Goal: Information Seeking & Learning: Check status

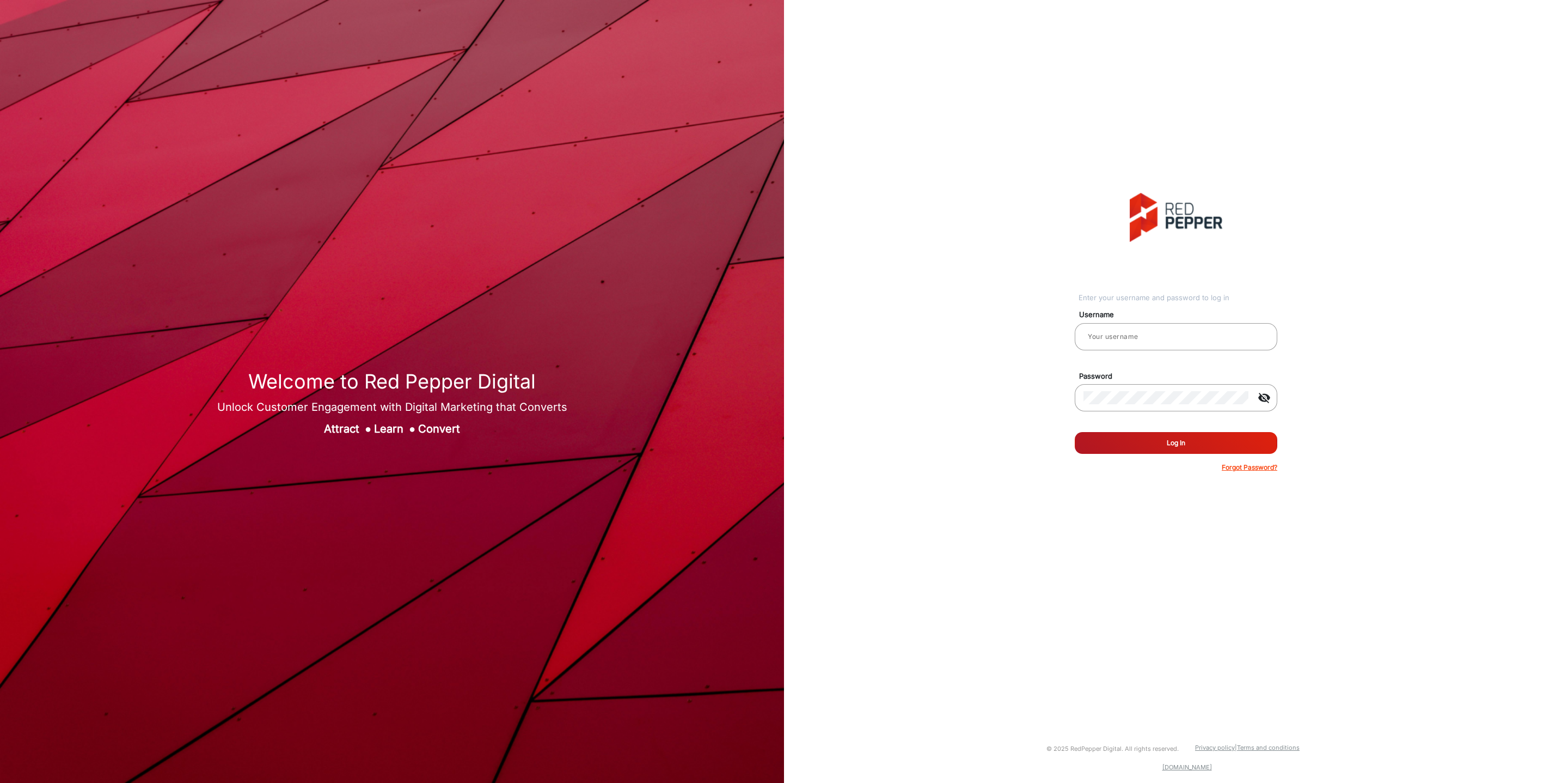
type input "[PERSON_NAME]"
click at [1168, 447] on button "Log In" at bounding box center [1176, 442] width 202 height 22
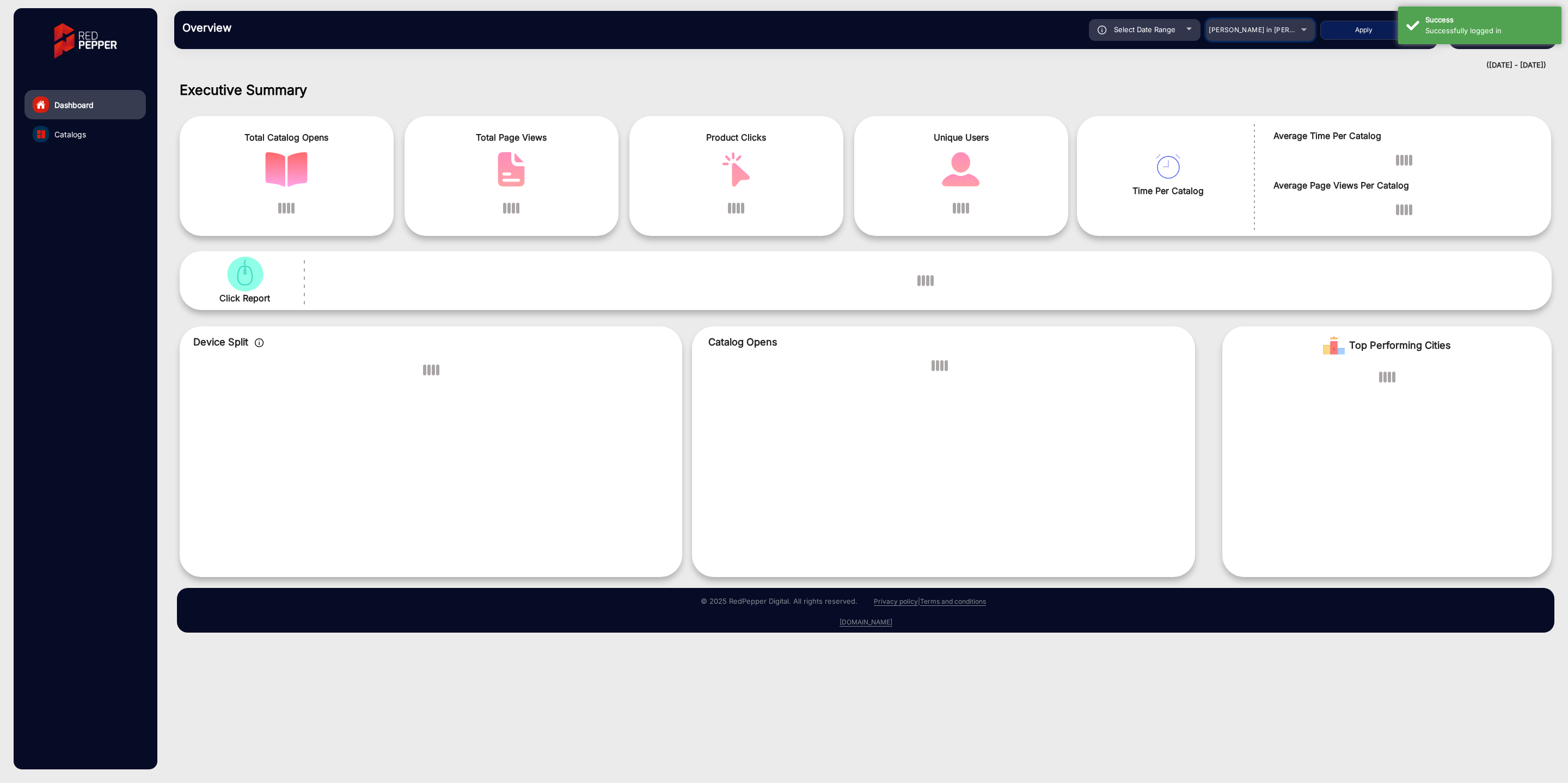
click at [1272, 34] on div "[PERSON_NAME] in [PERSON_NAME]" at bounding box center [1252, 30] width 87 height 14
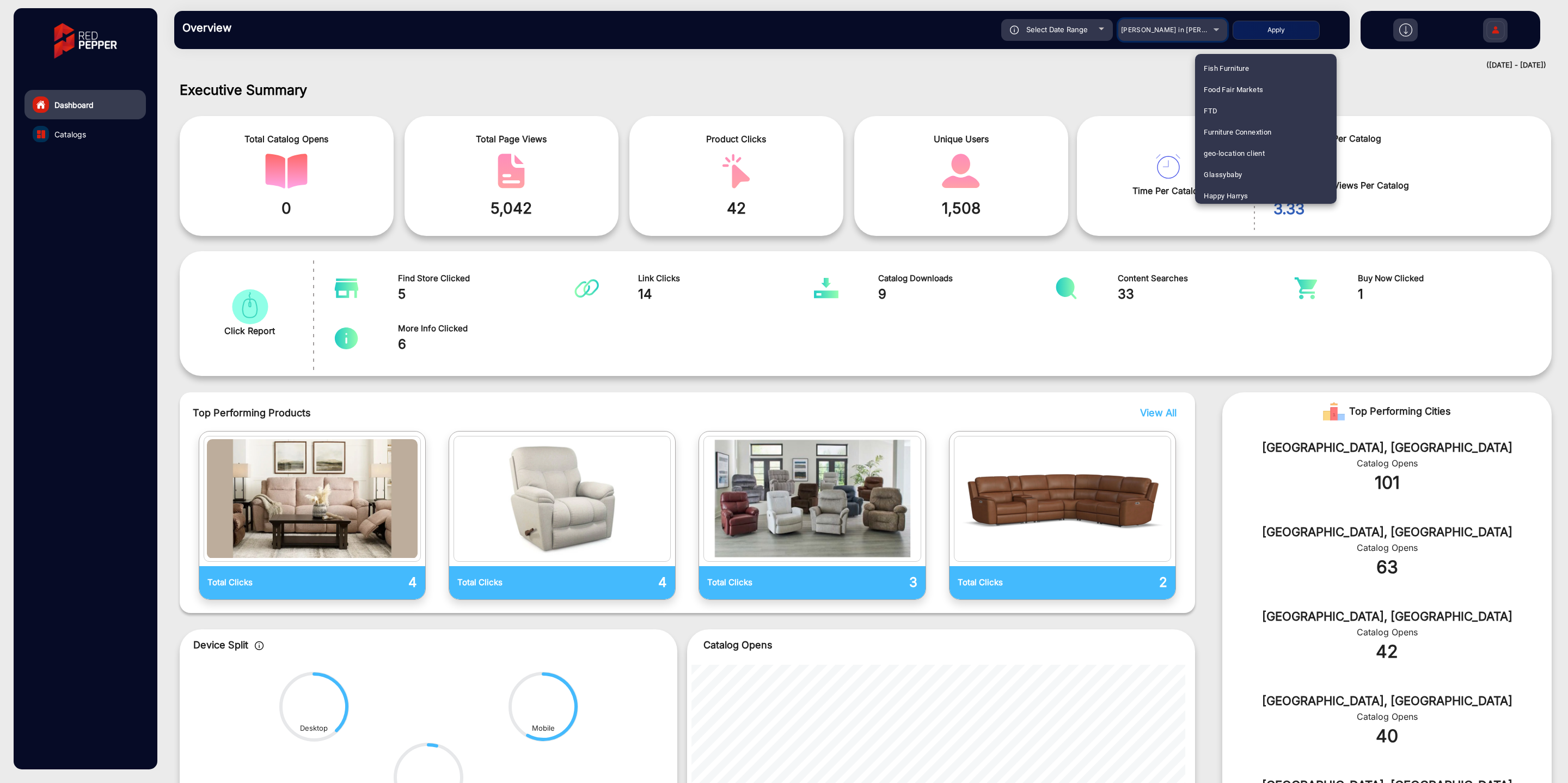
scroll to position [1294, 0]
click at [1215, 115] on span "FTD" at bounding box center [1211, 112] width 14 height 21
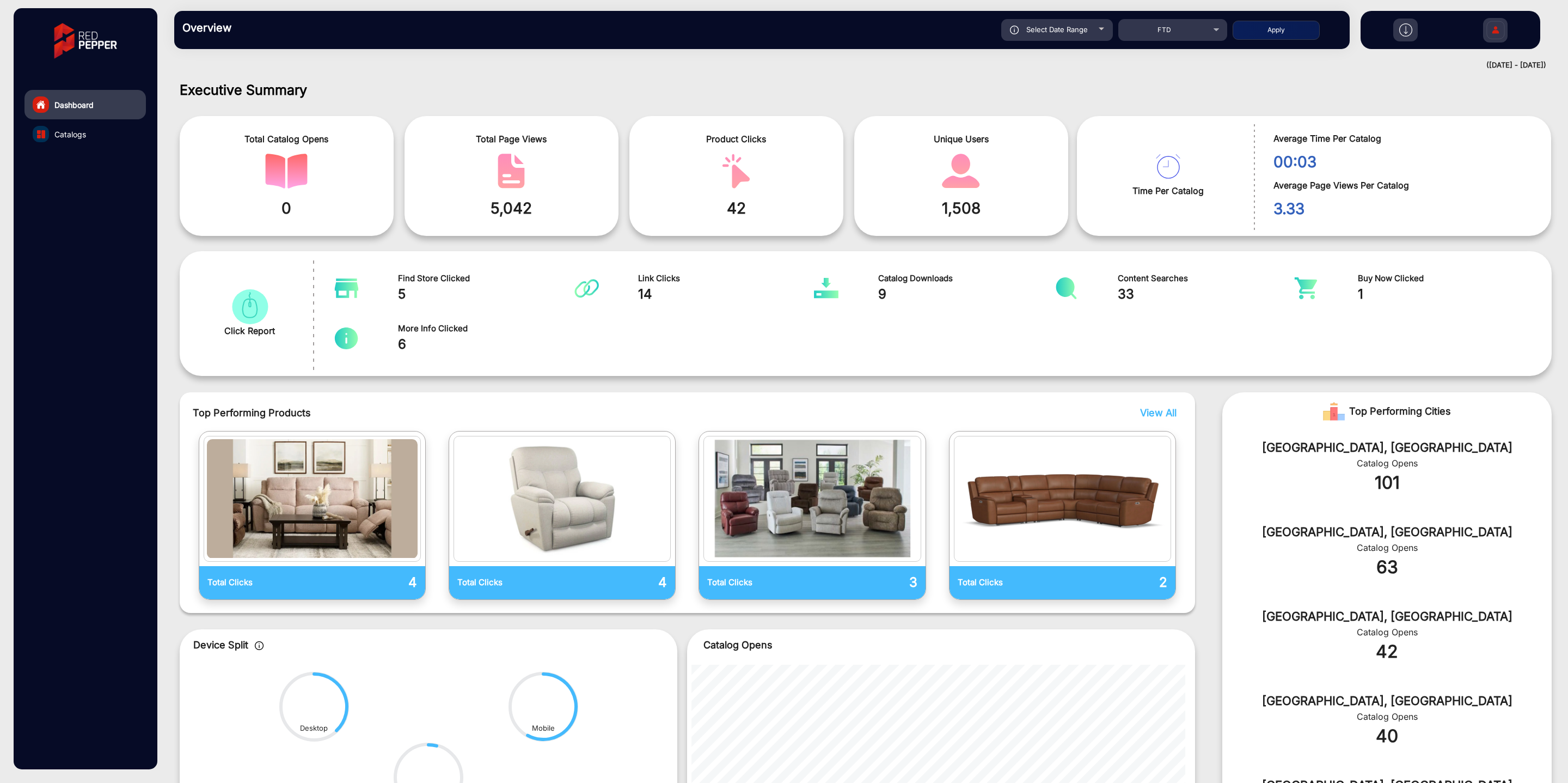
click at [1283, 29] on button "Apply" at bounding box center [1277, 30] width 87 height 19
type input "[DATE]"
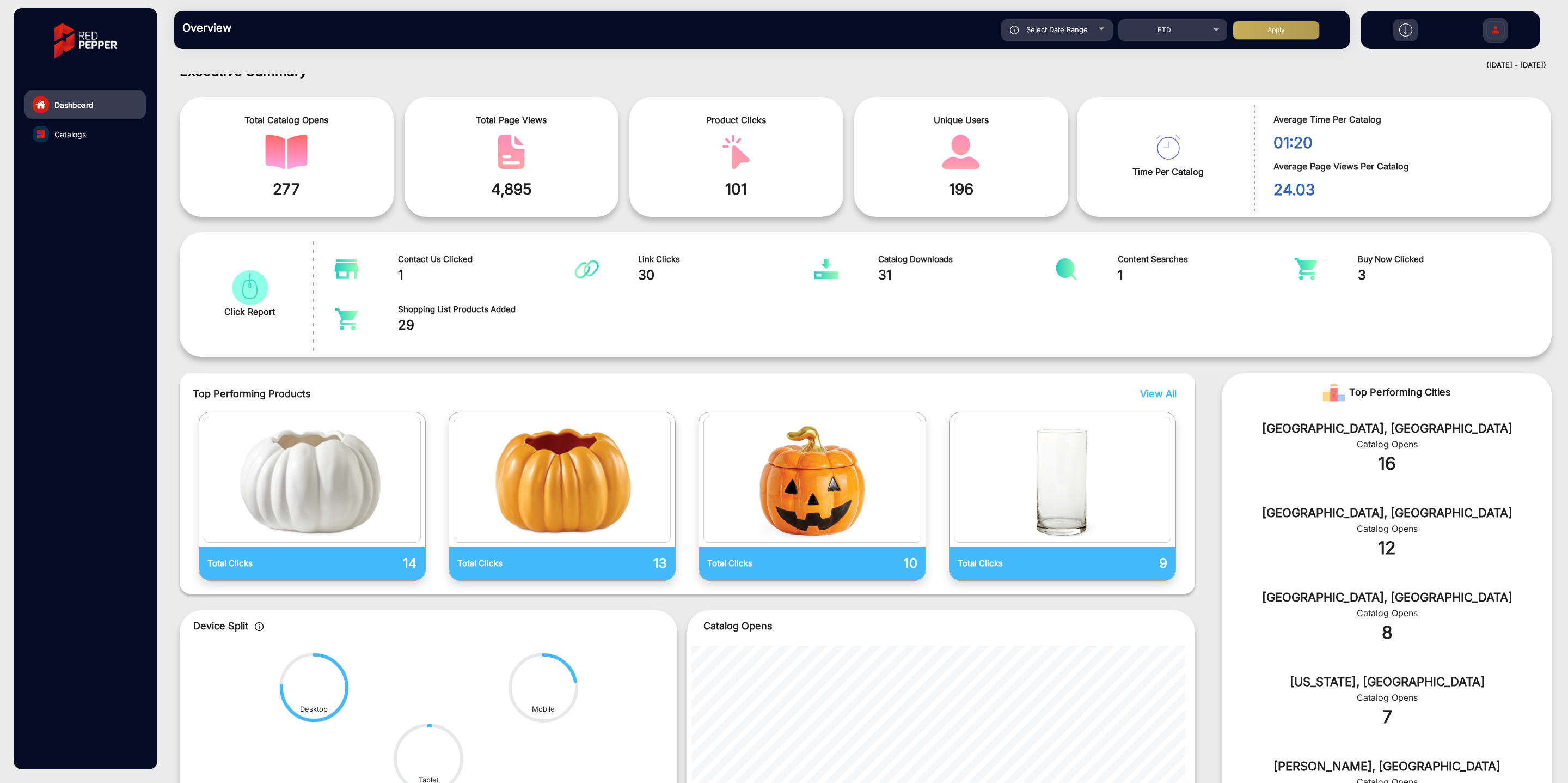
scroll to position [0, 0]
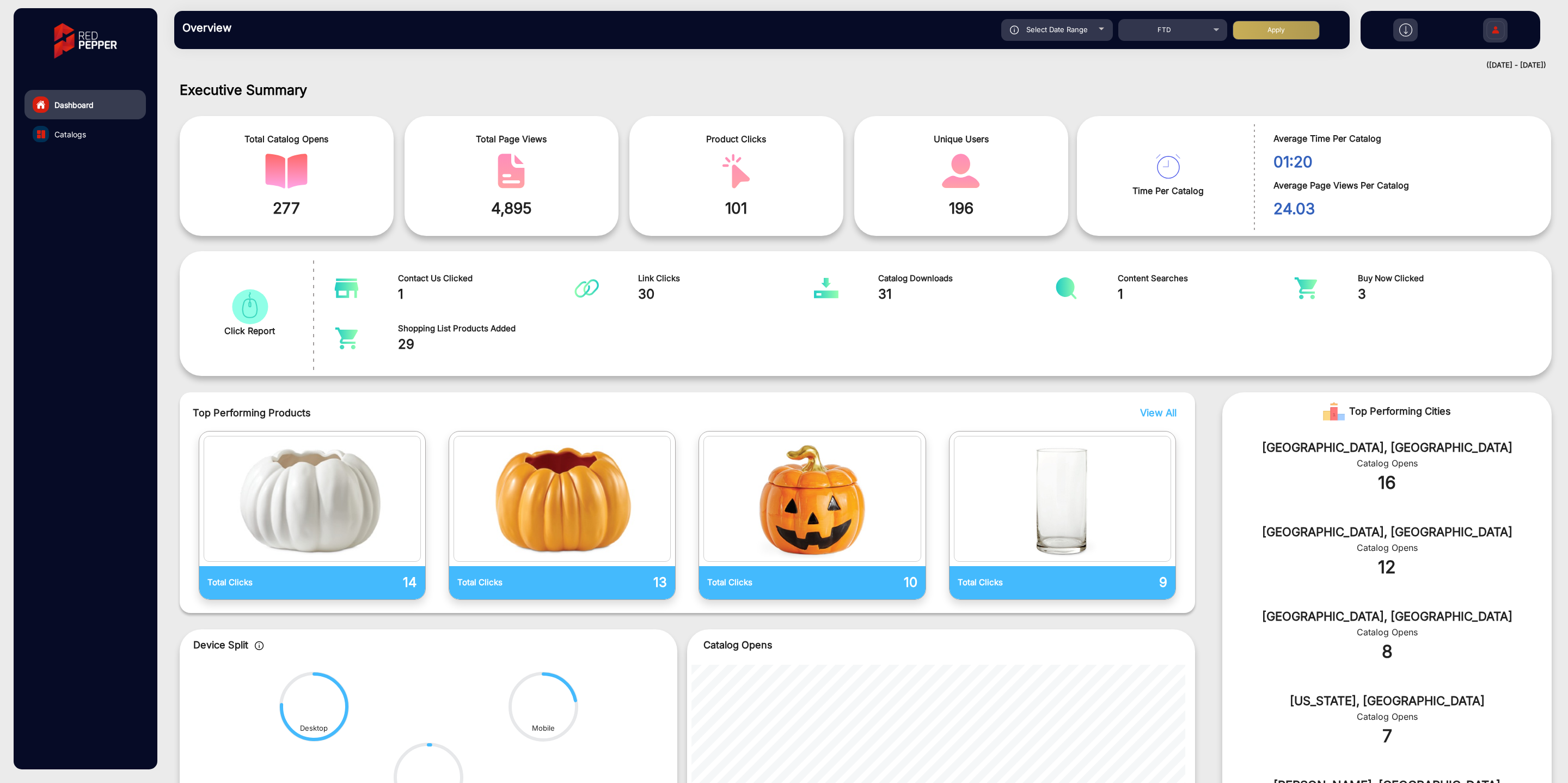
click at [1068, 34] on div "Select Date Range" at bounding box center [1057, 30] width 111 height 22
type input "[DATE]"
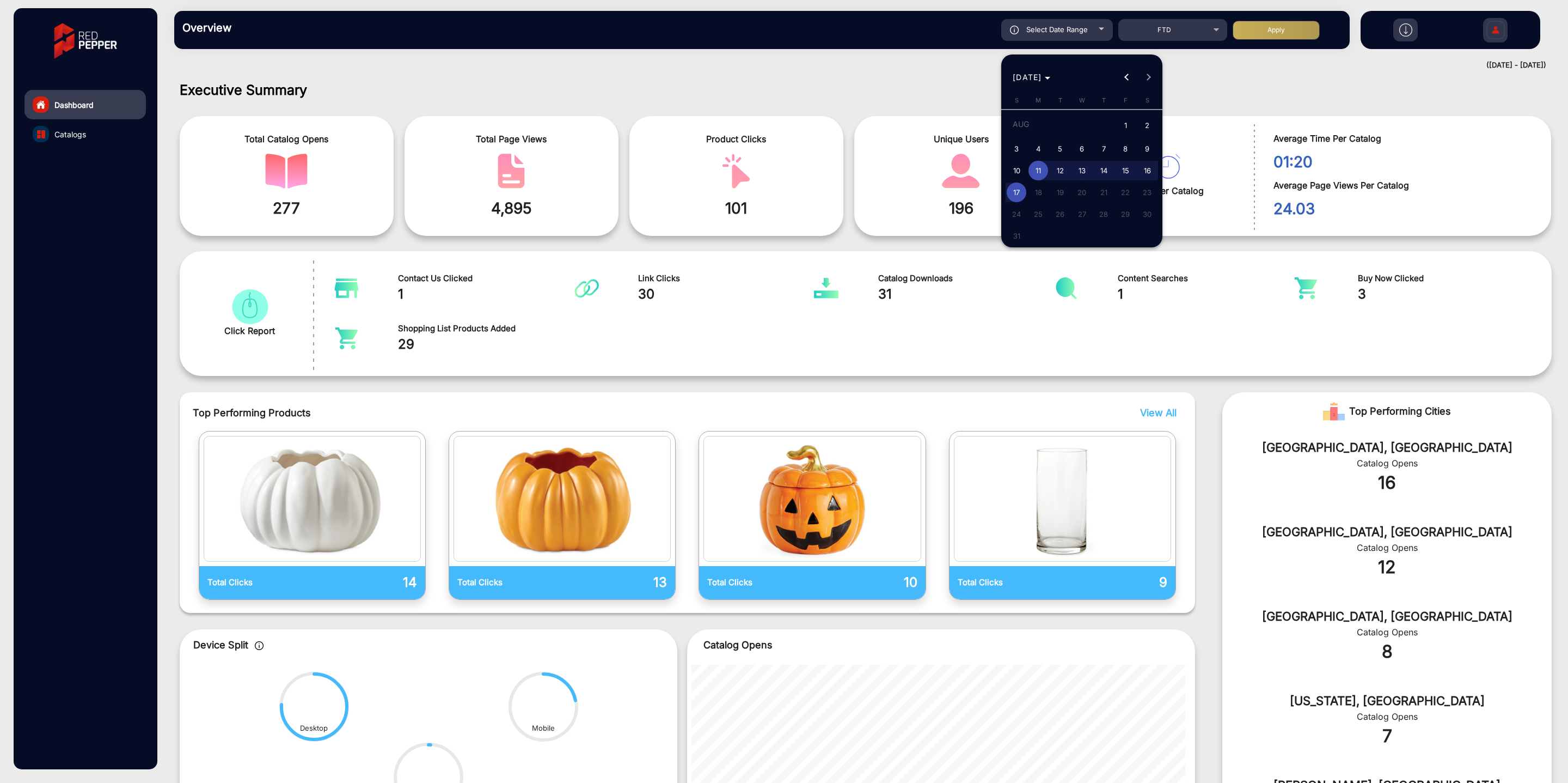
click at [1125, 125] on span "1" at bounding box center [1126, 126] width 19 height 22
type input "[DATE]"
click at [1016, 194] on span "17" at bounding box center [1016, 192] width 19 height 19
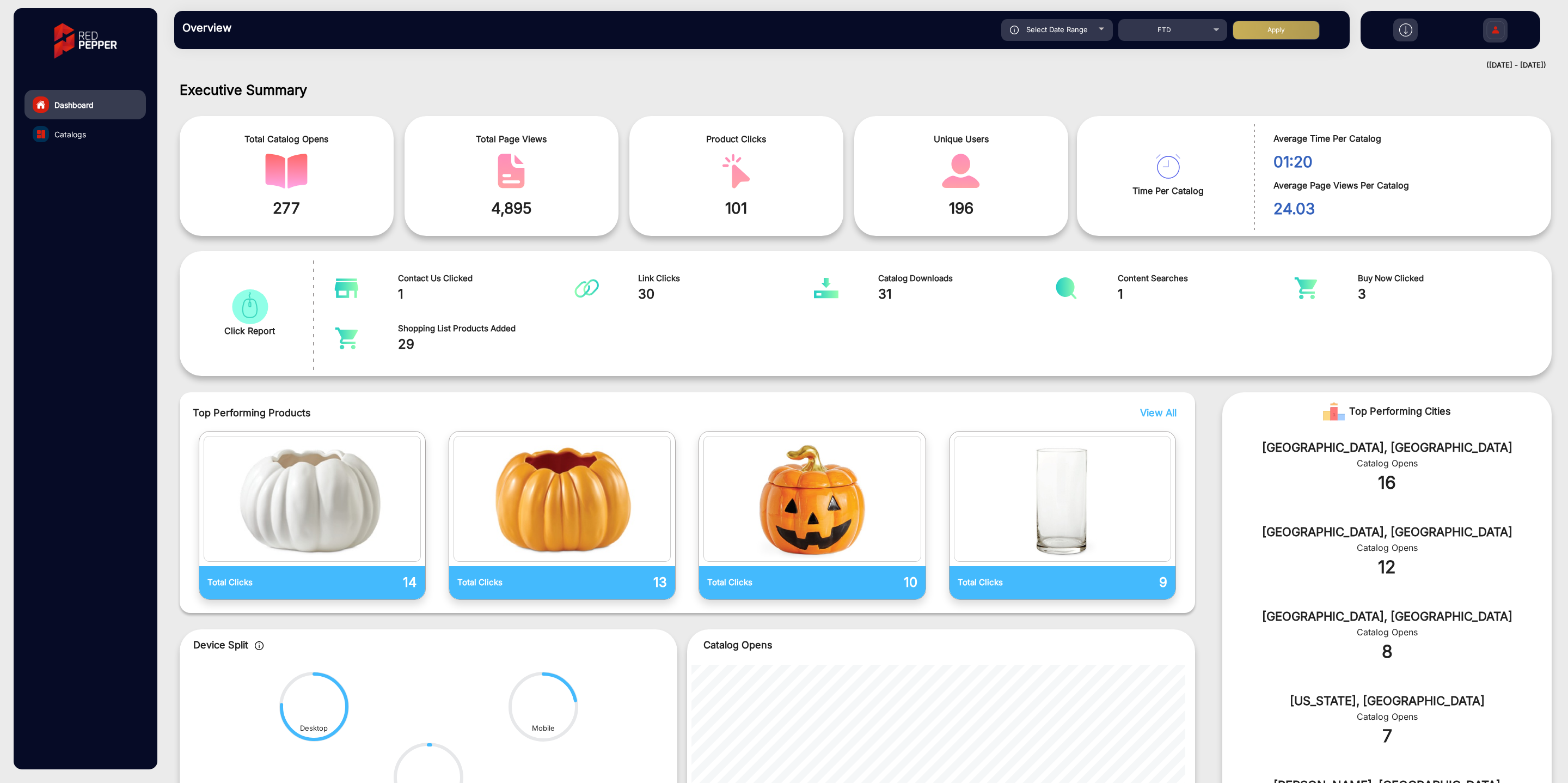
type input "[DATE]"
click at [1290, 31] on button "Apply" at bounding box center [1277, 30] width 87 height 19
type input "[DATE]"
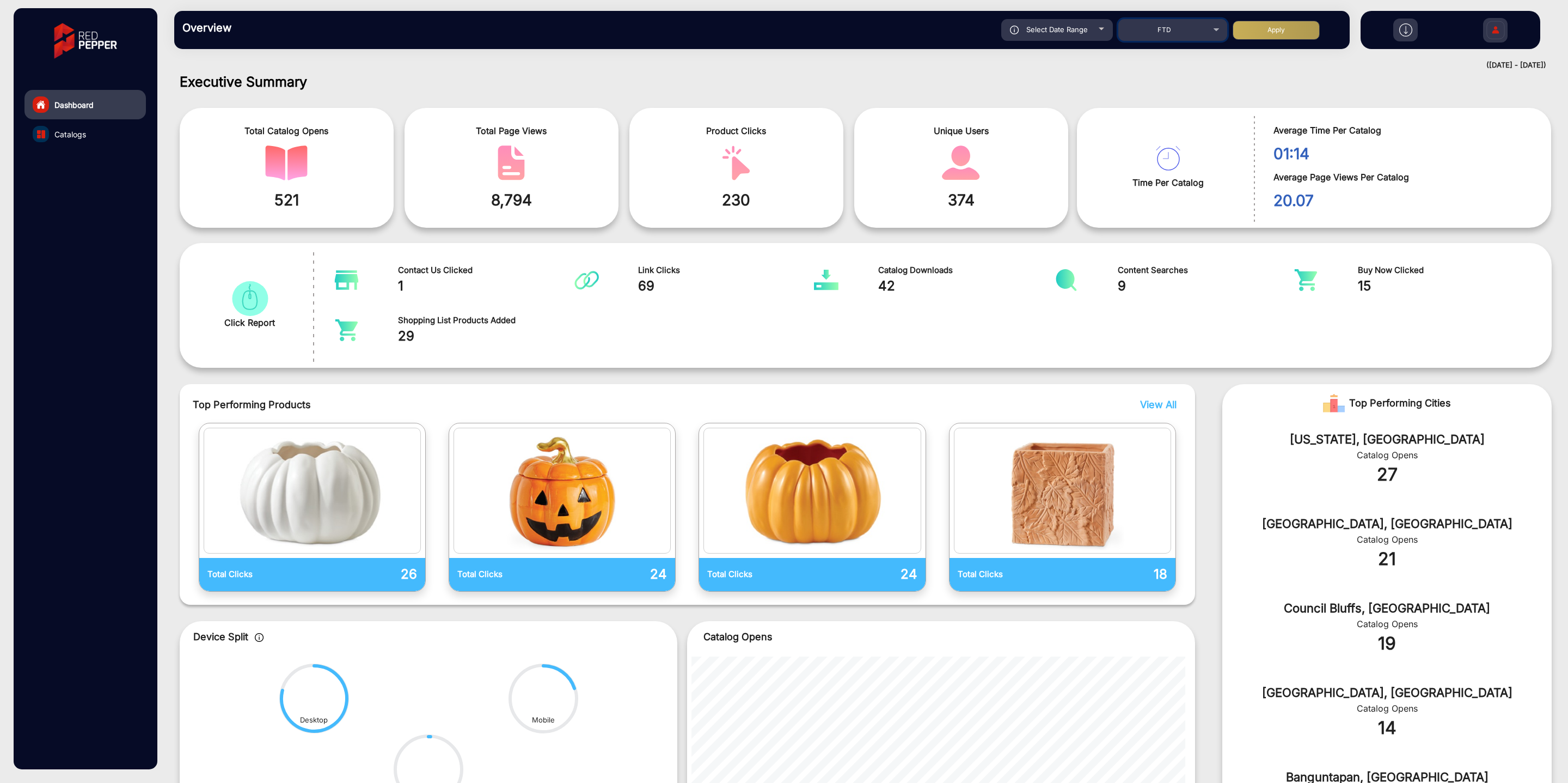
click at [1162, 25] on span "FTD" at bounding box center [1164, 29] width 14 height 8
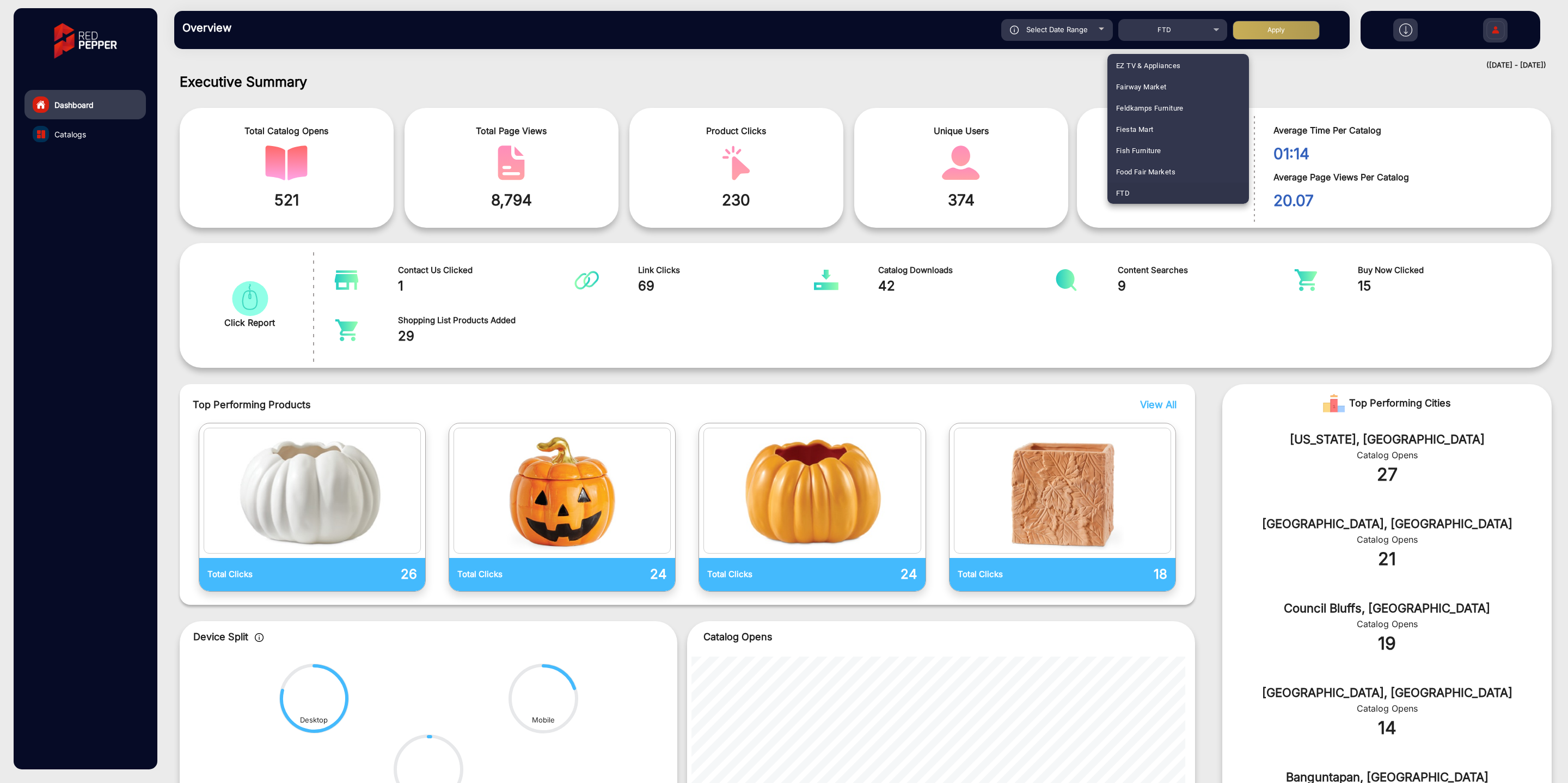
click at [1177, 24] on div at bounding box center [784, 391] width 1568 height 783
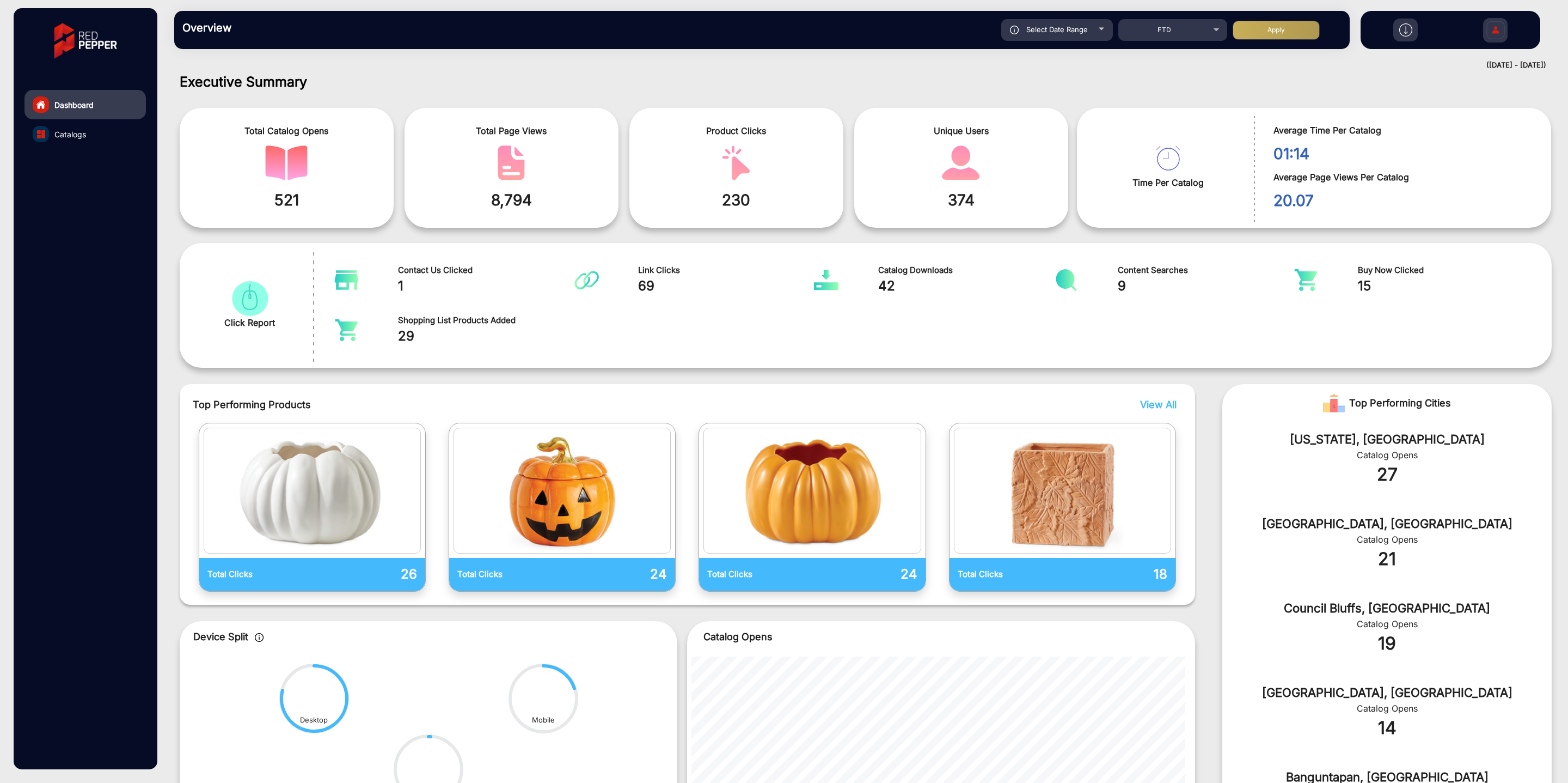
click at [1068, 29] on span "Select Date Range" at bounding box center [1058, 29] width 62 height 9
type input "[DATE]"
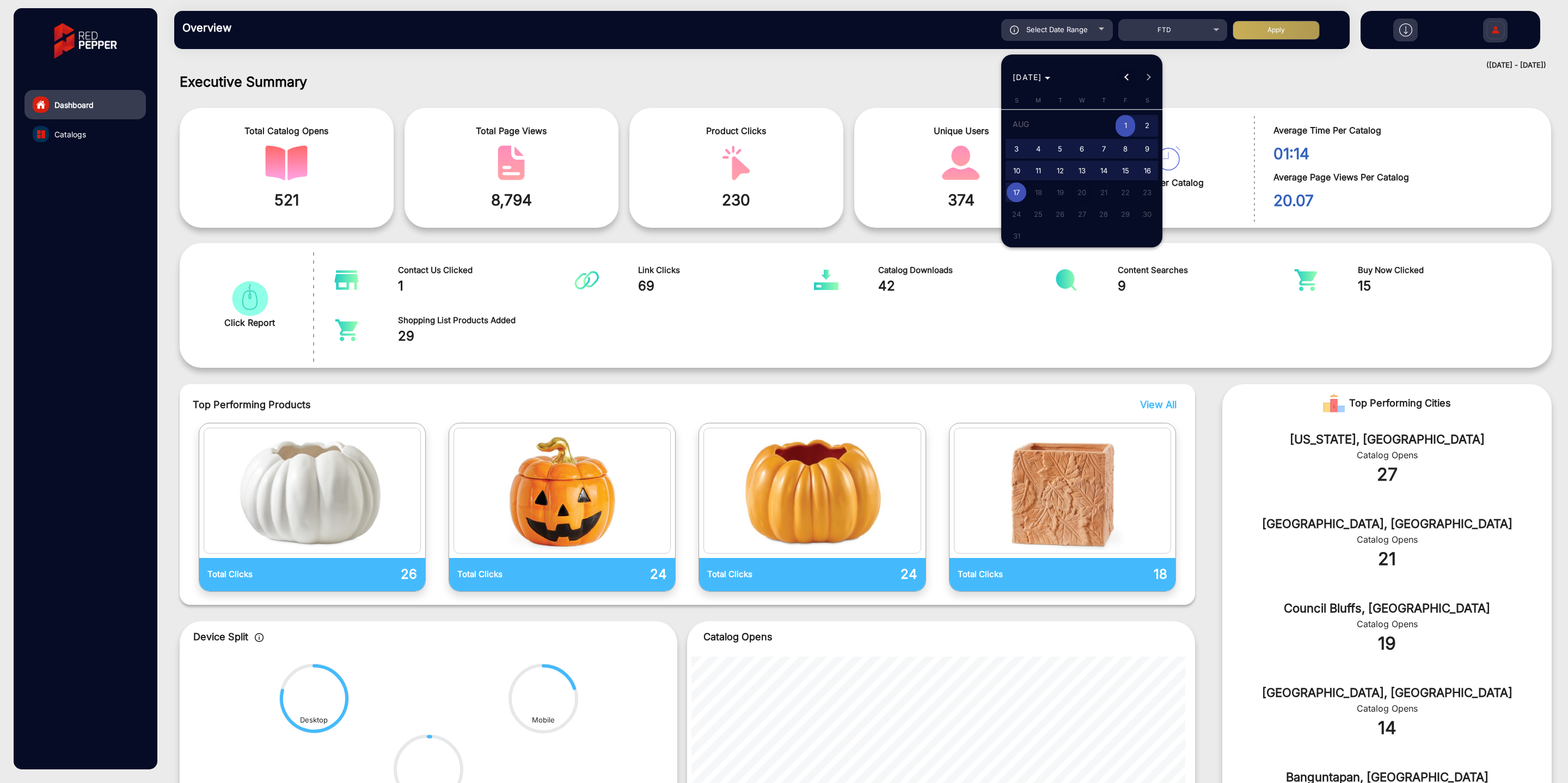
click at [1132, 79] on span "Previous month" at bounding box center [1127, 77] width 22 height 22
click at [1057, 146] on span "1" at bounding box center [1060, 146] width 19 height 19
type input "[DATE]"
click at [1107, 234] on span "31" at bounding box center [1103, 233] width 19 height 19
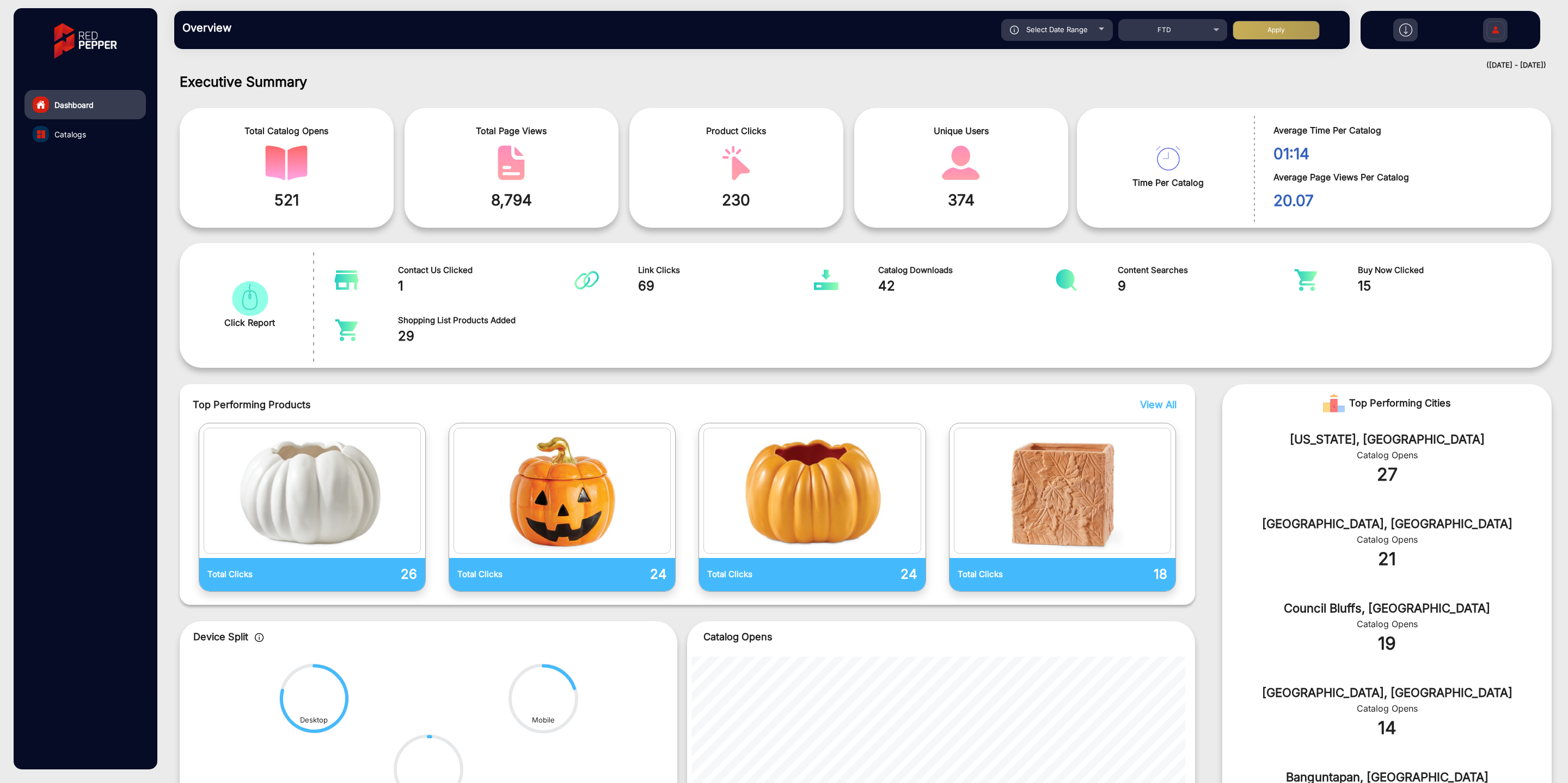
type input "[DATE]"
click at [1268, 24] on button "Apply" at bounding box center [1277, 30] width 87 height 19
type input "[DATE]"
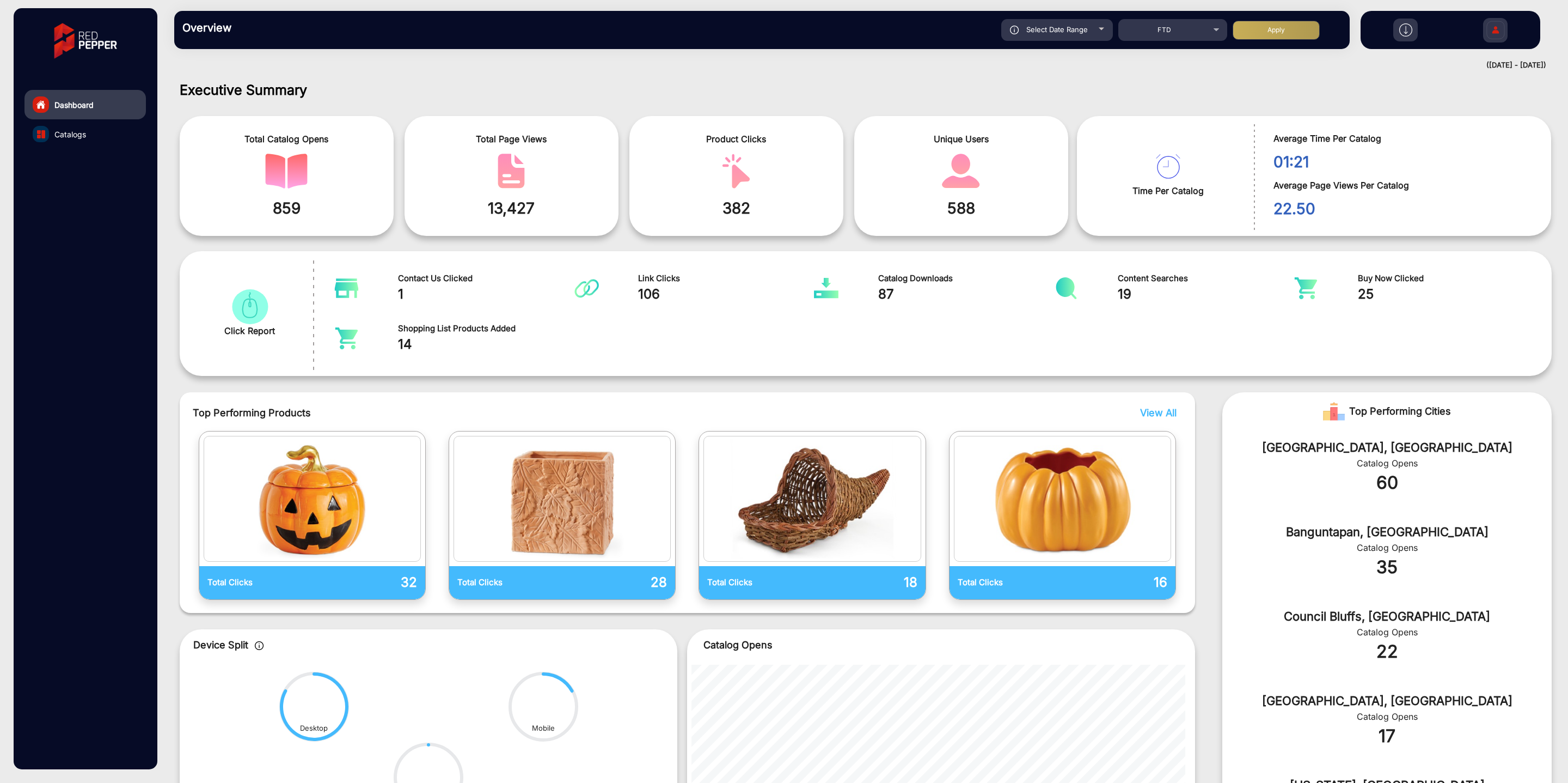
scroll to position [167, 0]
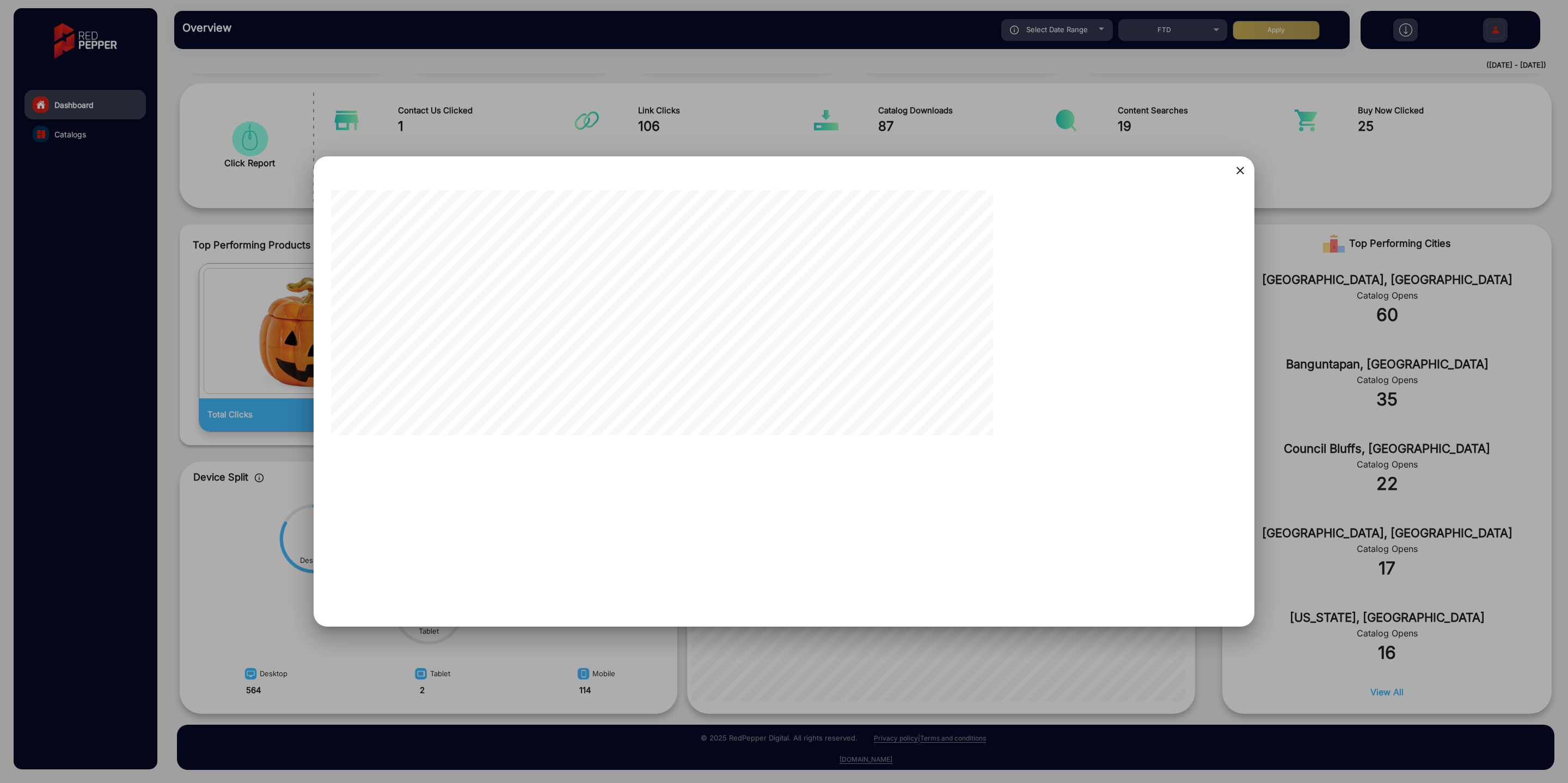
click at [1240, 170] on mat-icon "close" at bounding box center [1241, 170] width 14 height 14
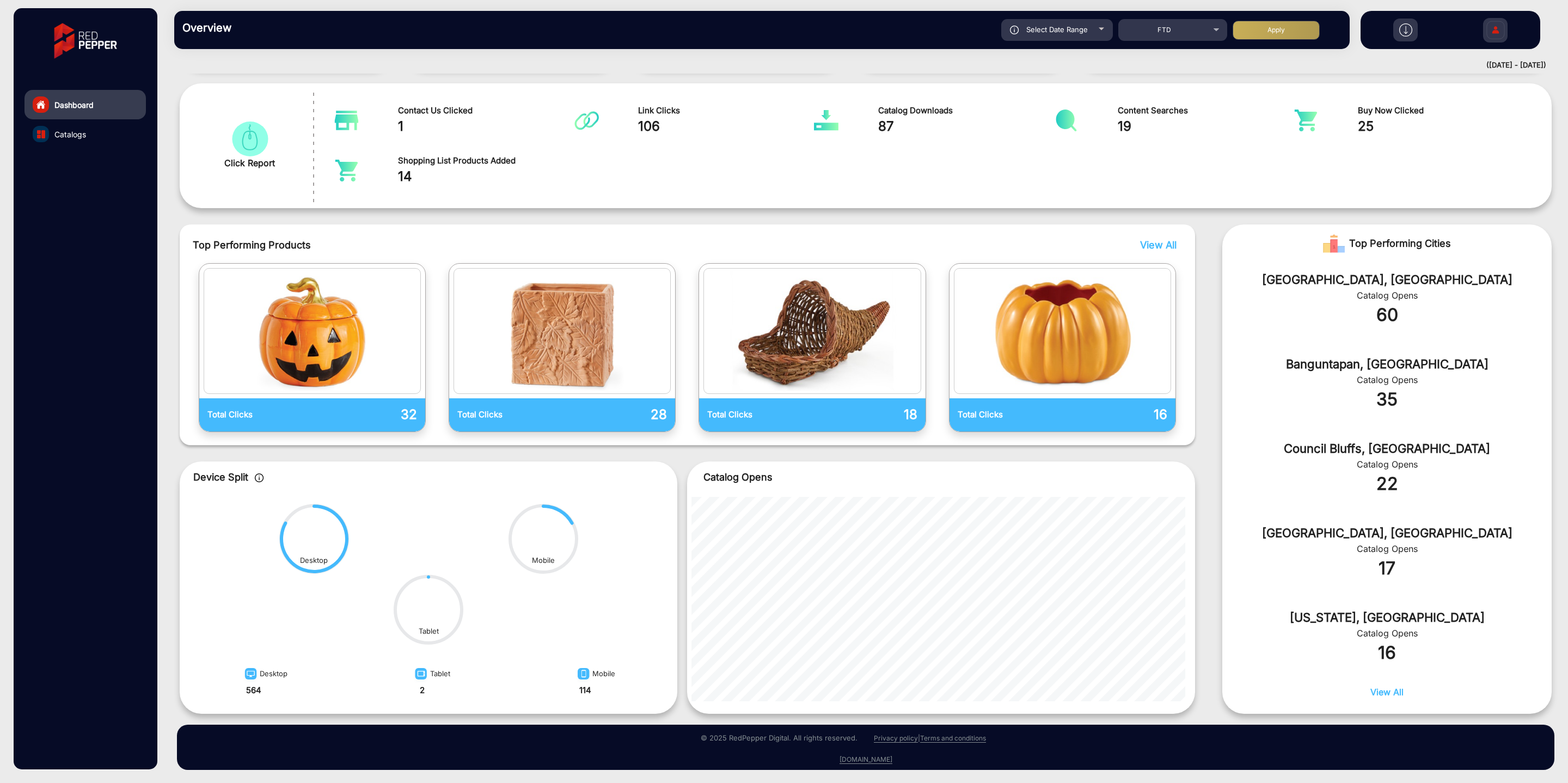
click at [1056, 26] on span "Select Date Range" at bounding box center [1058, 29] width 62 height 9
type input "[DATE]"
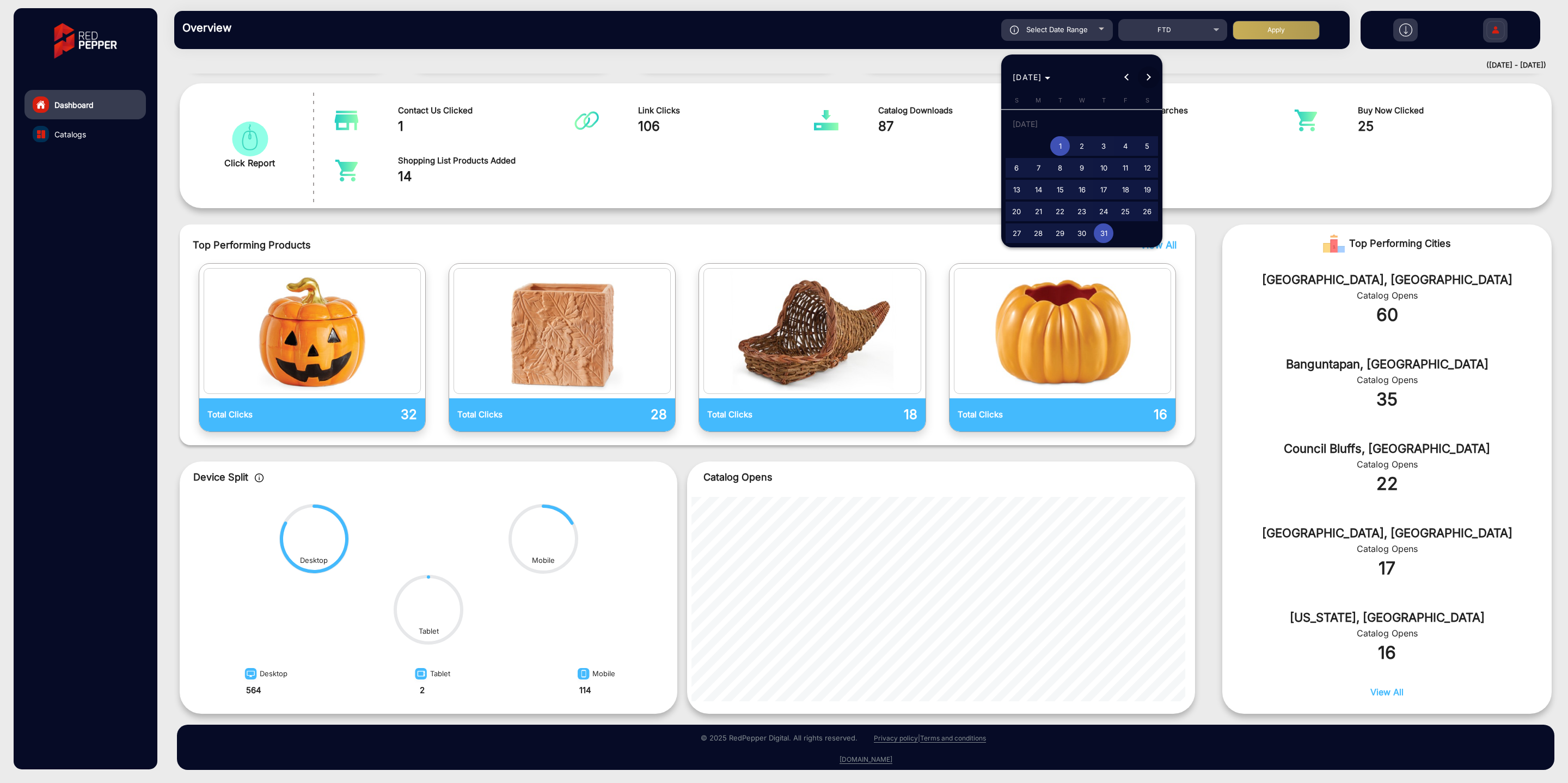
click at [1150, 76] on button "Next month" at bounding box center [1149, 77] width 22 height 22
click at [1041, 168] on span "11" at bounding box center [1039, 170] width 19 height 19
type input "[DATE]"
click at [1011, 191] on span "17" at bounding box center [1016, 192] width 19 height 19
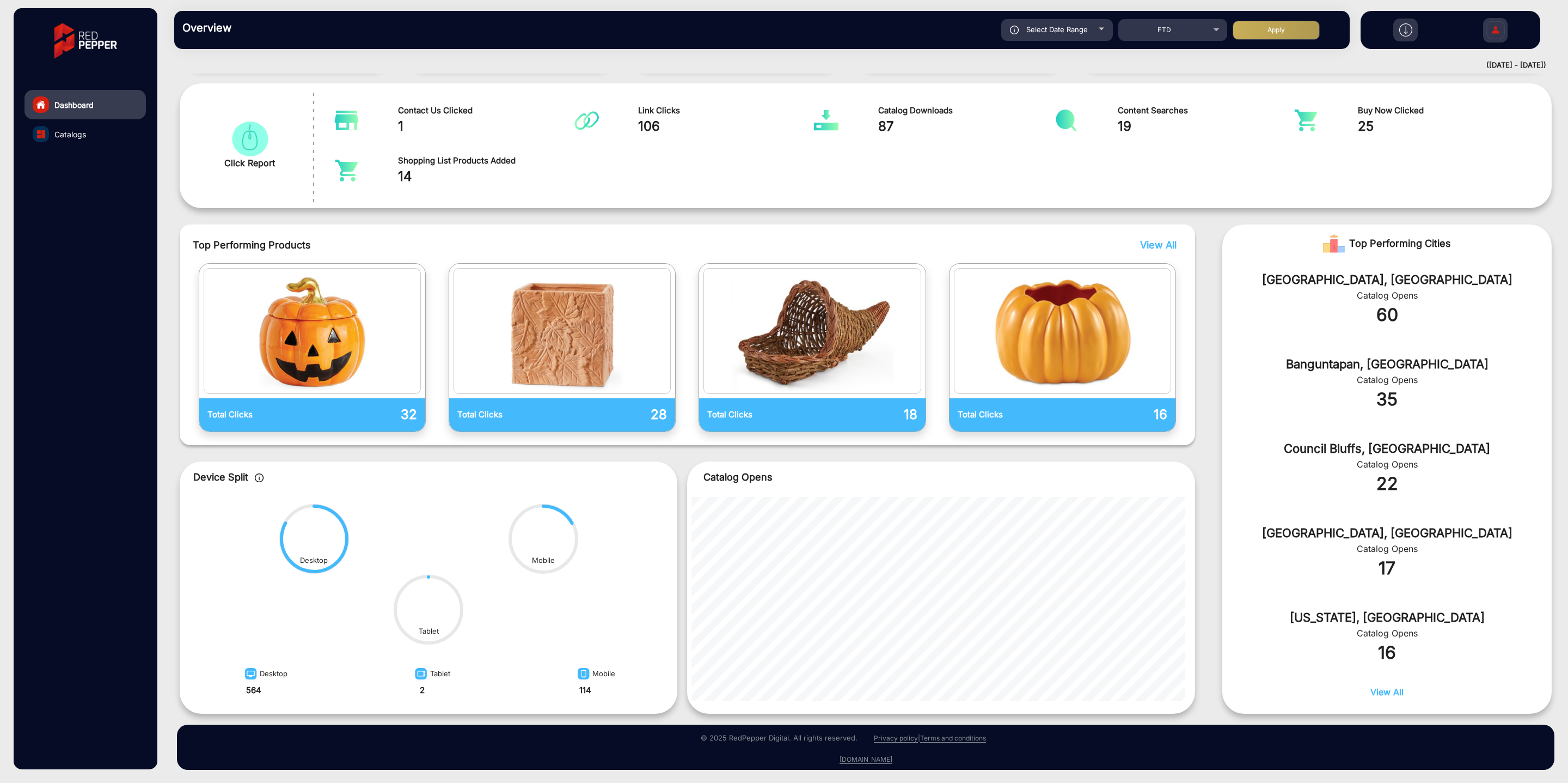
type input "[DATE]"
click at [1299, 27] on button "Apply" at bounding box center [1277, 30] width 87 height 19
type input "[DATE]"
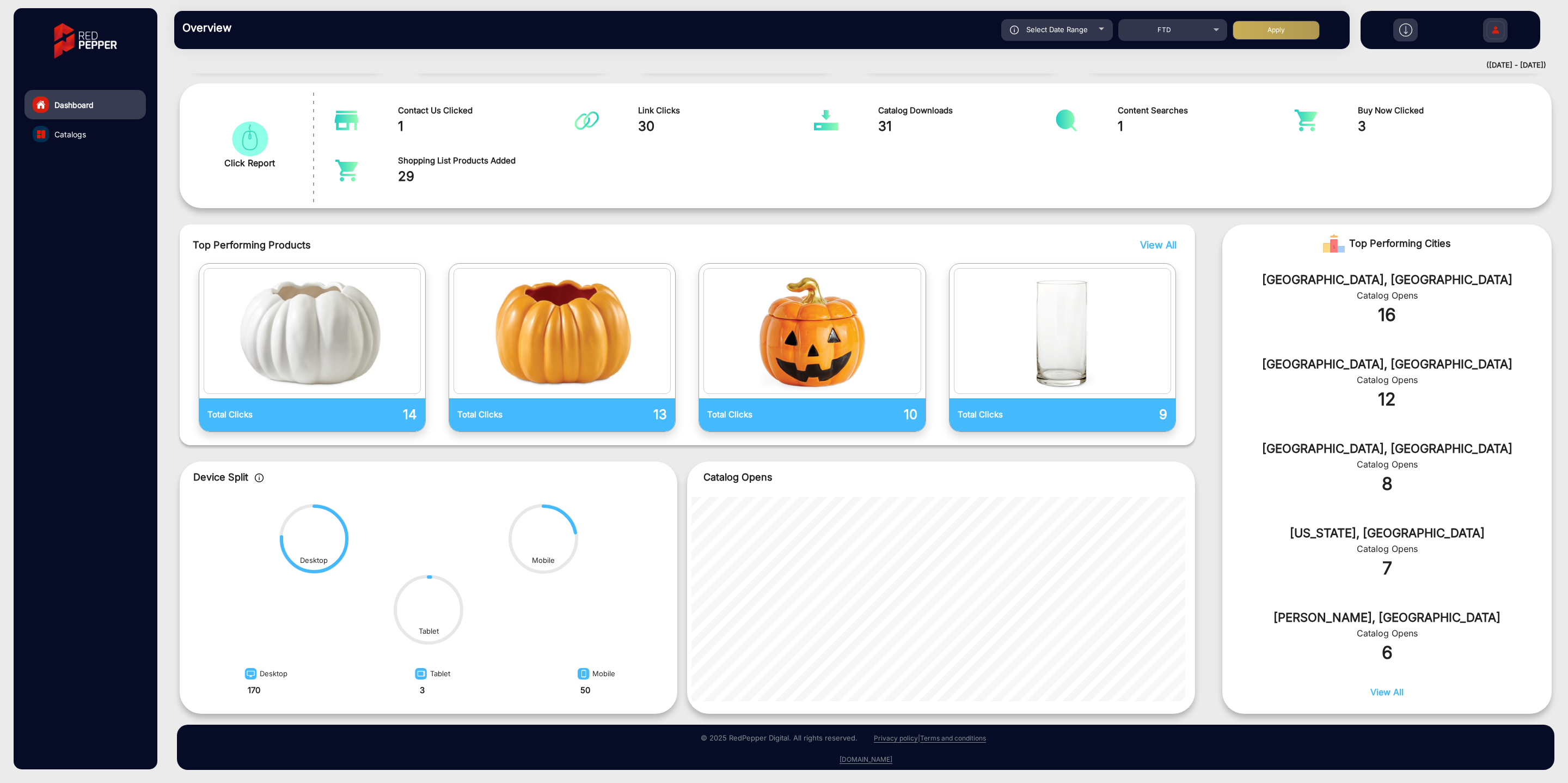
scroll to position [0, 0]
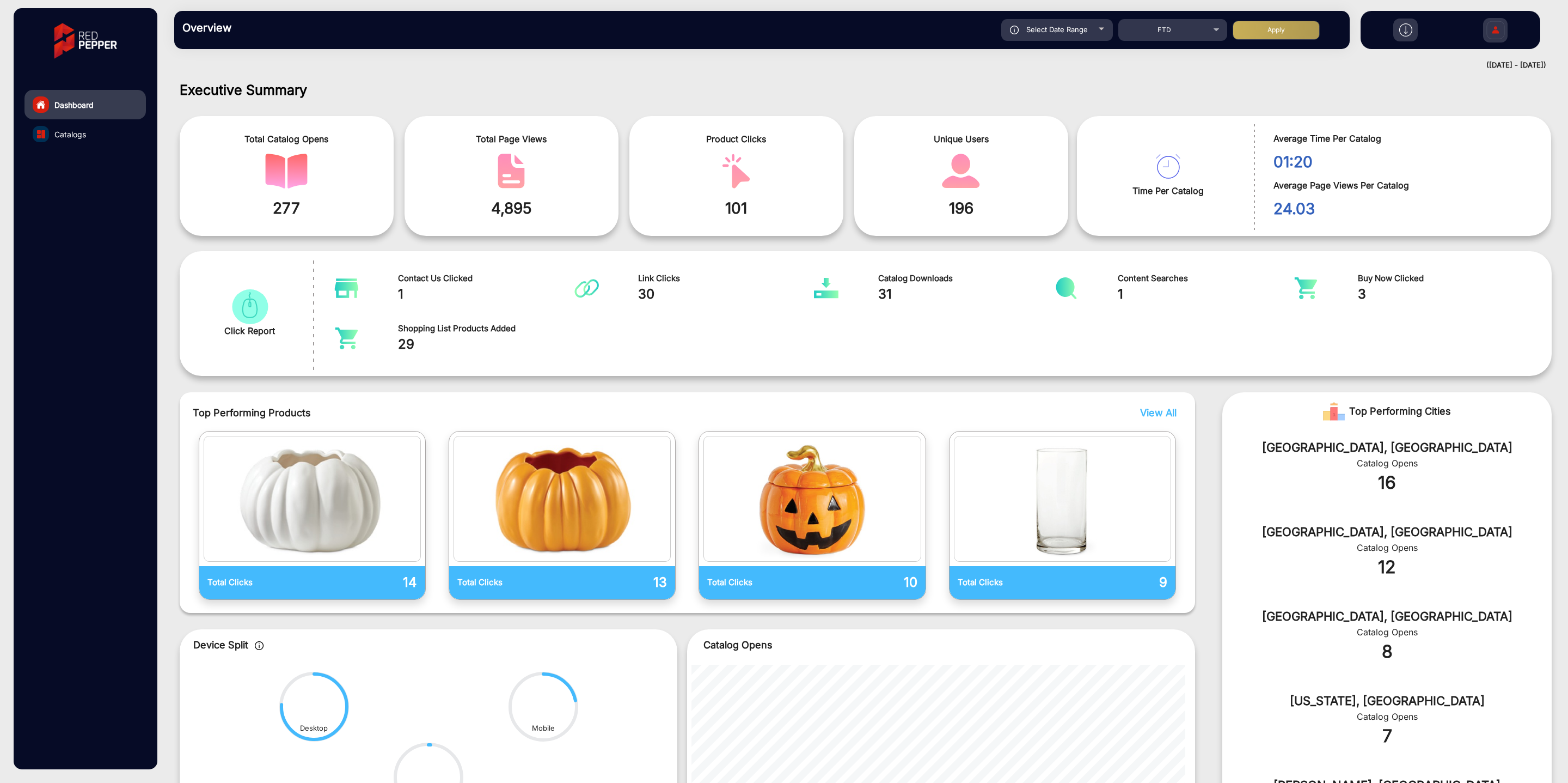
click at [1093, 34] on div "Select Date Range" at bounding box center [1057, 30] width 111 height 22
type input "[DATE]"
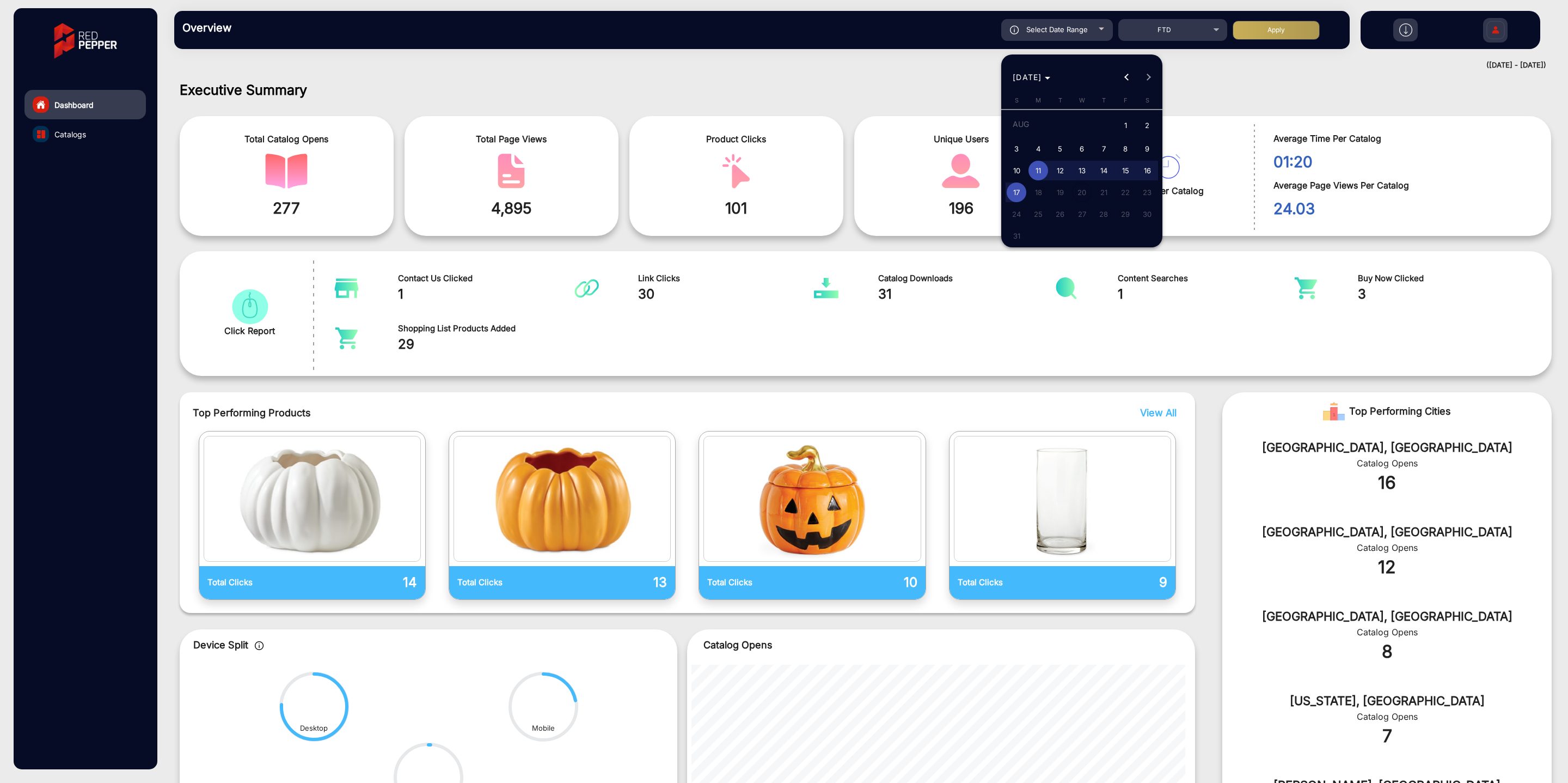
click at [1131, 123] on span "1" at bounding box center [1126, 126] width 19 height 22
type input "[DATE]"
click at [1014, 191] on span "17" at bounding box center [1016, 192] width 19 height 19
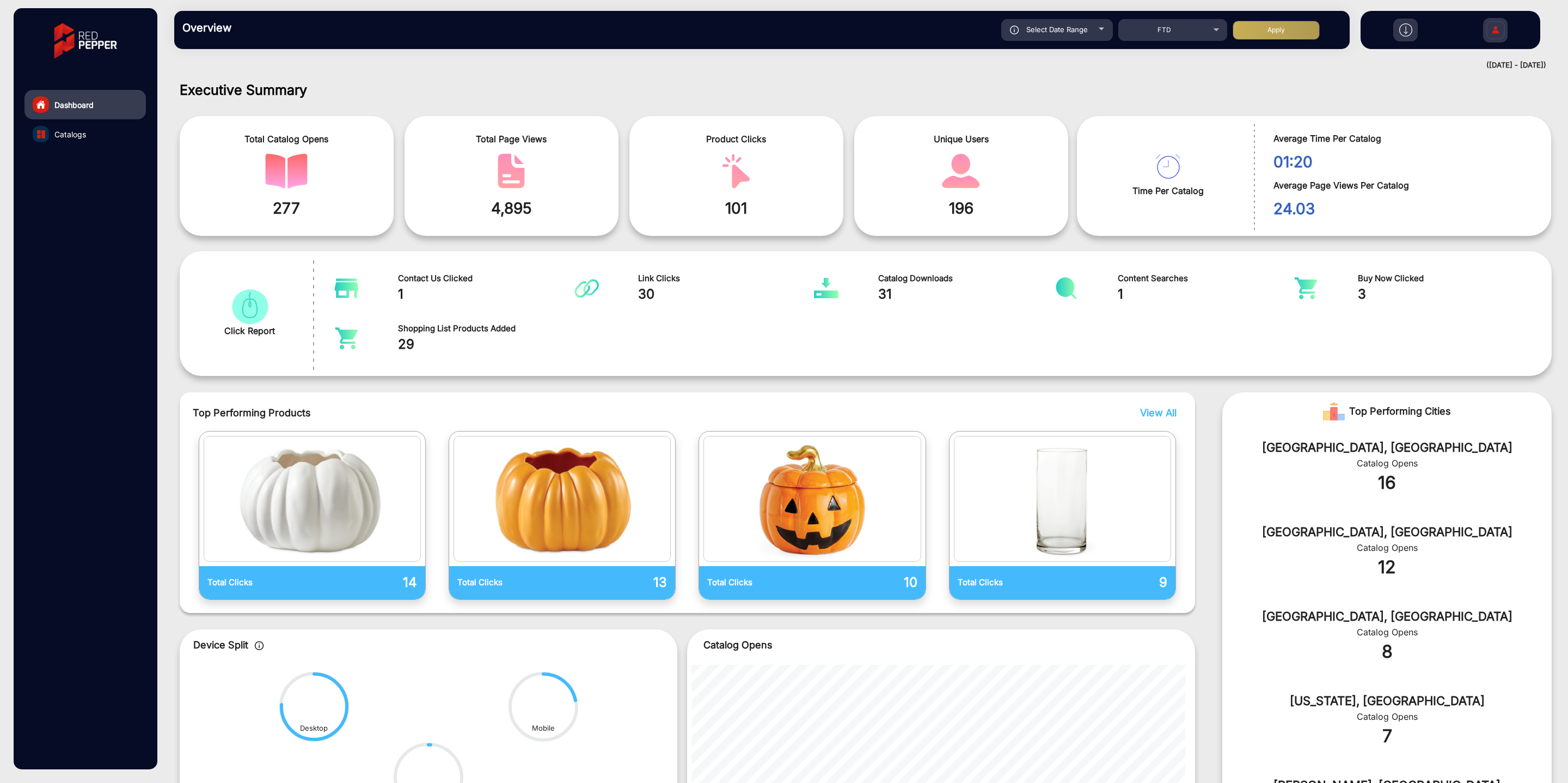
type input "[DATE]"
click at [1287, 26] on button "Apply" at bounding box center [1277, 30] width 87 height 19
type input "[DATE]"
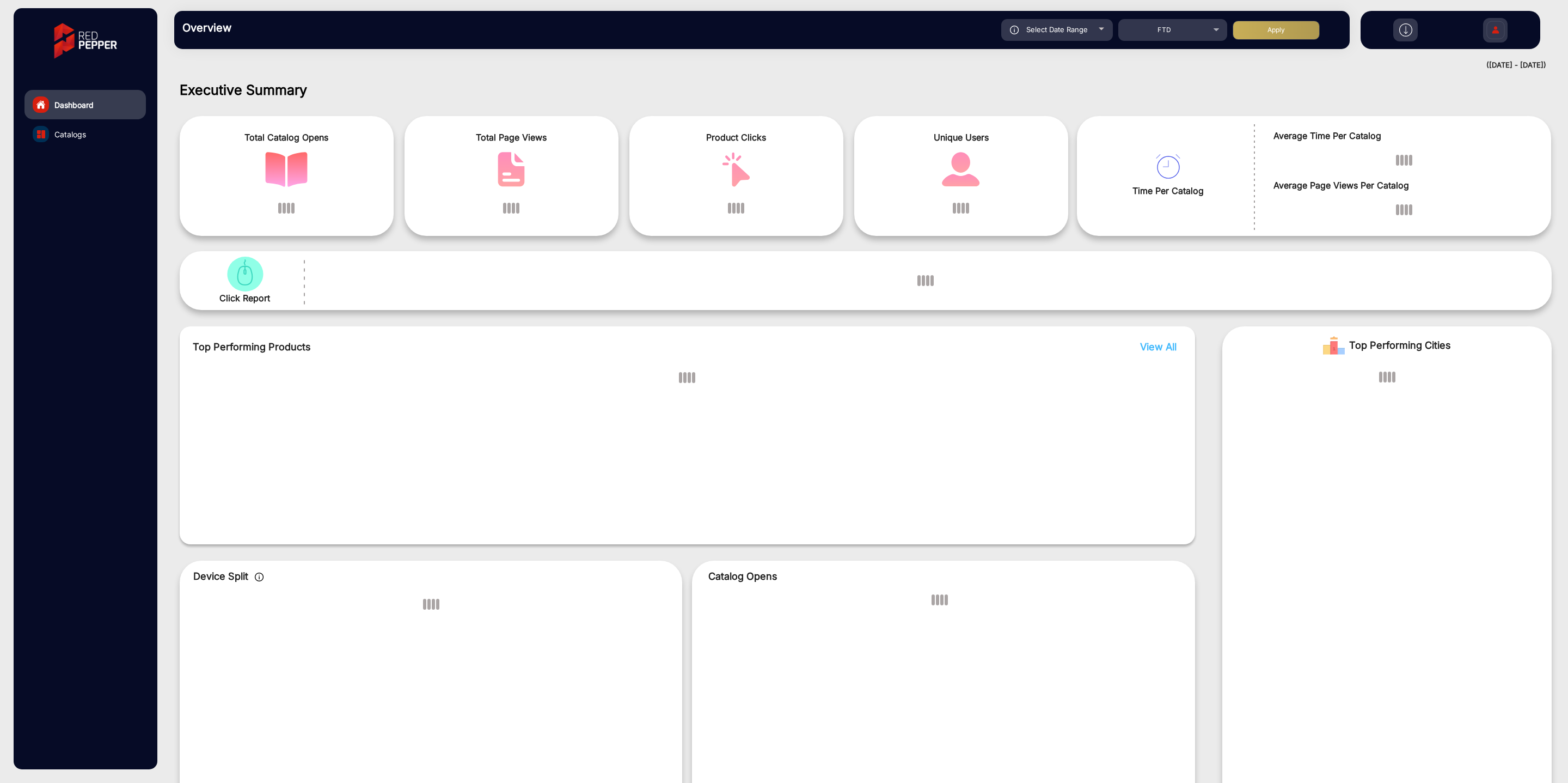
scroll to position [8, 0]
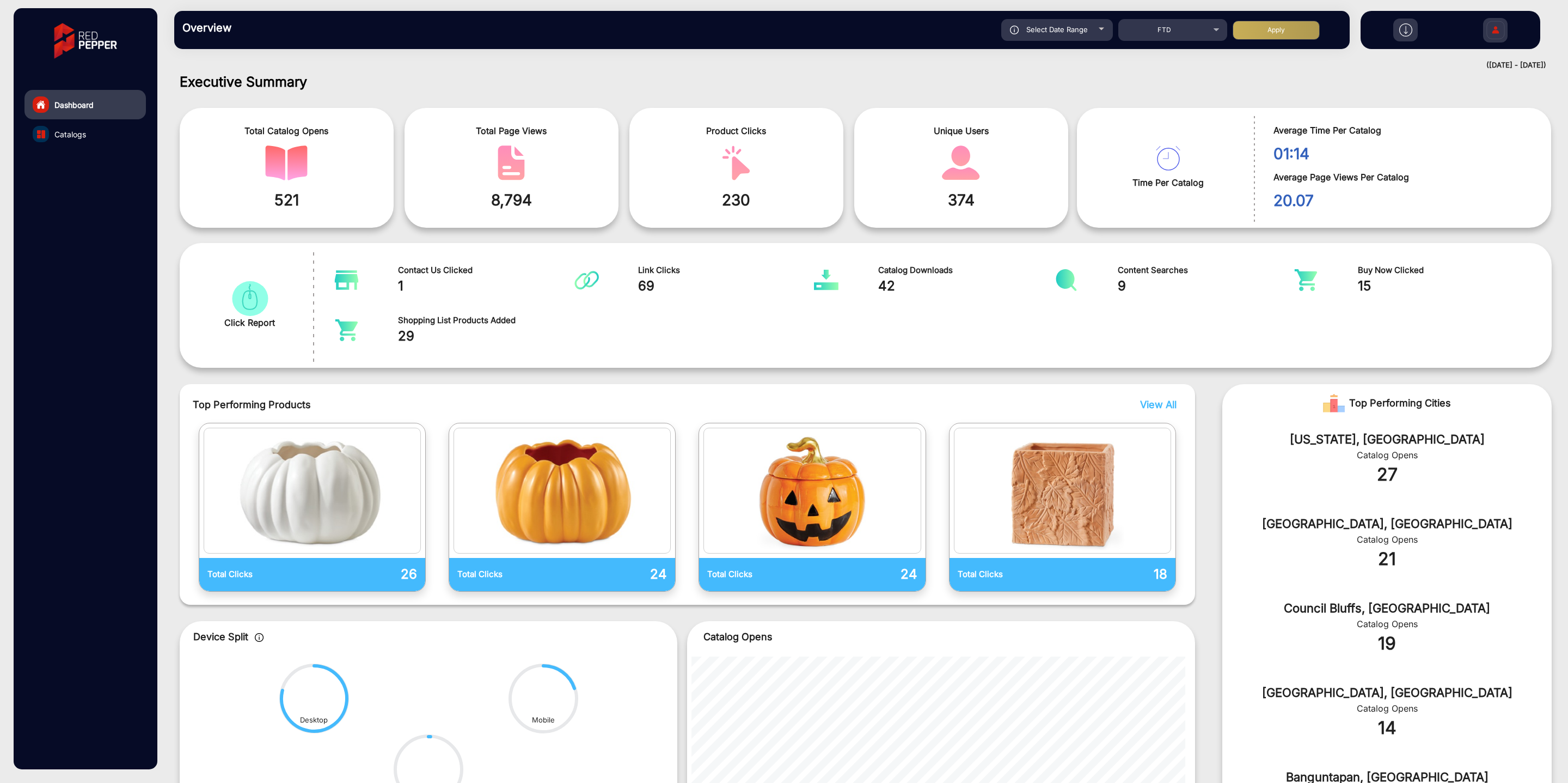
click at [977, 176] on img "catalog" at bounding box center [961, 163] width 43 height 35
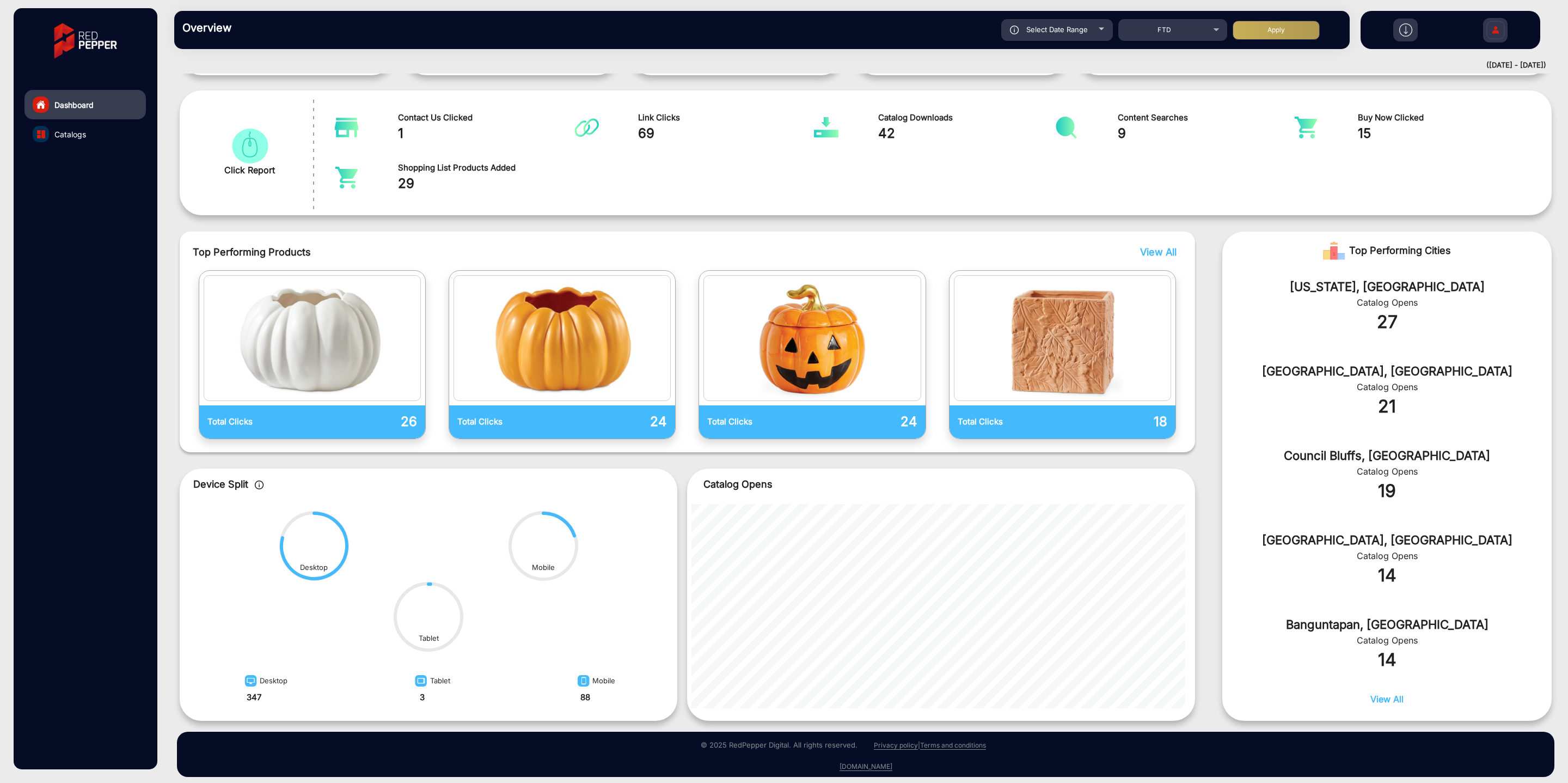
scroll to position [167, 0]
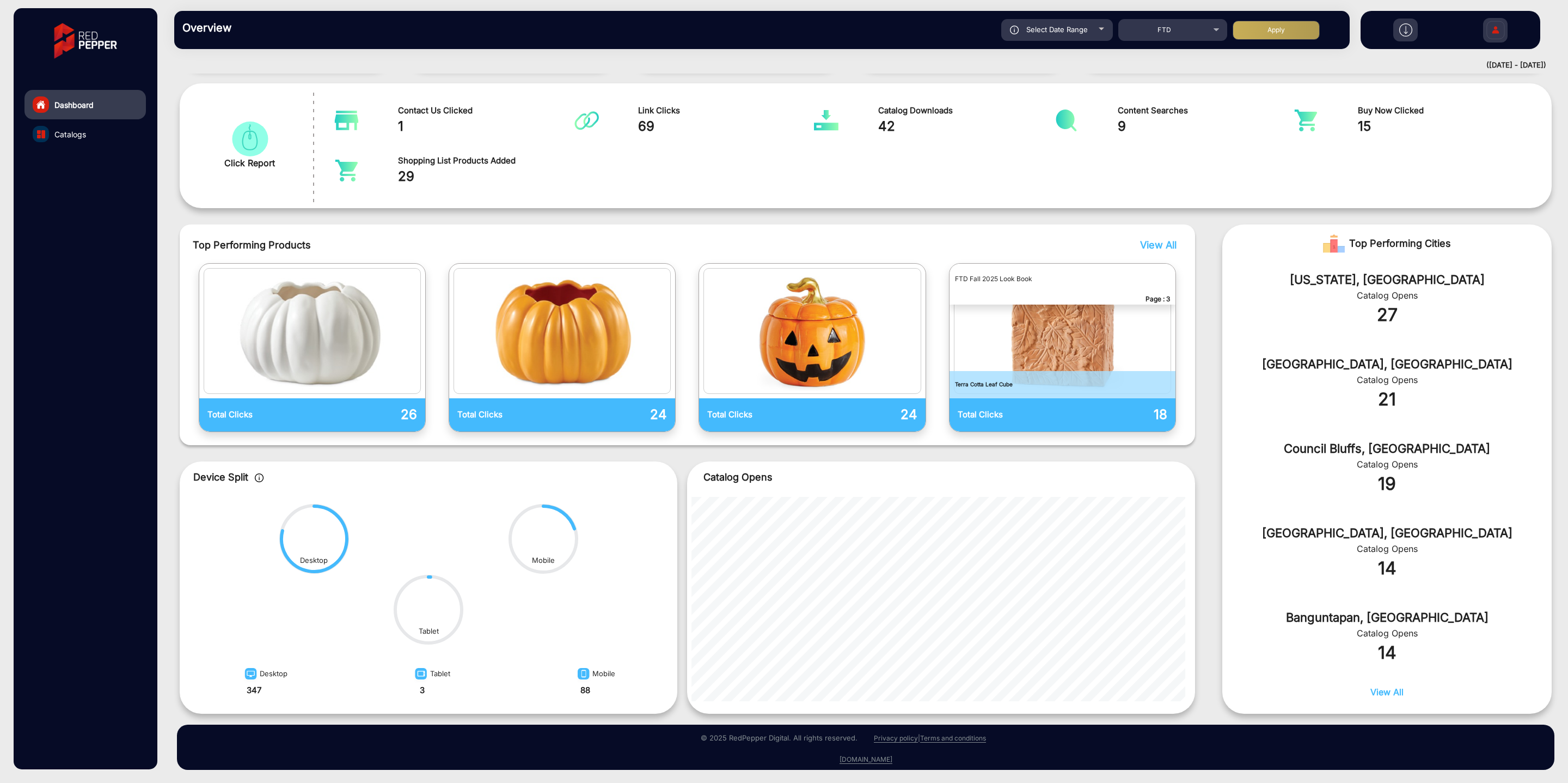
click at [1162, 242] on span "View All" at bounding box center [1159, 245] width 37 height 12
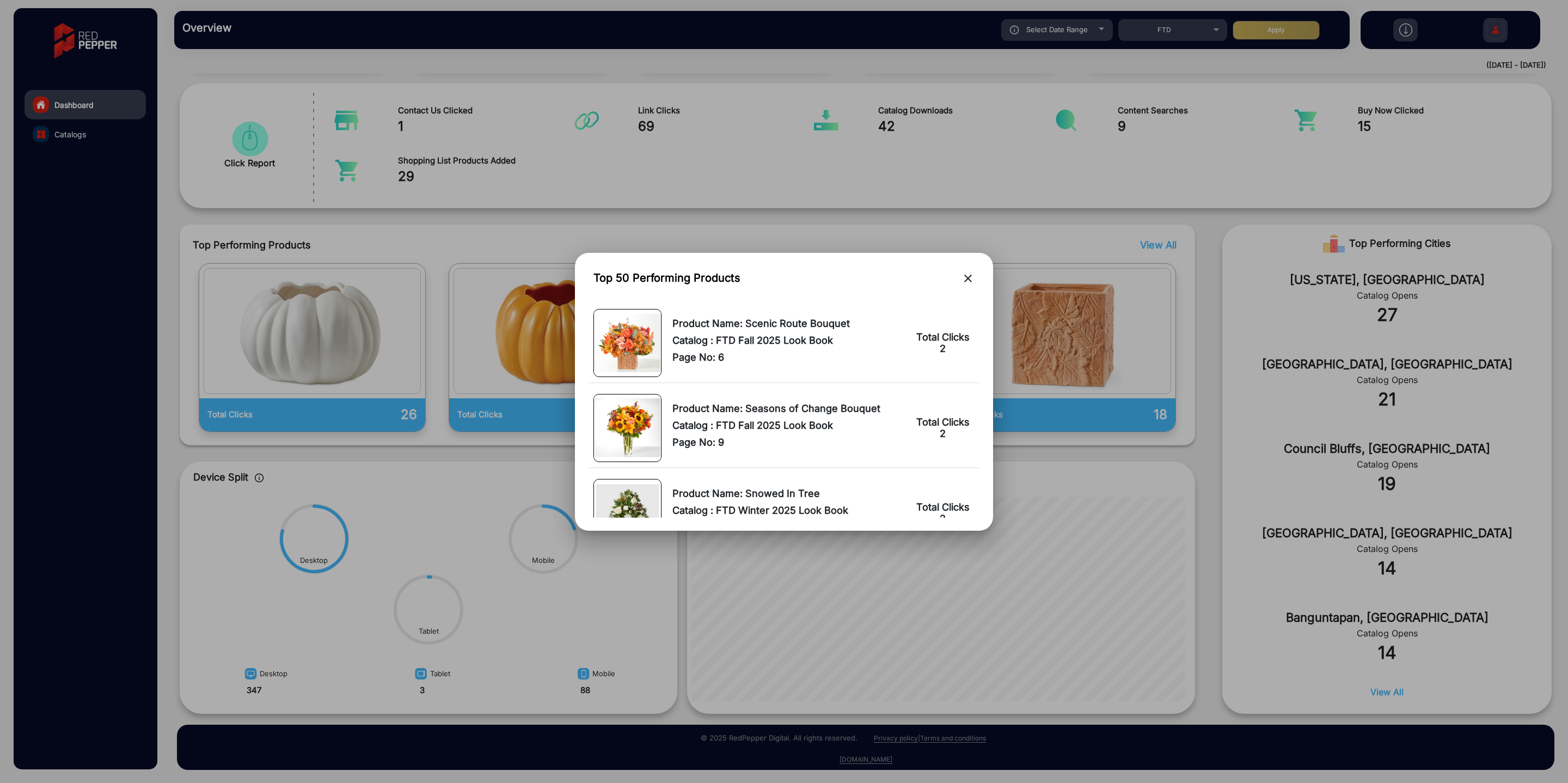
scroll to position [2873, 0]
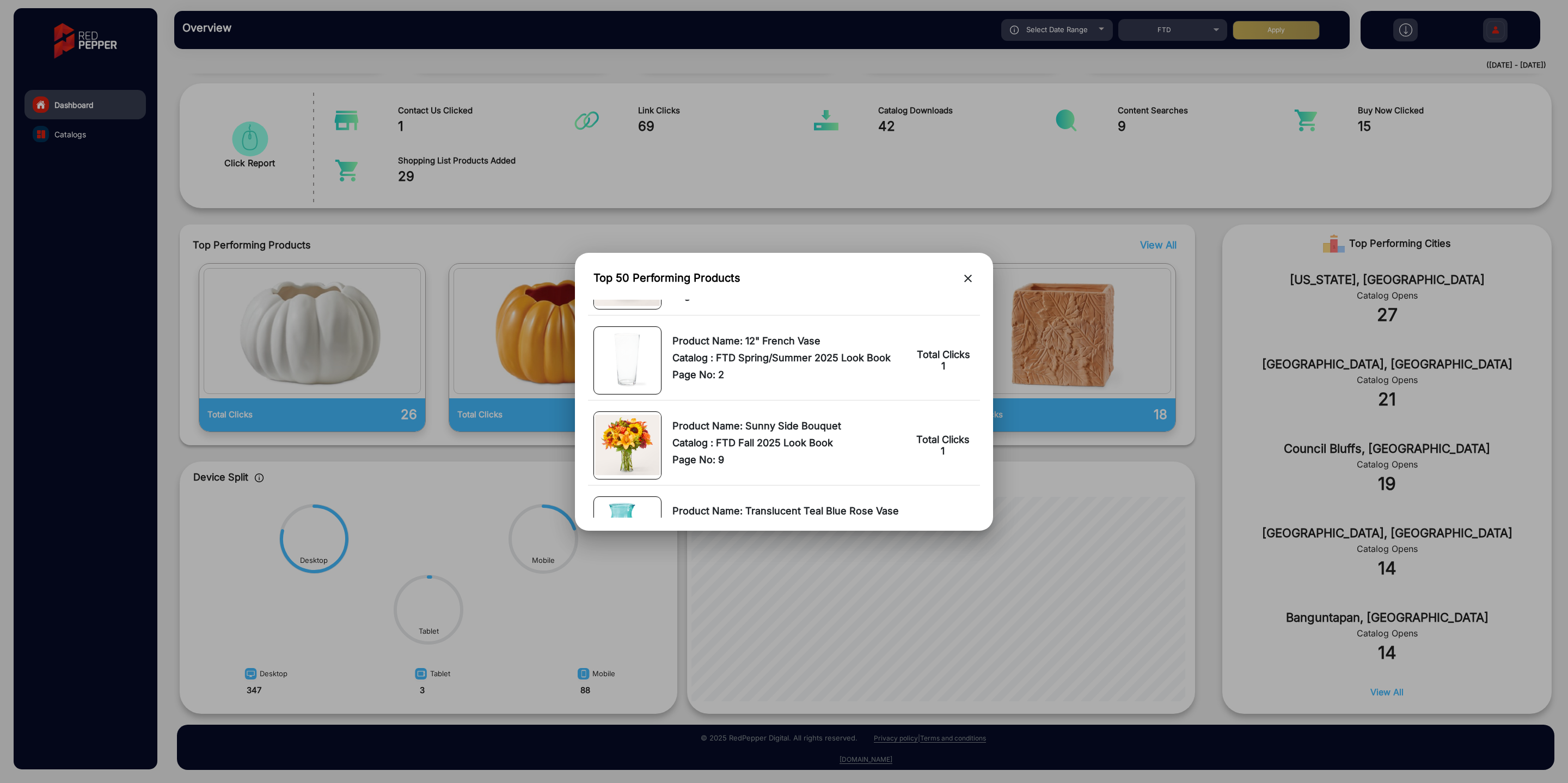
click at [967, 280] on mat-icon "close" at bounding box center [969, 279] width 14 height 14
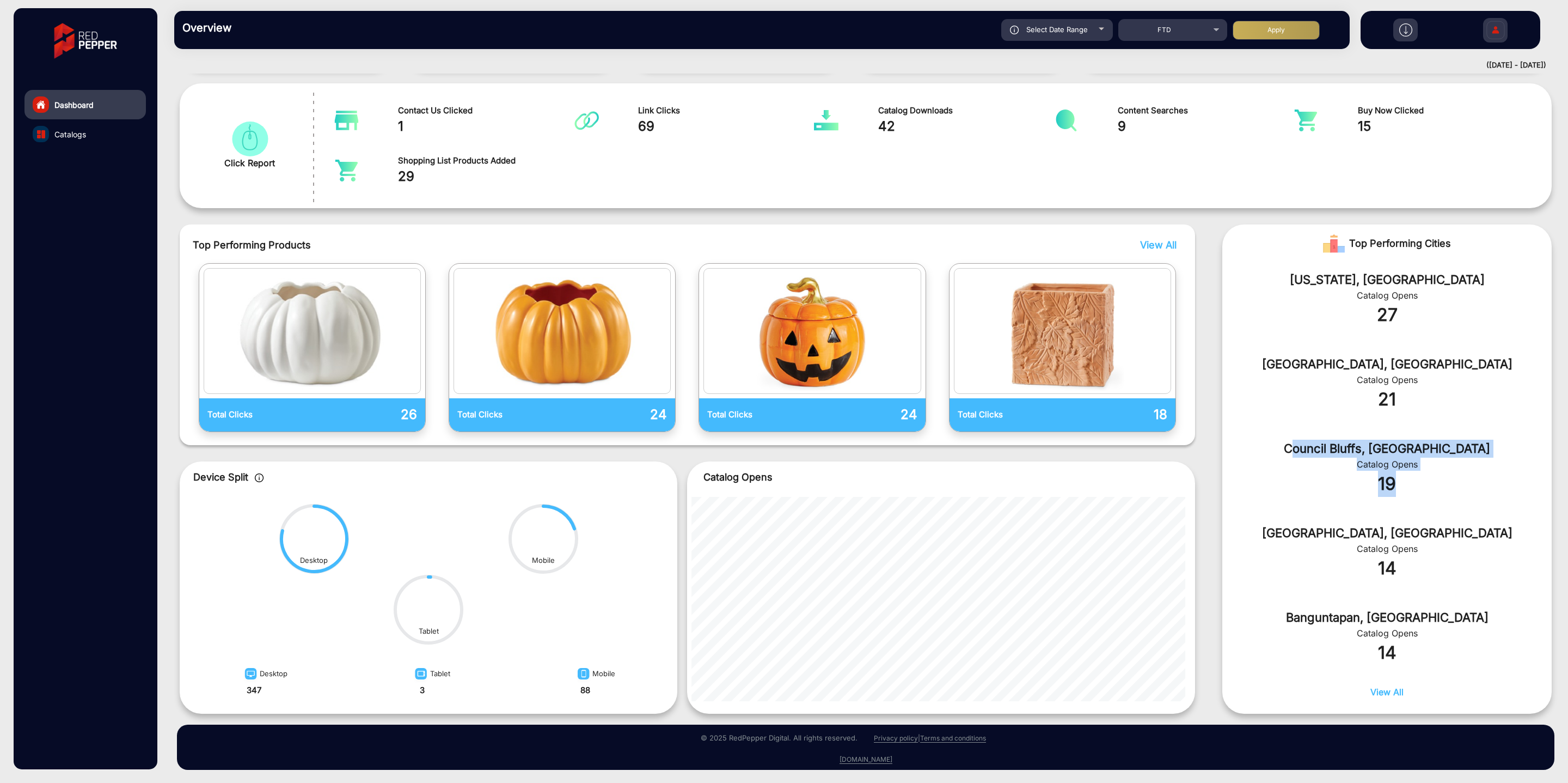
drag, startPoint x: 1340, startPoint y: 447, endPoint x: 1447, endPoint y: 483, distance: 112.9
click at [1447, 483] on div "Council Bluffs, [GEOGRAPHIC_DATA] Catalog Opens 19" at bounding box center [1387, 473] width 329 height 84
click at [1214, 467] on div "Top Performing Products View All Total Clicks 26 Total Clicks 24 Total Clicks 2…" at bounding box center [866, 469] width 1372 height 490
drag, startPoint x: 285, startPoint y: 544, endPoint x: 309, endPoint y: 540, distance: 24.3
click at [286, 544] on circle at bounding box center [314, 538] width 69 height 69
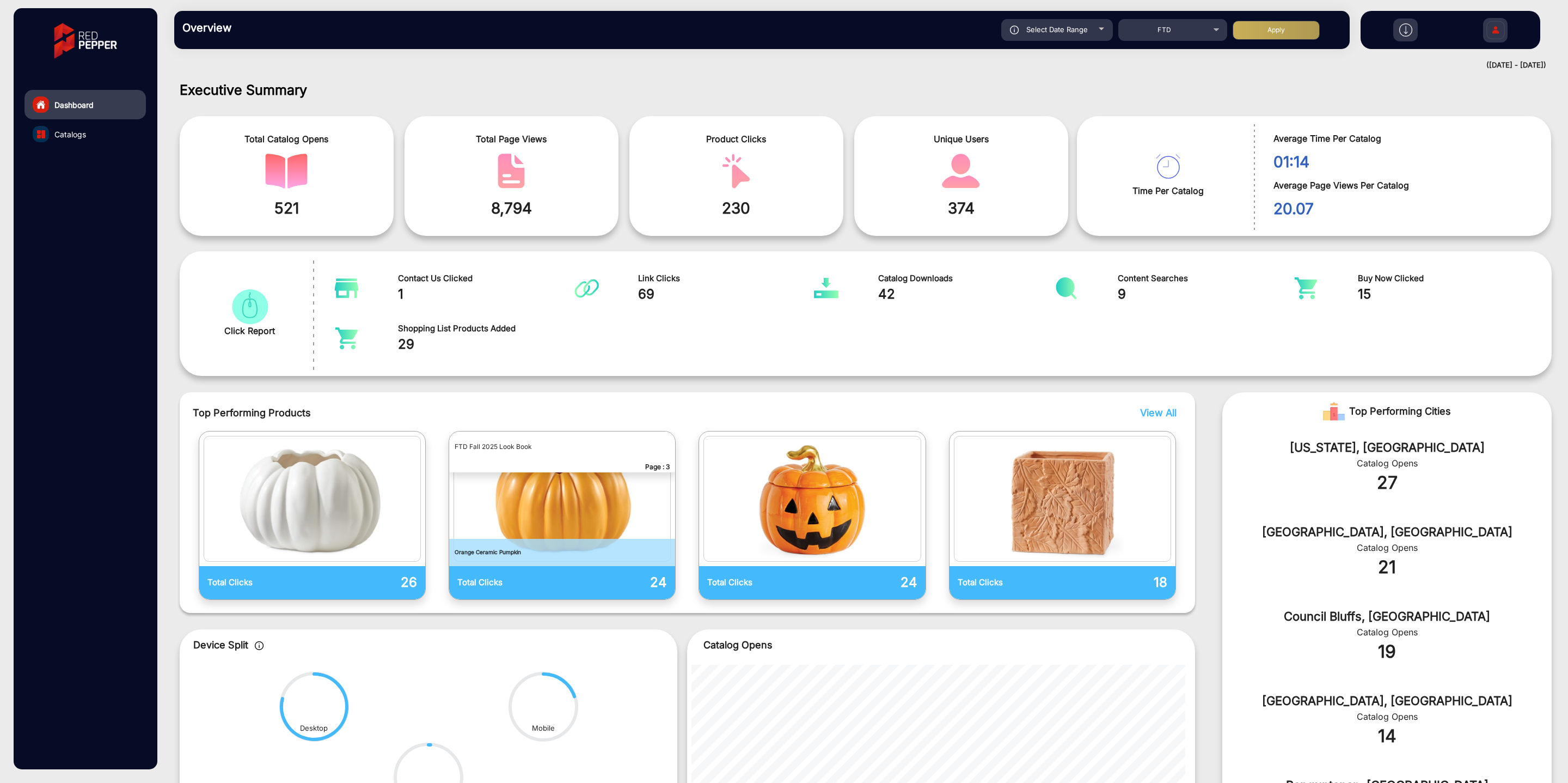
scroll to position [167, 0]
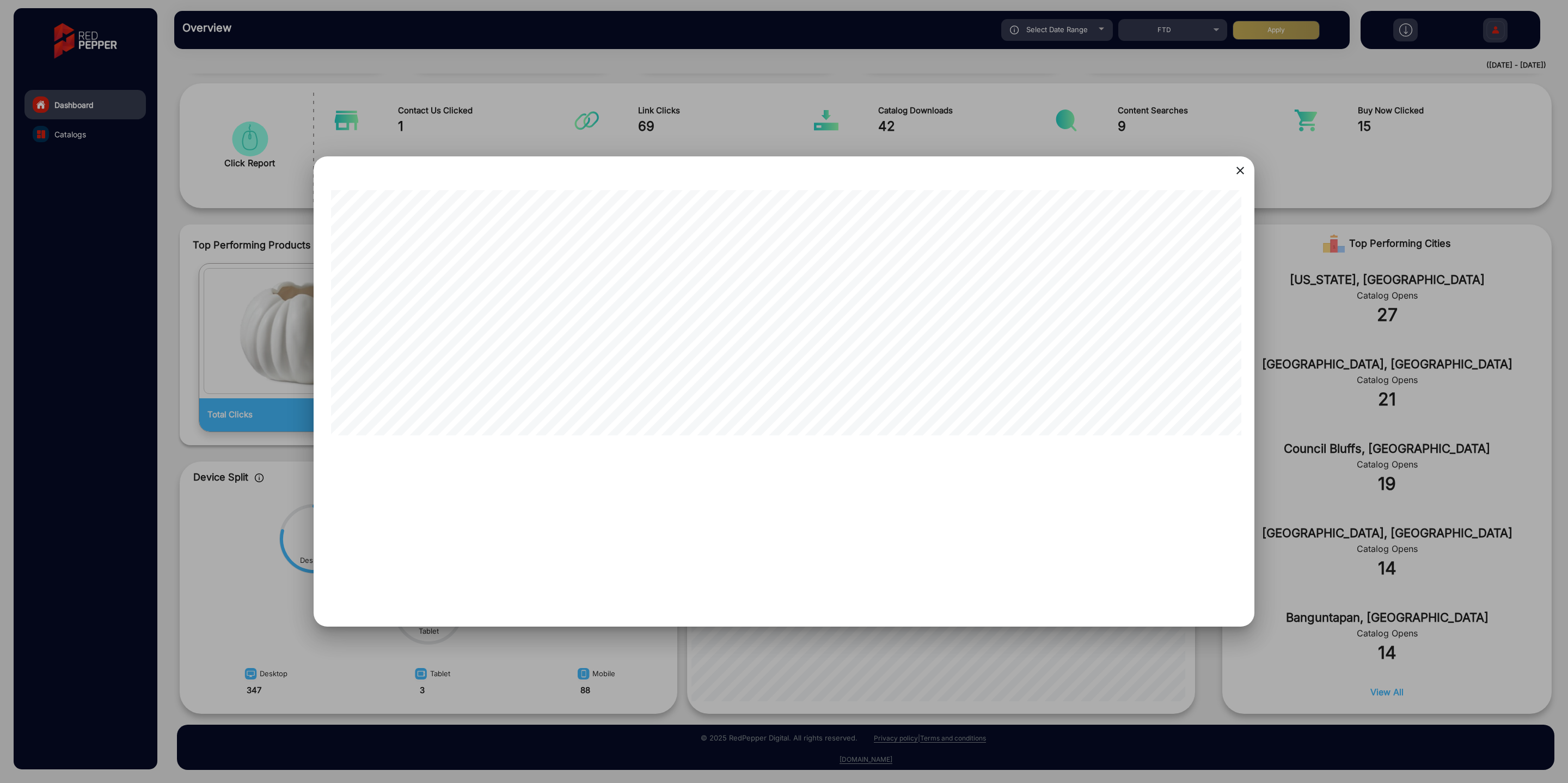
click at [1238, 171] on mat-icon "close" at bounding box center [1241, 170] width 14 height 14
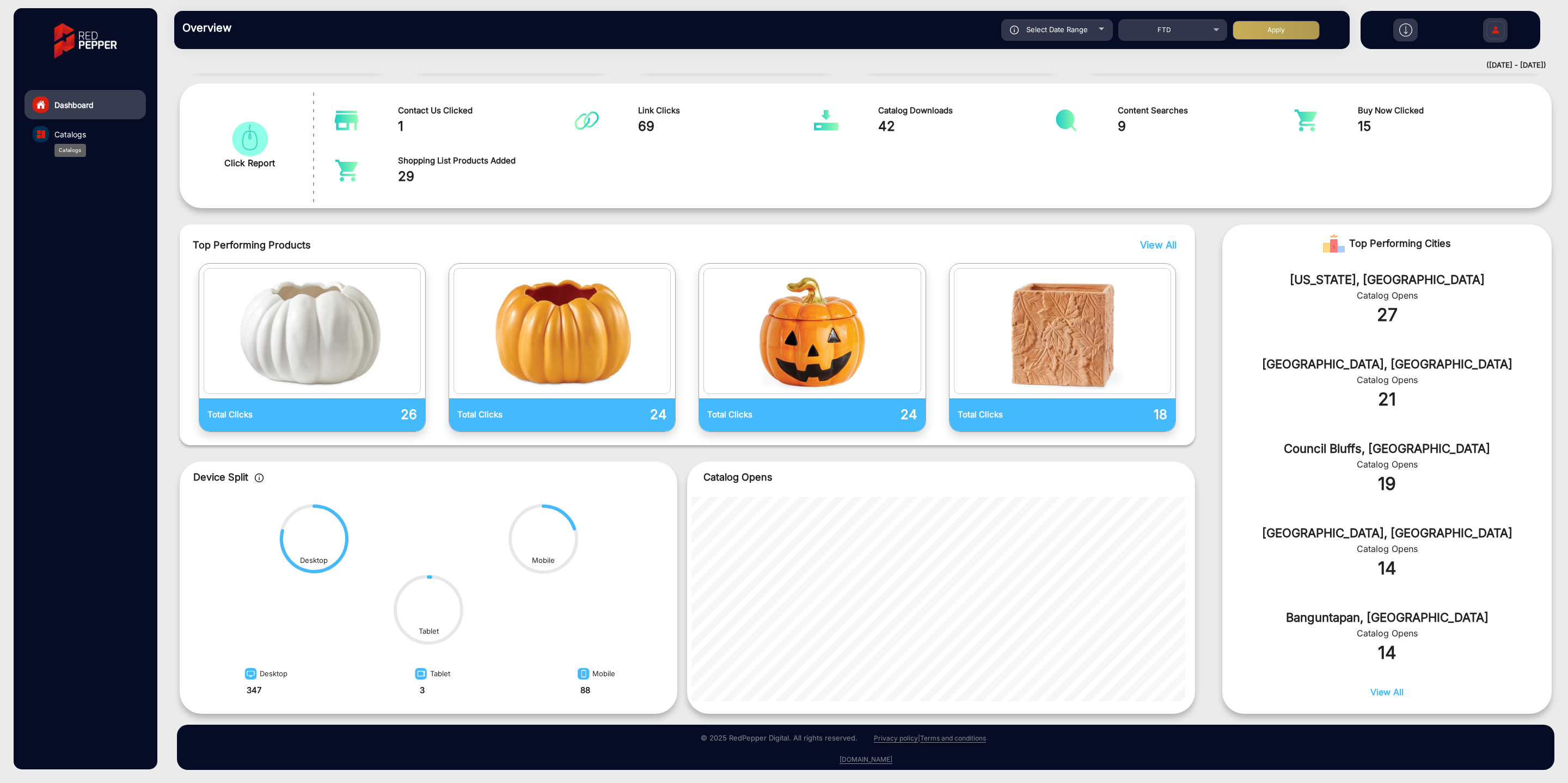
click at [65, 137] on span "Catalogs" at bounding box center [70, 135] width 32 height 12
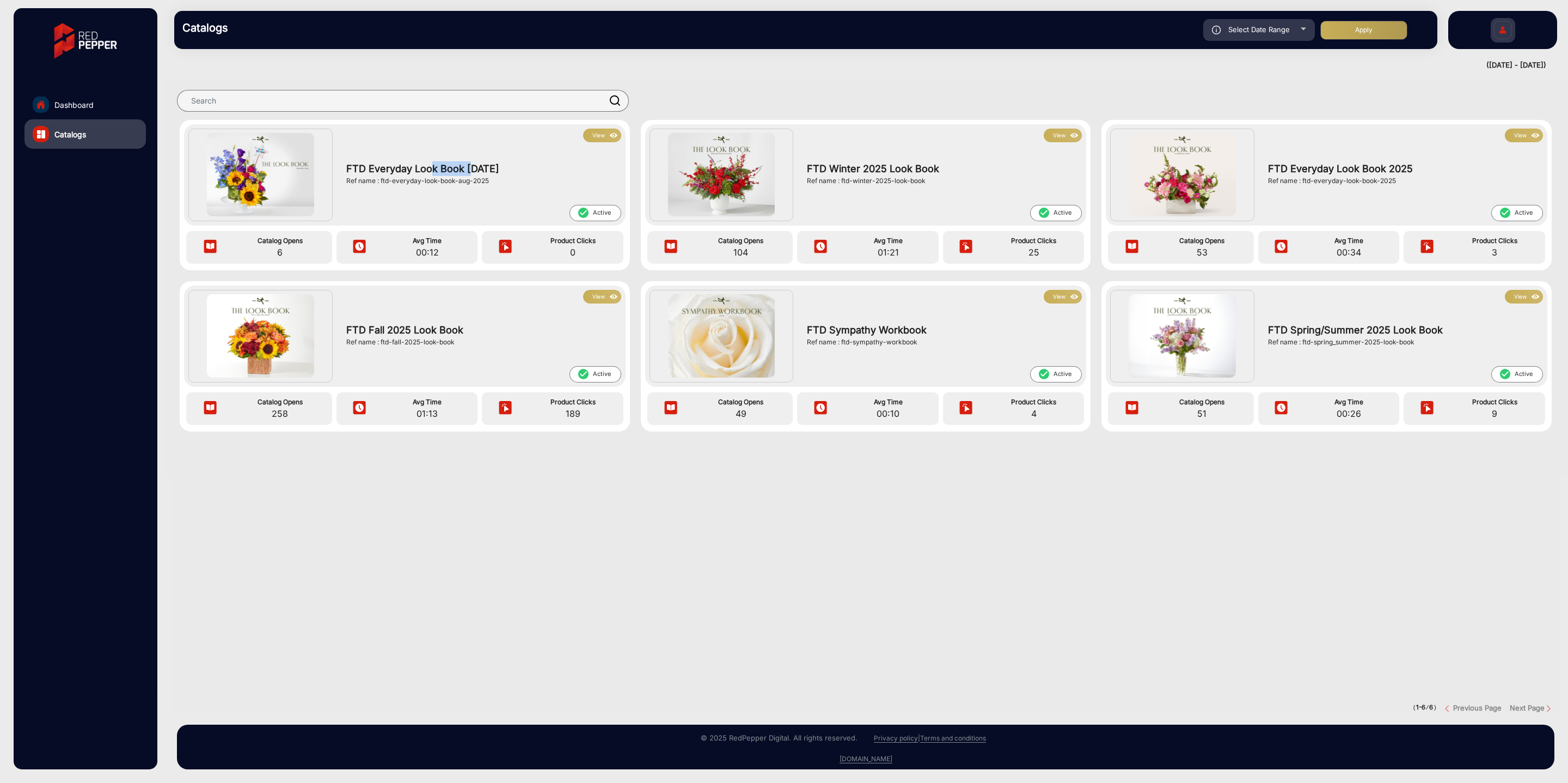
drag, startPoint x: 432, startPoint y: 171, endPoint x: 469, endPoint y: 171, distance: 37.0
click at [469, 171] on span "FTD Everyday Look Book [DATE]" at bounding box center [481, 168] width 270 height 15
click at [1283, 22] on div "Select Date Range" at bounding box center [1258, 30] width 111 height 22
type input "[DATE]"
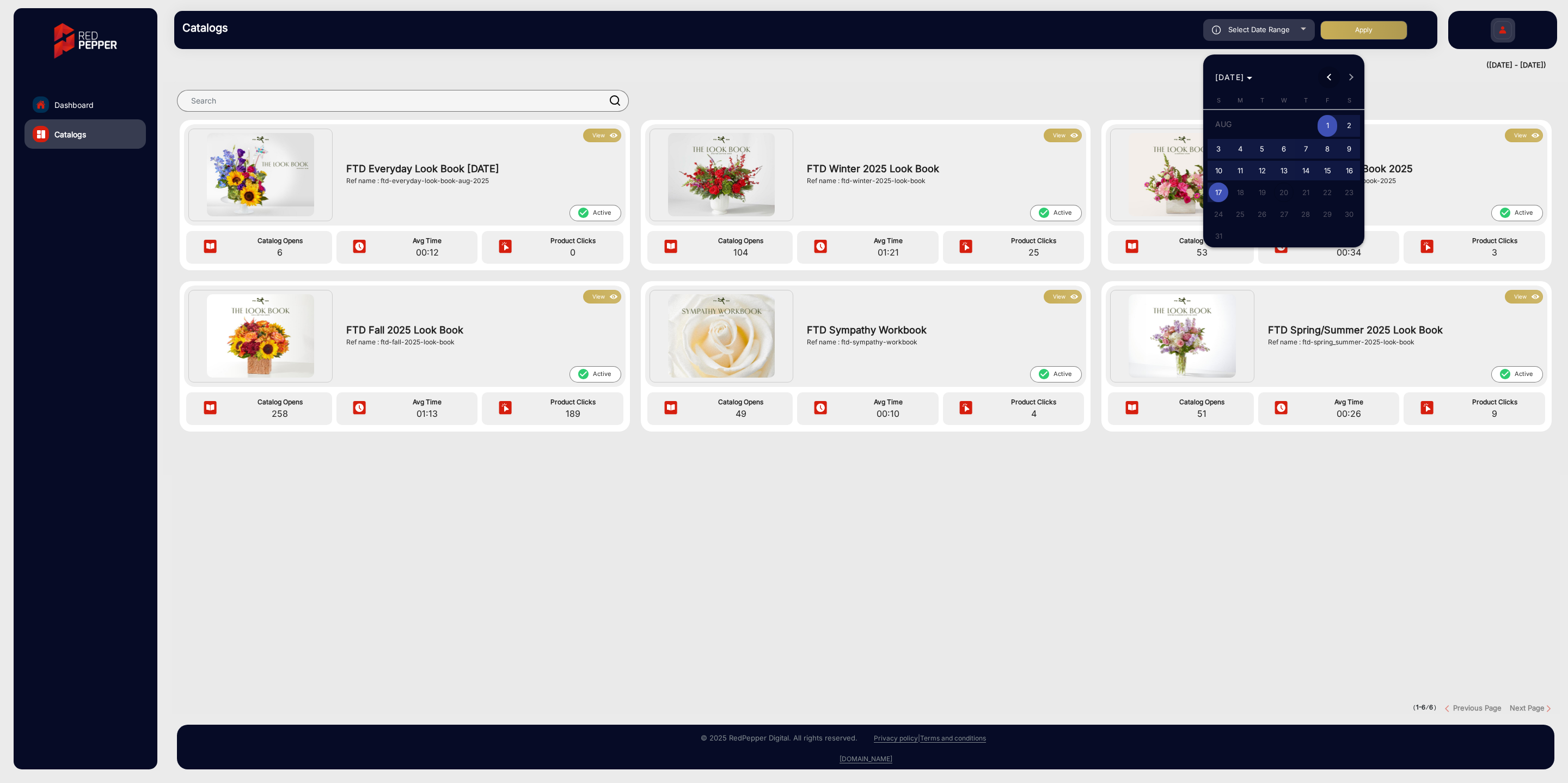
click at [1328, 77] on button "Previous month" at bounding box center [1329, 77] width 22 height 22
click at [1328, 73] on span "Previous month" at bounding box center [1329, 77] width 22 height 22
drag, startPoint x: 1221, startPoint y: 141, endPoint x: 1302, endPoint y: 103, distance: 89.5
click at [1223, 141] on span "1" at bounding box center [1219, 146] width 19 height 19
type input "[DATE]"
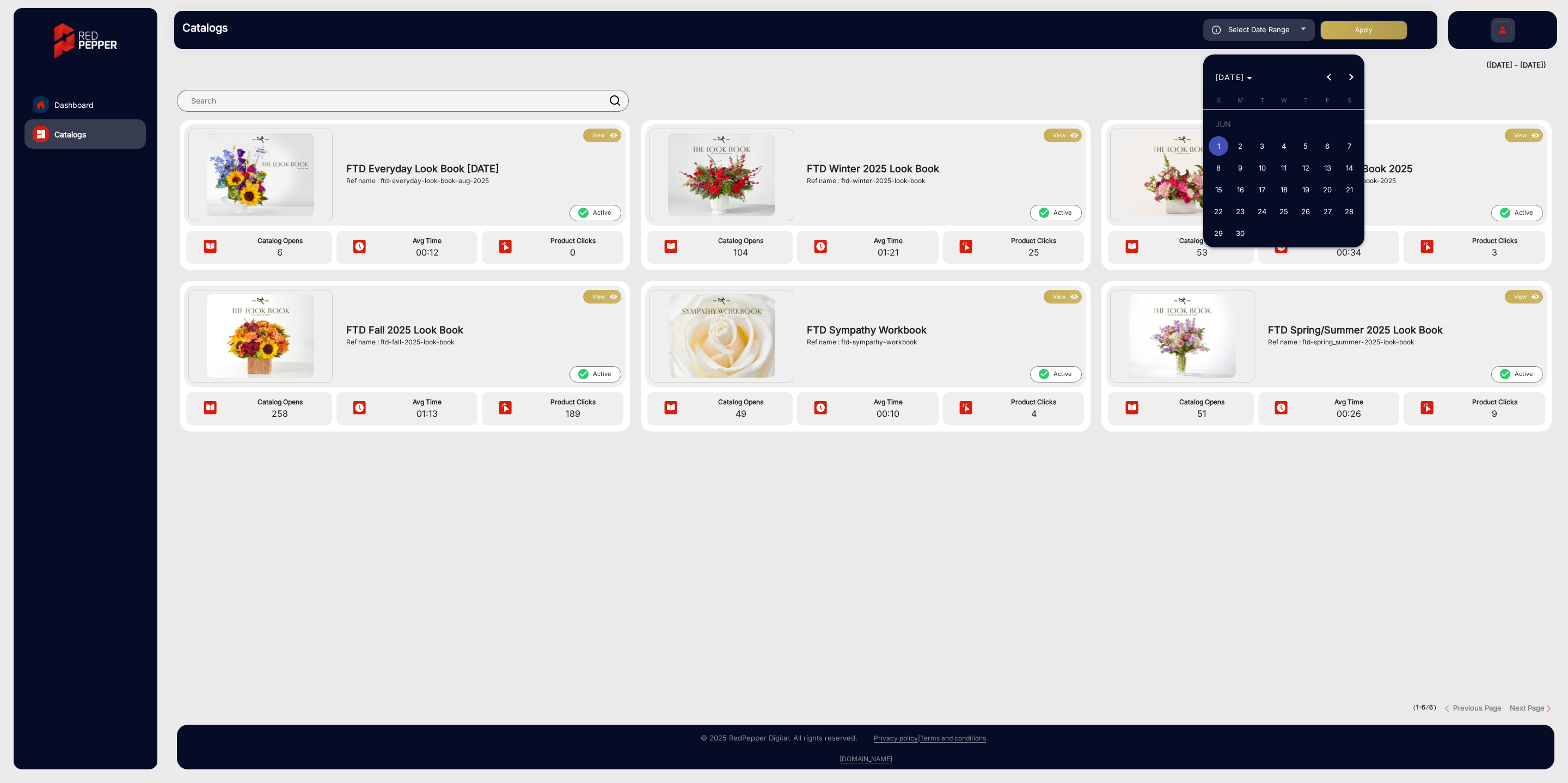
click at [1353, 77] on span "Next month" at bounding box center [1351, 77] width 22 height 22
click at [1310, 230] on span "31" at bounding box center [1306, 233] width 19 height 19
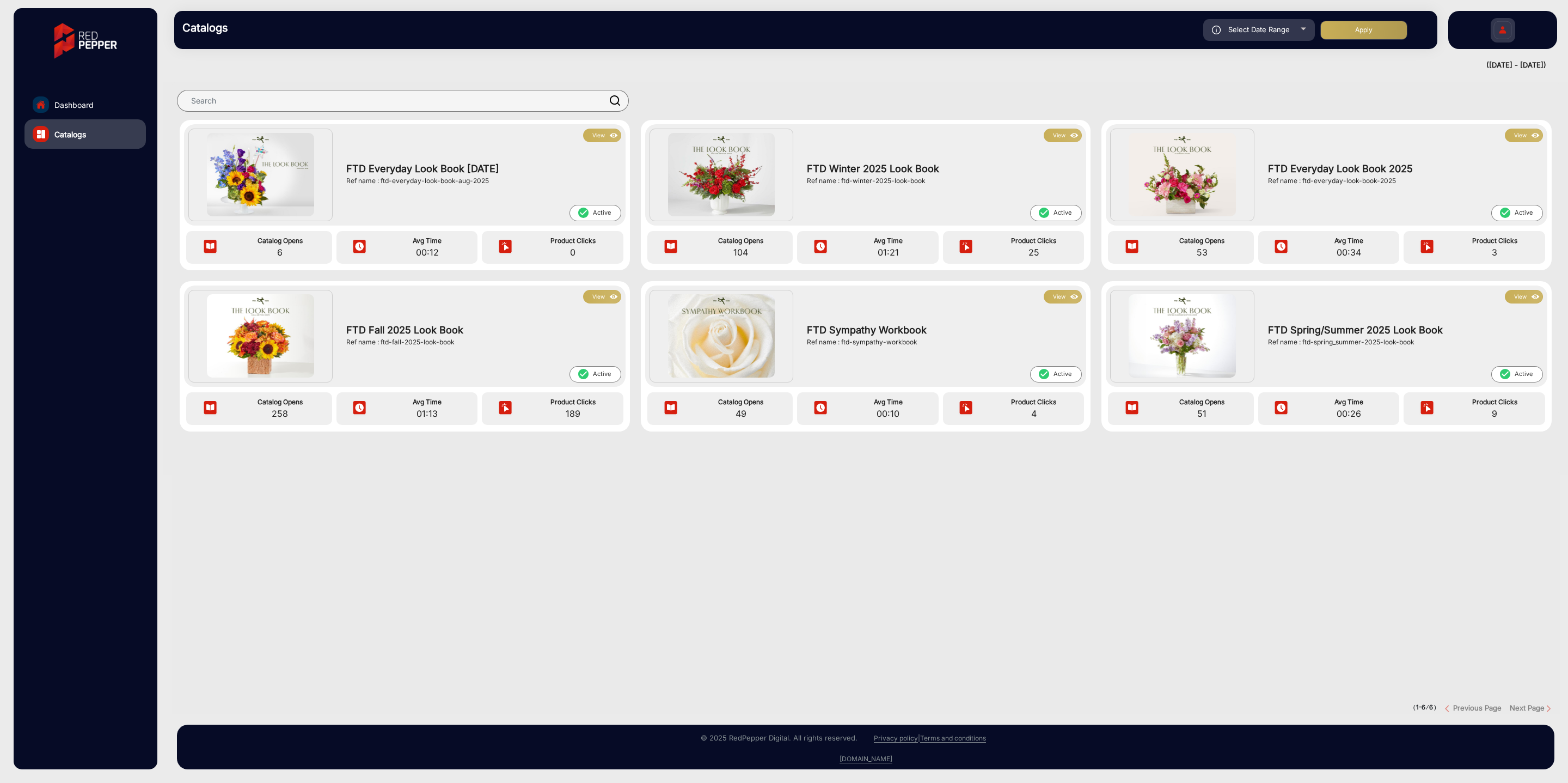
type input "[DATE]"
click at [1354, 38] on button "Apply" at bounding box center [1364, 30] width 87 height 19
type input "[DATE]"
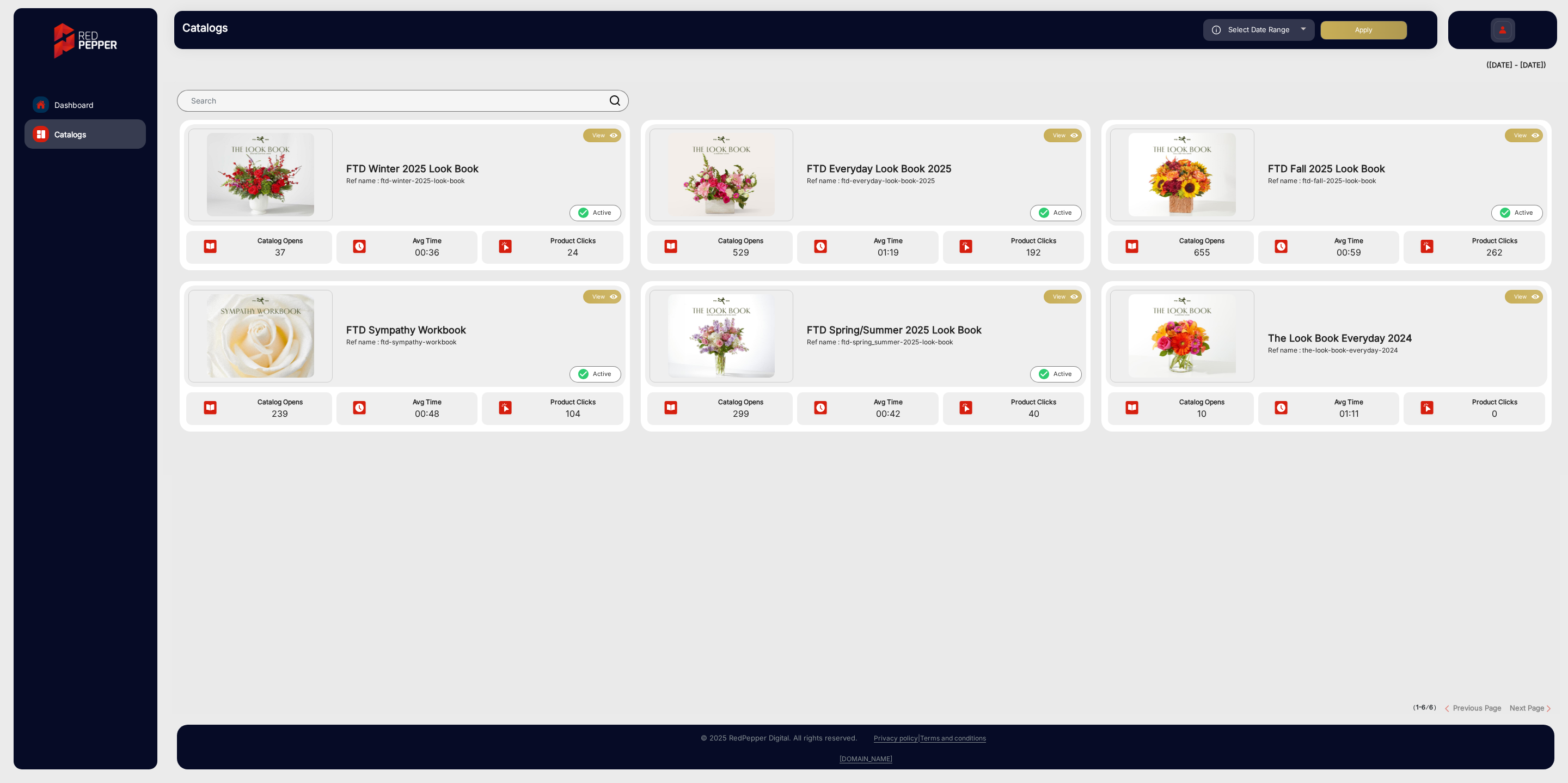
click at [1275, 23] on div "Select Date Range" at bounding box center [1258, 30] width 111 height 22
type input "[DATE]"
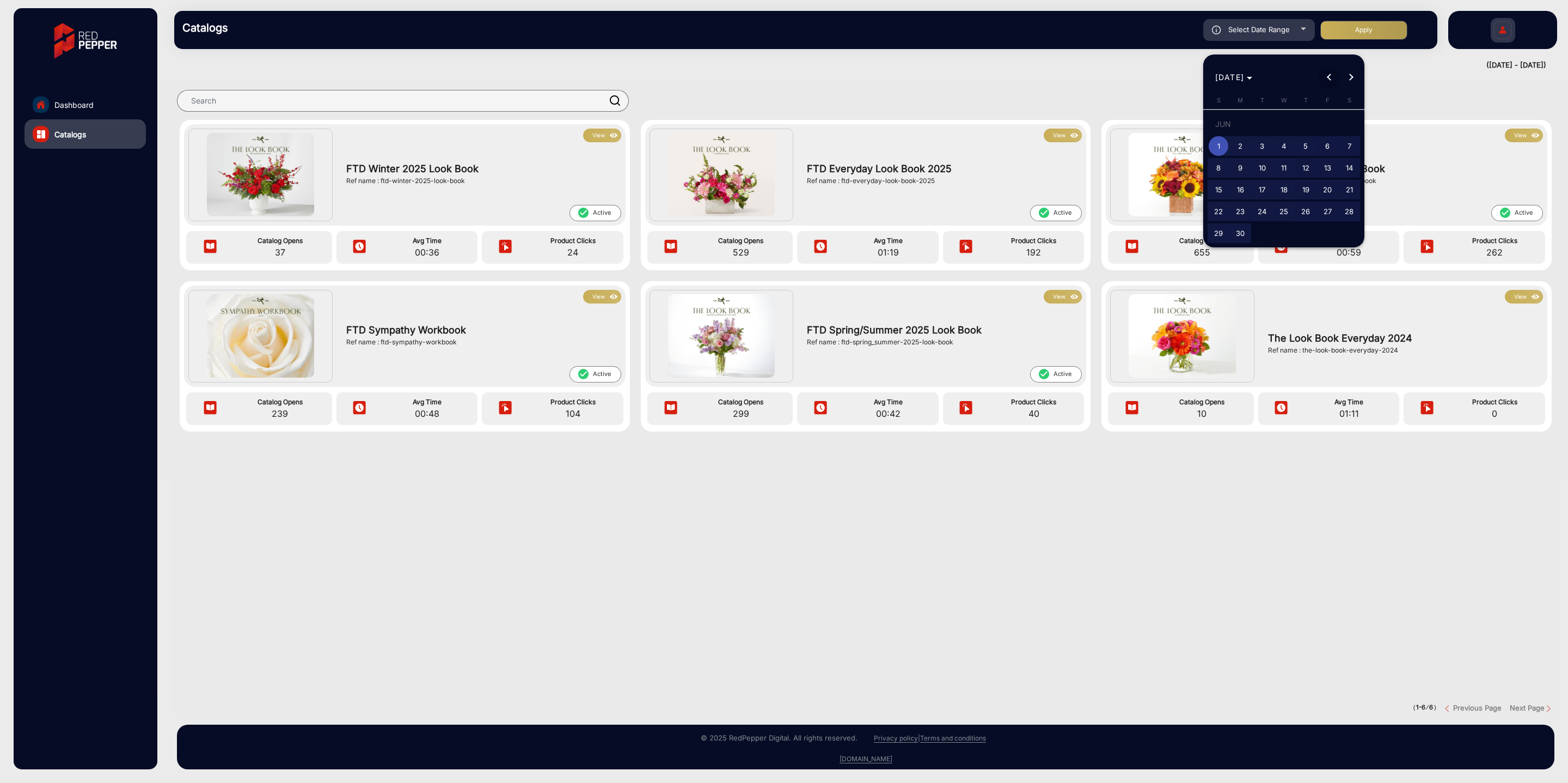
click at [1332, 83] on span "Previous month" at bounding box center [1329, 77] width 22 height 22
click at [1331, 81] on span "Previous month" at bounding box center [1329, 77] width 22 height 22
click at [1265, 147] on span "1" at bounding box center [1262, 146] width 19 height 19
type input "[DATE]"
click at [1349, 75] on button "Next month" at bounding box center [1351, 77] width 22 height 22
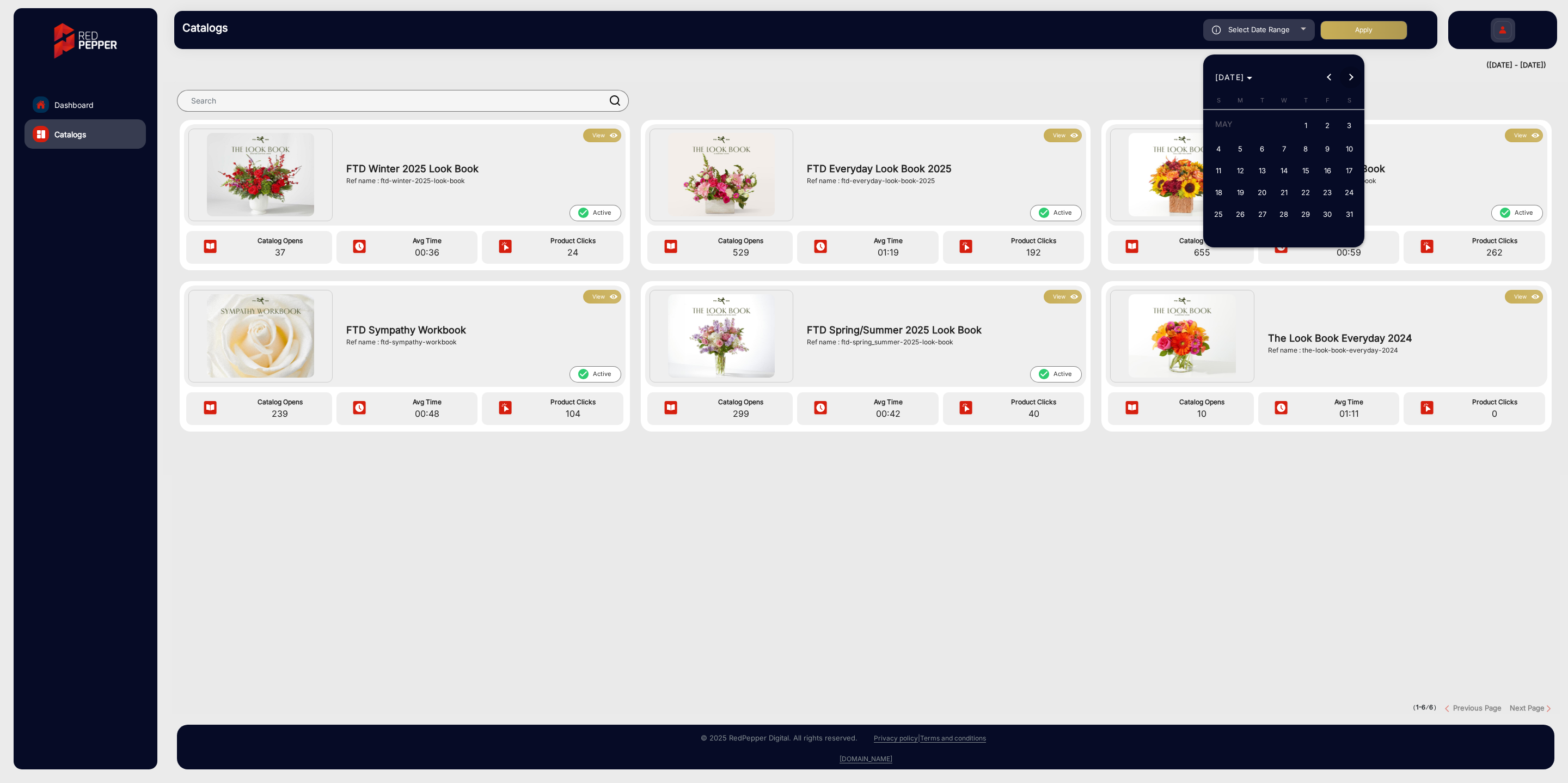
click at [1350, 75] on button "Next month" at bounding box center [1351, 77] width 22 height 22
click at [1244, 227] on span "30" at bounding box center [1241, 233] width 19 height 19
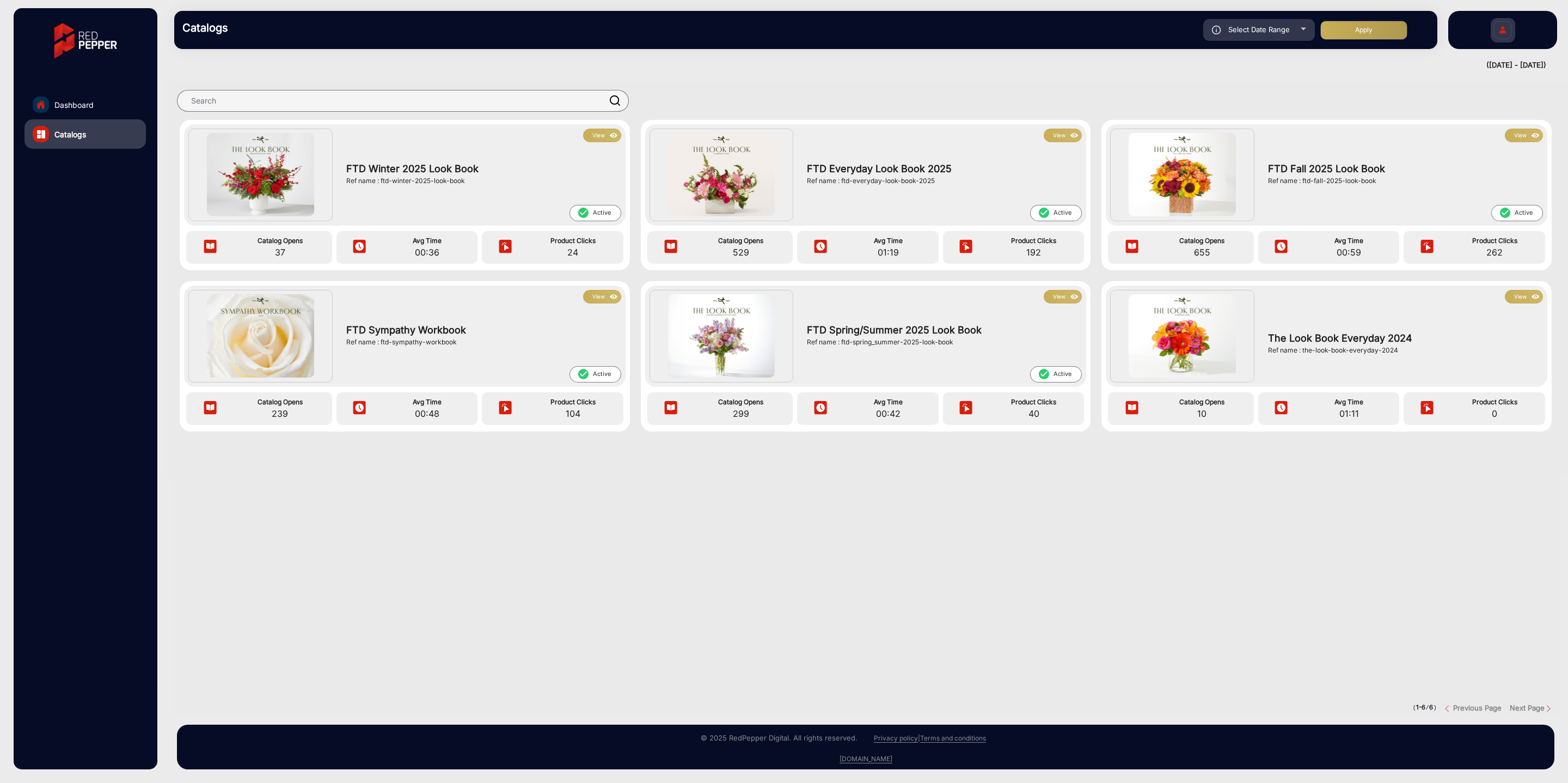
type input "[DATE]"
click at [1353, 29] on button "Apply" at bounding box center [1364, 30] width 87 height 19
type input "[DATE]"
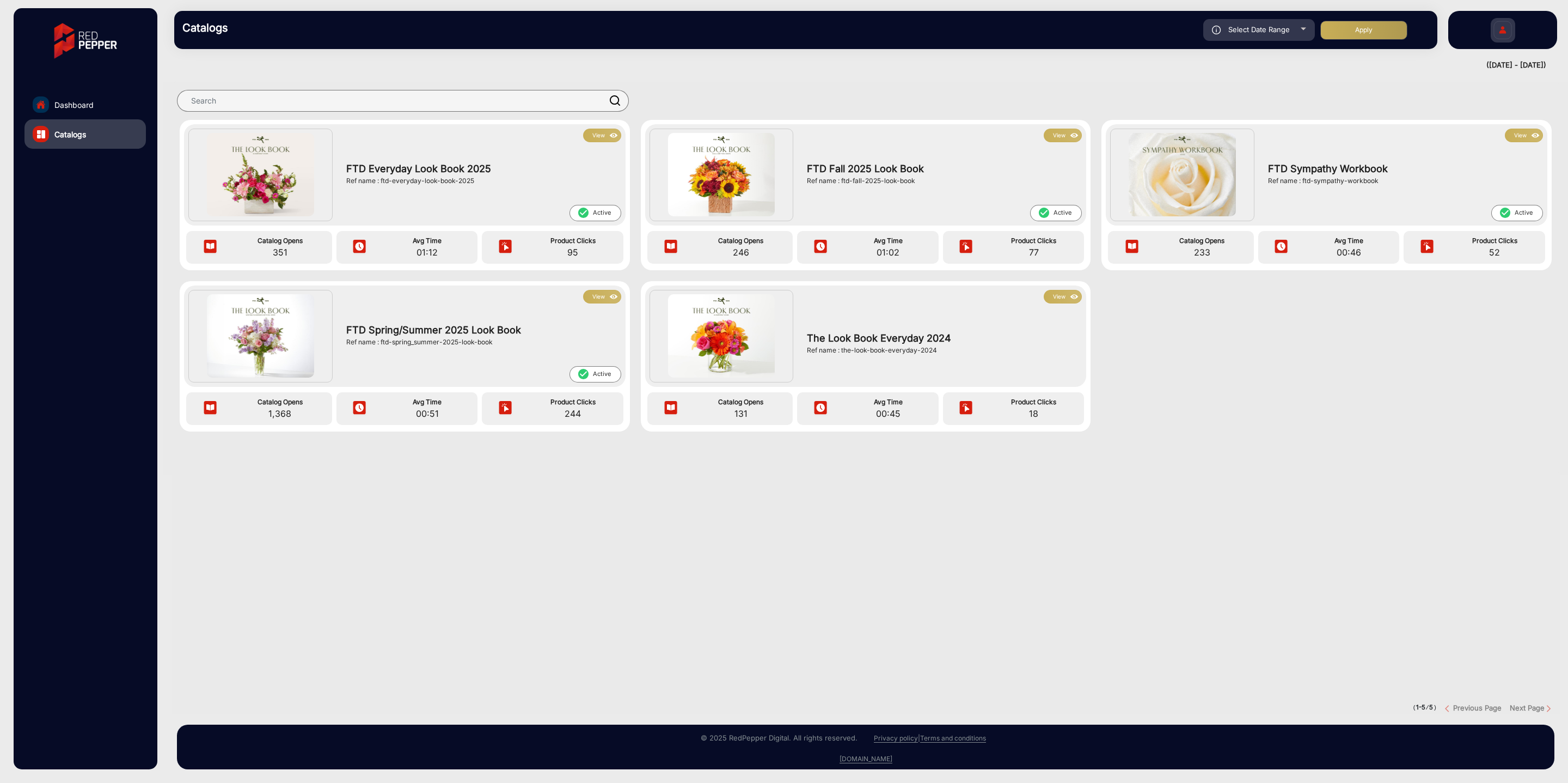
click at [1287, 29] on span "Select Date Range" at bounding box center [1259, 29] width 62 height 9
type input "[DATE]"
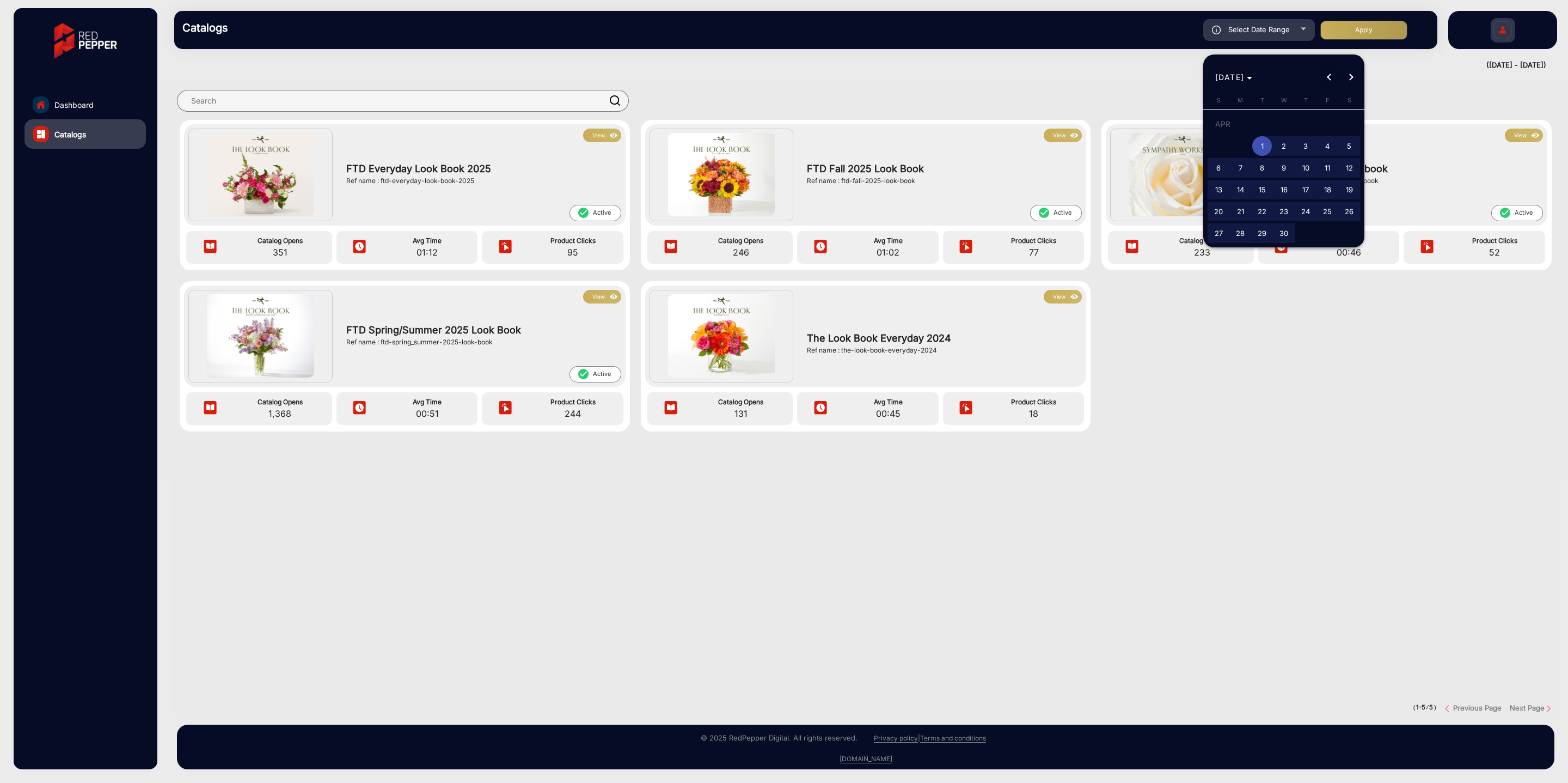
click at [1330, 79] on button "Previous month" at bounding box center [1329, 77] width 22 height 22
drag, startPoint x: 1350, startPoint y: 75, endPoint x: 1334, endPoint y: 94, distance: 24.8
click at [1351, 75] on button "Next month" at bounding box center [1351, 77] width 22 height 22
drag, startPoint x: 1263, startPoint y: 147, endPoint x: 1275, endPoint y: 167, distance: 23.3
click at [1264, 147] on span "1" at bounding box center [1262, 146] width 19 height 19
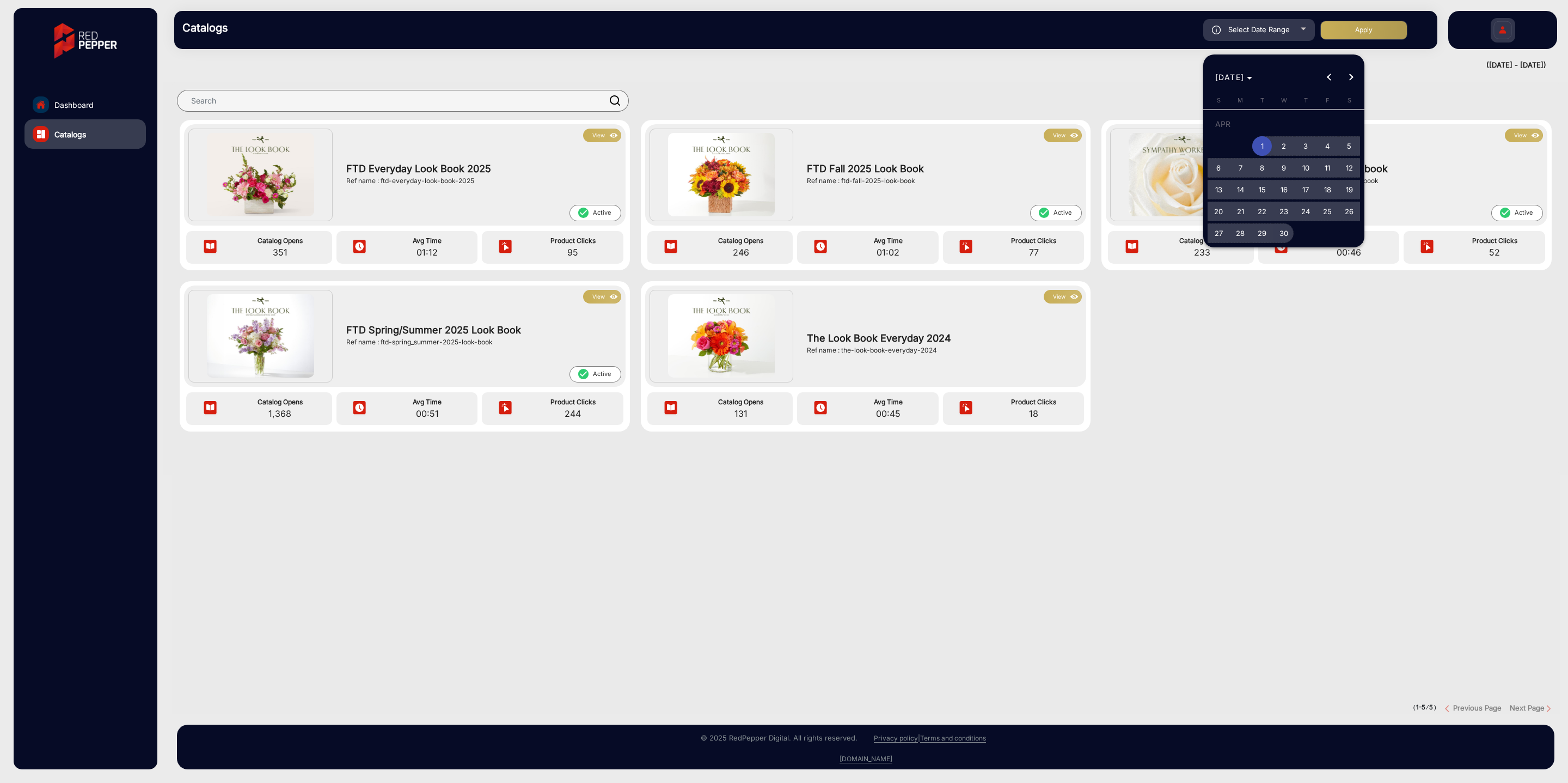
click at [1284, 233] on span "30" at bounding box center [1284, 233] width 19 height 19
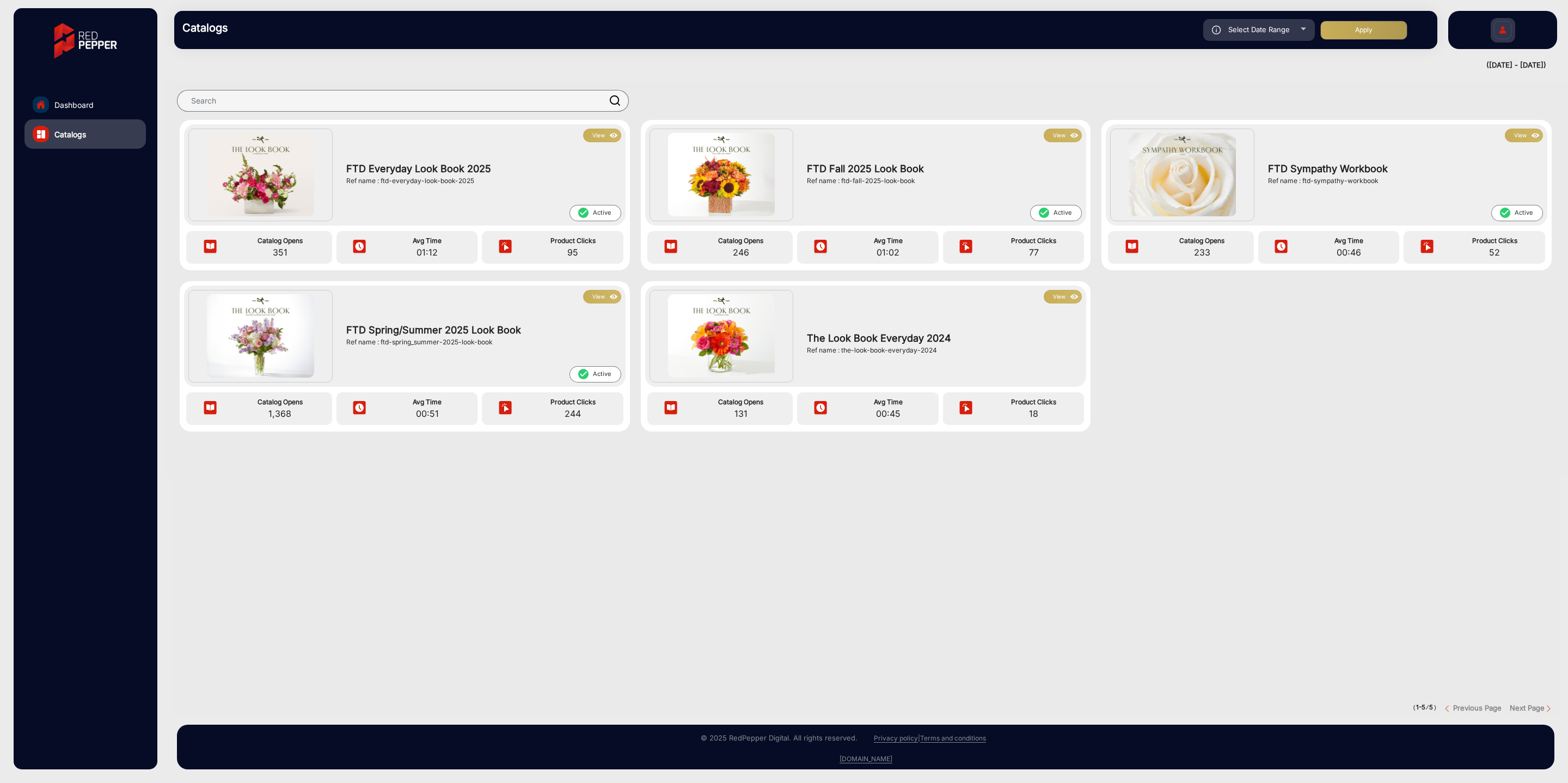
type input "[DATE]"
click at [1349, 28] on button "Apply" at bounding box center [1364, 30] width 87 height 19
type input "[DATE]"
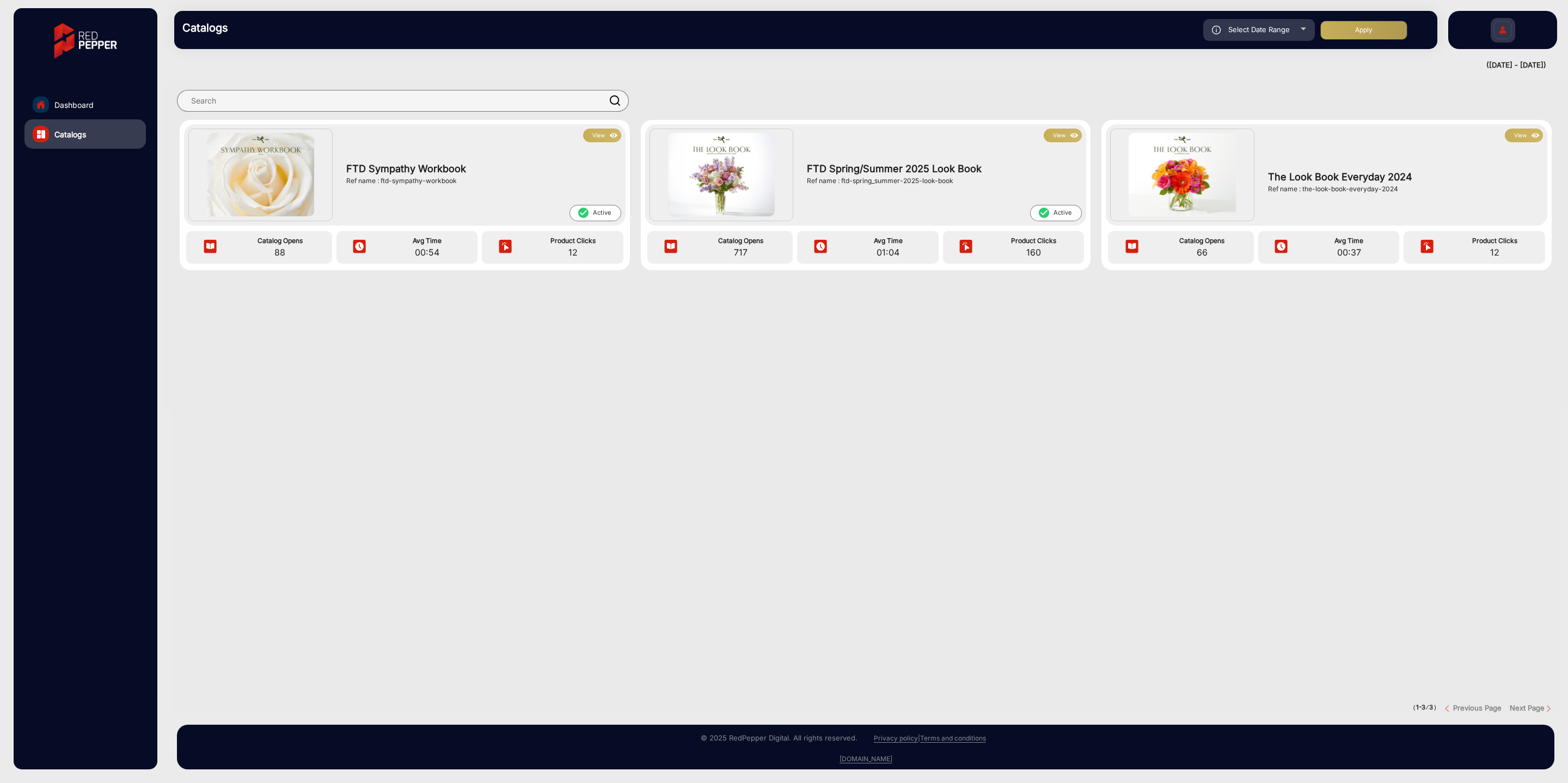
click at [1285, 30] on span "Select Date Range" at bounding box center [1259, 29] width 62 height 9
type input "[DATE]"
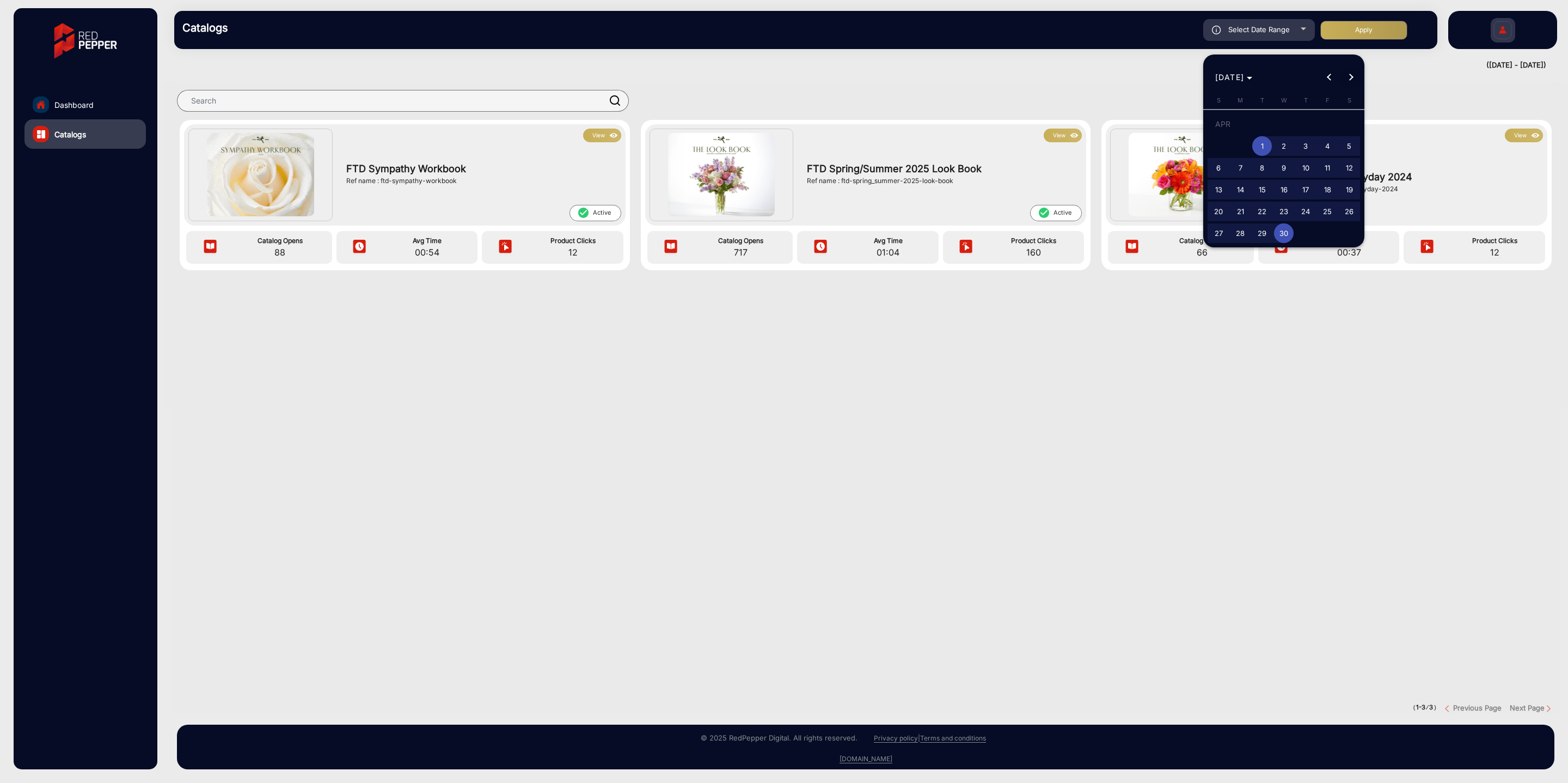
click at [1350, 75] on button "Next month" at bounding box center [1351, 77] width 22 height 22
click at [1350, 77] on button "Next month" at bounding box center [1351, 77] width 22 height 22
click at [1353, 78] on span "Next month" at bounding box center [1351, 77] width 22 height 22
click at [1351, 79] on button "Next month" at bounding box center [1351, 77] width 22 height 22
drag, startPoint x: 1329, startPoint y: 121, endPoint x: 1231, endPoint y: 174, distance: 111.4
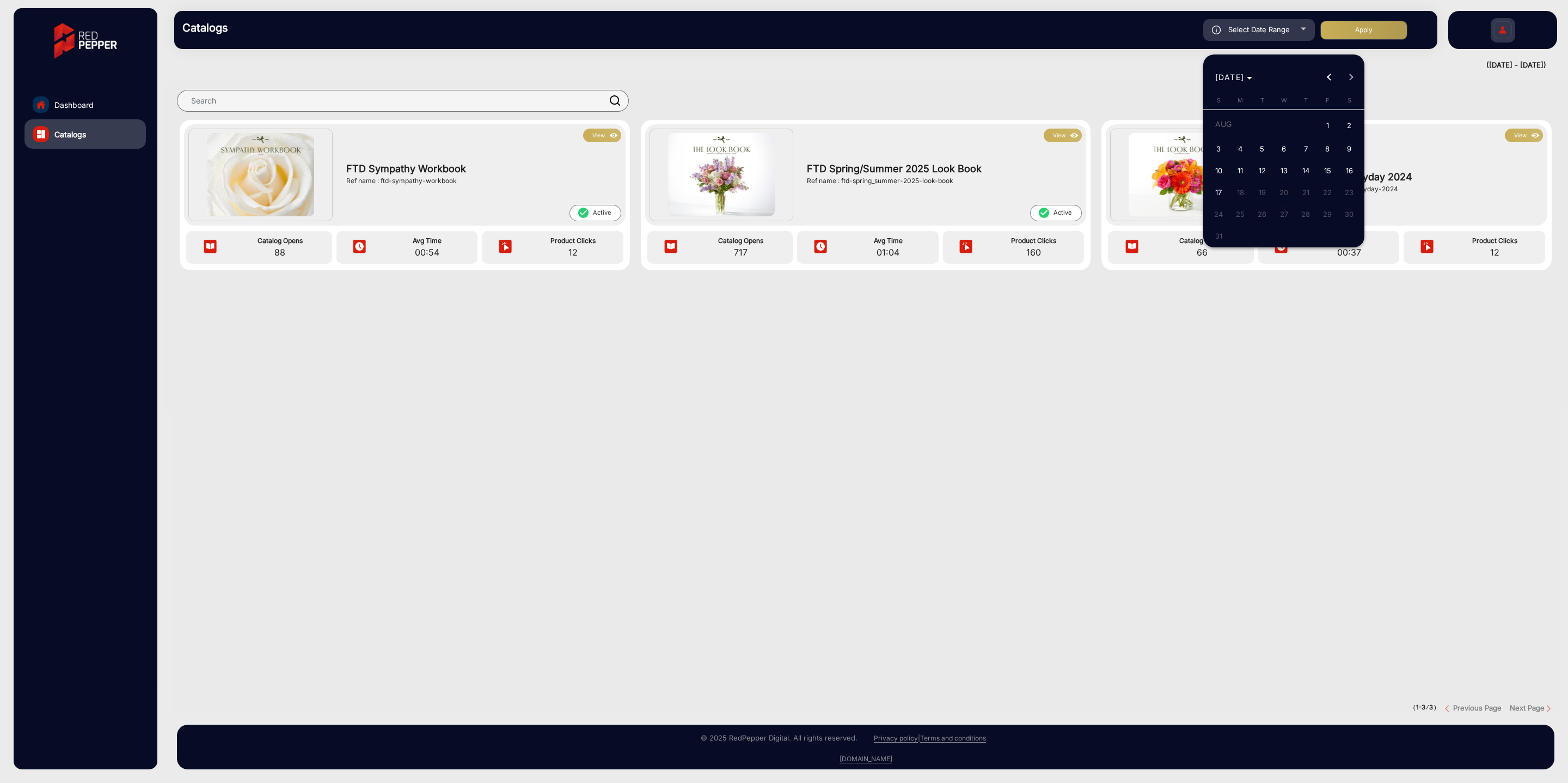
click at [1329, 121] on span "1" at bounding box center [1328, 126] width 19 height 22
type input "[DATE]"
drag, startPoint x: 1222, startPoint y: 193, endPoint x: 1239, endPoint y: 152, distance: 44.4
click at [1222, 192] on span "17" at bounding box center [1219, 192] width 19 height 19
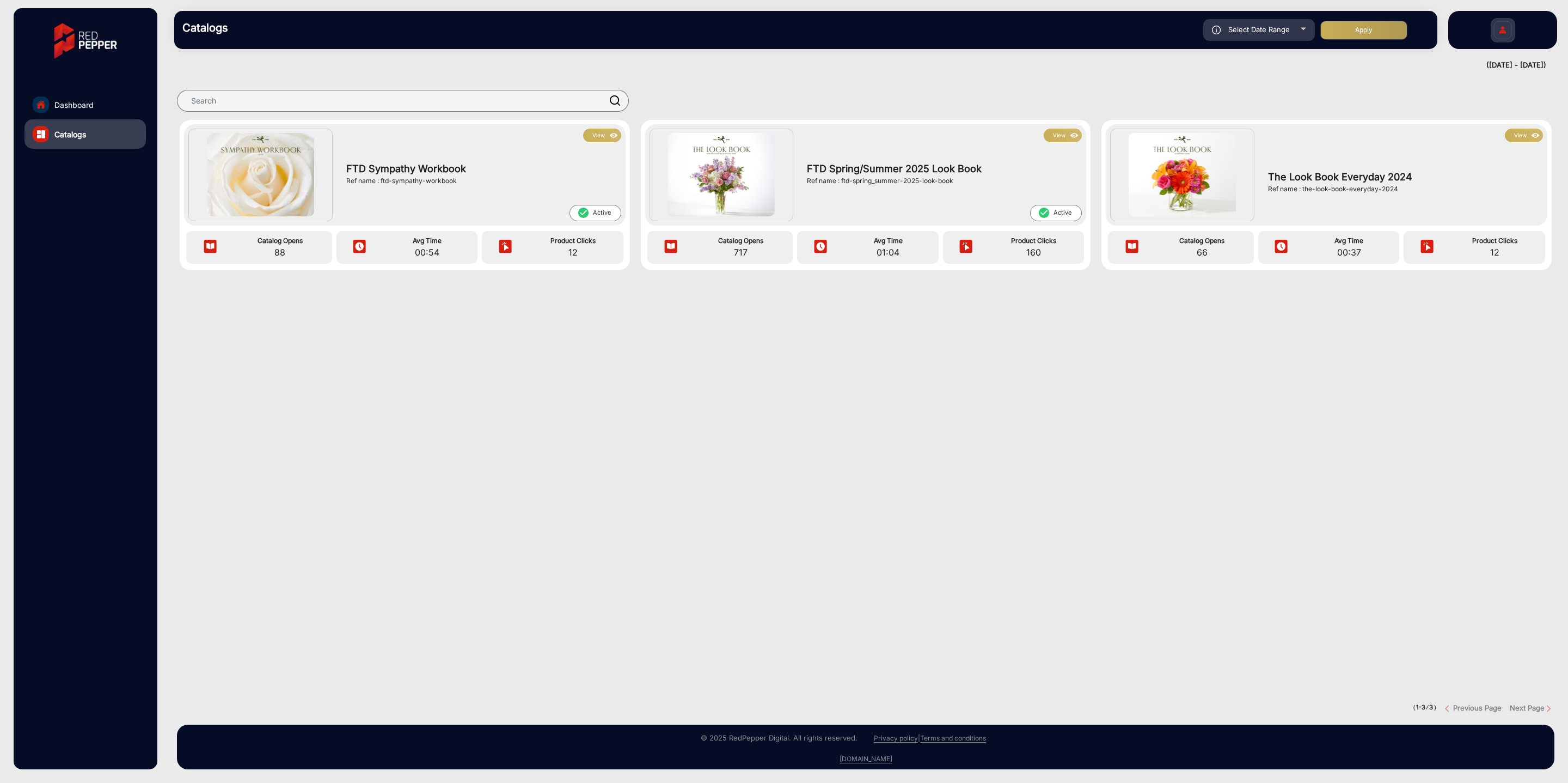
type input "[DATE]"
click at [1375, 24] on button "Apply" at bounding box center [1364, 30] width 87 height 19
type input "[DATE]"
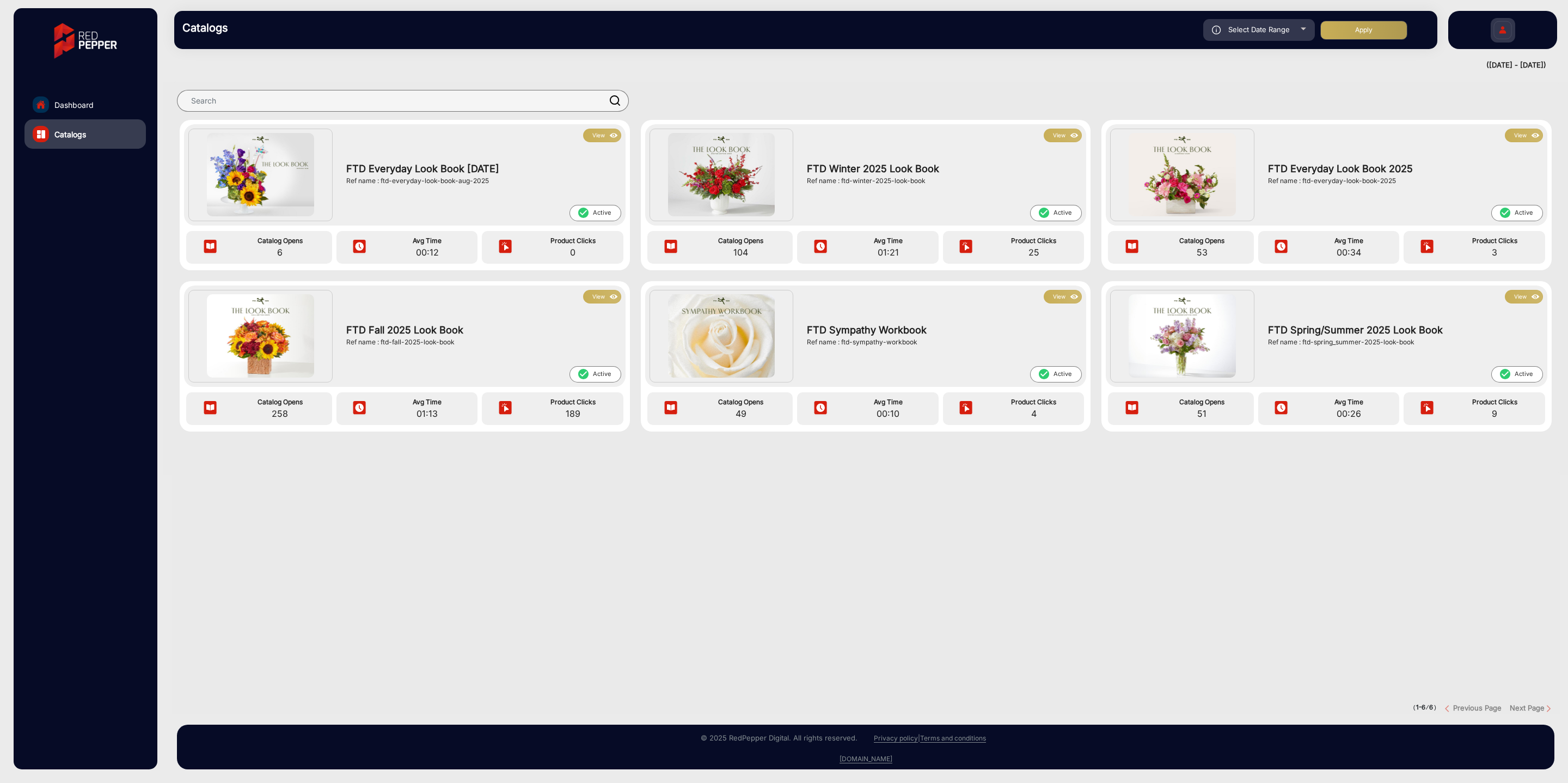
click at [1259, 37] on div "Select Date Range" at bounding box center [1258, 30] width 111 height 22
type input "[DATE]"
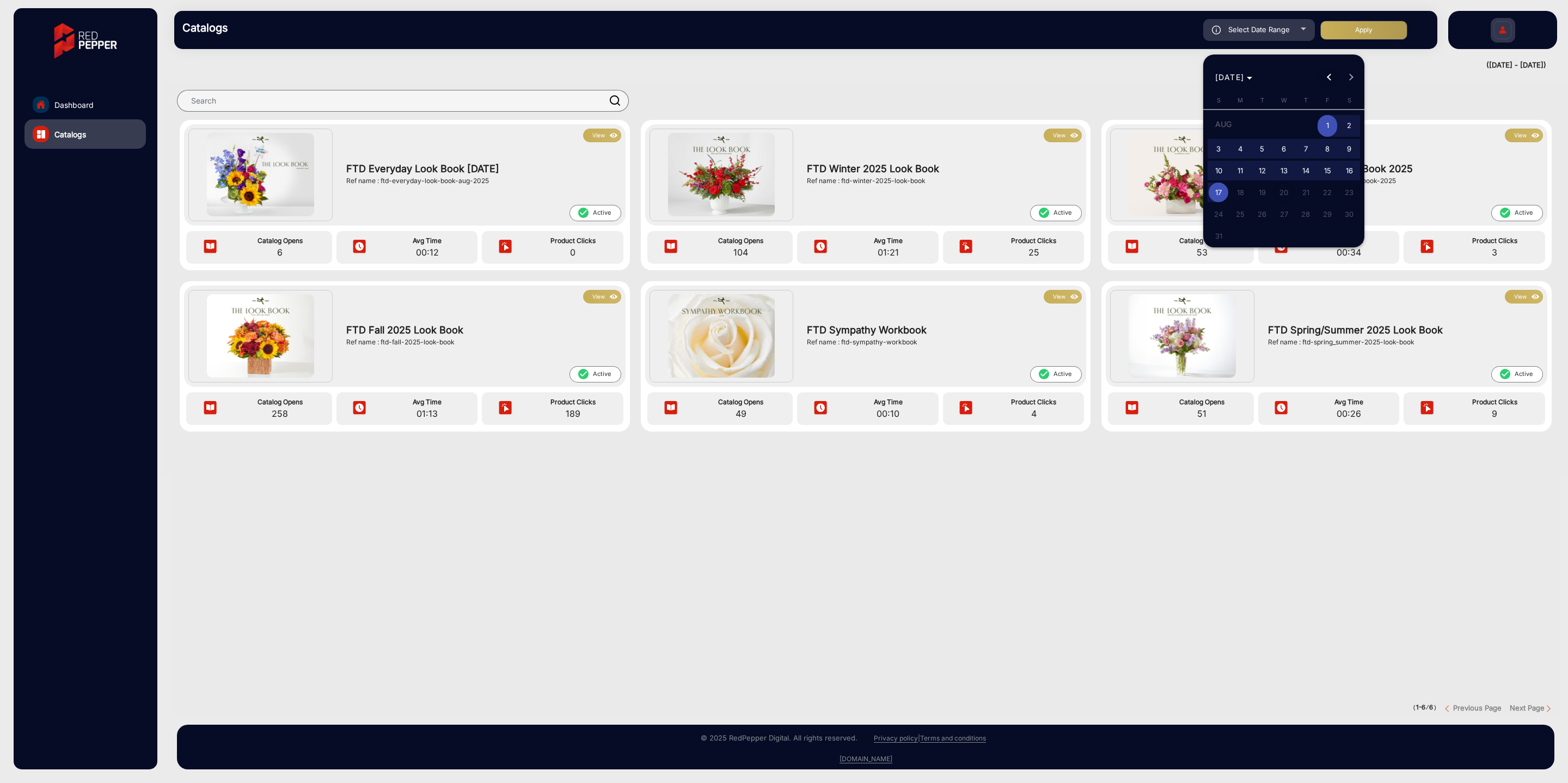
click at [1333, 75] on button "Previous month" at bounding box center [1329, 77] width 22 height 22
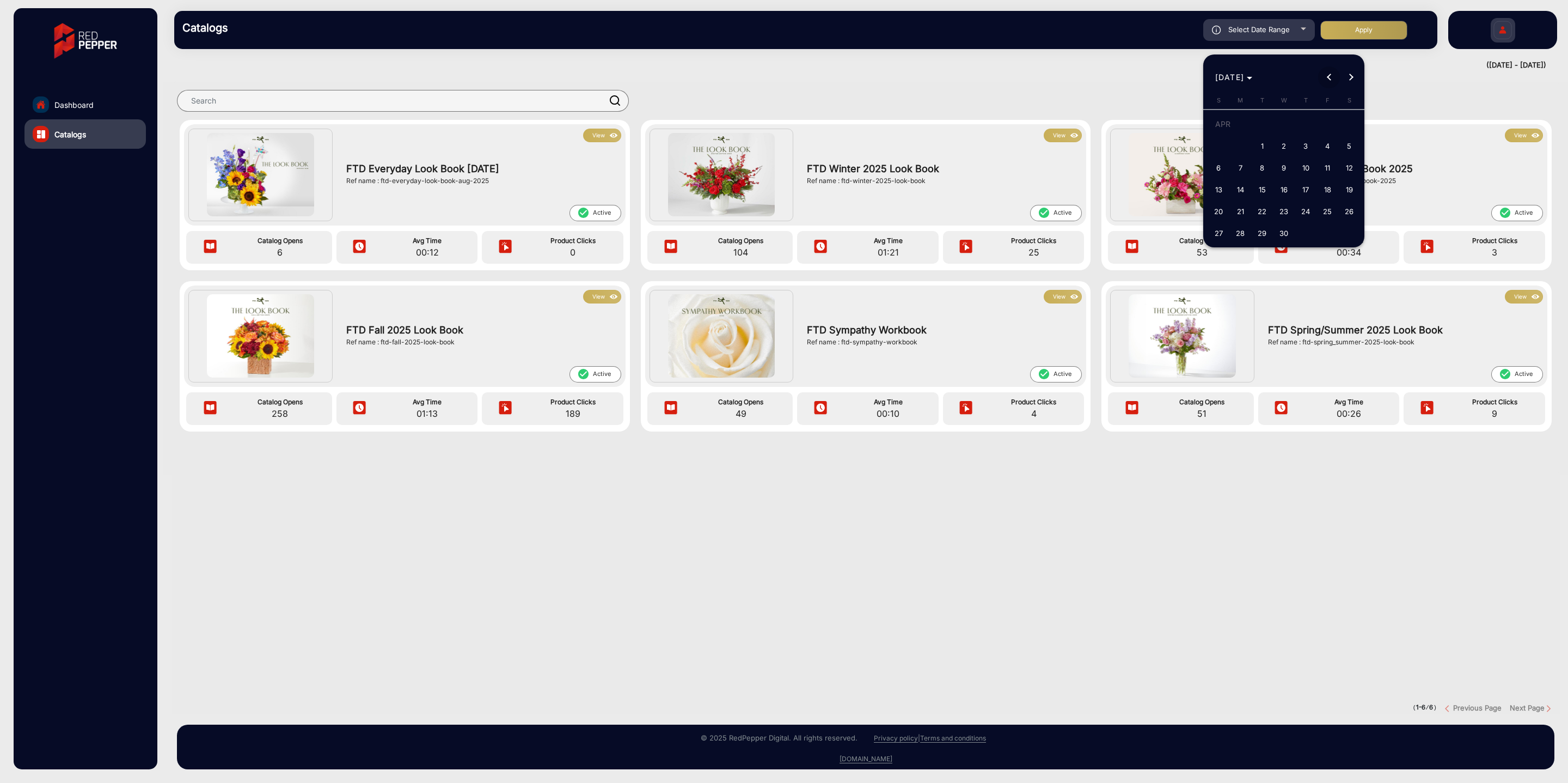
click at [1333, 75] on button "Previous month" at bounding box center [1329, 77] width 22 height 22
click at [1223, 146] on span "1" at bounding box center [1219, 146] width 19 height 19
type input "[DATE]"
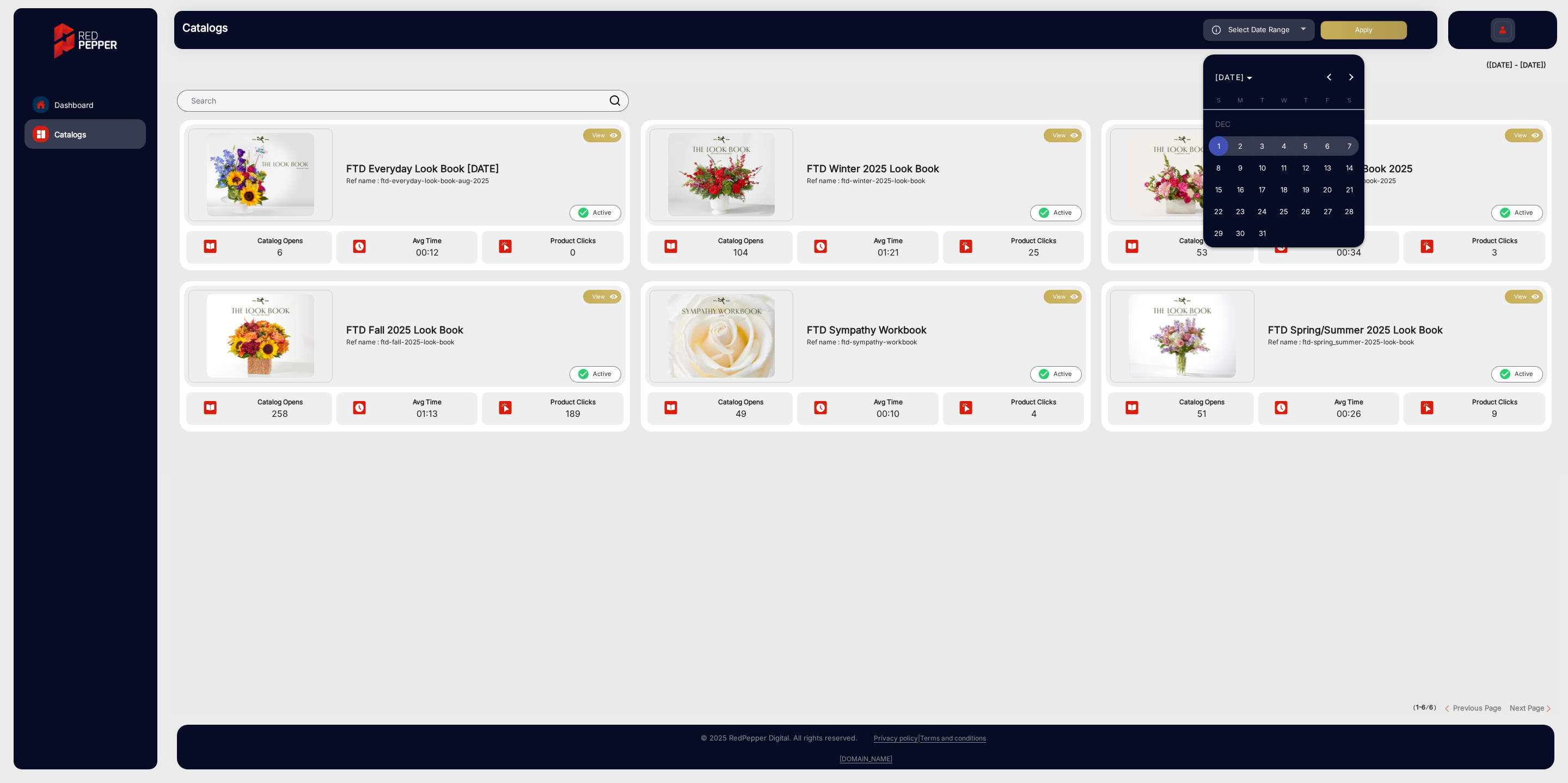
click at [1353, 146] on span "7" at bounding box center [1349, 146] width 19 height 19
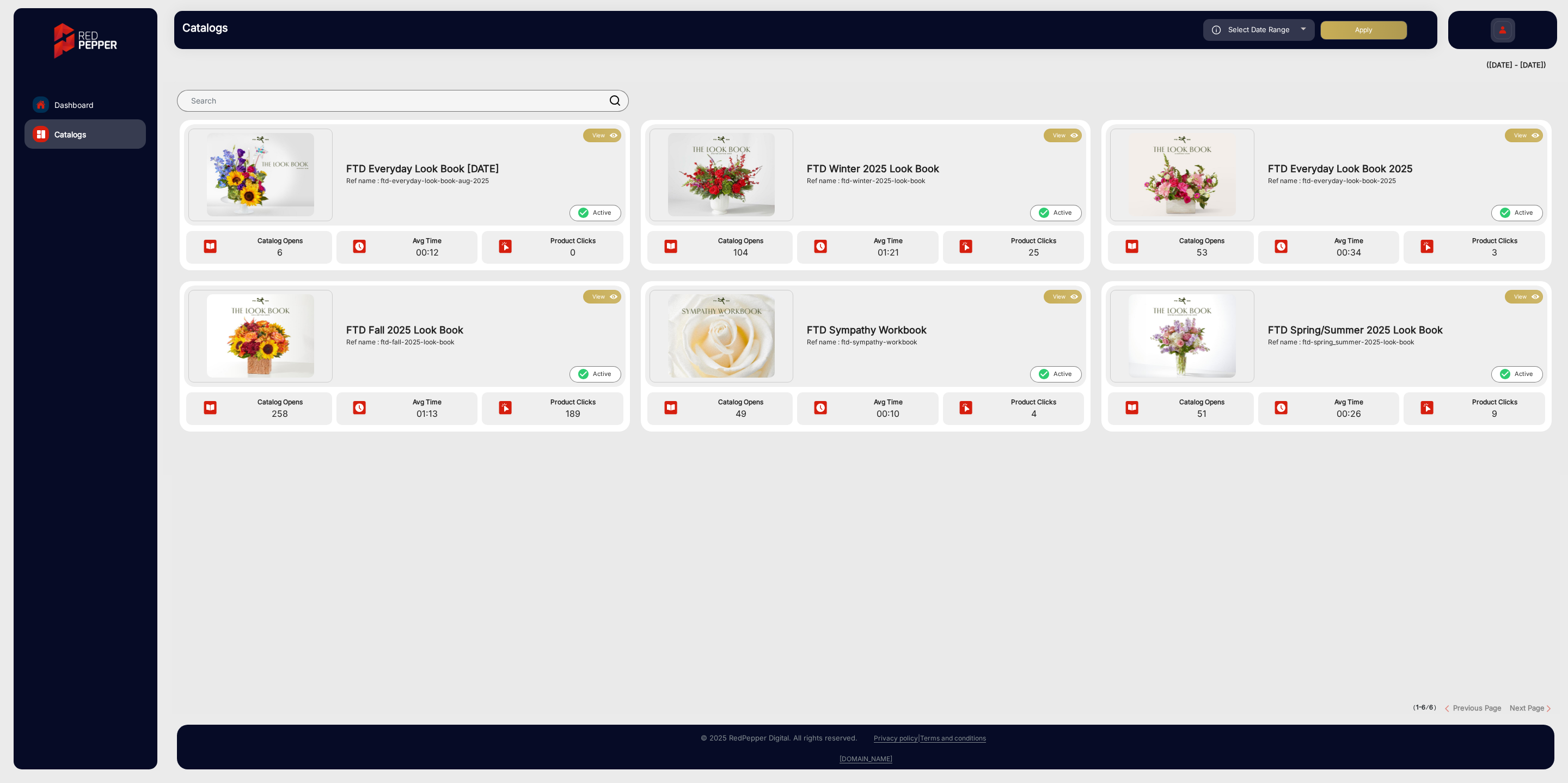
type input "[DATE]"
click at [1373, 28] on button "Apply" at bounding box center [1364, 30] width 87 height 19
type input "[DATE]"
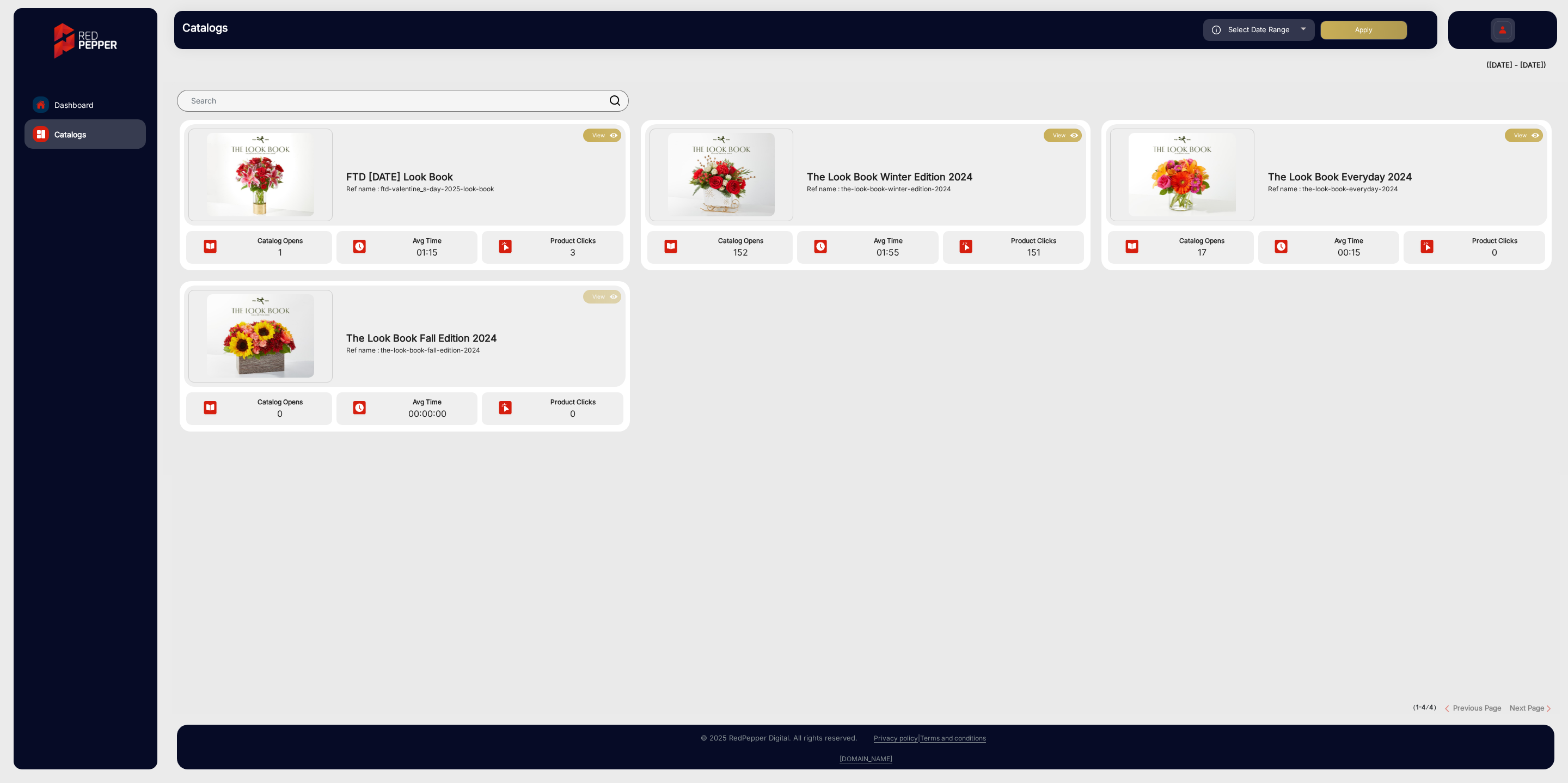
click at [1275, 25] on span "Select Date Range" at bounding box center [1259, 29] width 62 height 9
type input "[DATE]"
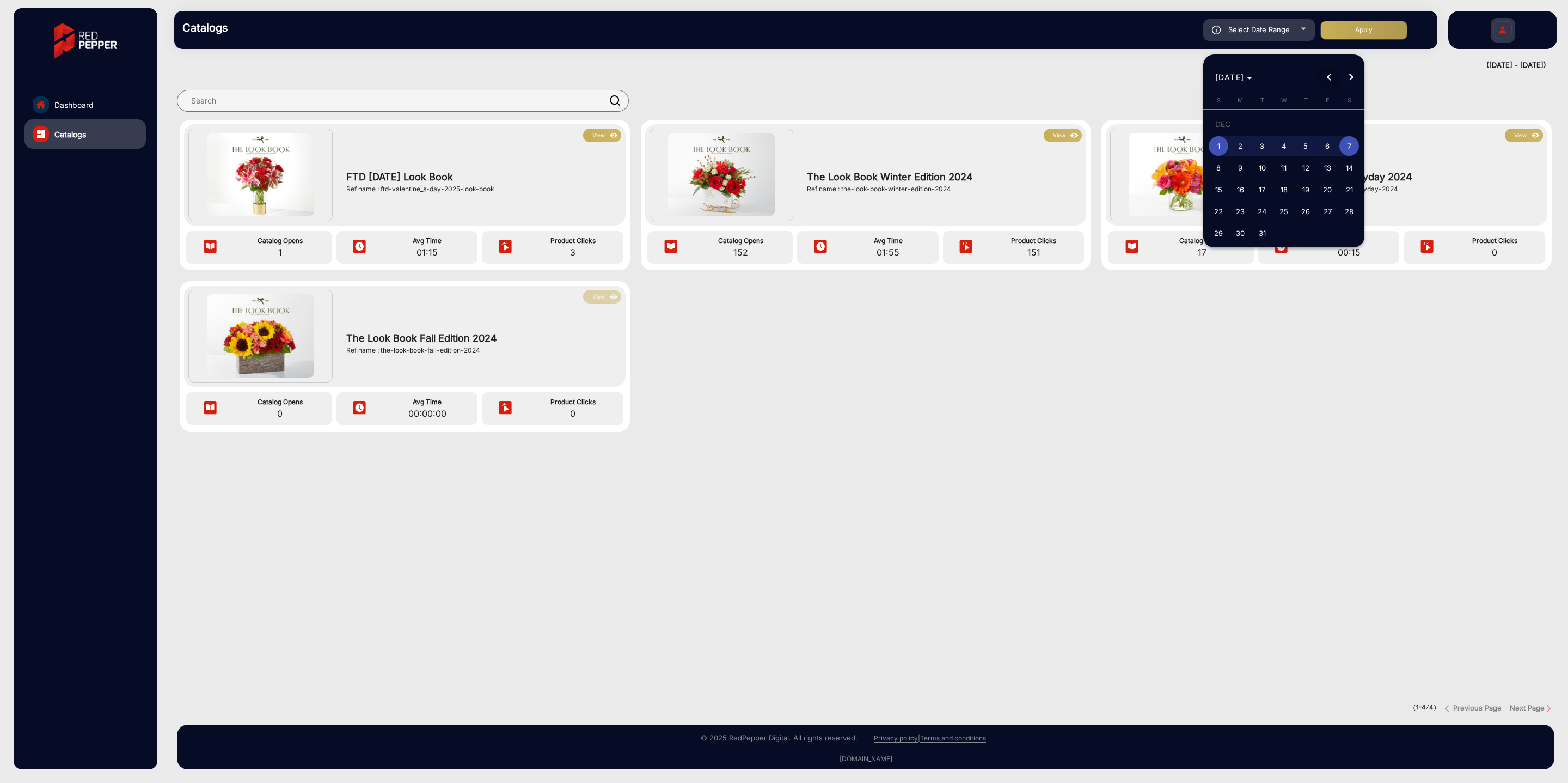
click at [1335, 78] on span "Previous month" at bounding box center [1329, 77] width 22 height 22
drag, startPoint x: 1218, startPoint y: 173, endPoint x: 1232, endPoint y: 182, distance: 16.6
click at [1219, 173] on span "6" at bounding box center [1219, 167] width 19 height 19
type input "[DATE]"
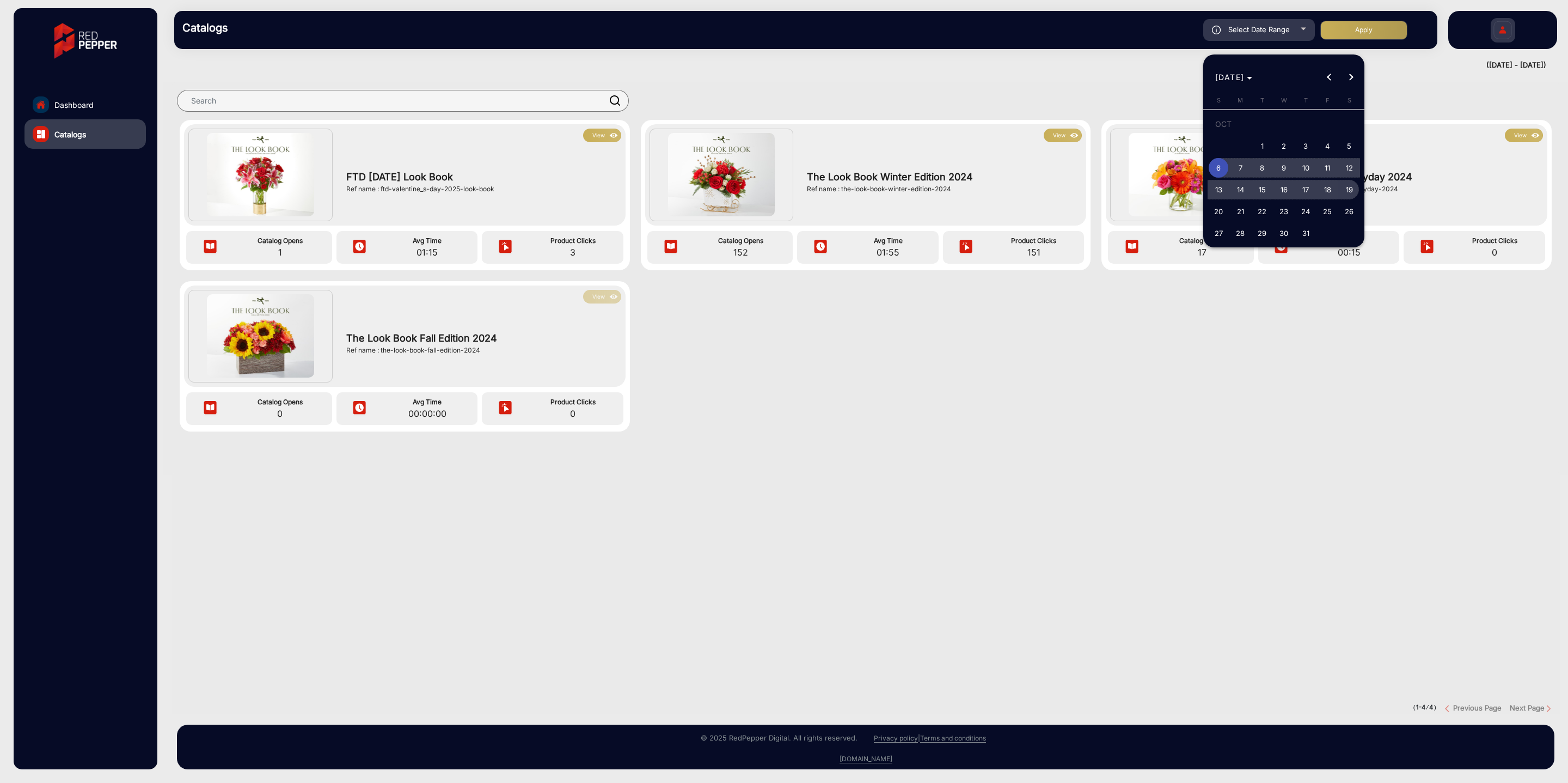
click at [1348, 195] on span "19" at bounding box center [1349, 190] width 19 height 19
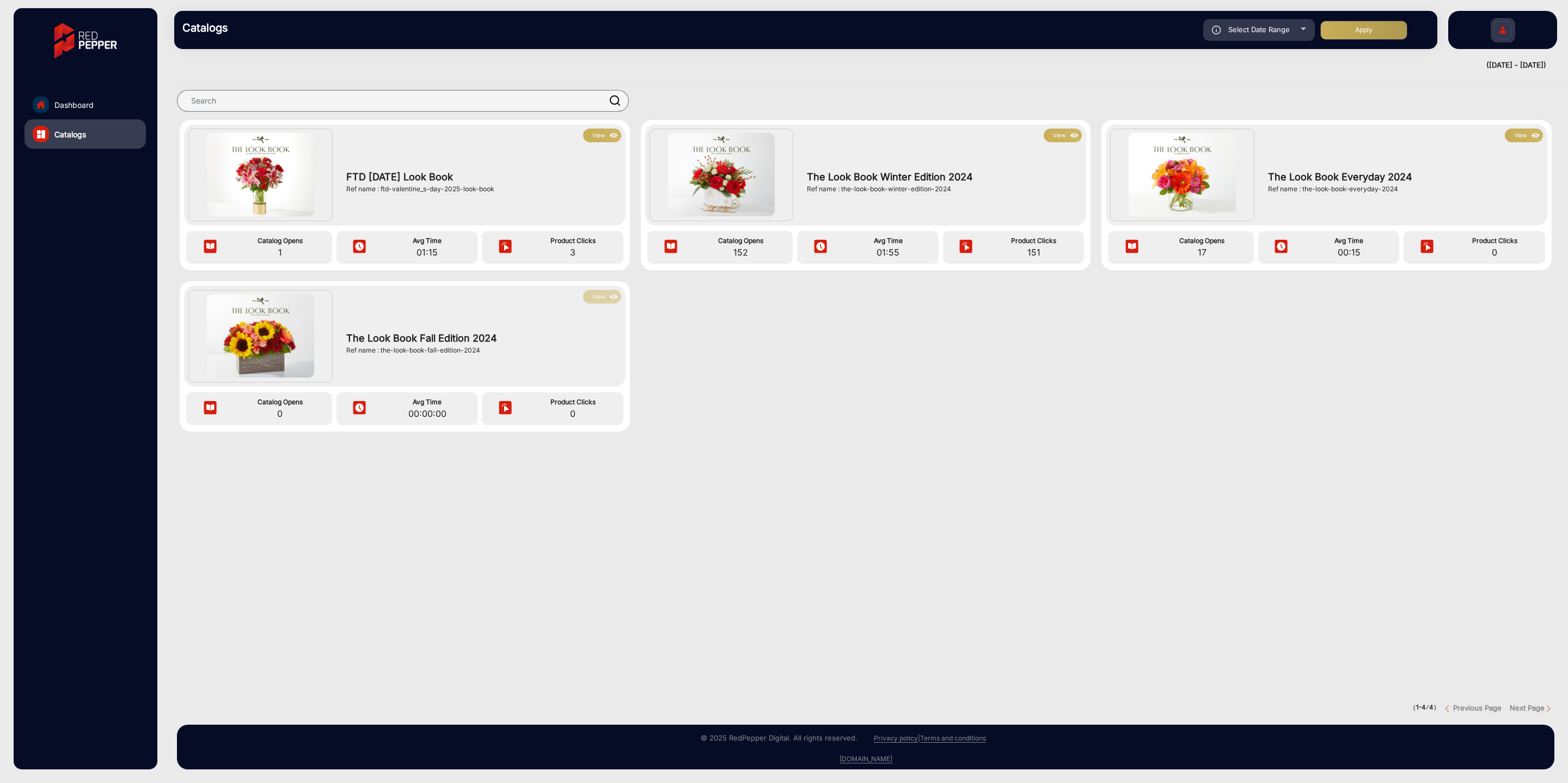
type input "[DATE]"
click at [1381, 26] on button "Apply" at bounding box center [1364, 30] width 87 height 19
type input "[DATE]"
click at [1235, 26] on span "Select Date Range" at bounding box center [1259, 29] width 62 height 9
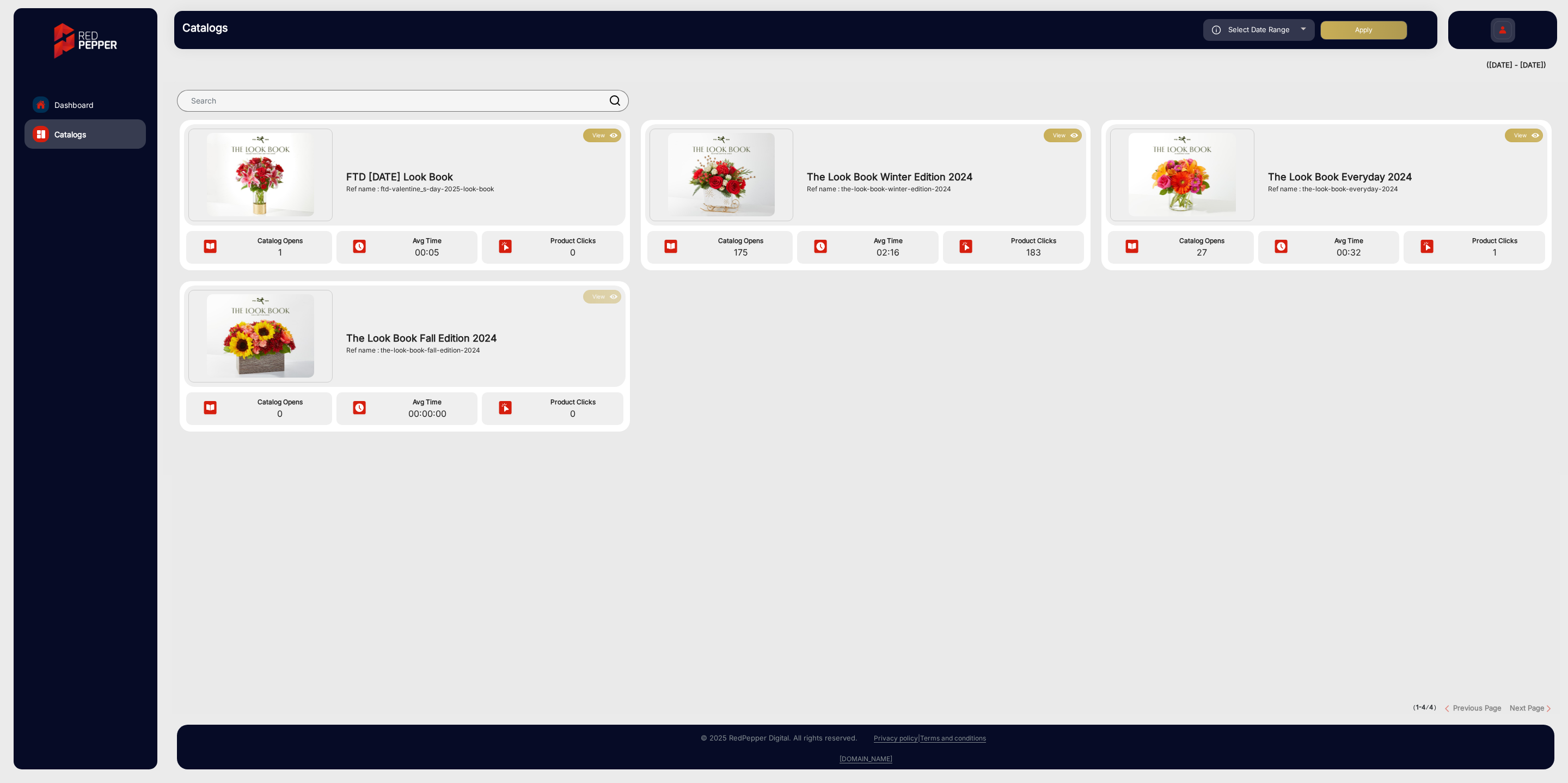
type input "[DATE]"
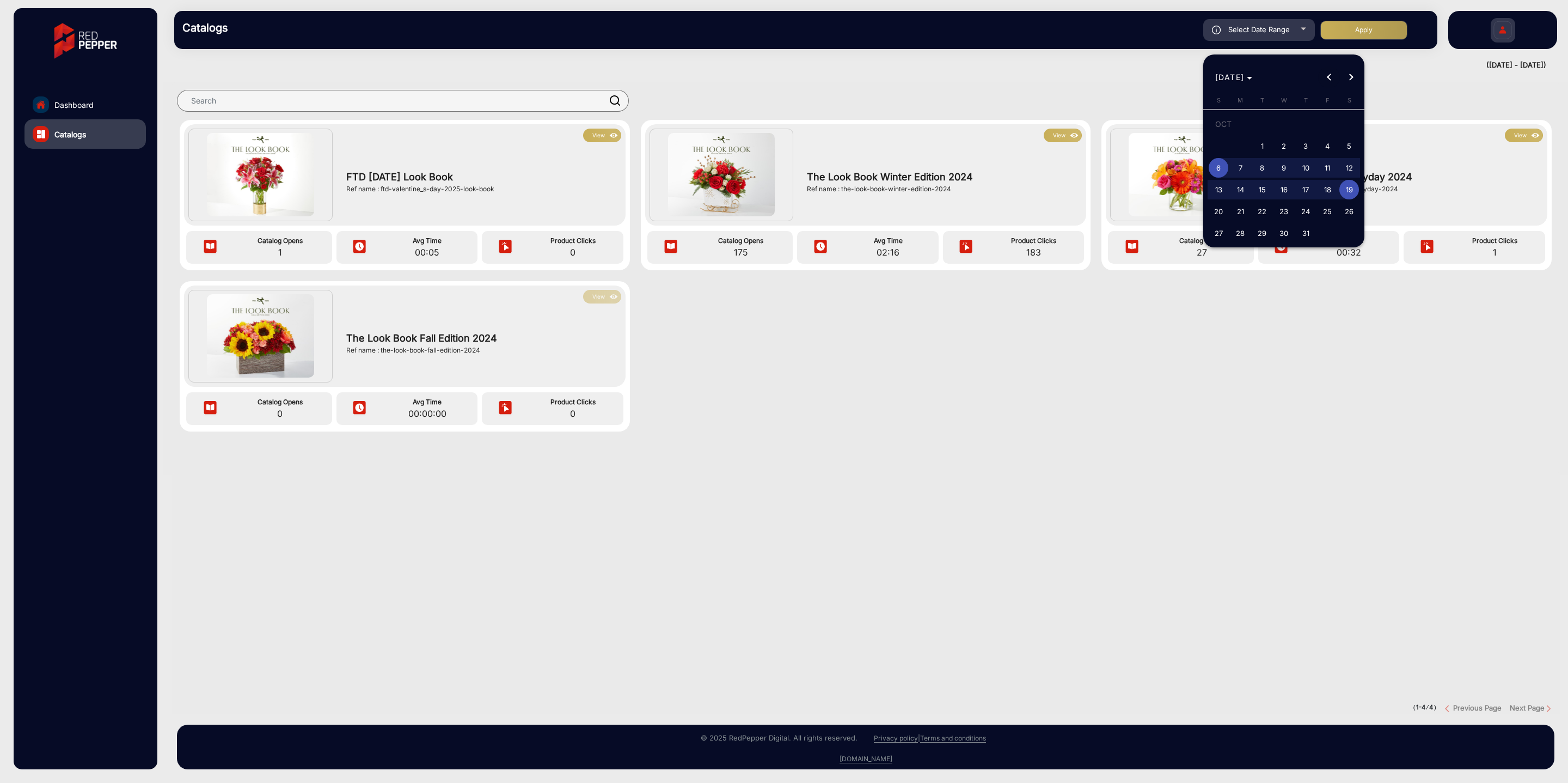
click at [1337, 79] on span "Previous month" at bounding box center [1329, 77] width 22 height 22
click at [1334, 79] on span "Previous month" at bounding box center [1329, 77] width 22 height 22
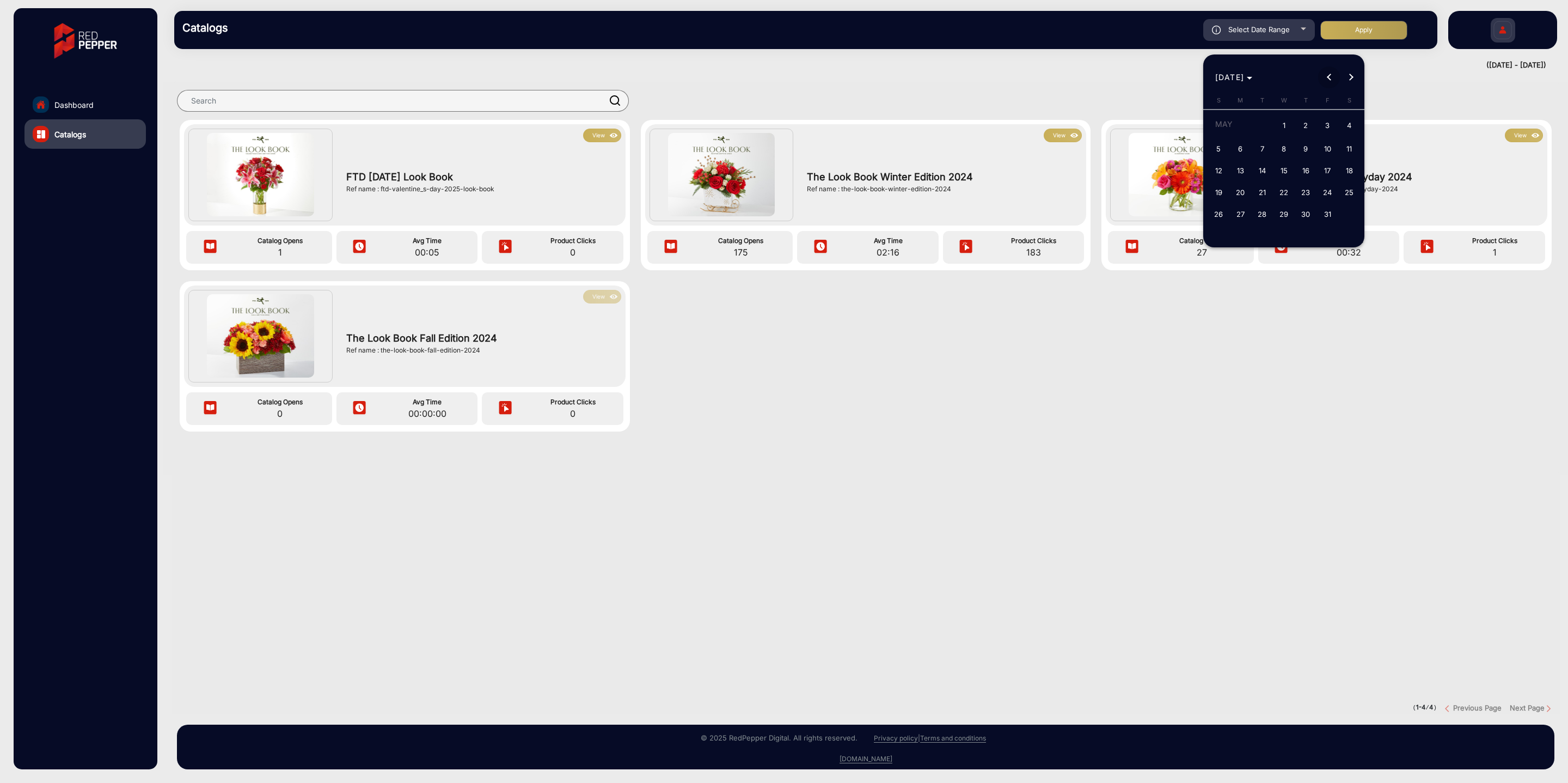
click at [1334, 79] on span "Previous month" at bounding box center [1329, 77] width 22 height 22
click at [1342, 79] on span "Next month" at bounding box center [1351, 77] width 22 height 22
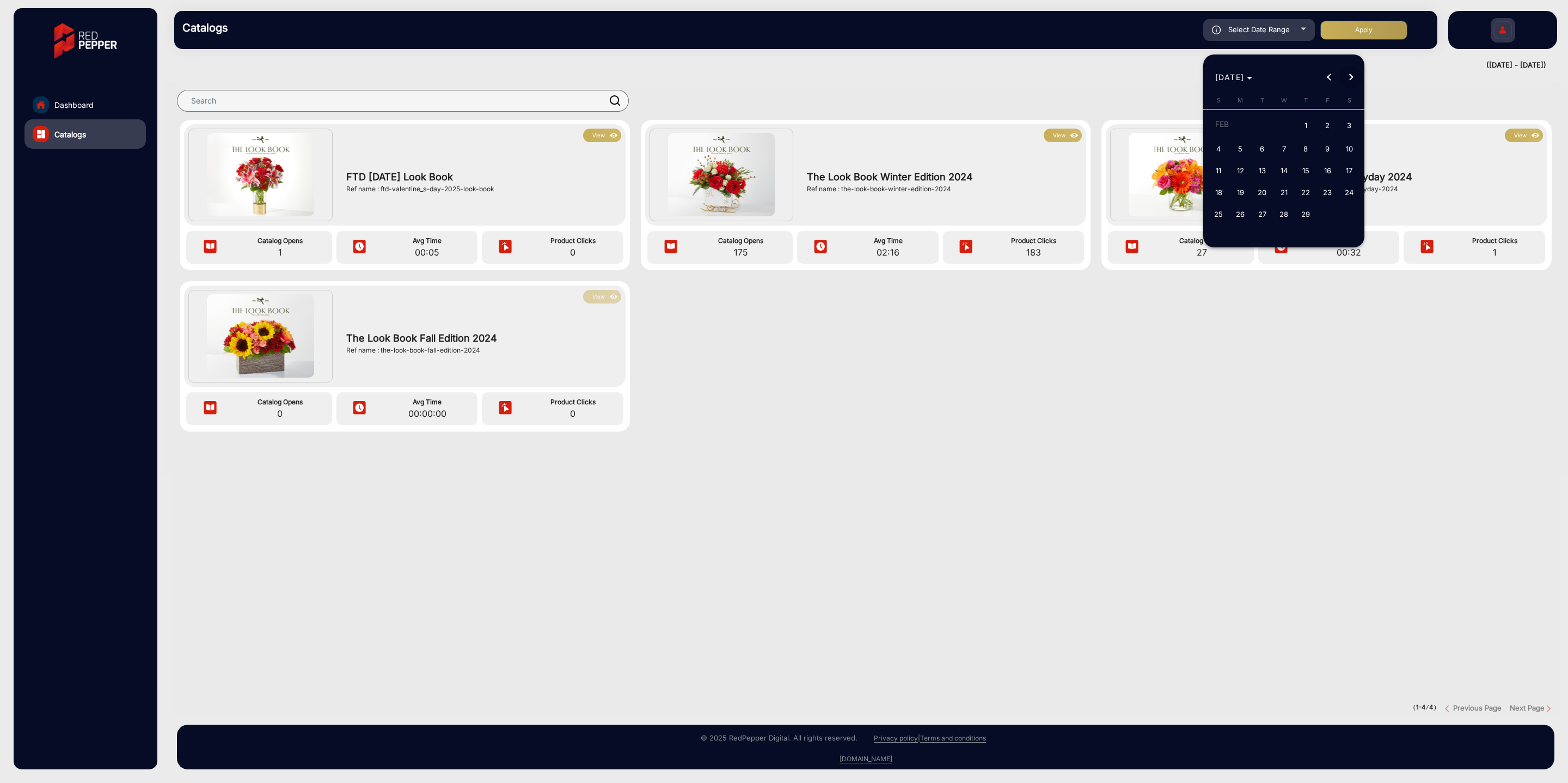
click at [1350, 78] on button "Next month" at bounding box center [1351, 77] width 22 height 22
click at [1351, 78] on button "Next month" at bounding box center [1351, 77] width 22 height 22
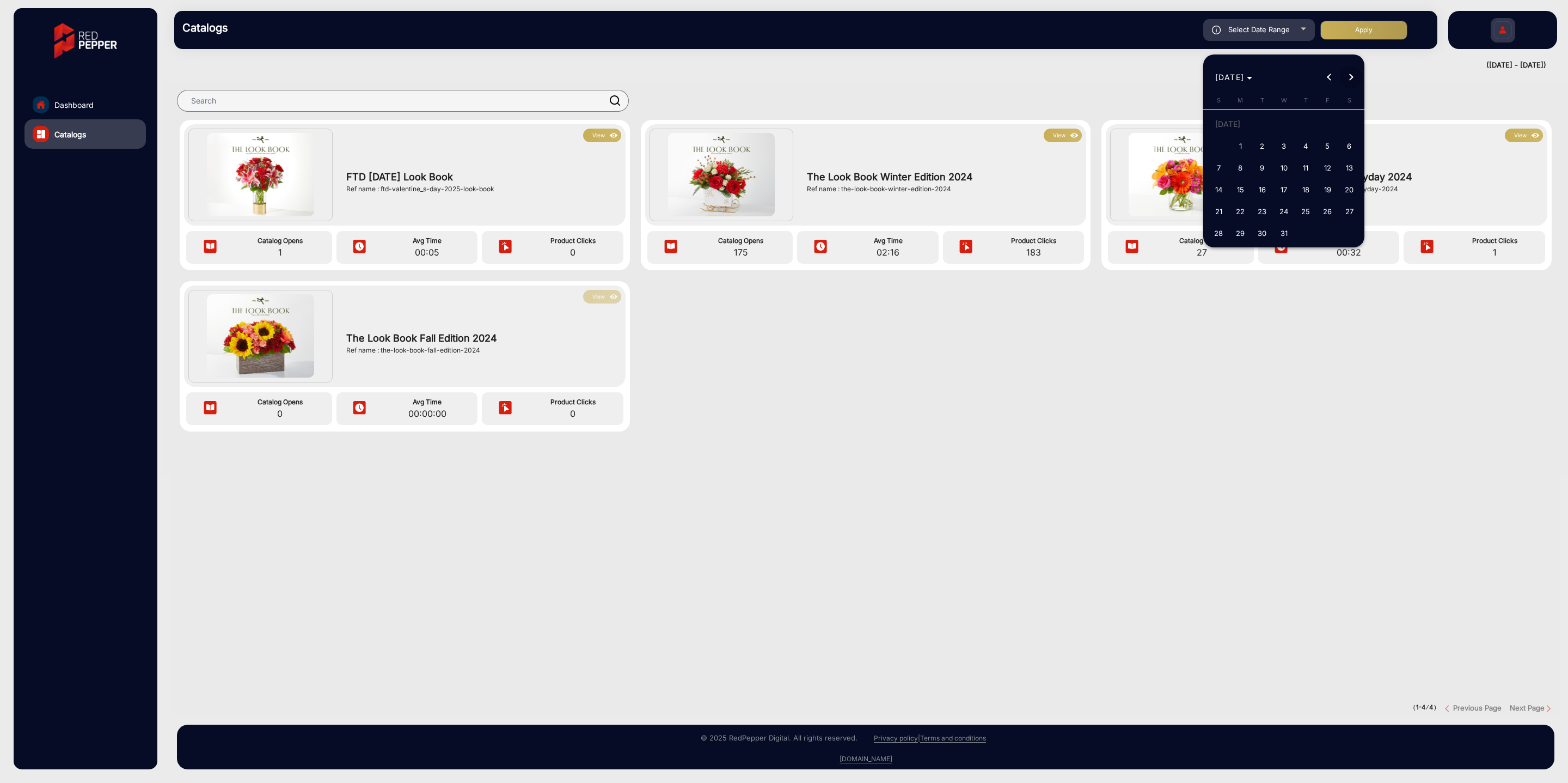
click at [1351, 78] on button "Next month" at bounding box center [1351, 77] width 22 height 22
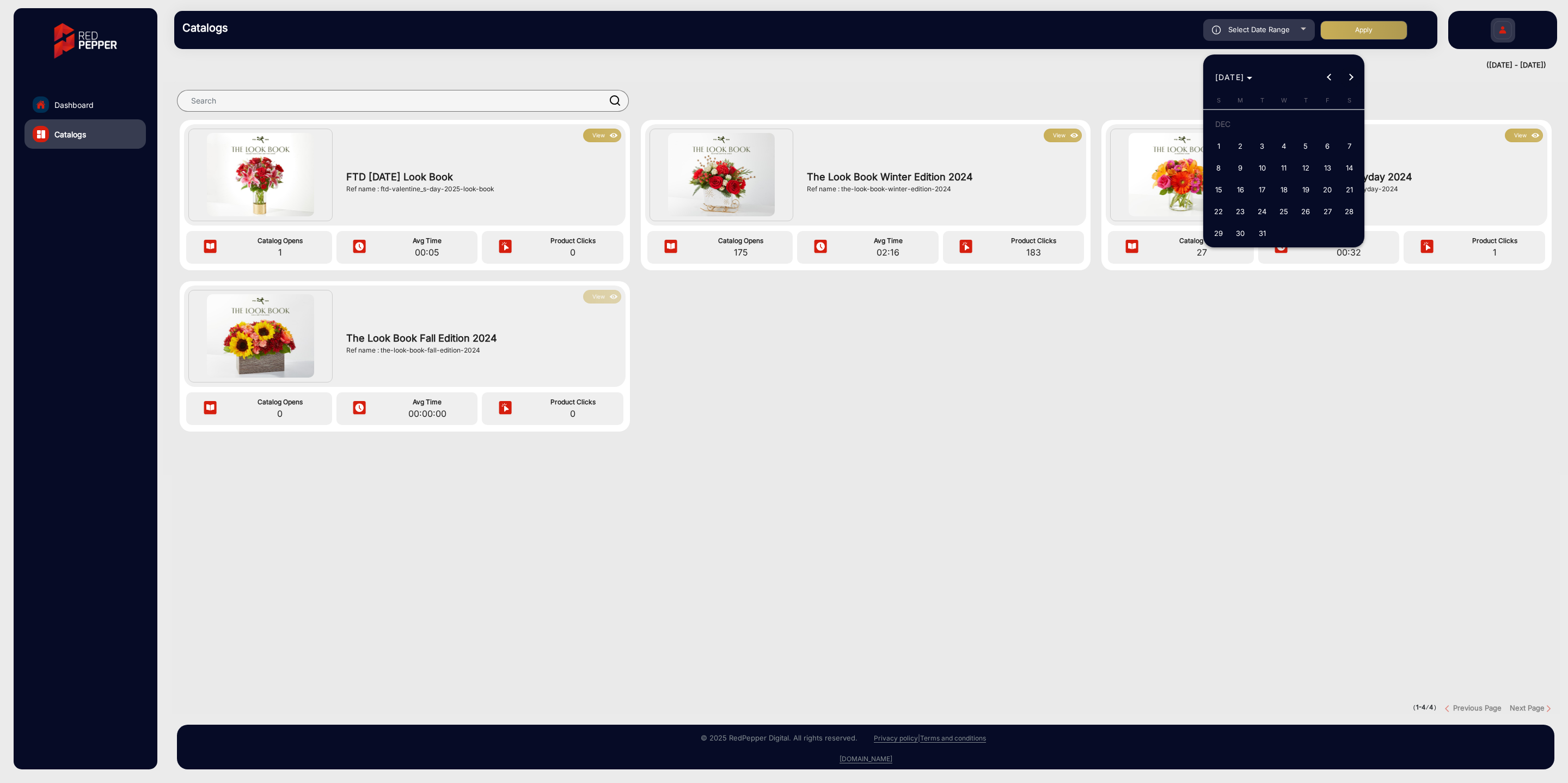
click at [1351, 78] on button "Next month" at bounding box center [1351, 77] width 22 height 22
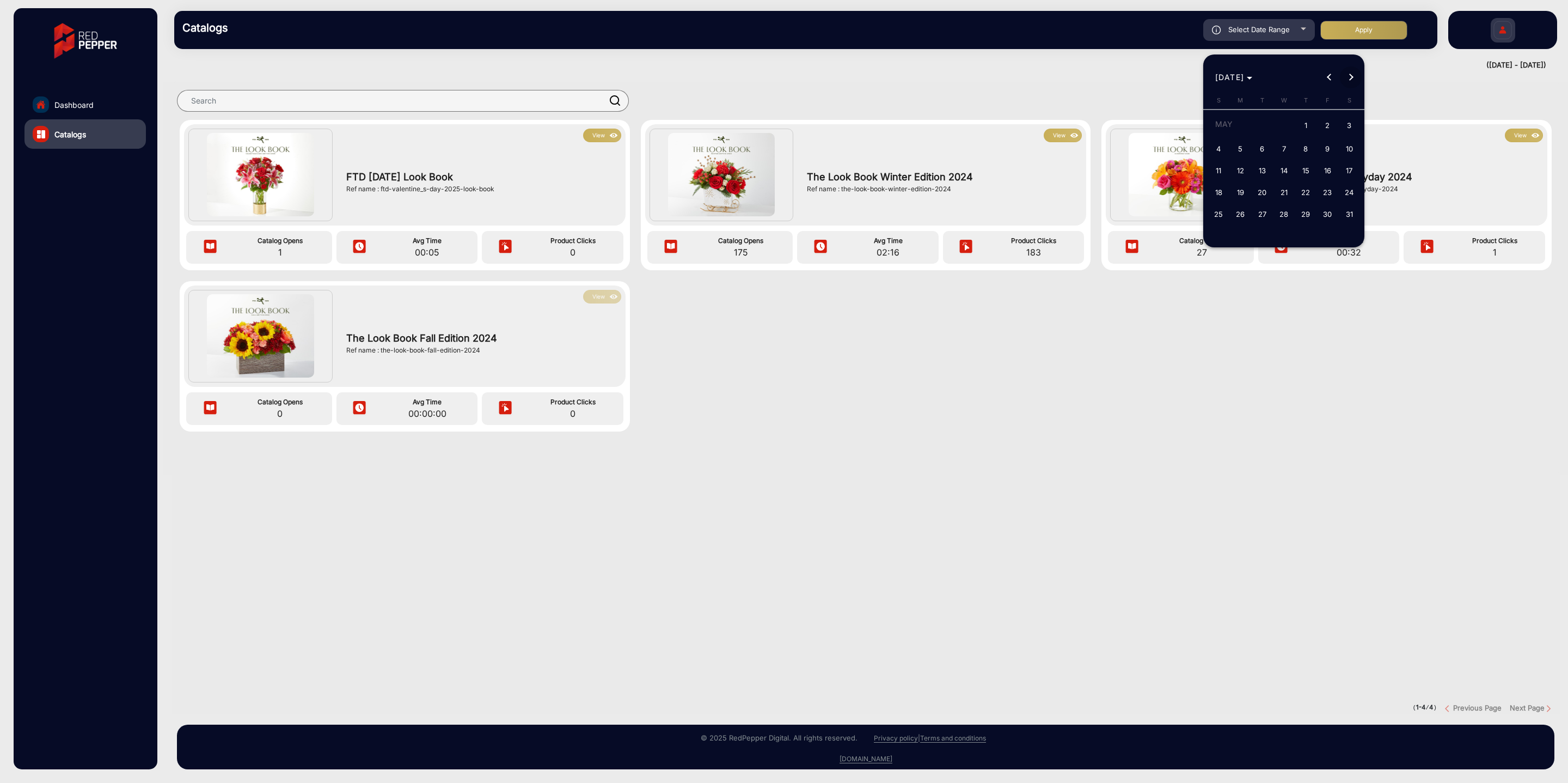
click at [1351, 78] on button "Next month" at bounding box center [1351, 77] width 22 height 22
click at [1327, 123] on span "1" at bounding box center [1328, 126] width 19 height 22
type input "[DATE]"
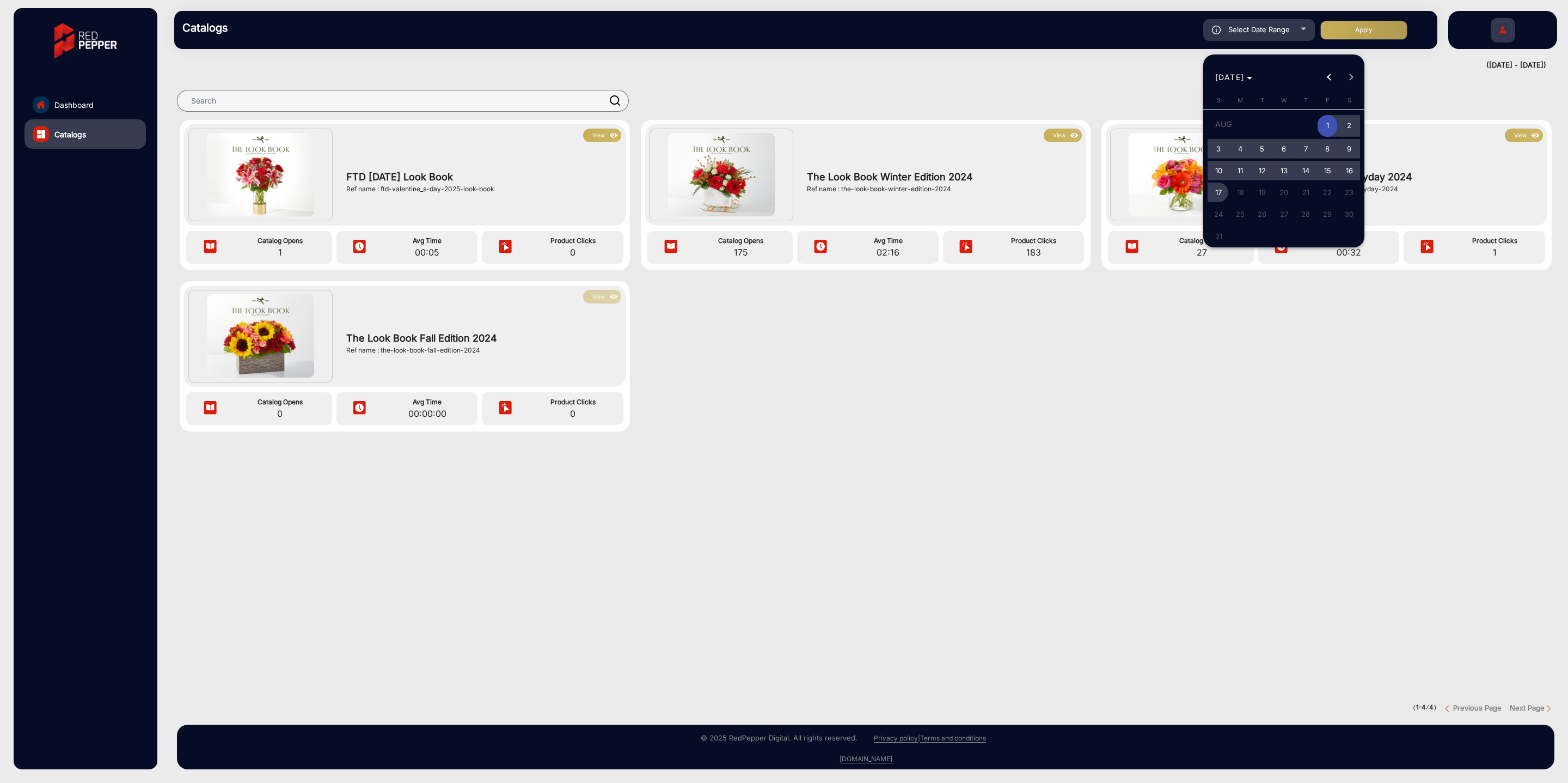
click at [1226, 188] on span "17" at bounding box center [1219, 192] width 19 height 19
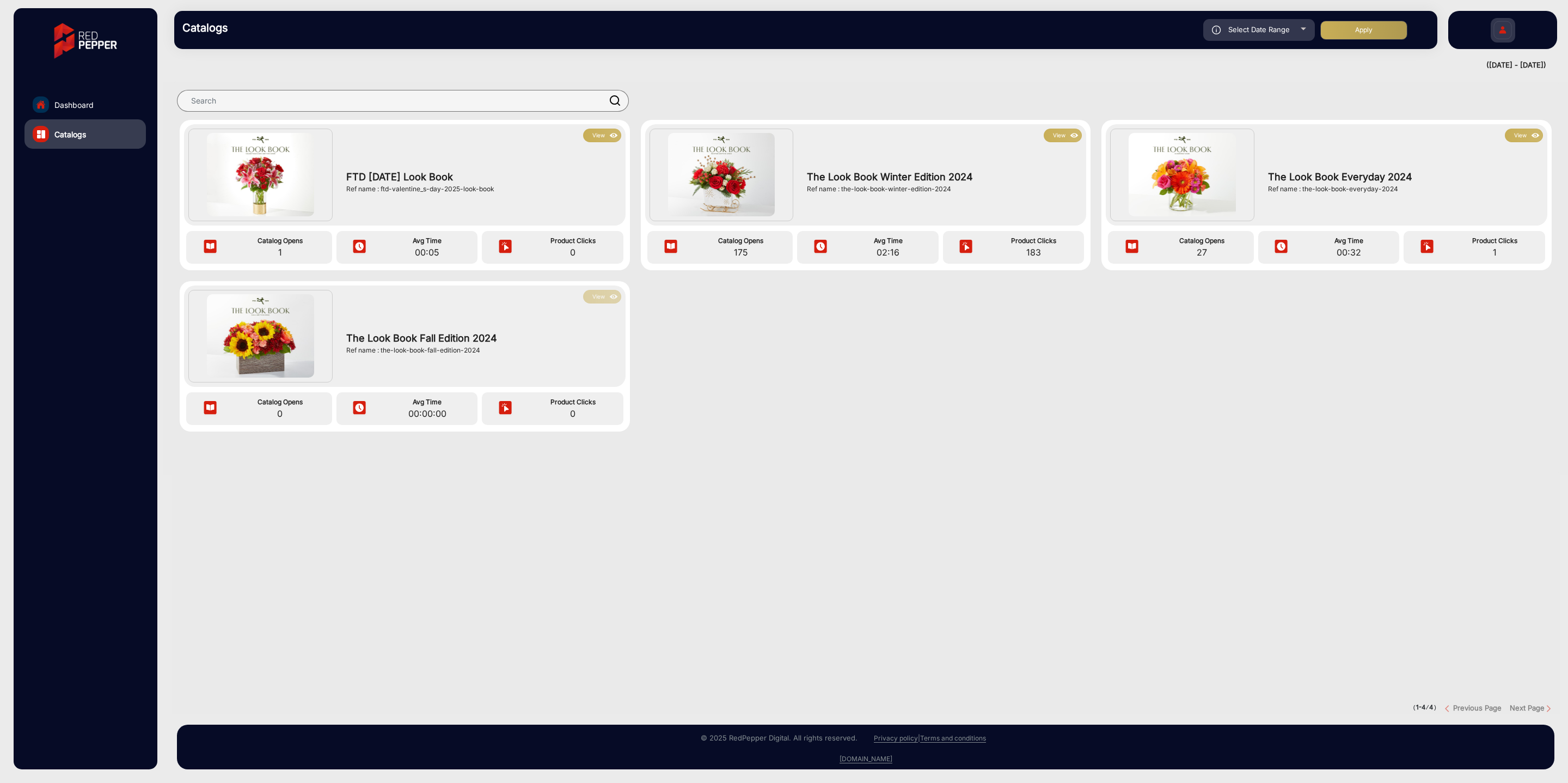
type input "[DATE]"
click at [1345, 27] on button "Apply" at bounding box center [1364, 30] width 87 height 19
type input "[DATE]"
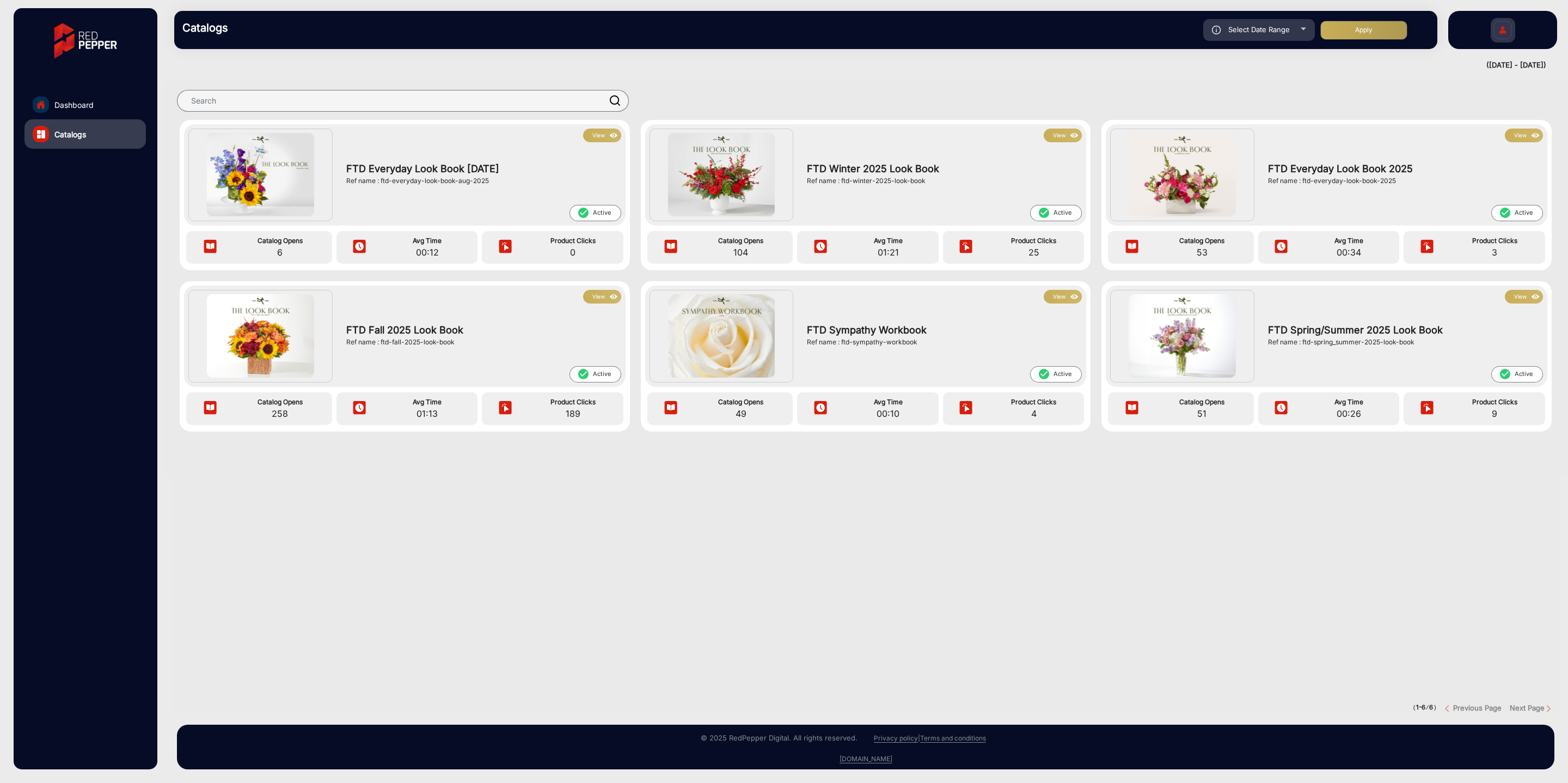
click at [740, 185] on img at bounding box center [721, 174] width 107 height 83
click at [1063, 133] on button "View" at bounding box center [1063, 136] width 38 height 14
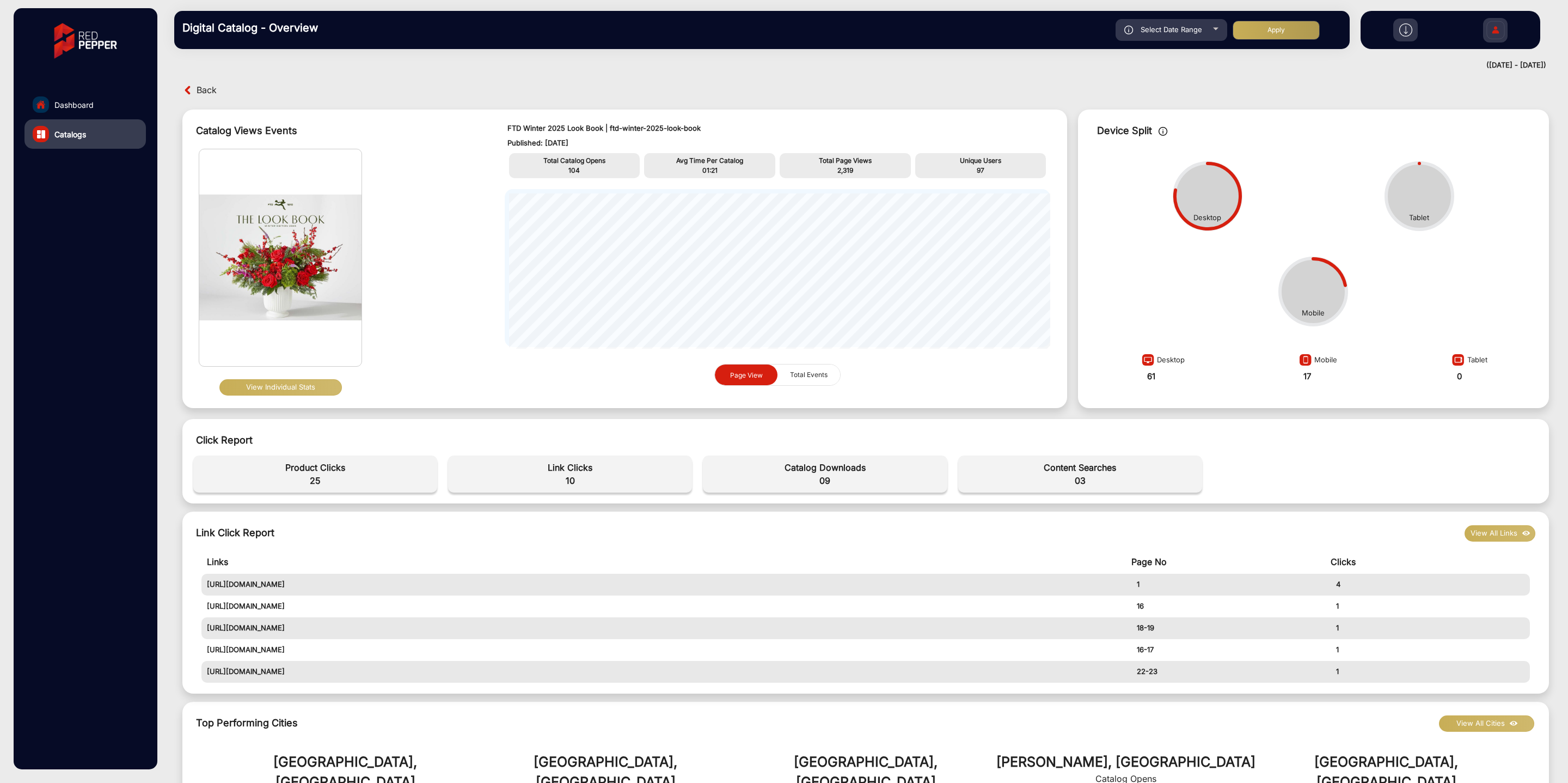
click at [197, 88] on span "Back" at bounding box center [206, 89] width 20 height 16
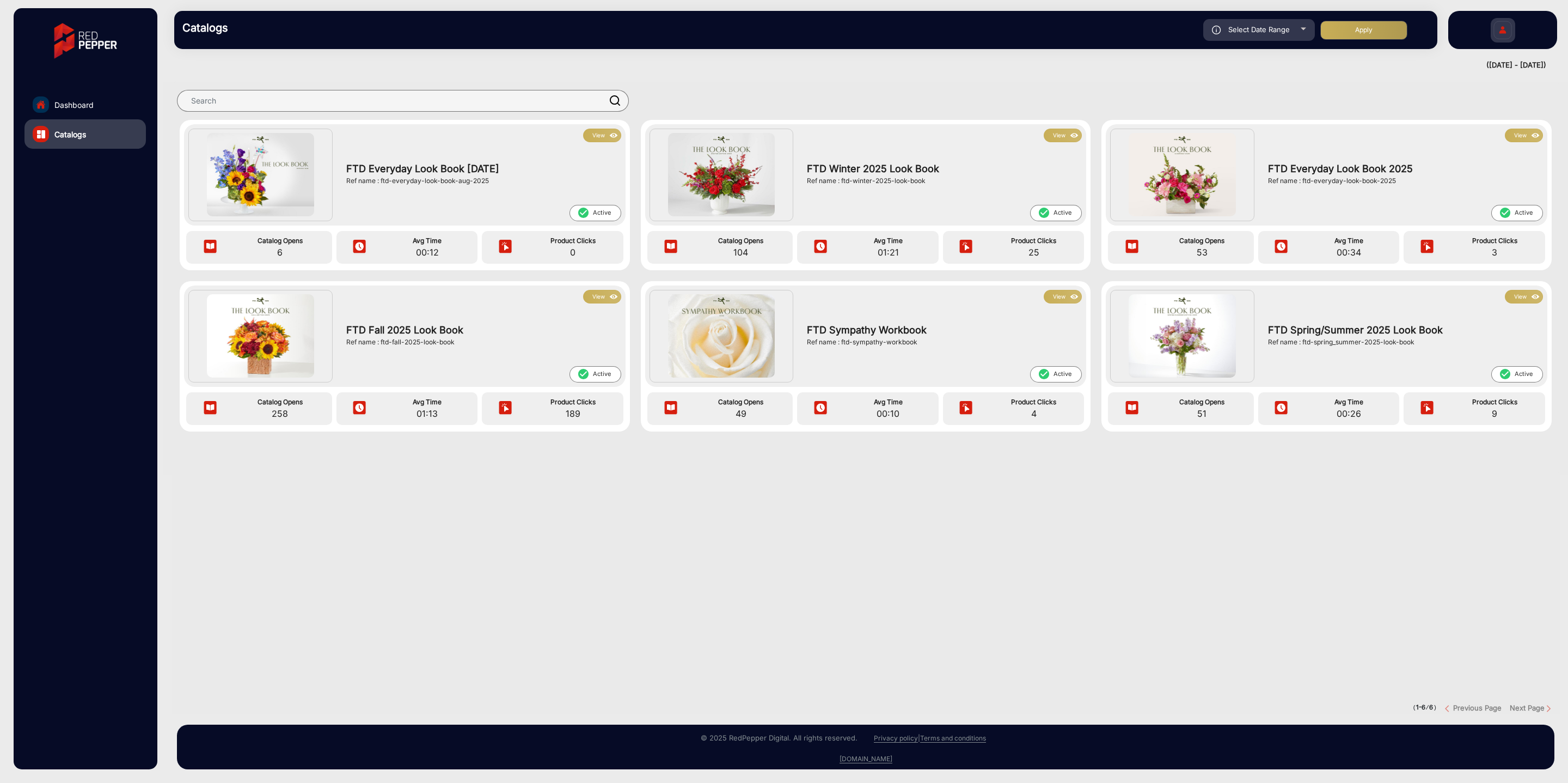
click at [608, 137] on img at bounding box center [614, 136] width 13 height 12
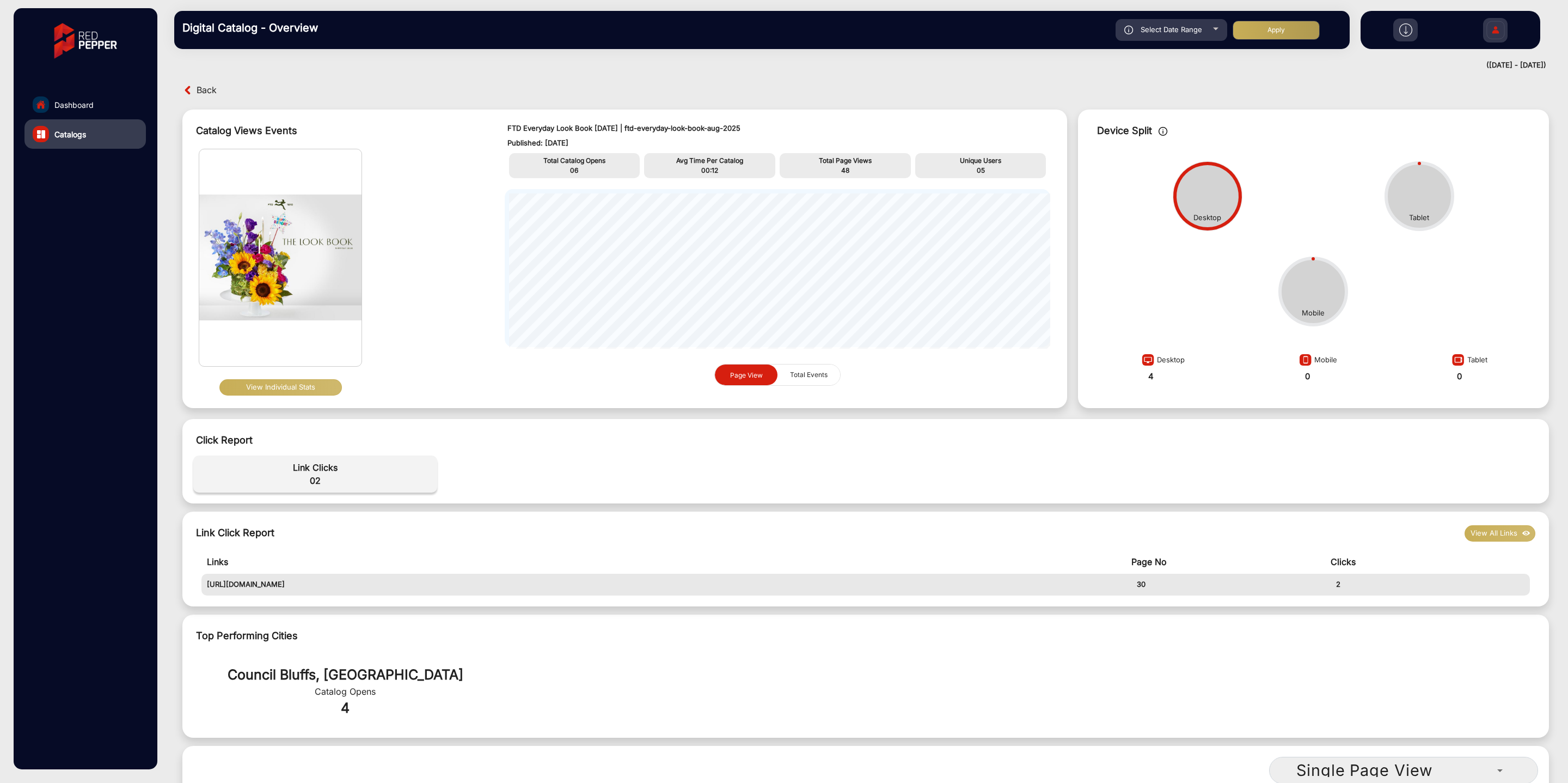
click at [214, 95] on span "Back" at bounding box center [206, 89] width 20 height 16
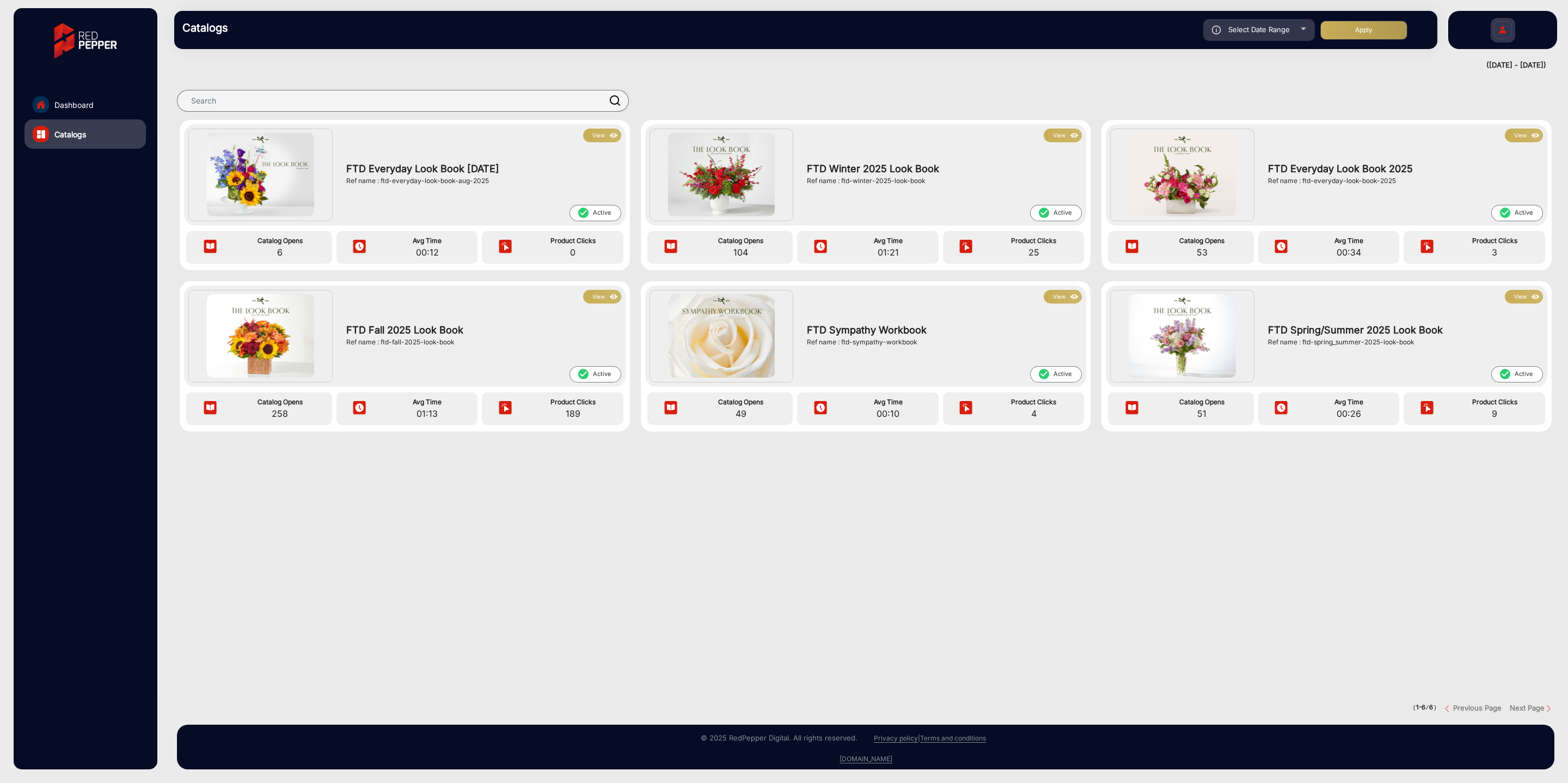
click at [602, 133] on button "View" at bounding box center [602, 136] width 38 height 14
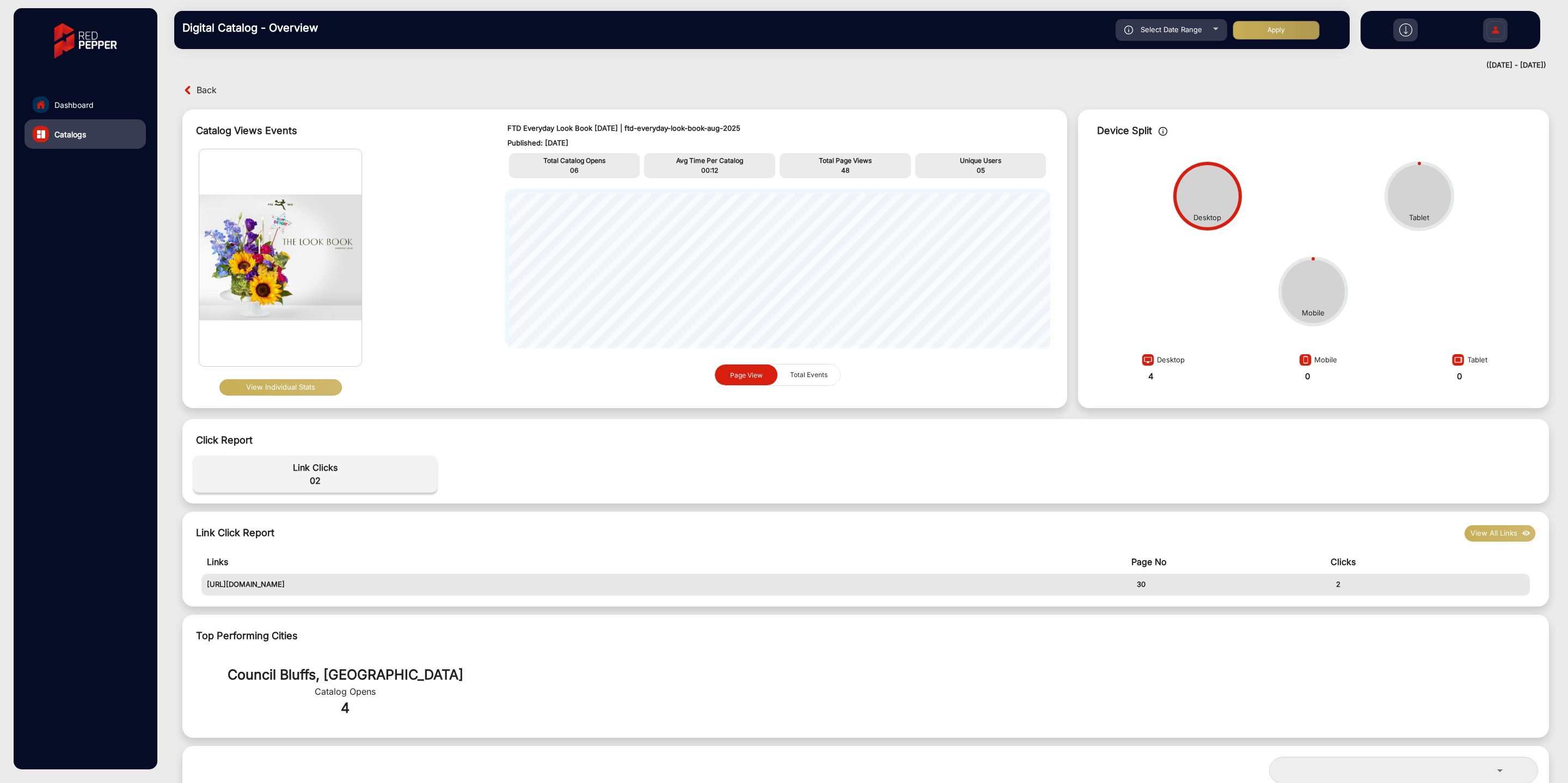
click at [198, 86] on span "Back" at bounding box center [206, 89] width 20 height 16
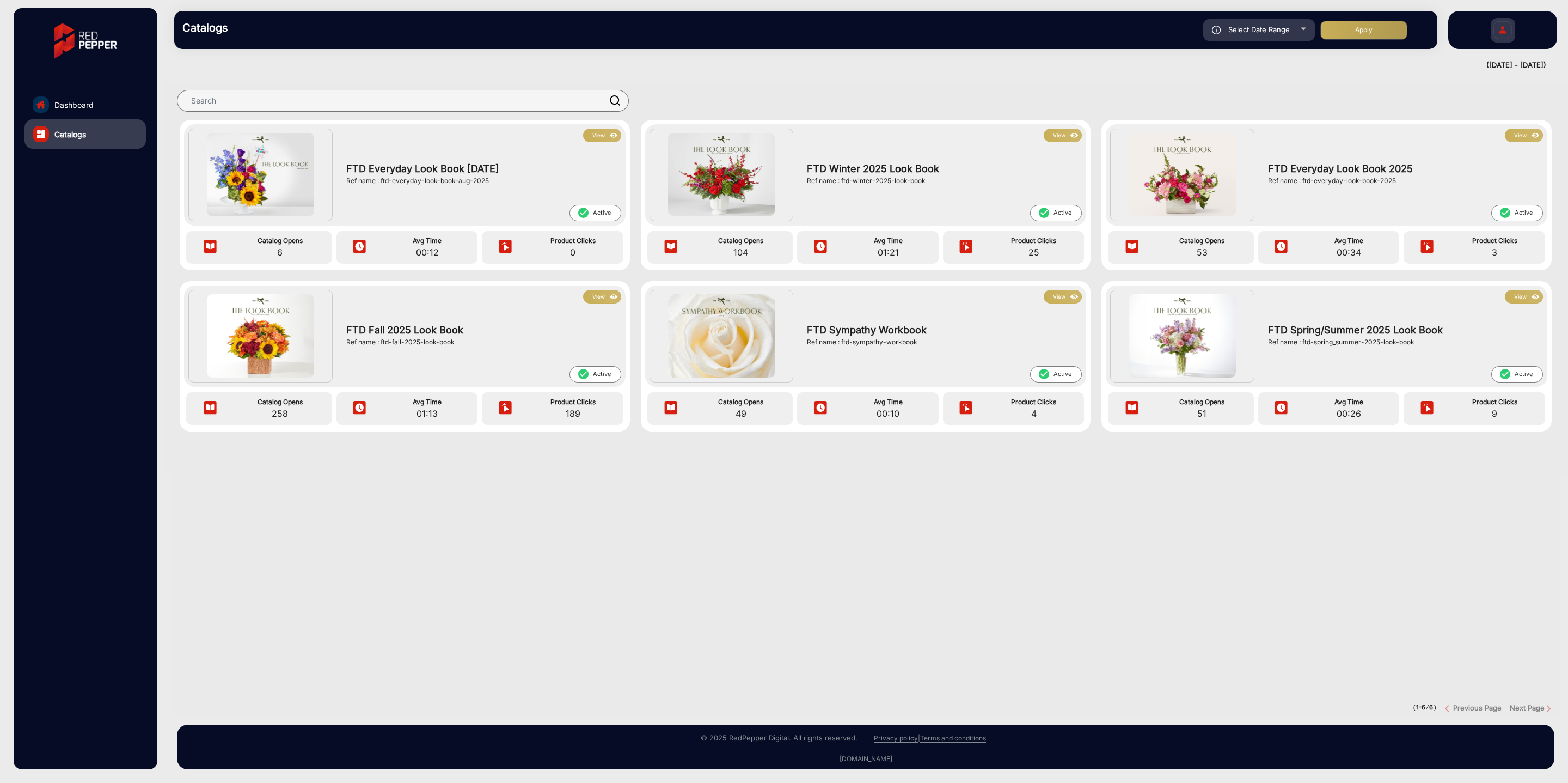
click at [604, 297] on button "View" at bounding box center [602, 296] width 38 height 14
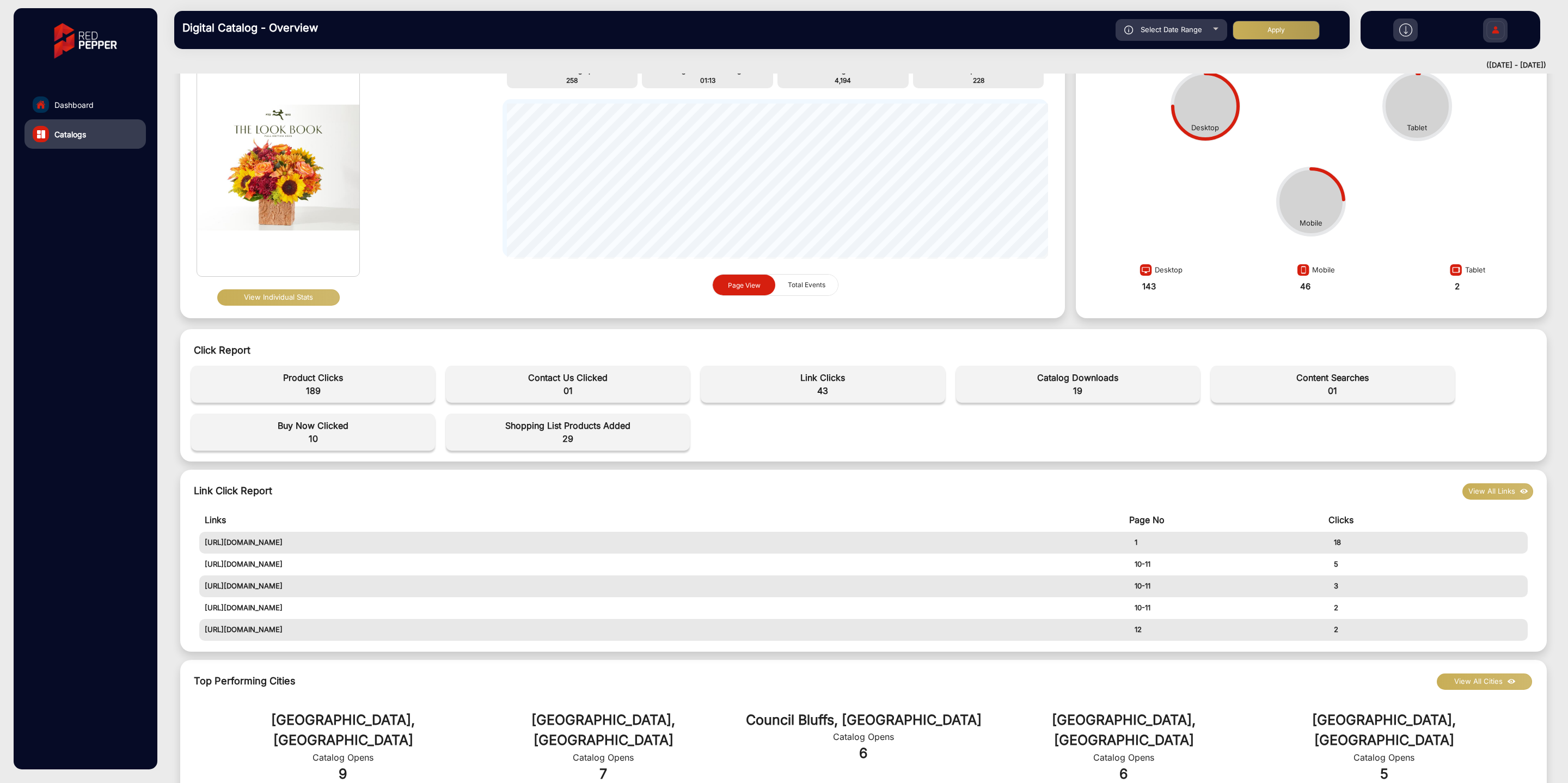
scroll to position [0, 2]
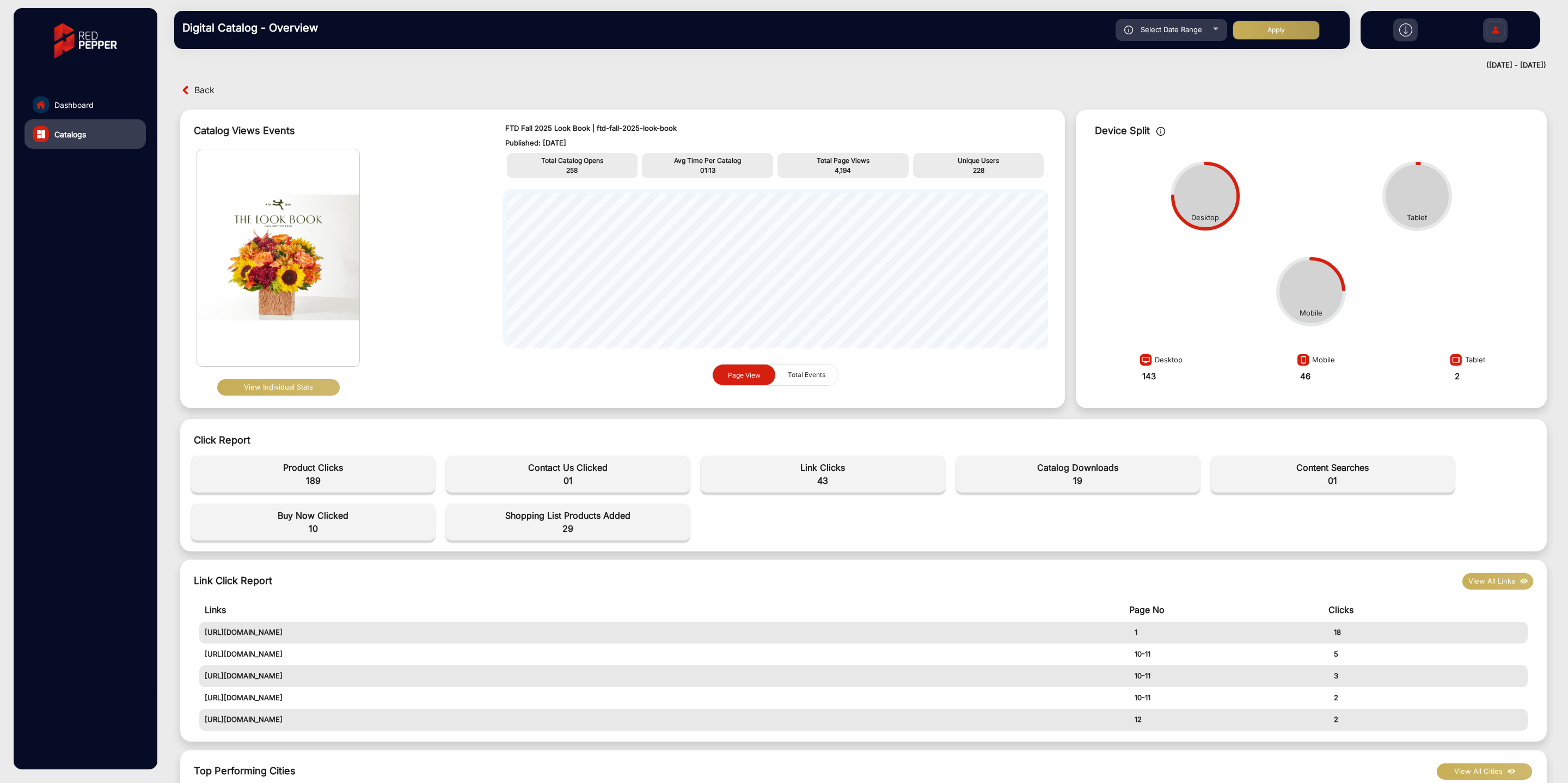
click at [332, 475] on span "189" at bounding box center [313, 480] width 233 height 14
click at [340, 506] on div "Buy Now Clicked 10" at bounding box center [313, 522] width 244 height 37
click at [314, 271] on img at bounding box center [279, 257] width 163 height 217
click at [301, 385] on button "View Individual Stats" at bounding box center [279, 386] width 123 height 16
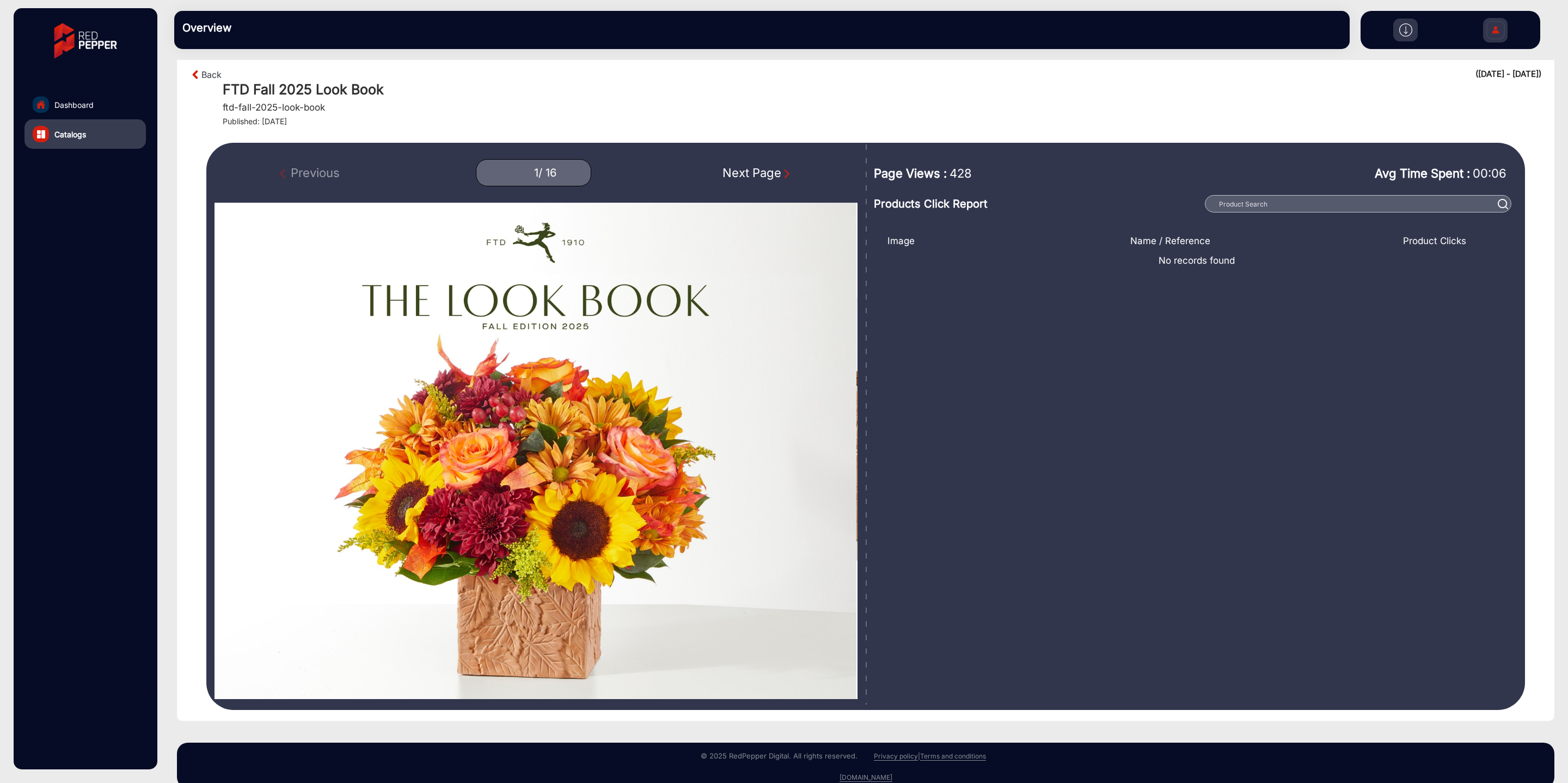
click at [729, 181] on div "Previous 1 / 16 Next Page" at bounding box center [536, 172] width 643 height 27
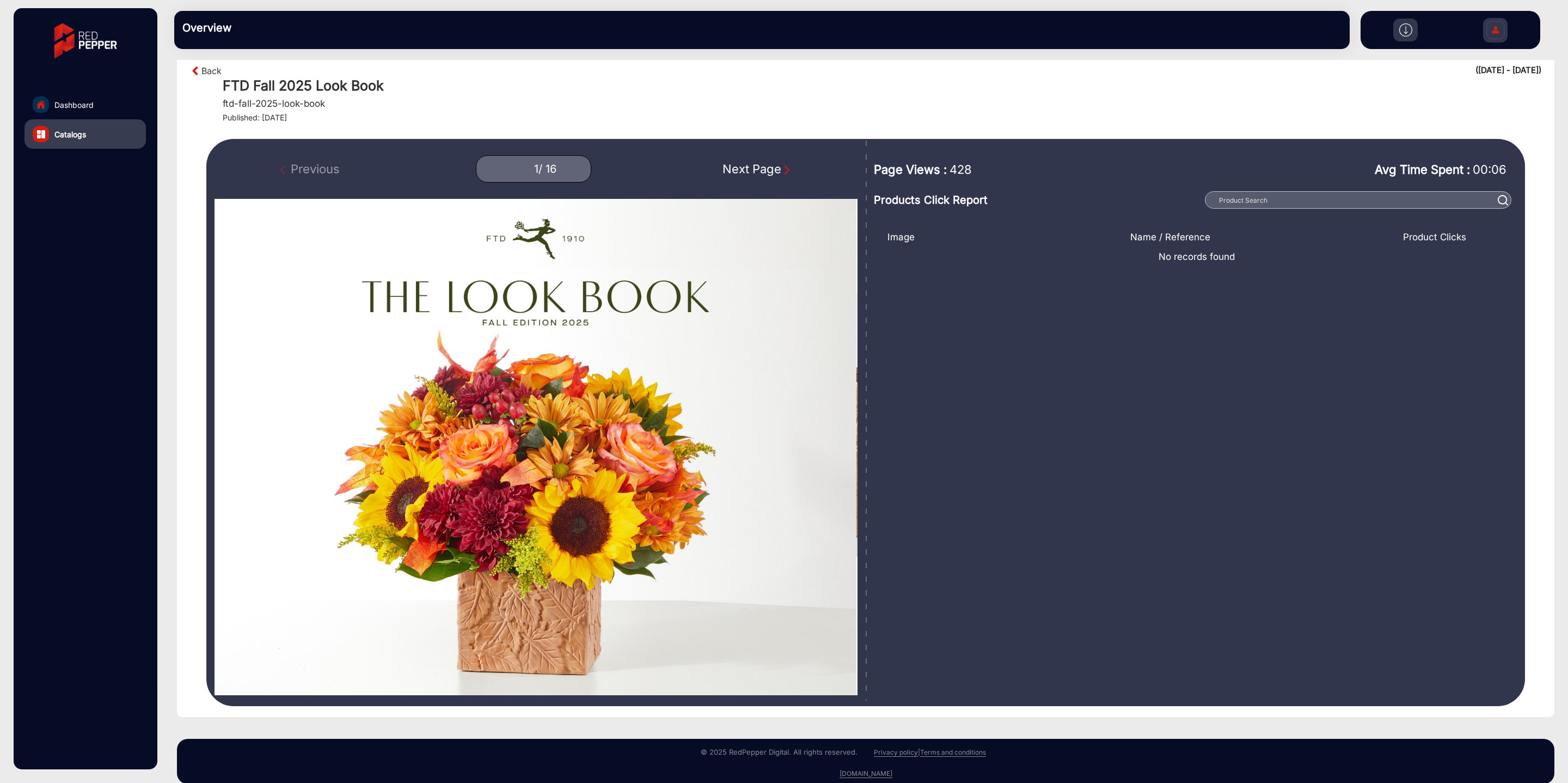
click at [743, 171] on div "Next Page" at bounding box center [758, 168] width 70 height 18
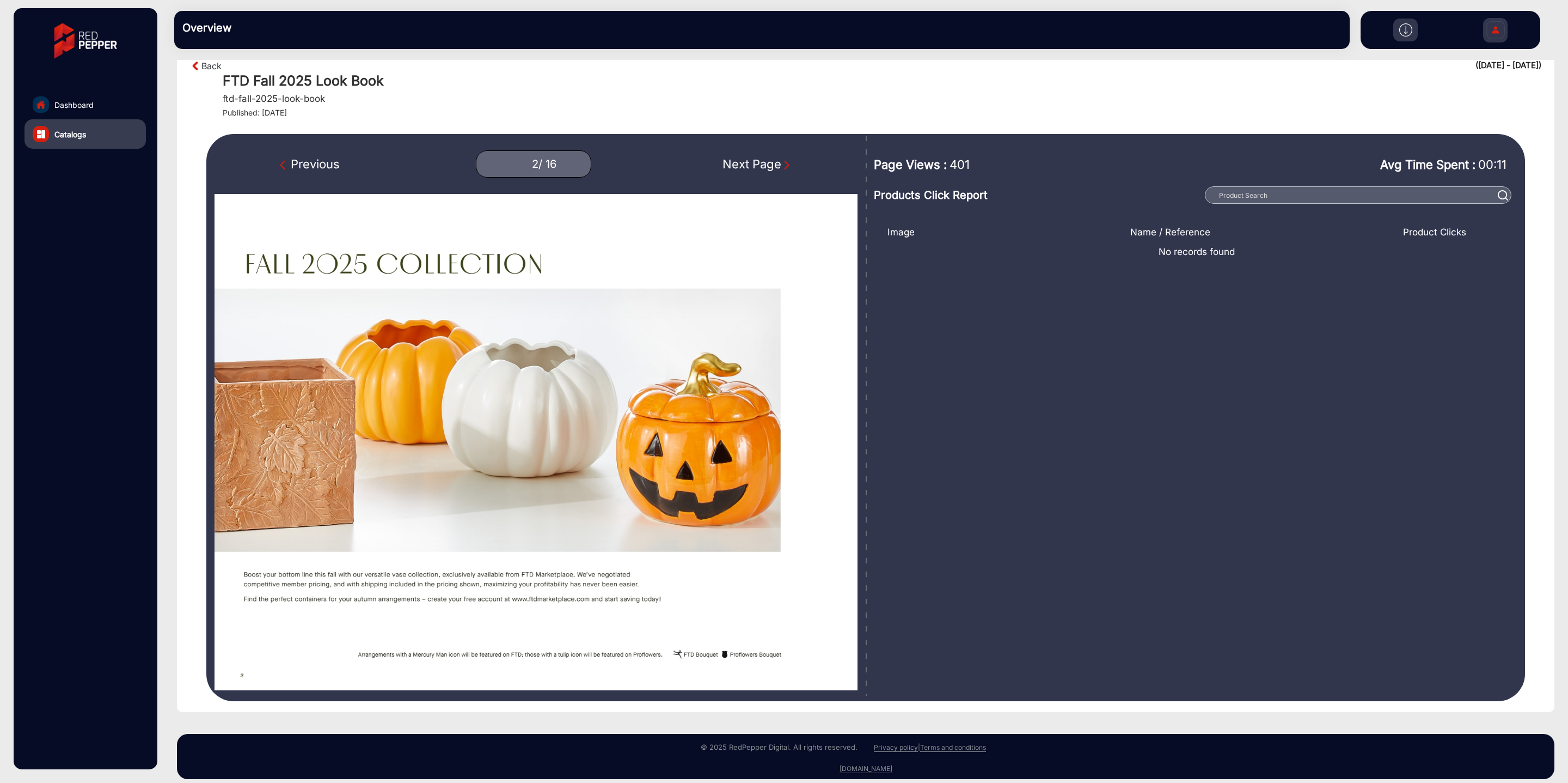
click at [747, 167] on div "Next Page" at bounding box center [758, 164] width 70 height 18
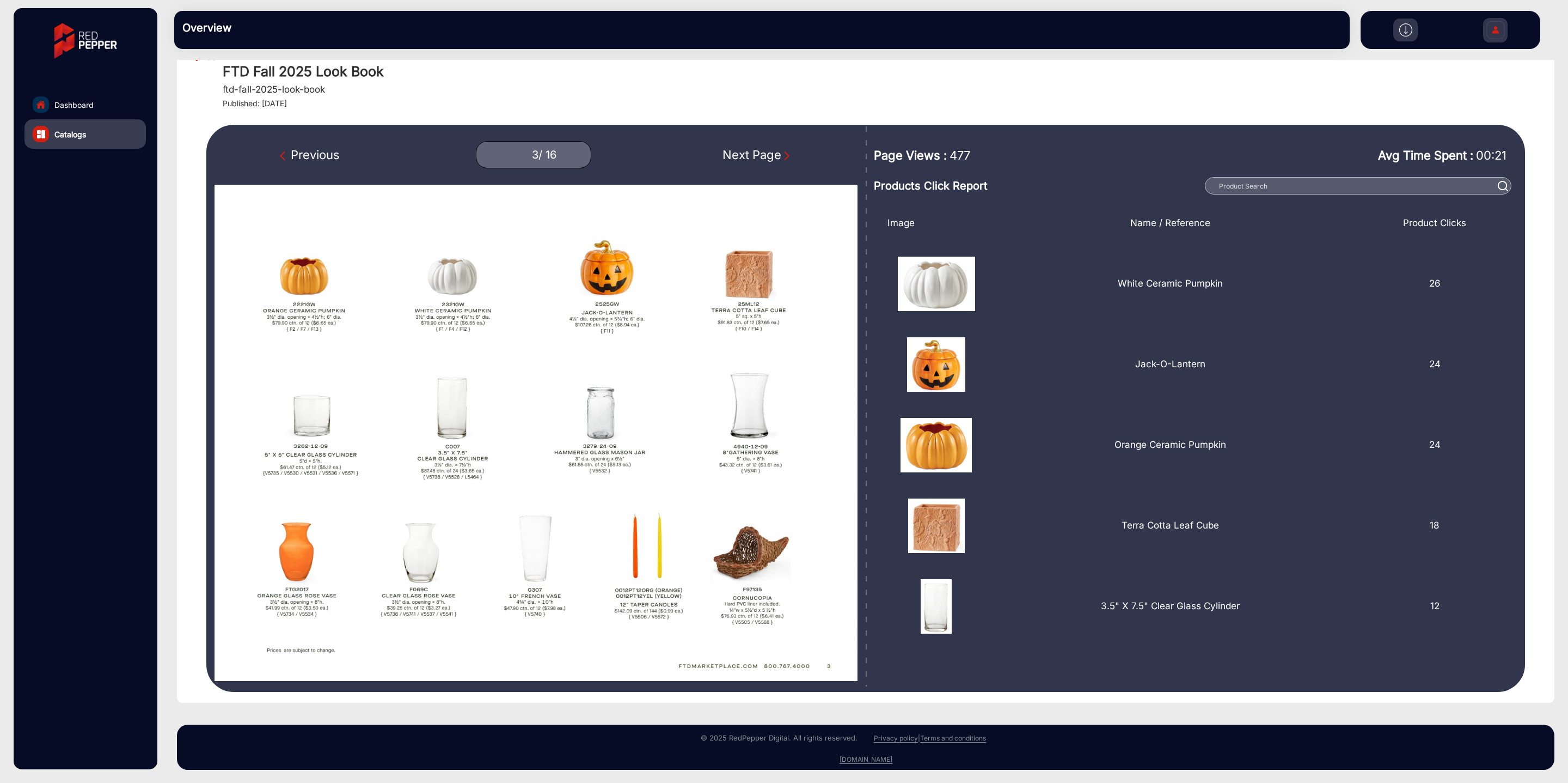
scroll to position [29, 0]
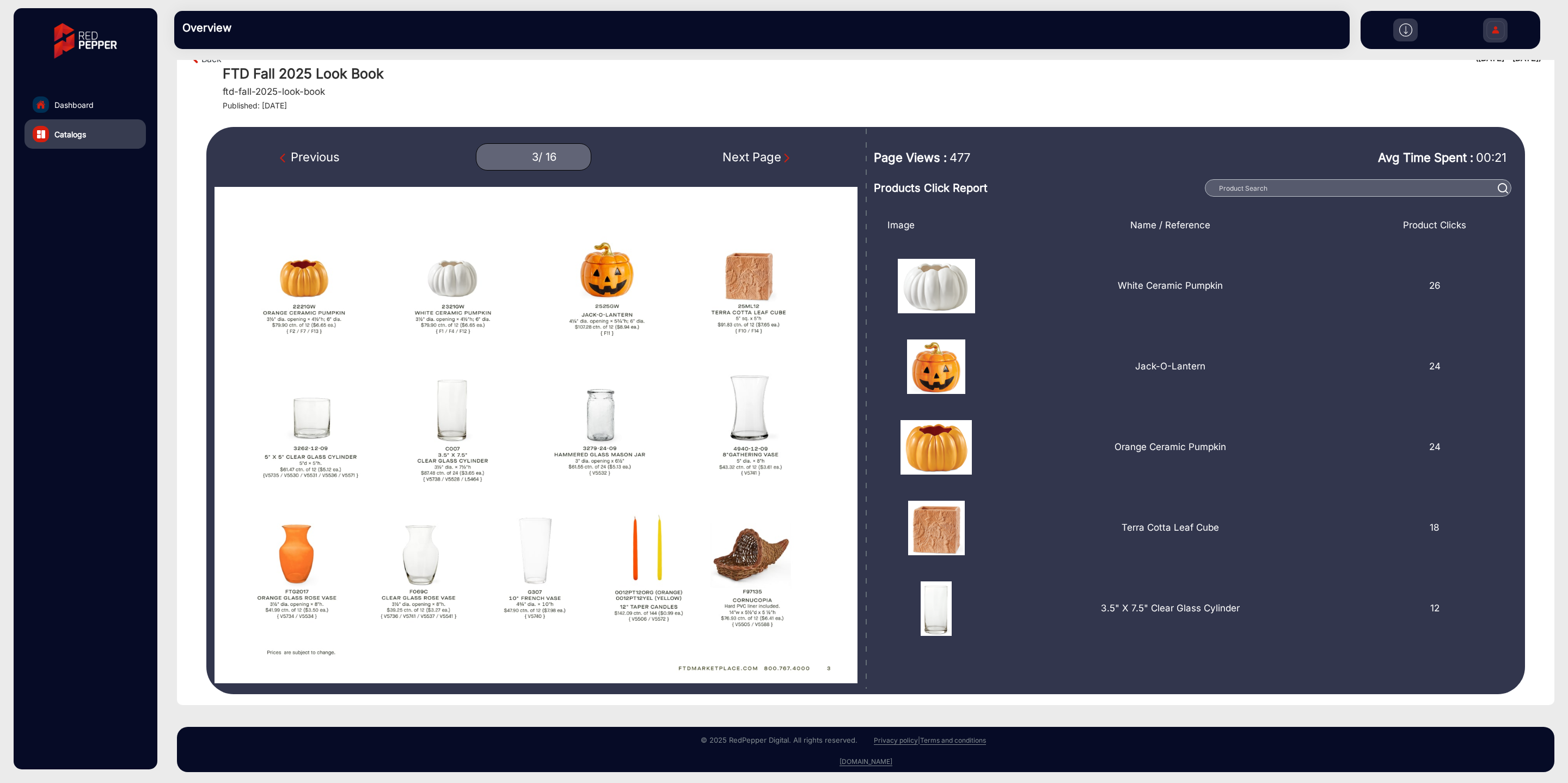
click at [743, 155] on div "Next Page" at bounding box center [758, 157] width 70 height 18
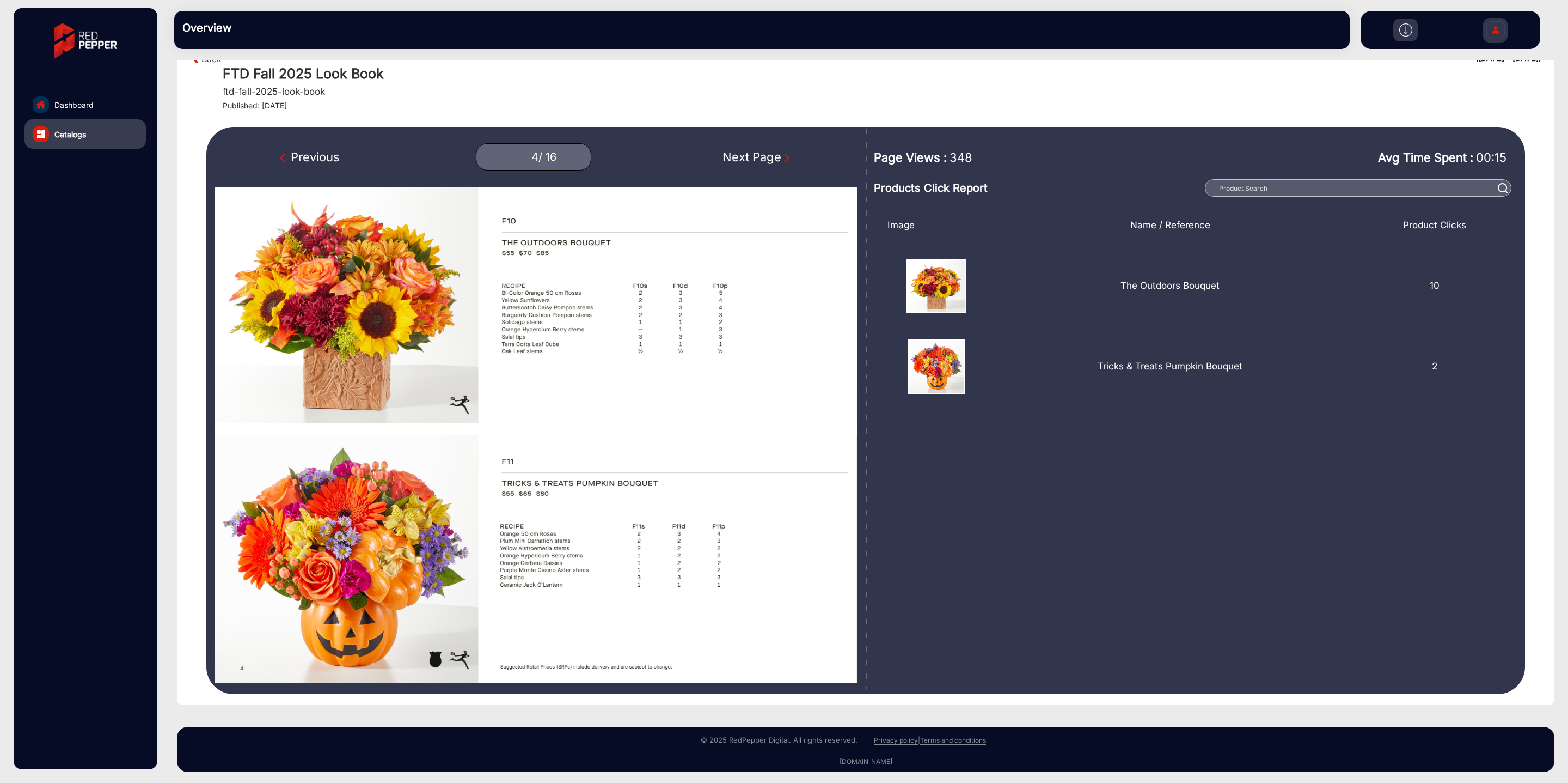
click at [322, 164] on div "Previous" at bounding box center [310, 157] width 60 height 18
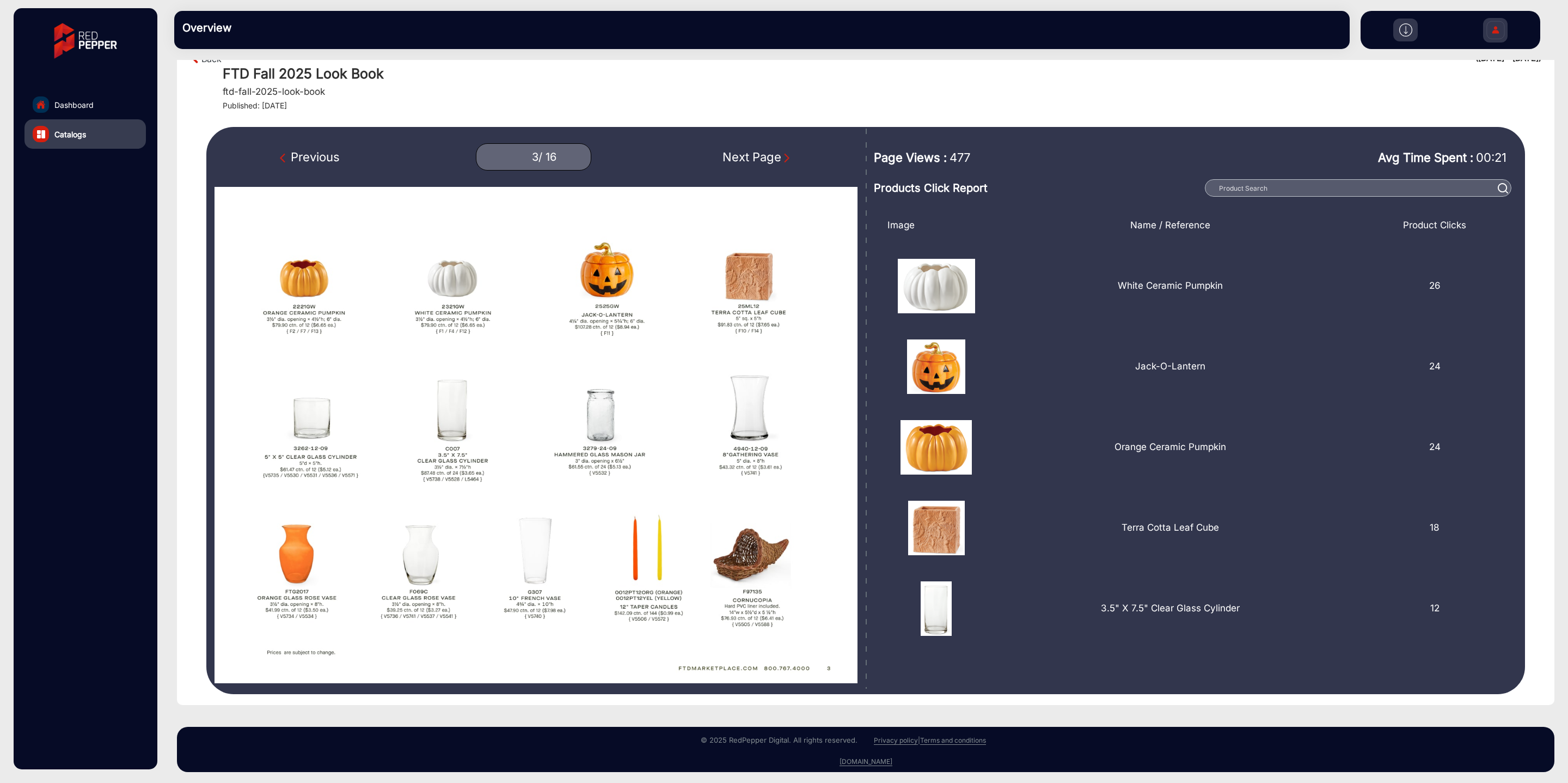
click at [755, 159] on div "Next Page" at bounding box center [758, 157] width 70 height 18
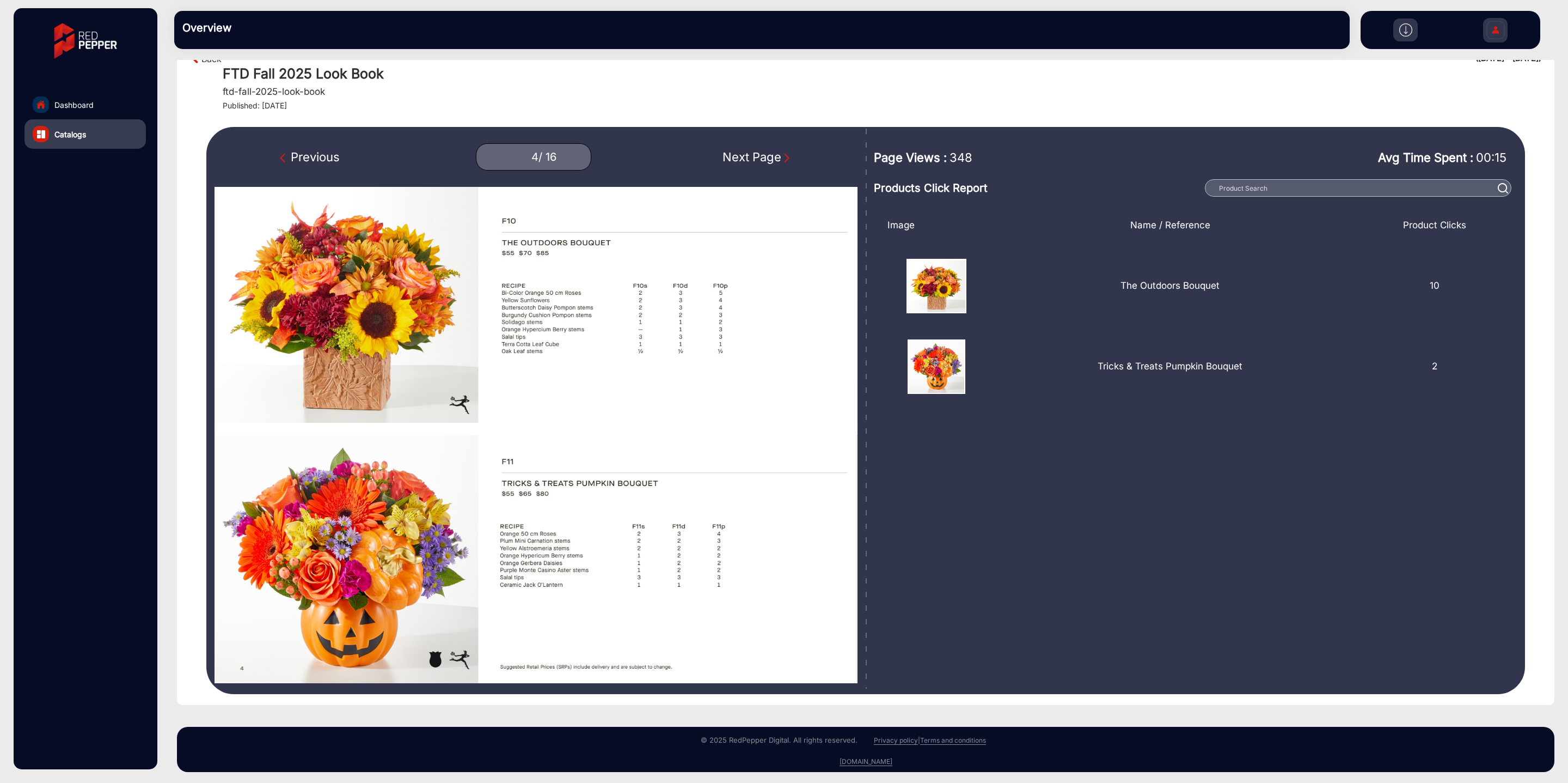
click at [755, 159] on div "Next Page" at bounding box center [758, 157] width 70 height 18
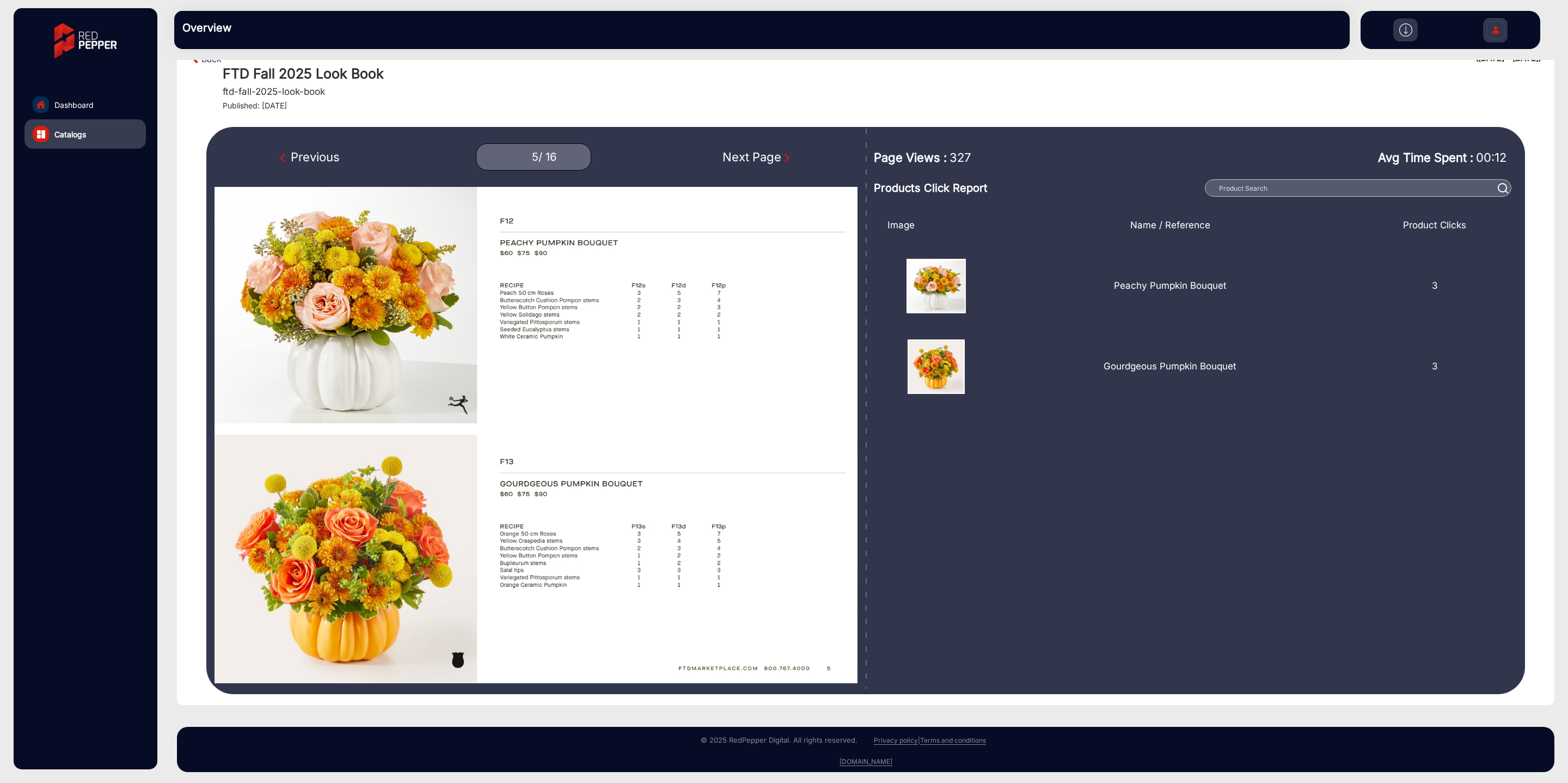
click at [311, 160] on div "Previous" at bounding box center [310, 157] width 60 height 18
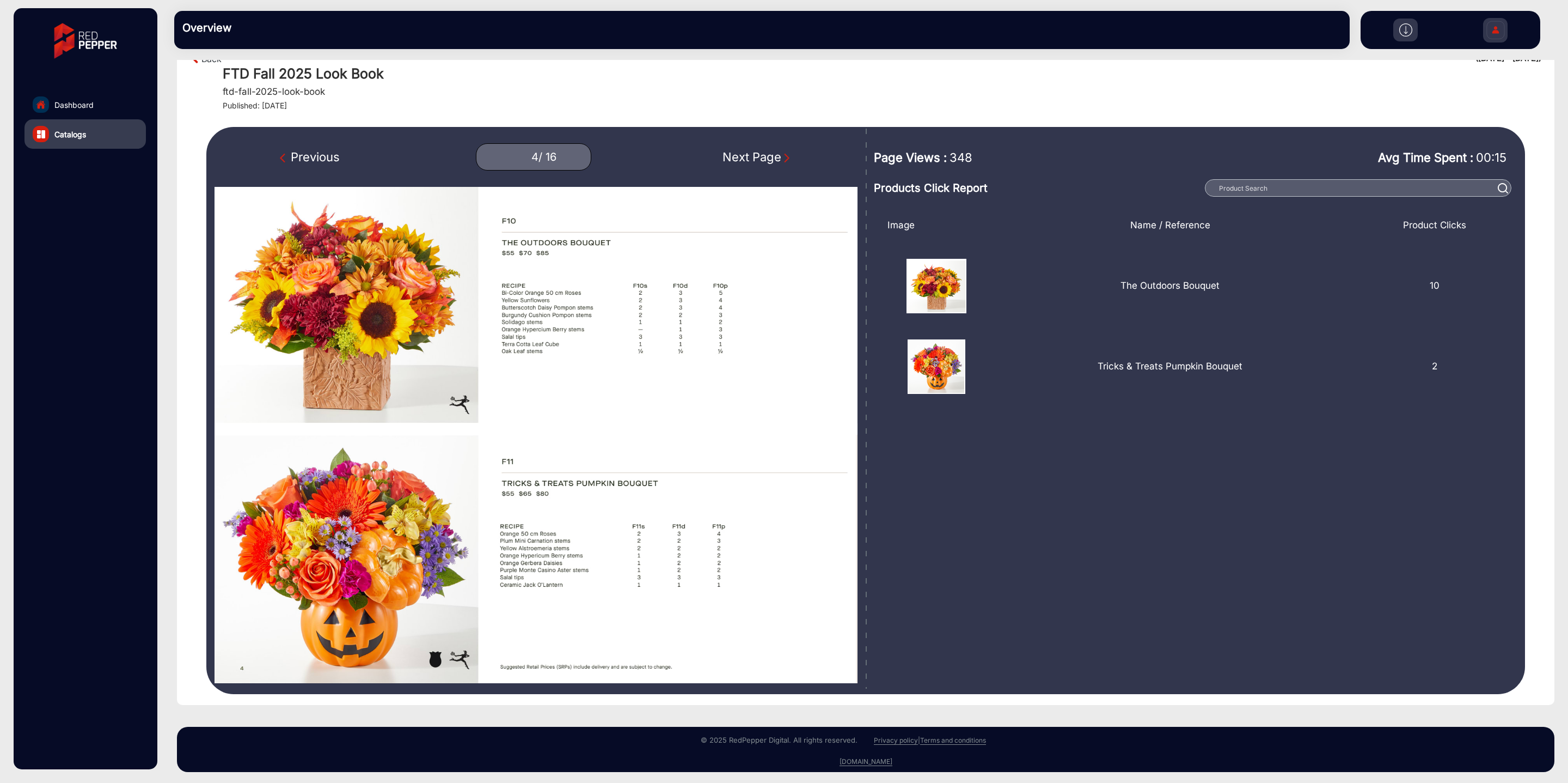
drag, startPoint x: 770, startPoint y: 160, endPoint x: 785, endPoint y: 156, distance: 15.5
click at [771, 160] on div "Next Page" at bounding box center [758, 157] width 70 height 18
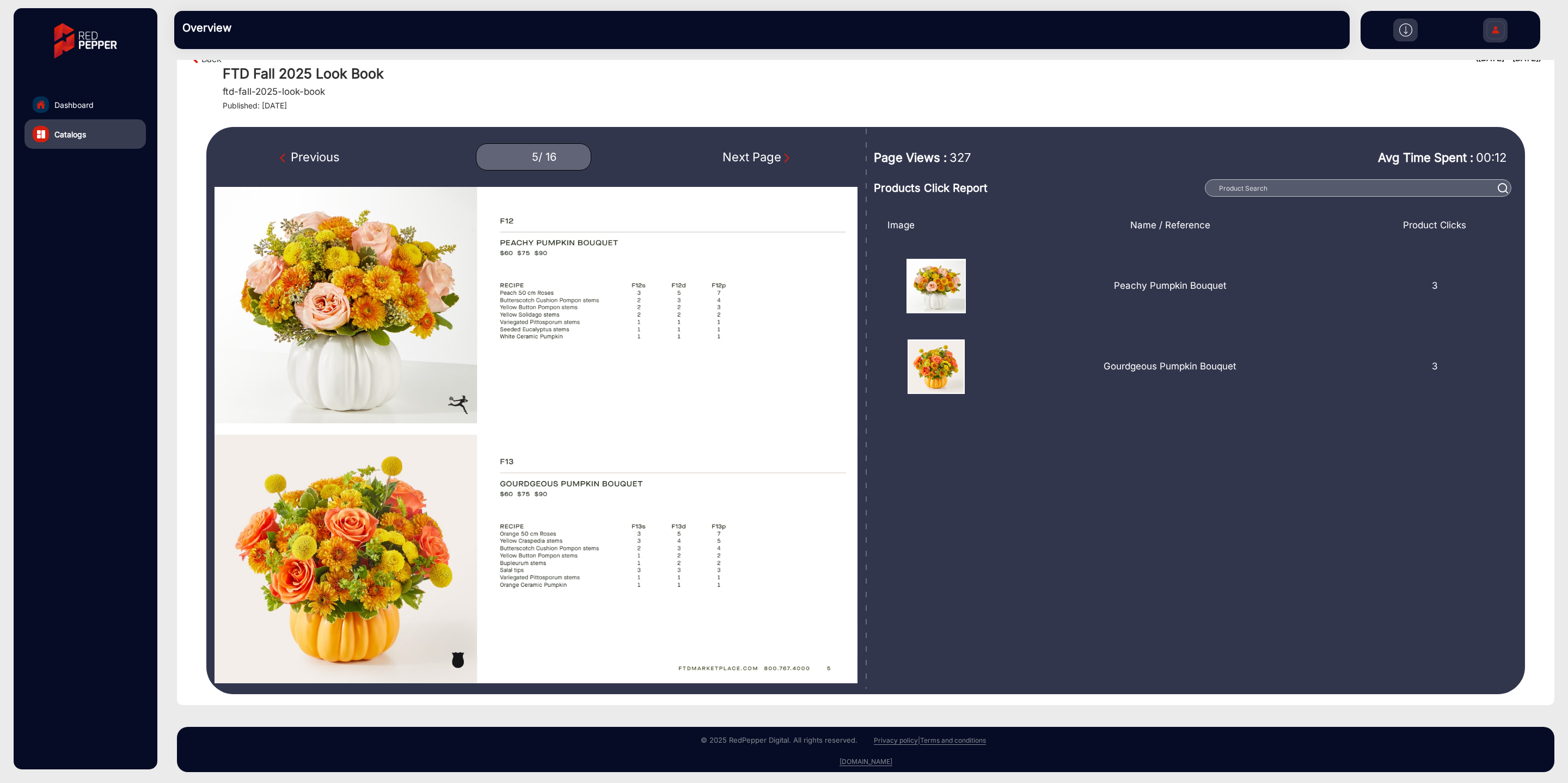
click at [769, 162] on div "Next Page" at bounding box center [758, 157] width 70 height 18
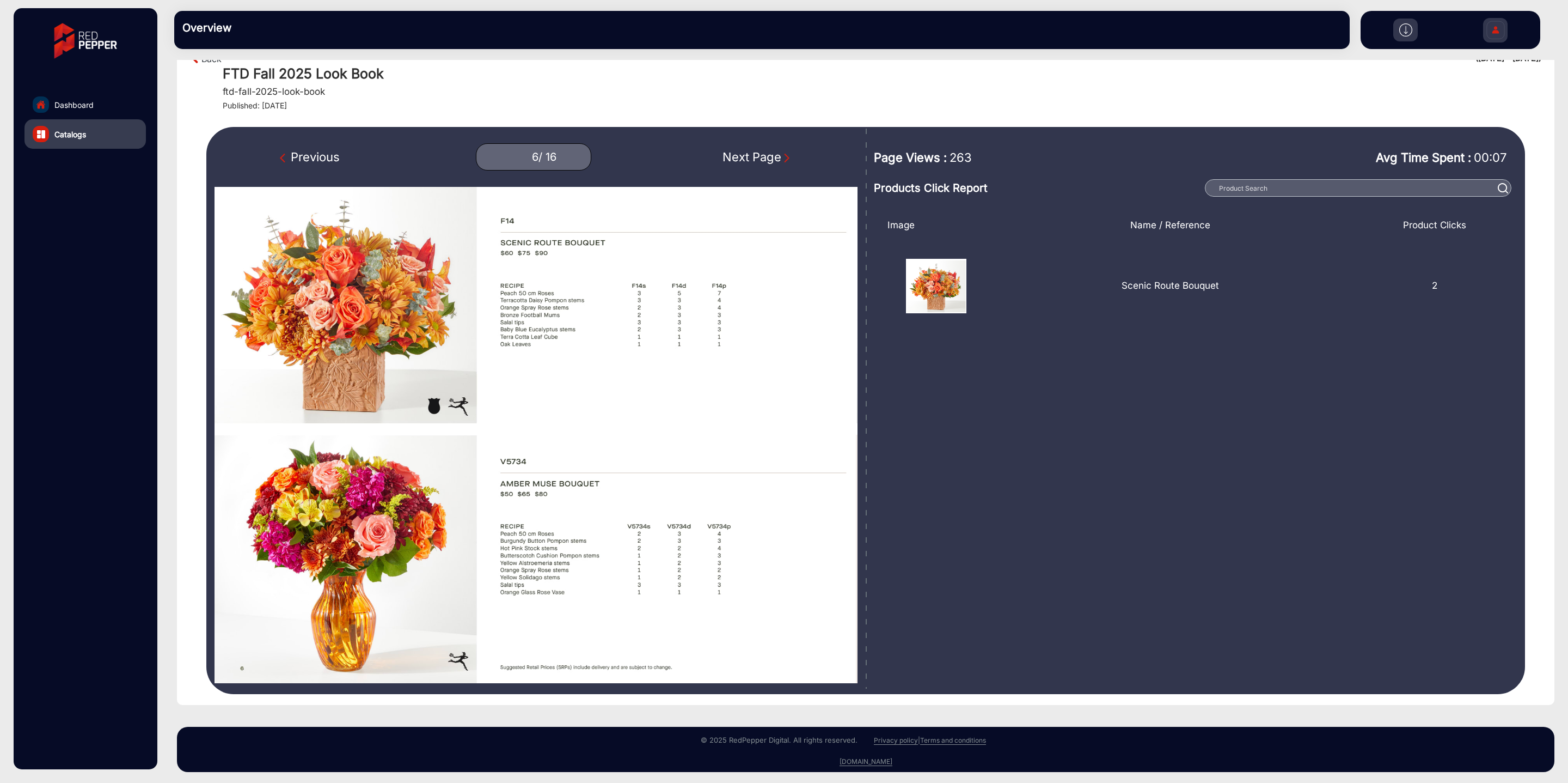
click at [769, 162] on div "Next Page" at bounding box center [758, 157] width 70 height 18
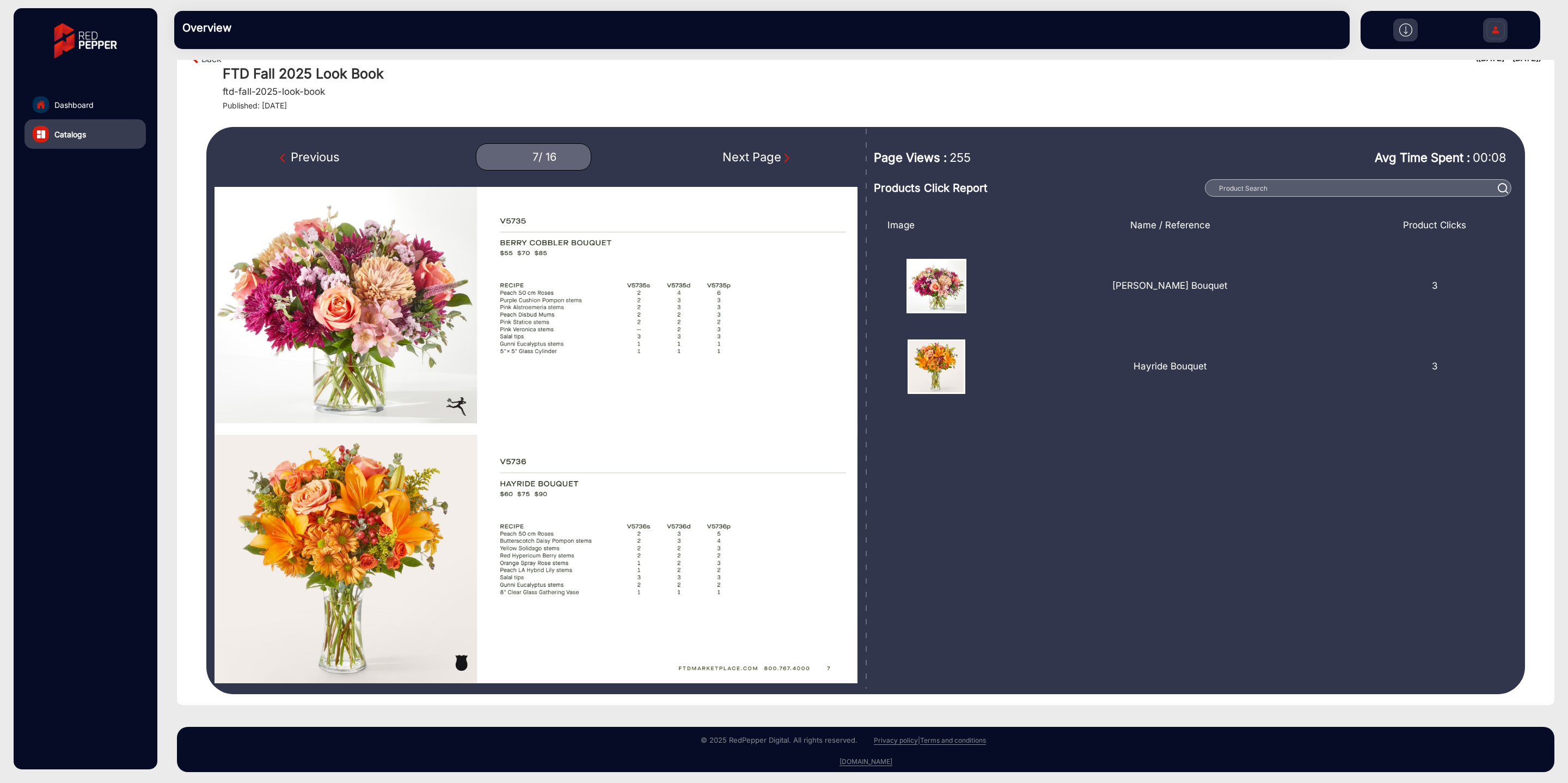
click at [769, 162] on div "Next Page" at bounding box center [758, 157] width 70 height 18
type input "8"
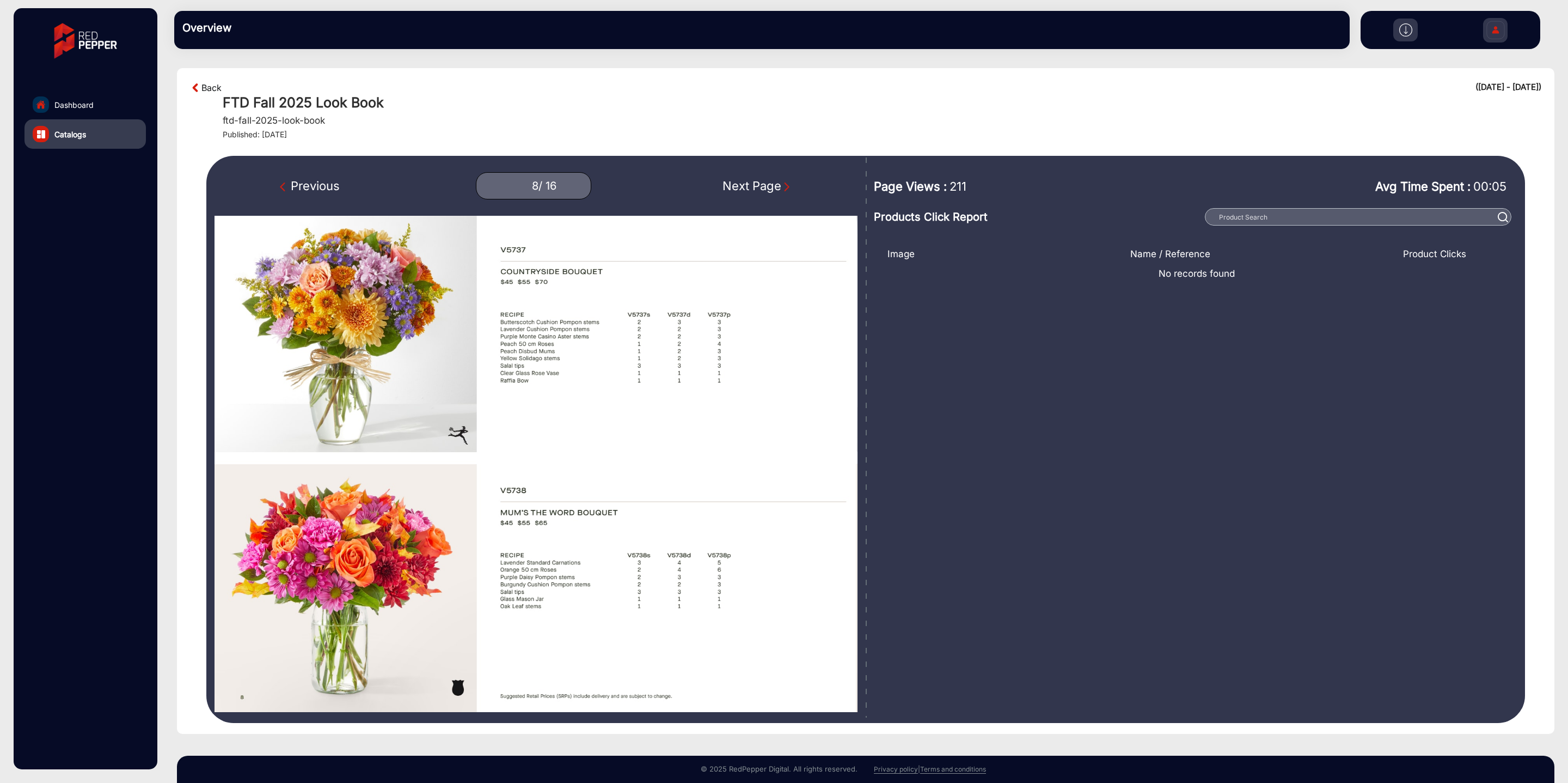
click at [217, 85] on link "Back" at bounding box center [211, 88] width 20 height 14
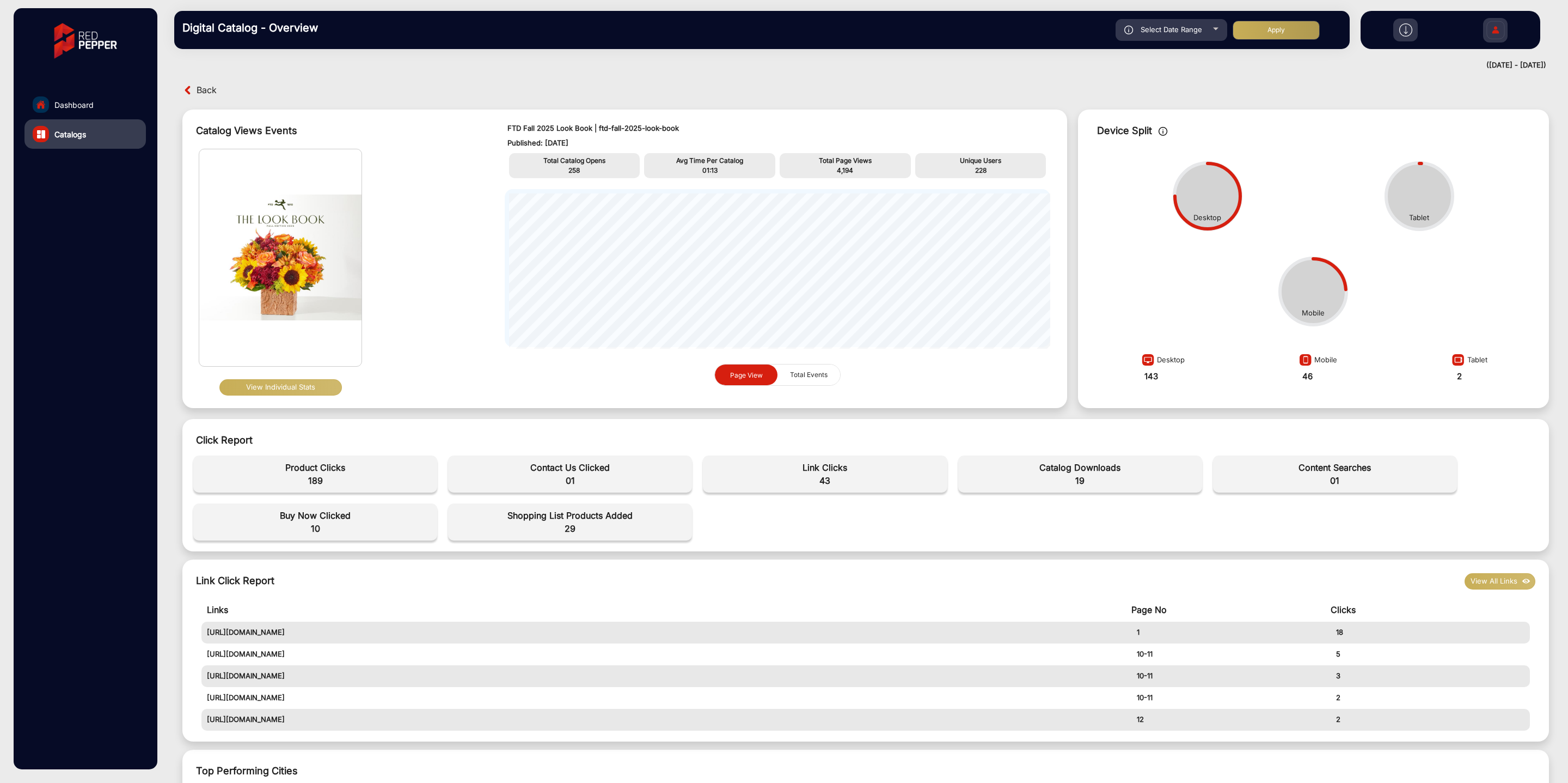
click at [201, 85] on span "Back" at bounding box center [206, 89] width 20 height 16
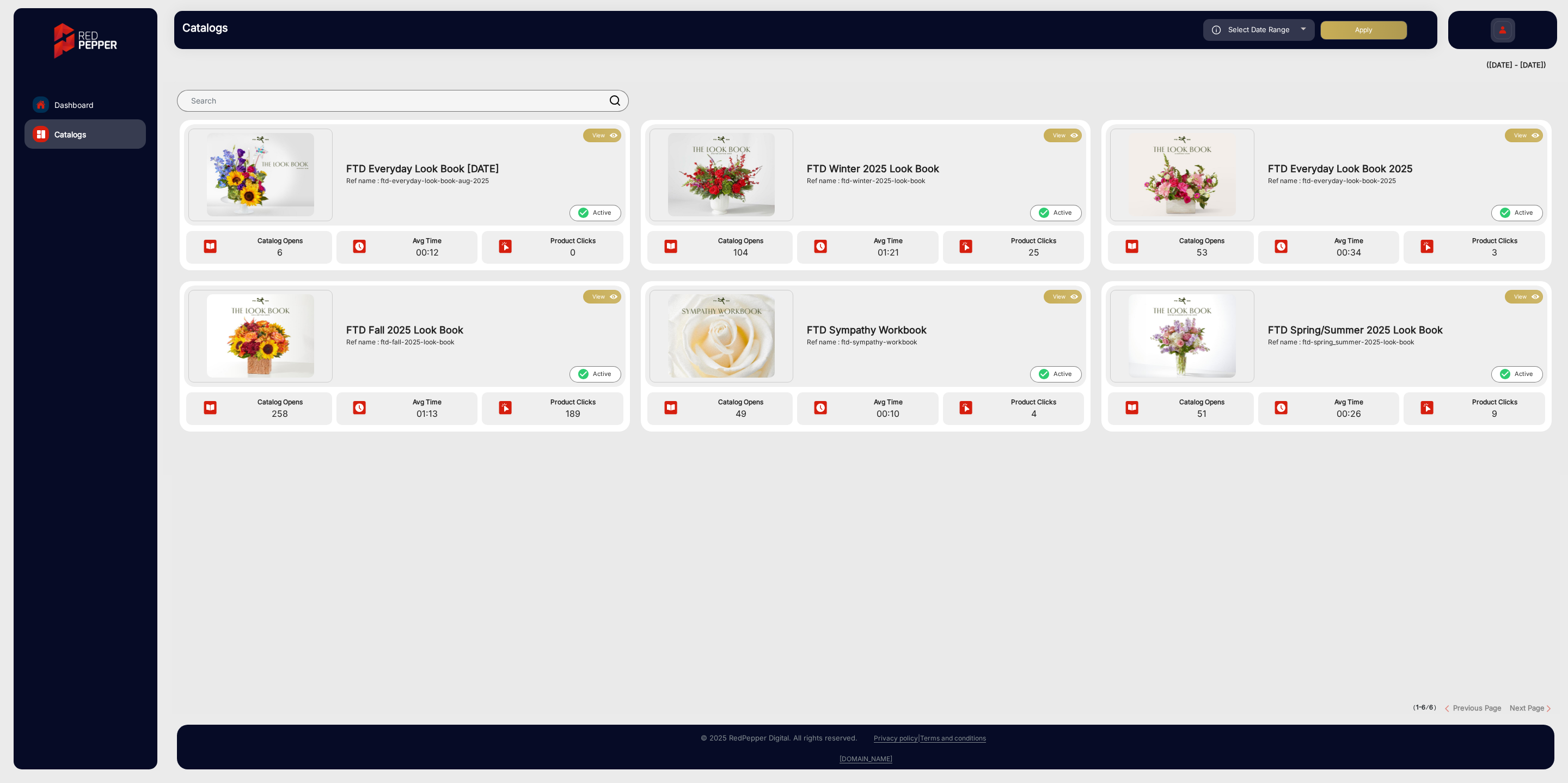
click at [1066, 134] on button "View" at bounding box center [1063, 136] width 38 height 14
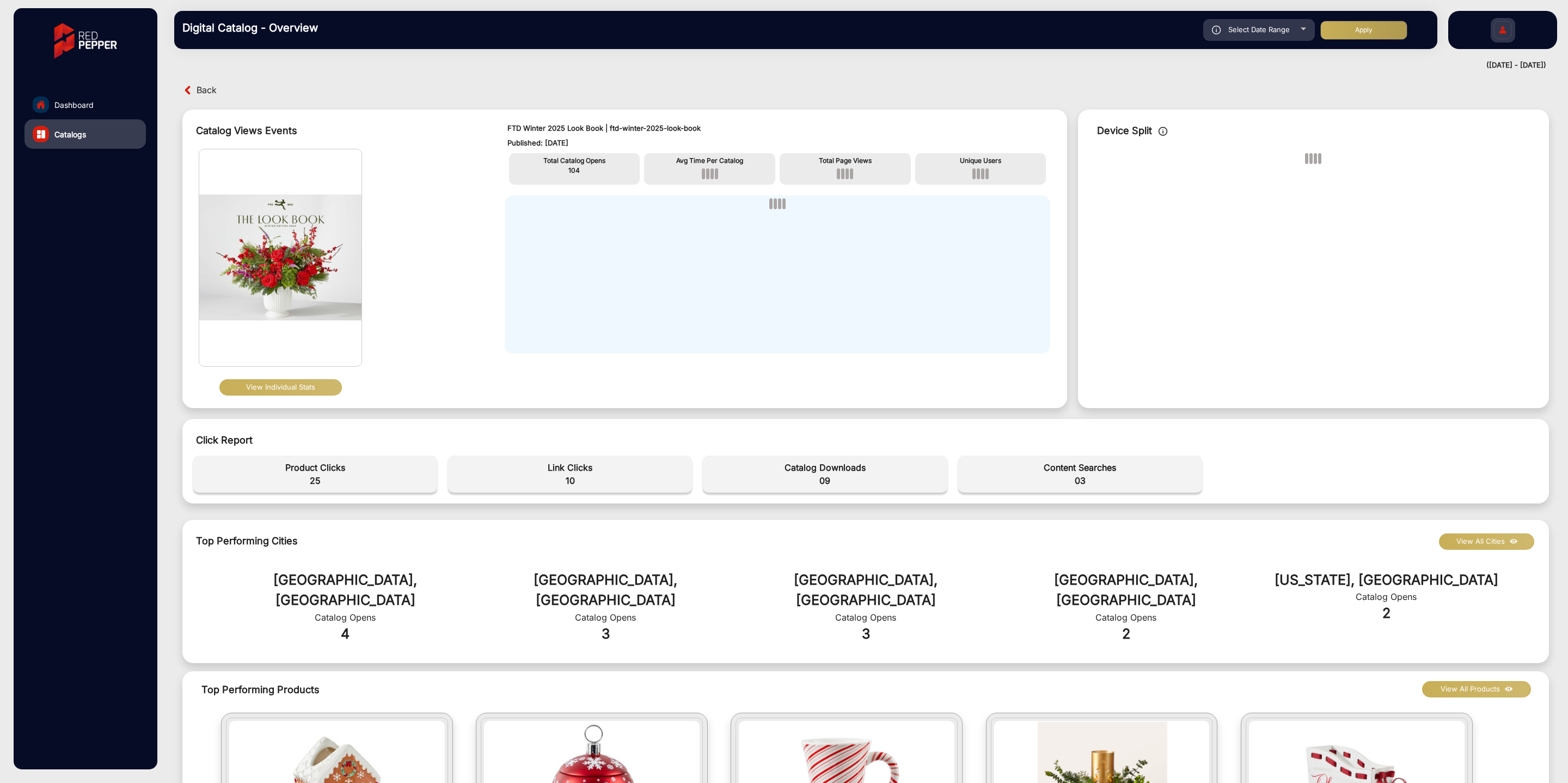
click at [292, 395] on button "View Individual Stats" at bounding box center [281, 387] width 123 height 16
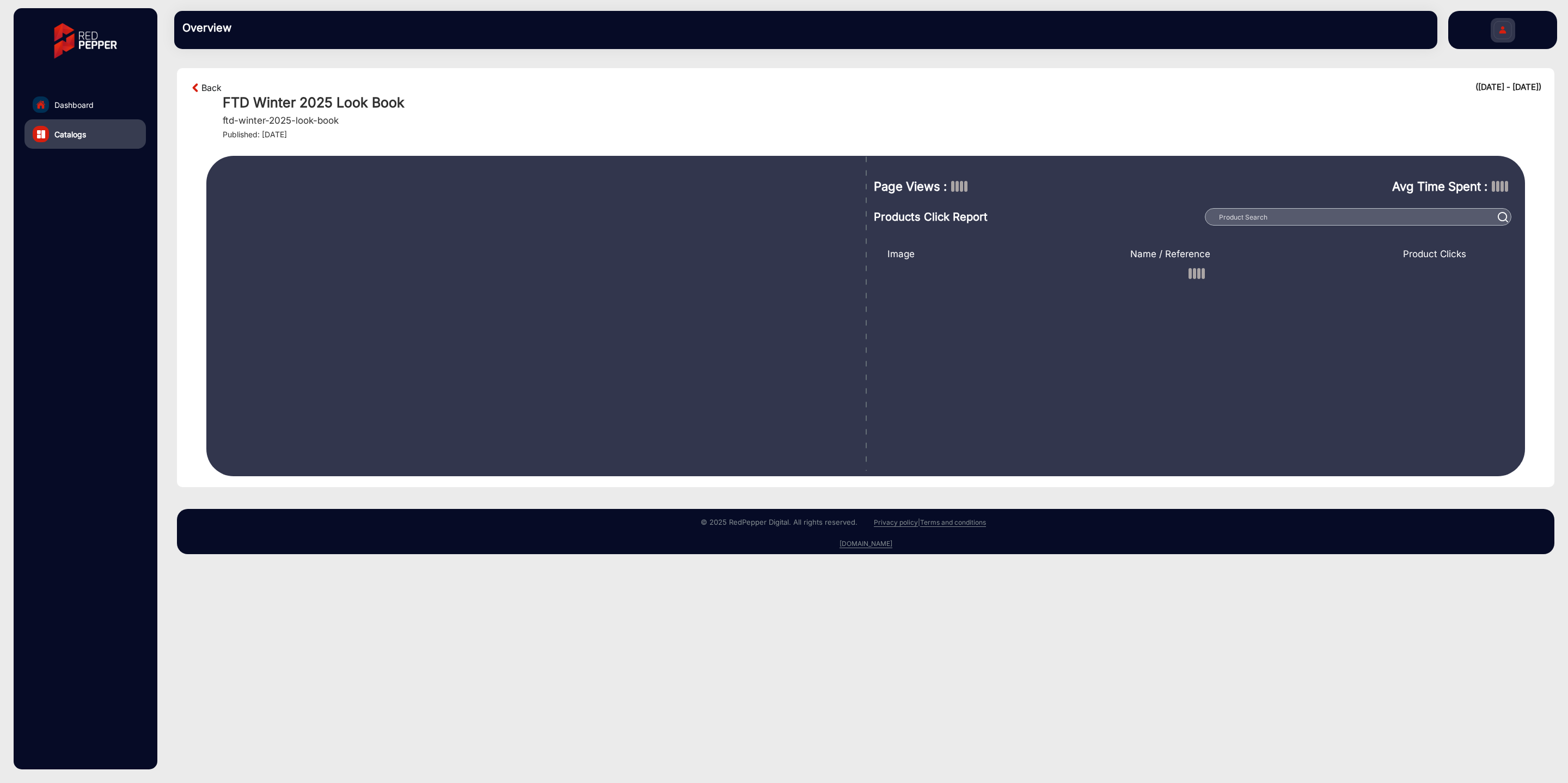
click at [202, 86] on link "Back" at bounding box center [211, 88] width 20 height 14
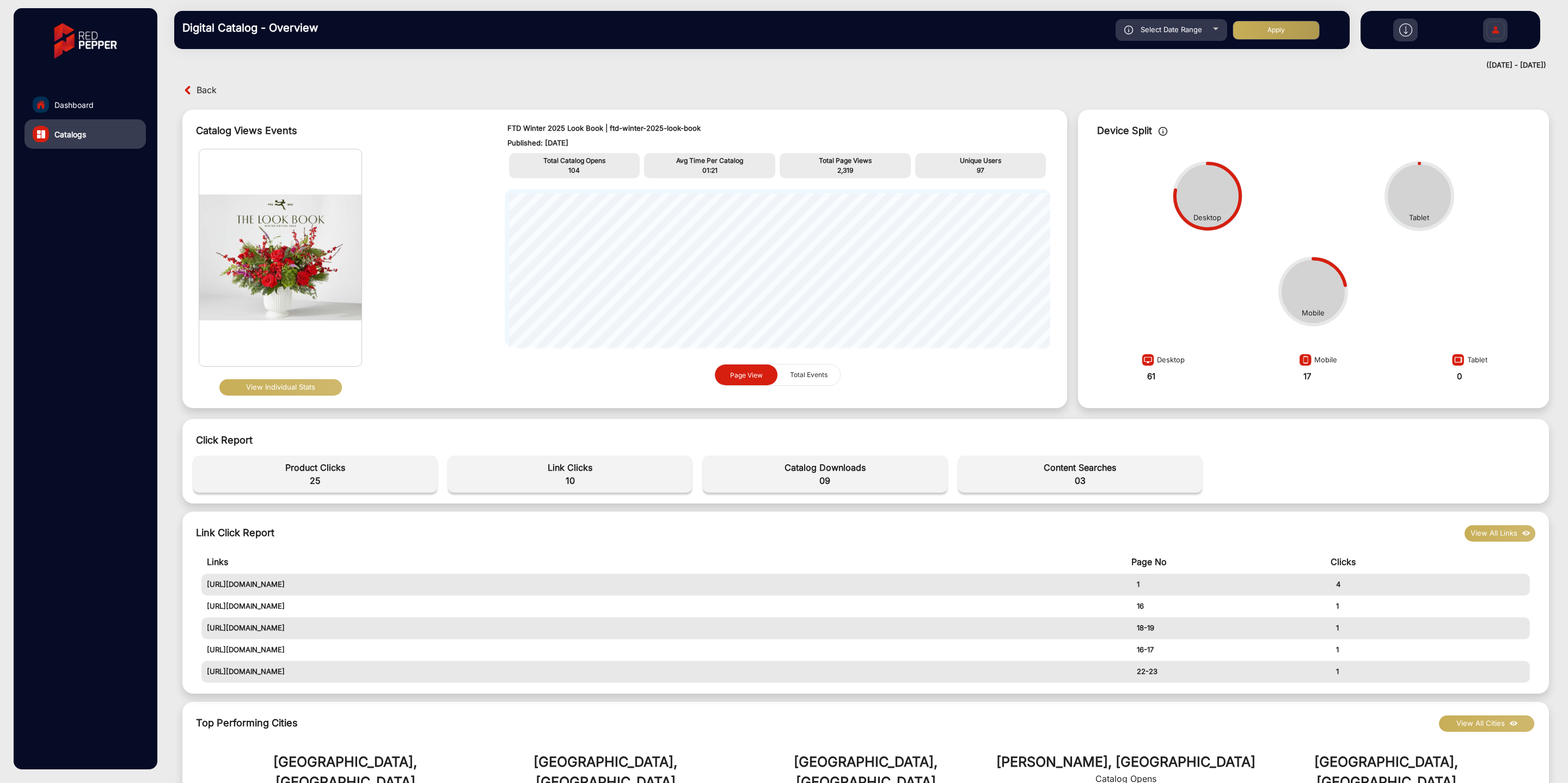
click at [286, 384] on button "View Individual Stats" at bounding box center [281, 387] width 123 height 16
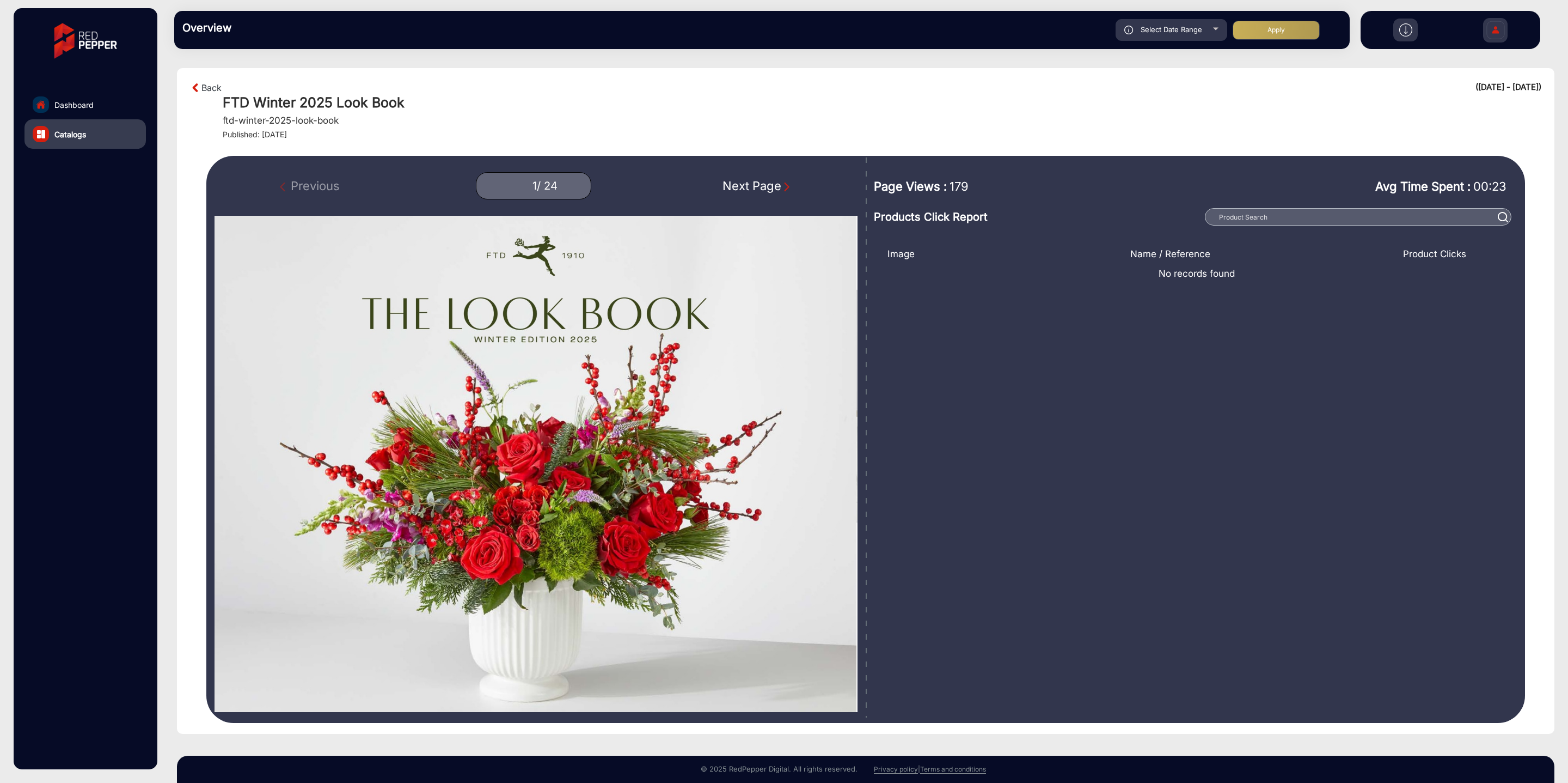
click at [746, 186] on div "Next Page" at bounding box center [758, 186] width 70 height 18
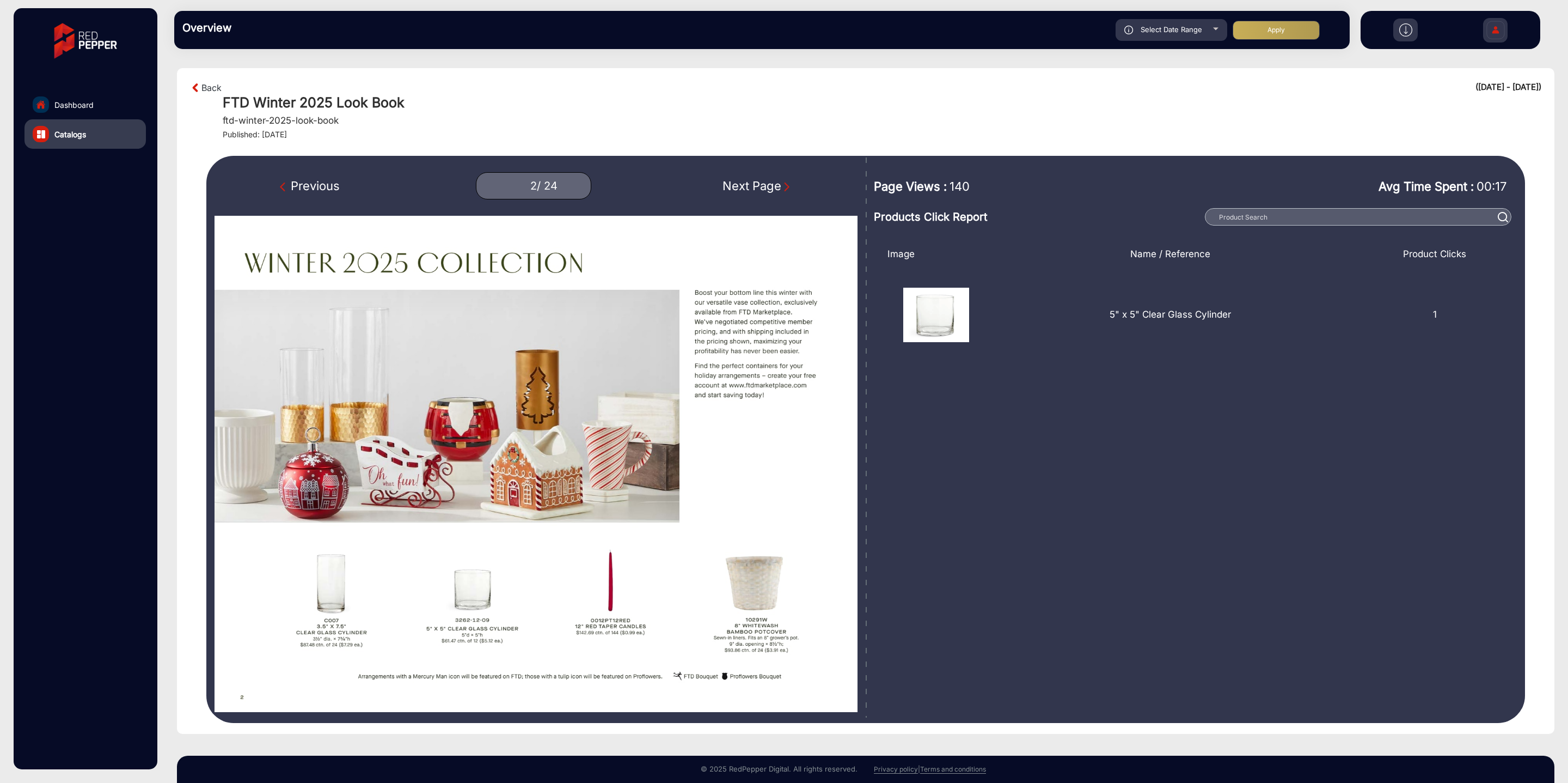
click at [746, 186] on div "Next Page" at bounding box center [758, 186] width 70 height 18
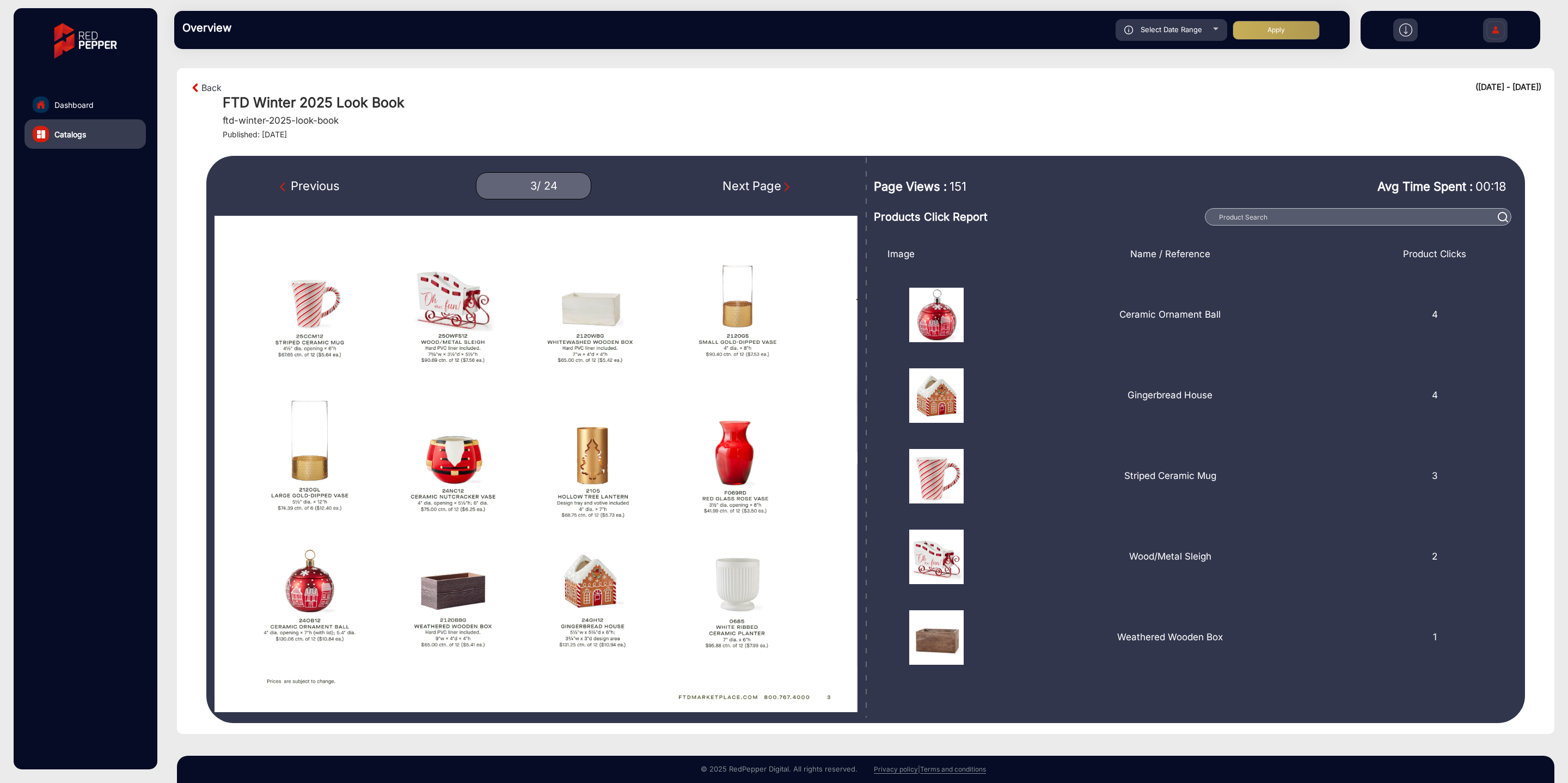
click at [746, 186] on div "Next Page" at bounding box center [758, 186] width 70 height 18
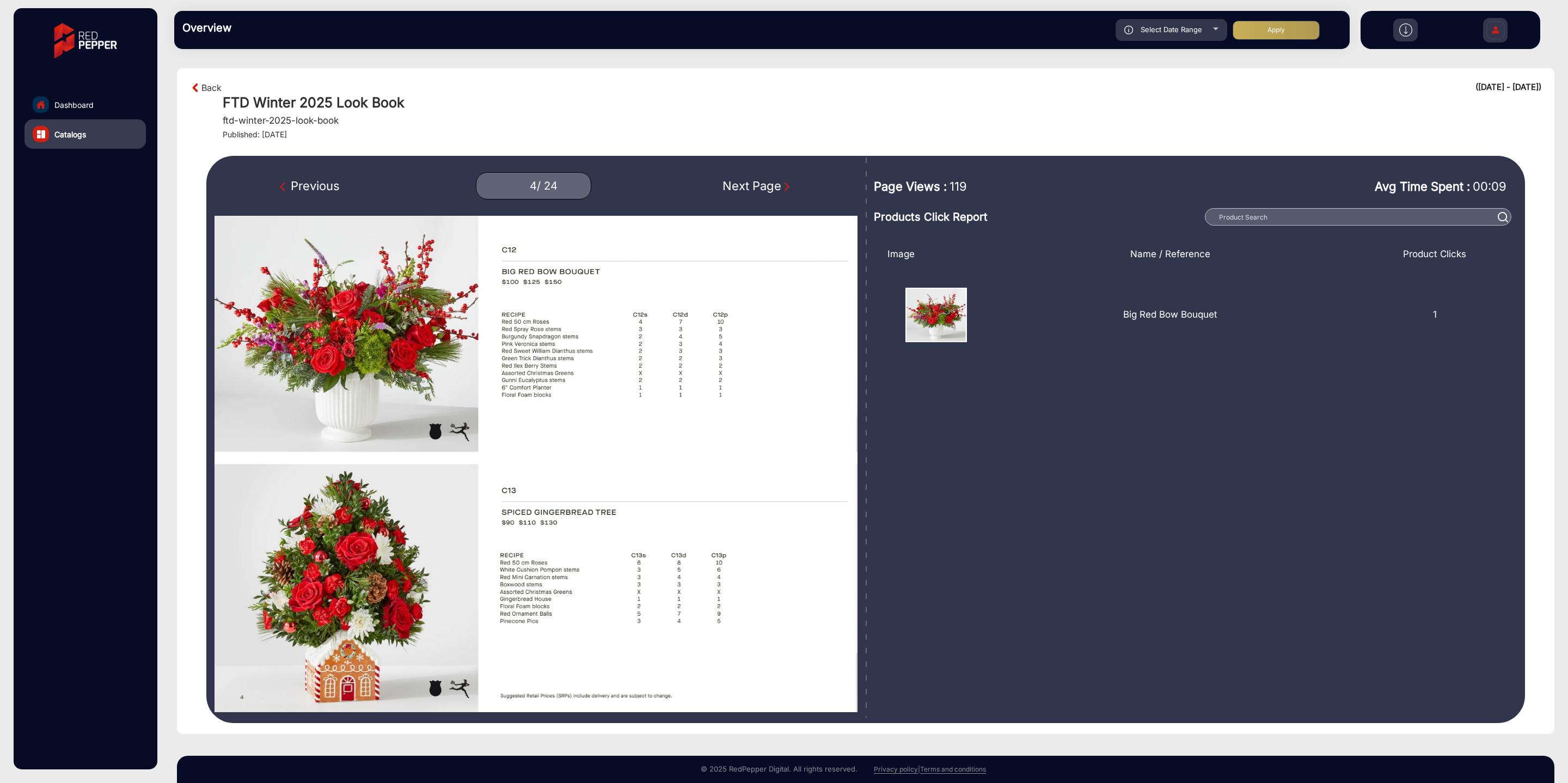
click at [746, 186] on div "Next Page" at bounding box center [758, 186] width 70 height 18
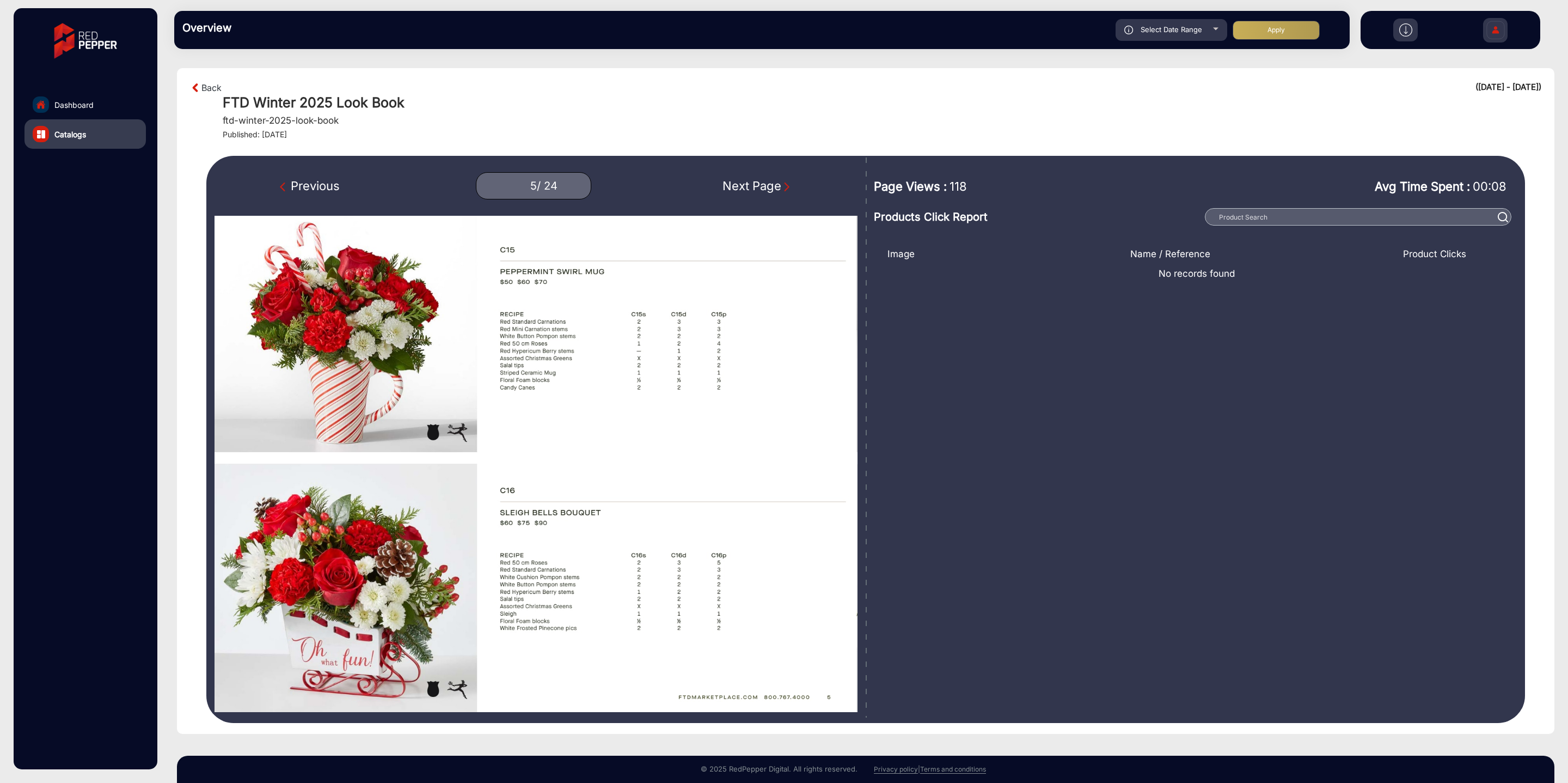
click at [746, 186] on div "Next Page" at bounding box center [758, 186] width 70 height 18
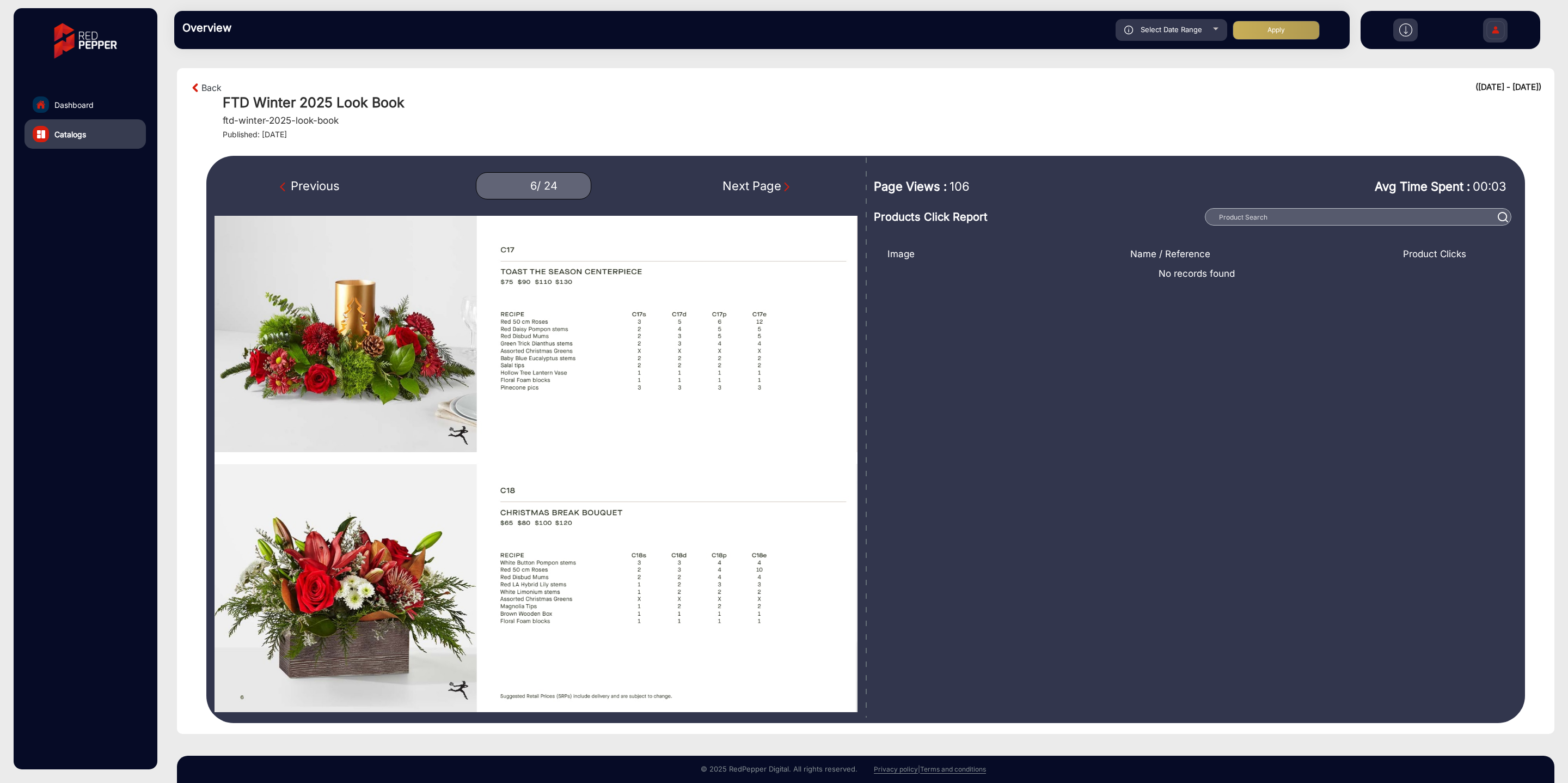
click at [746, 186] on div "Next Page" at bounding box center [758, 186] width 70 height 18
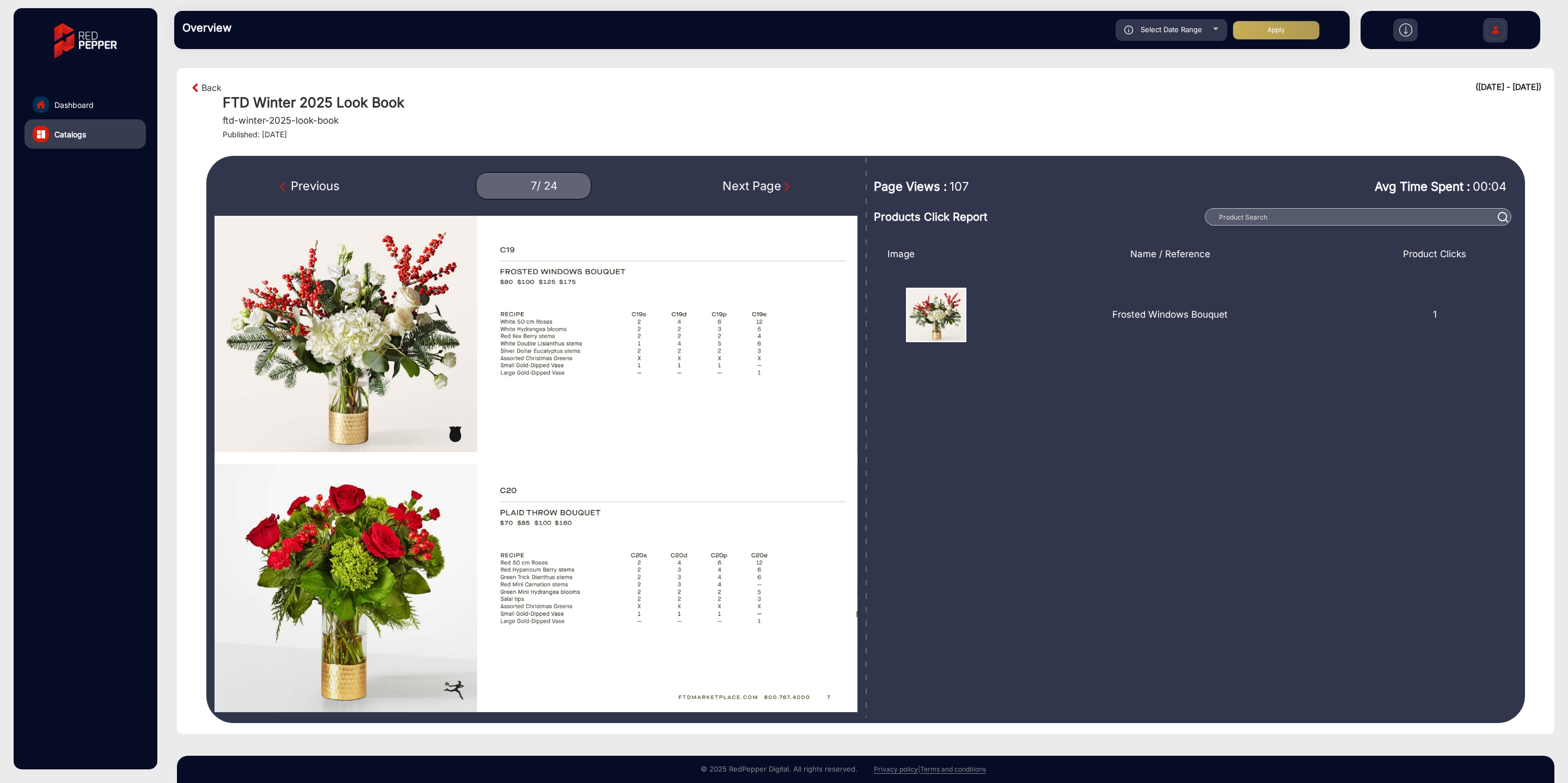
click at [746, 186] on div "Next Page" at bounding box center [758, 186] width 70 height 18
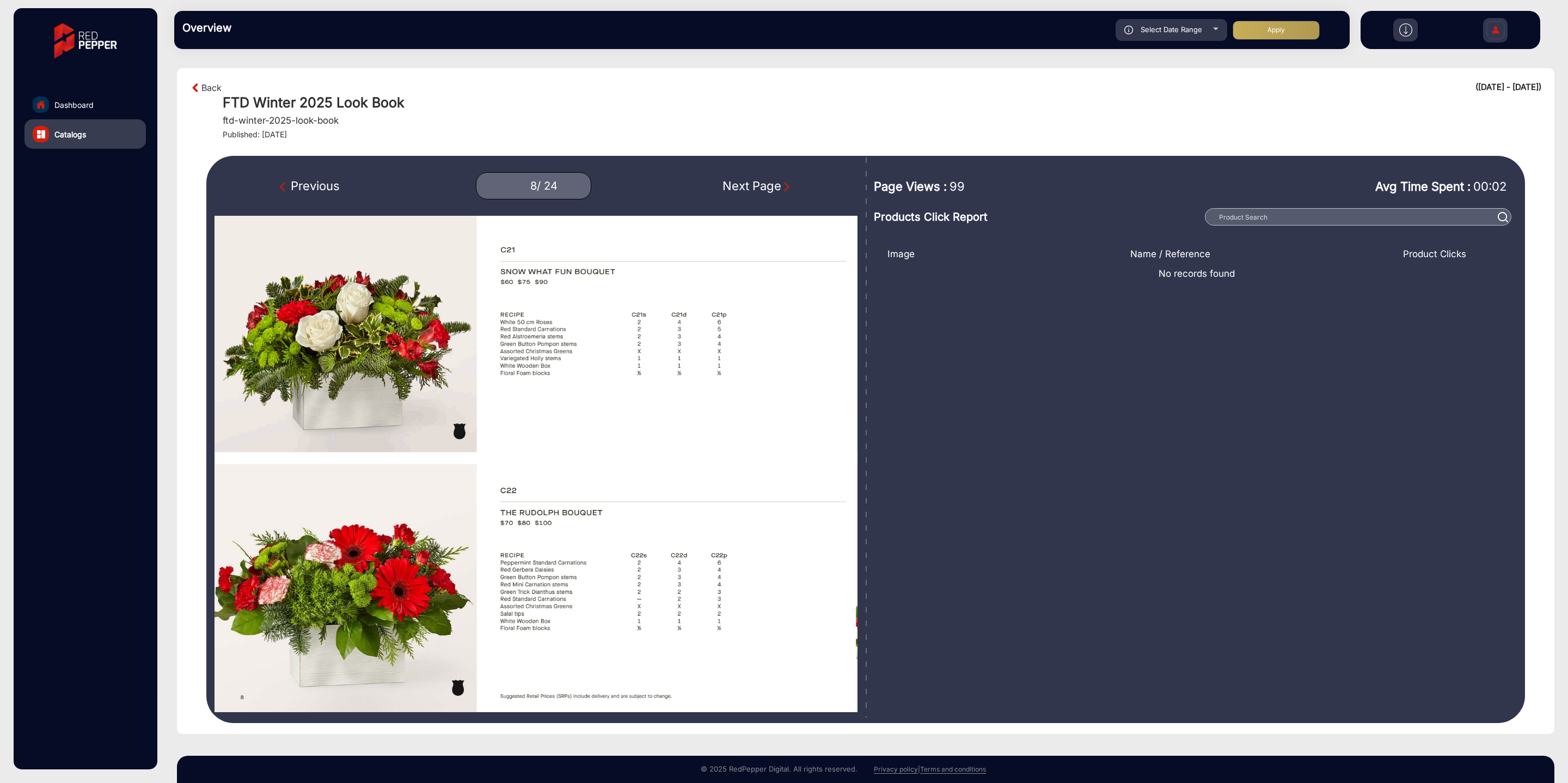
click at [746, 186] on div "Next Page" at bounding box center [758, 186] width 70 height 18
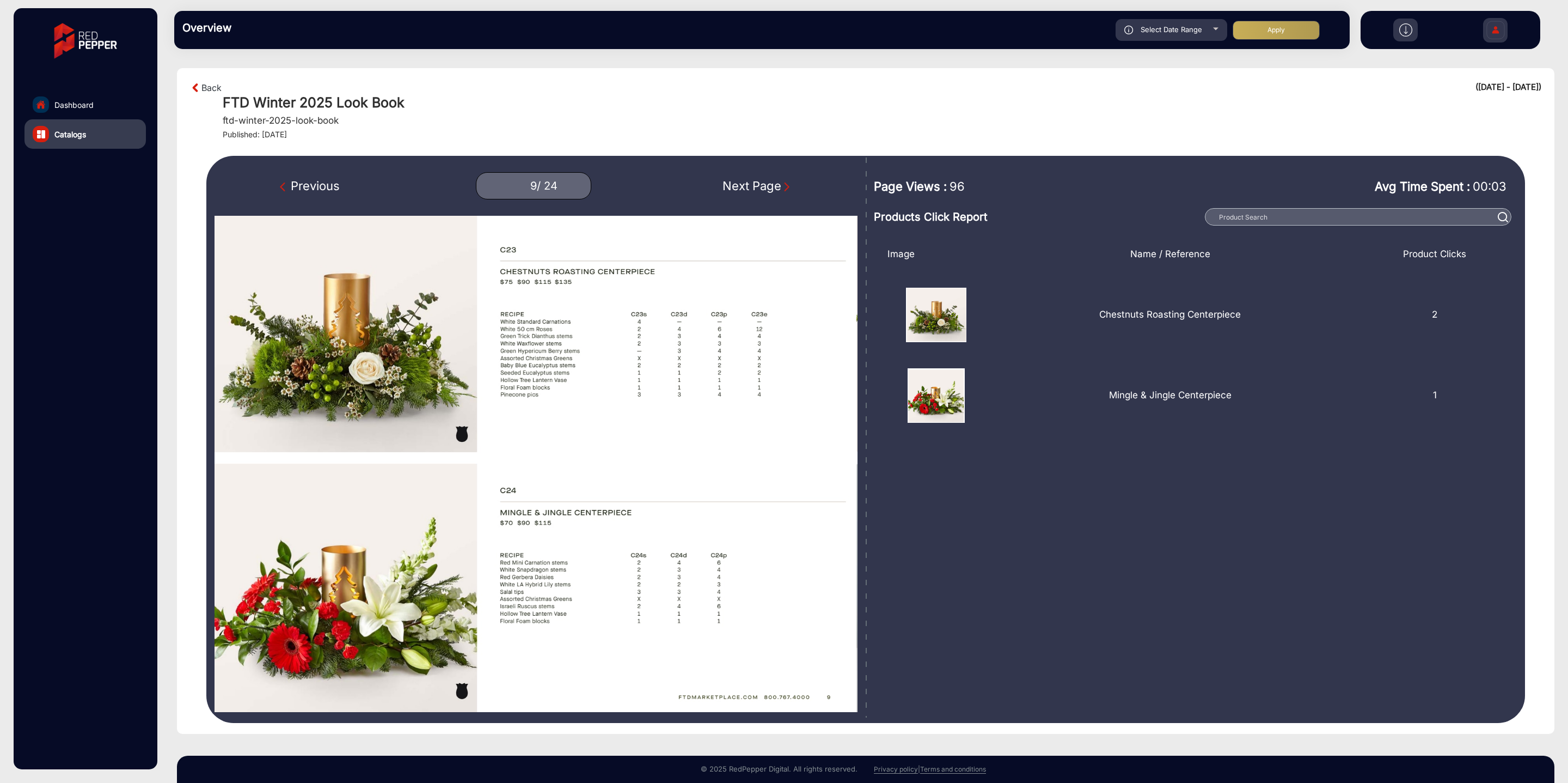
click at [746, 186] on div "Next Page" at bounding box center [758, 186] width 70 height 18
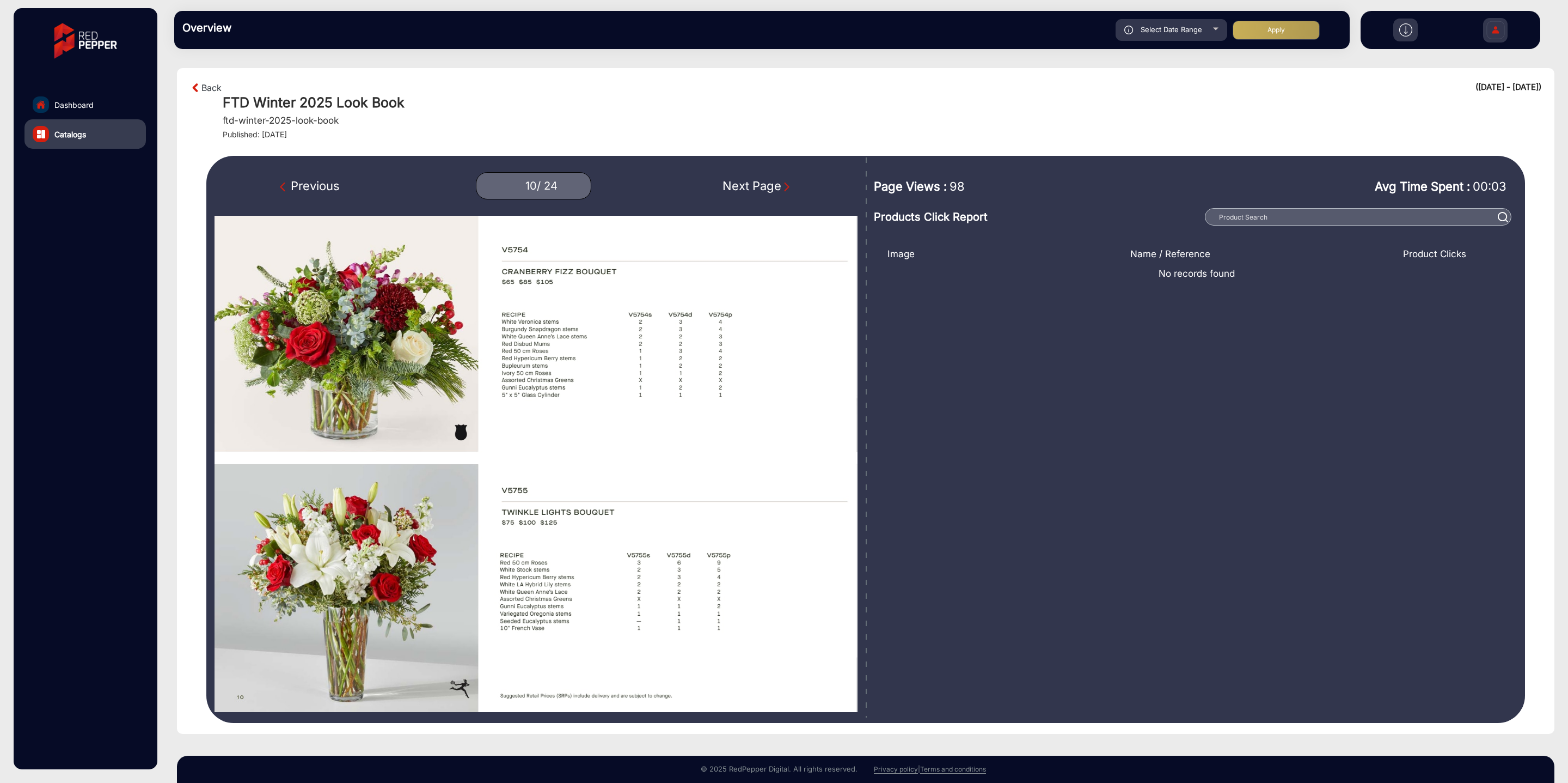
click at [746, 186] on div "Next Page" at bounding box center [758, 186] width 70 height 18
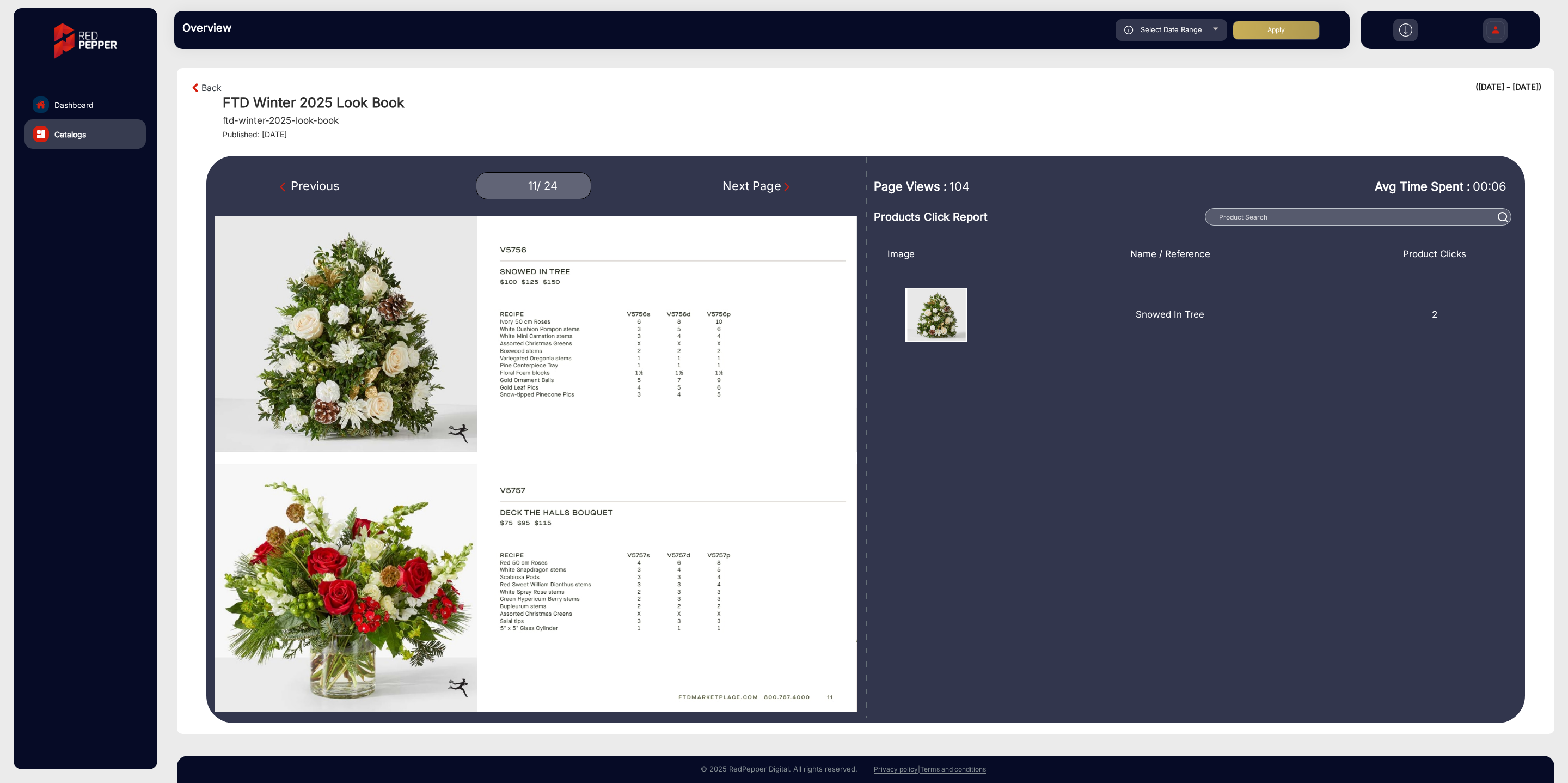
click at [746, 186] on div "Next Page" at bounding box center [758, 186] width 70 height 18
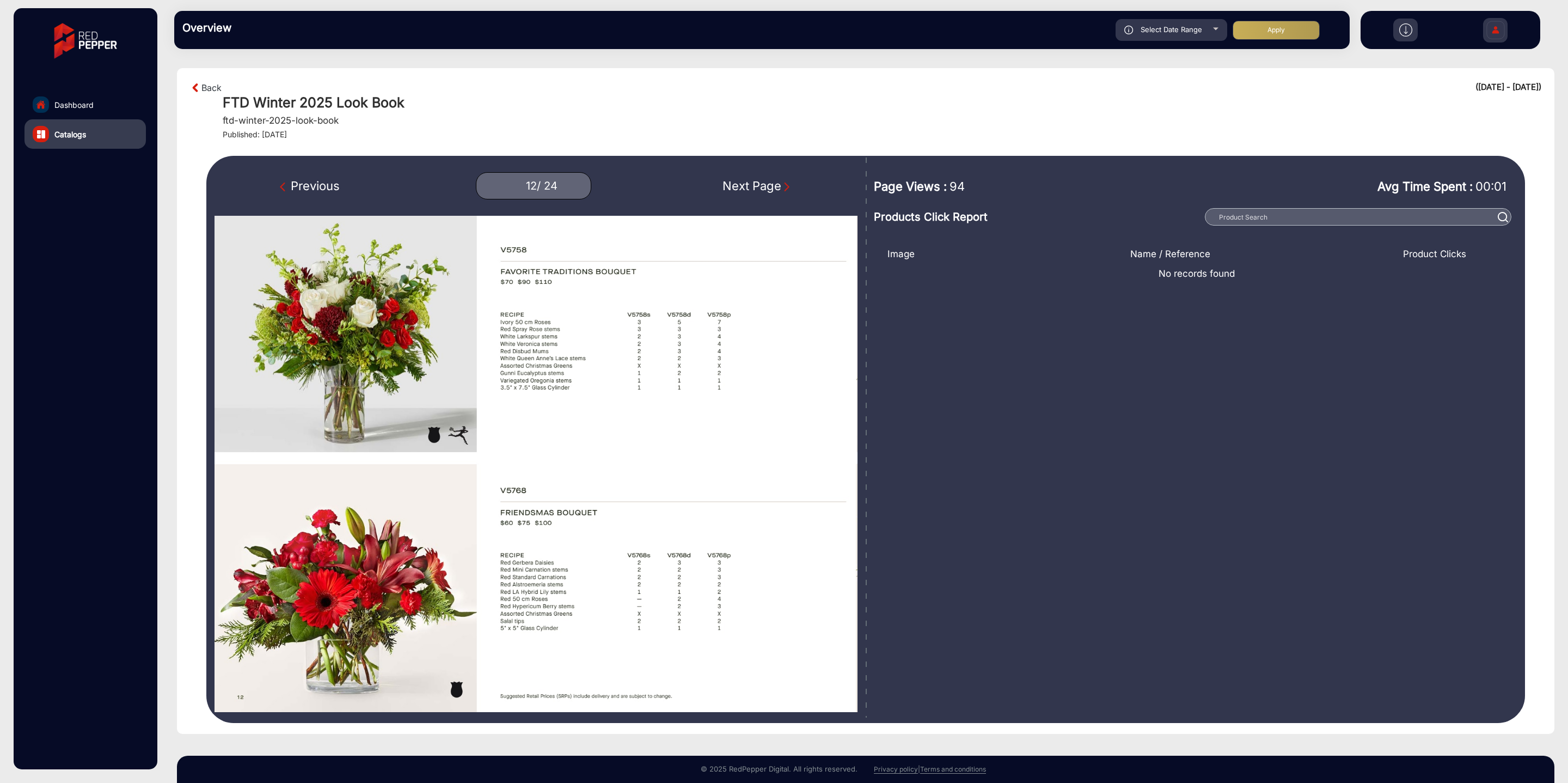
click at [746, 186] on div "Next Page" at bounding box center [758, 186] width 70 height 18
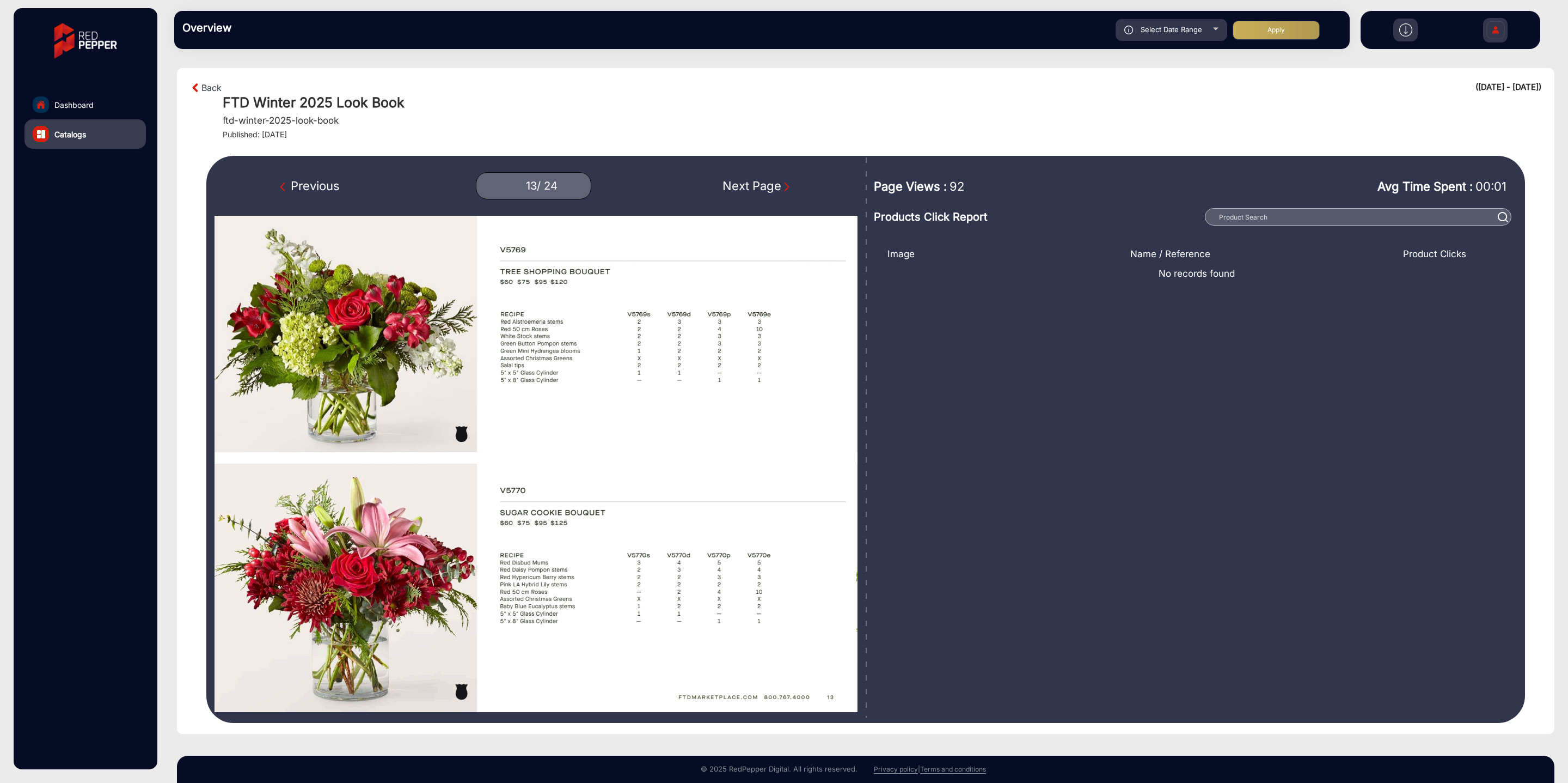
click at [746, 186] on div "Next Page" at bounding box center [758, 186] width 70 height 18
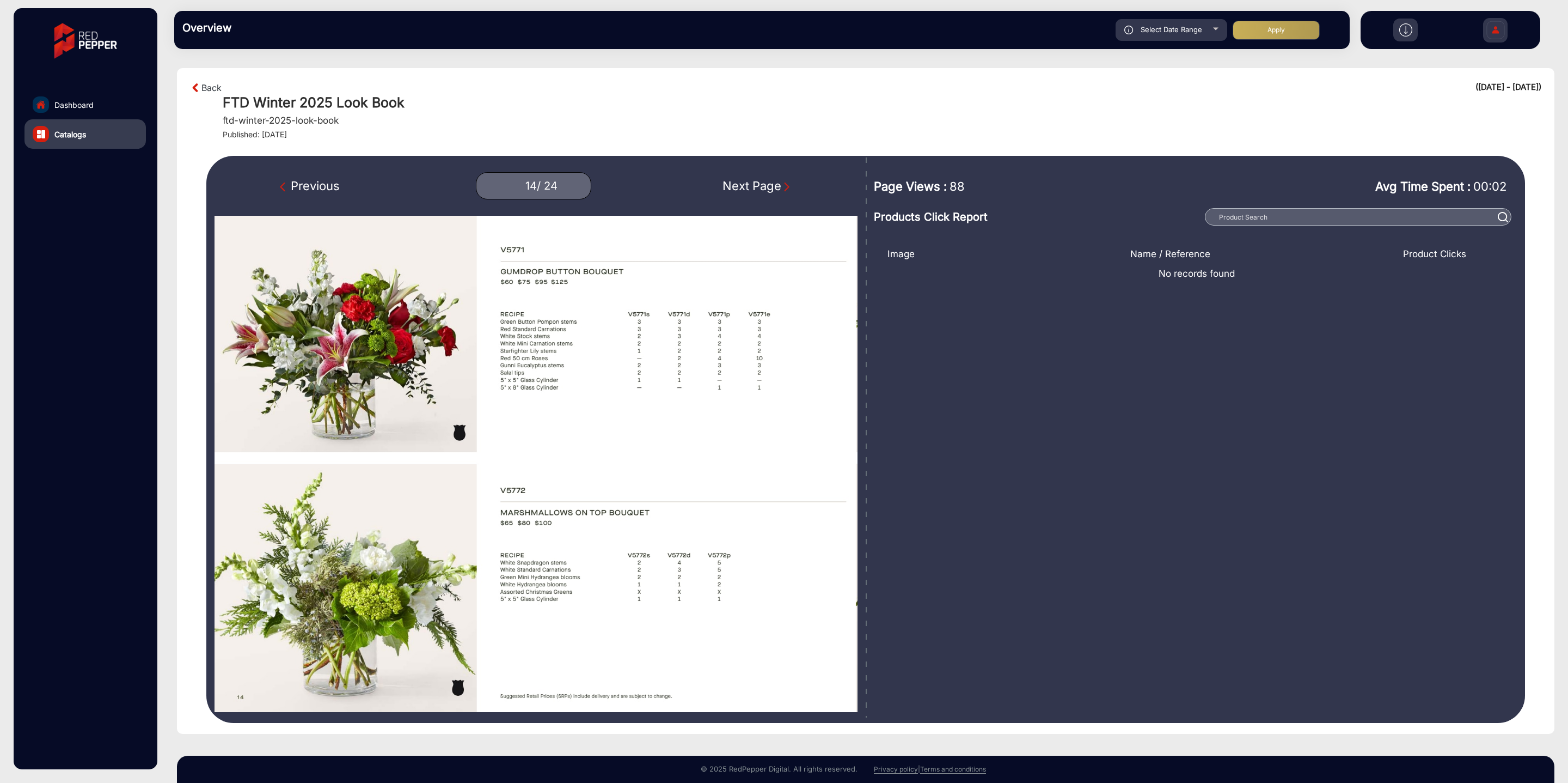
click at [746, 186] on div "Next Page" at bounding box center [758, 186] width 70 height 18
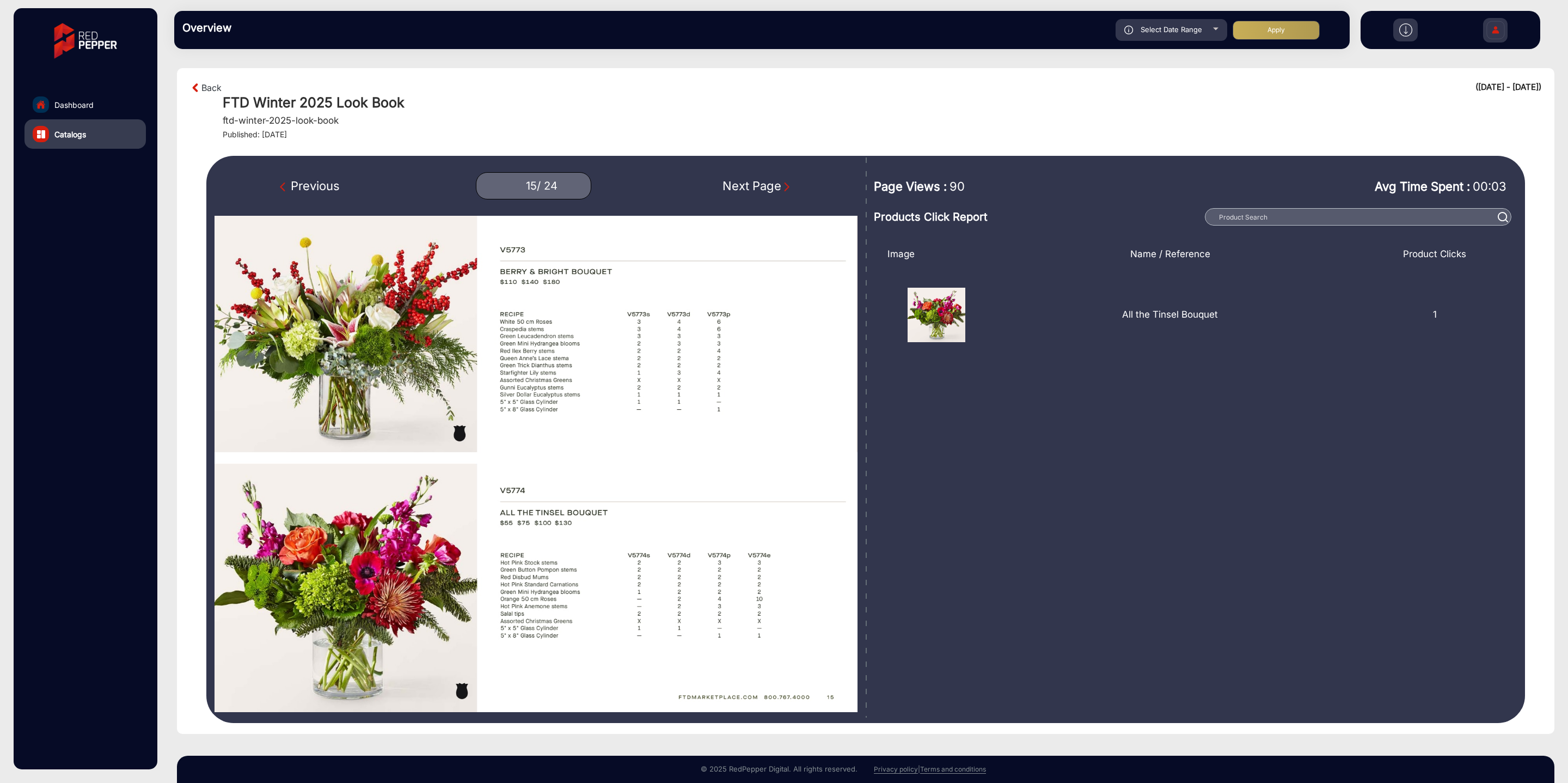
click at [746, 187] on div "Next Page" at bounding box center [758, 186] width 70 height 18
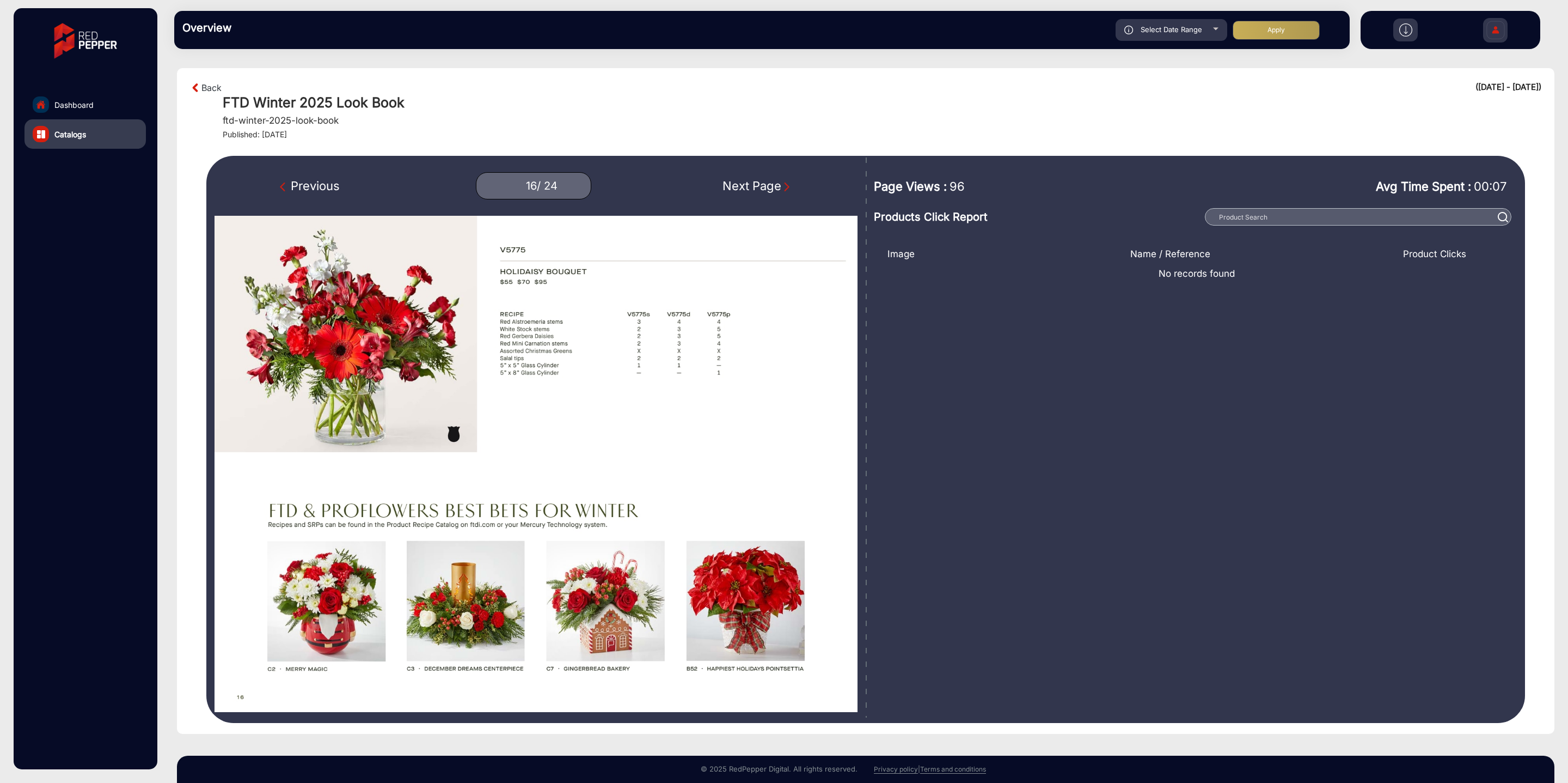
click at [746, 188] on div "Next Page" at bounding box center [758, 186] width 70 height 18
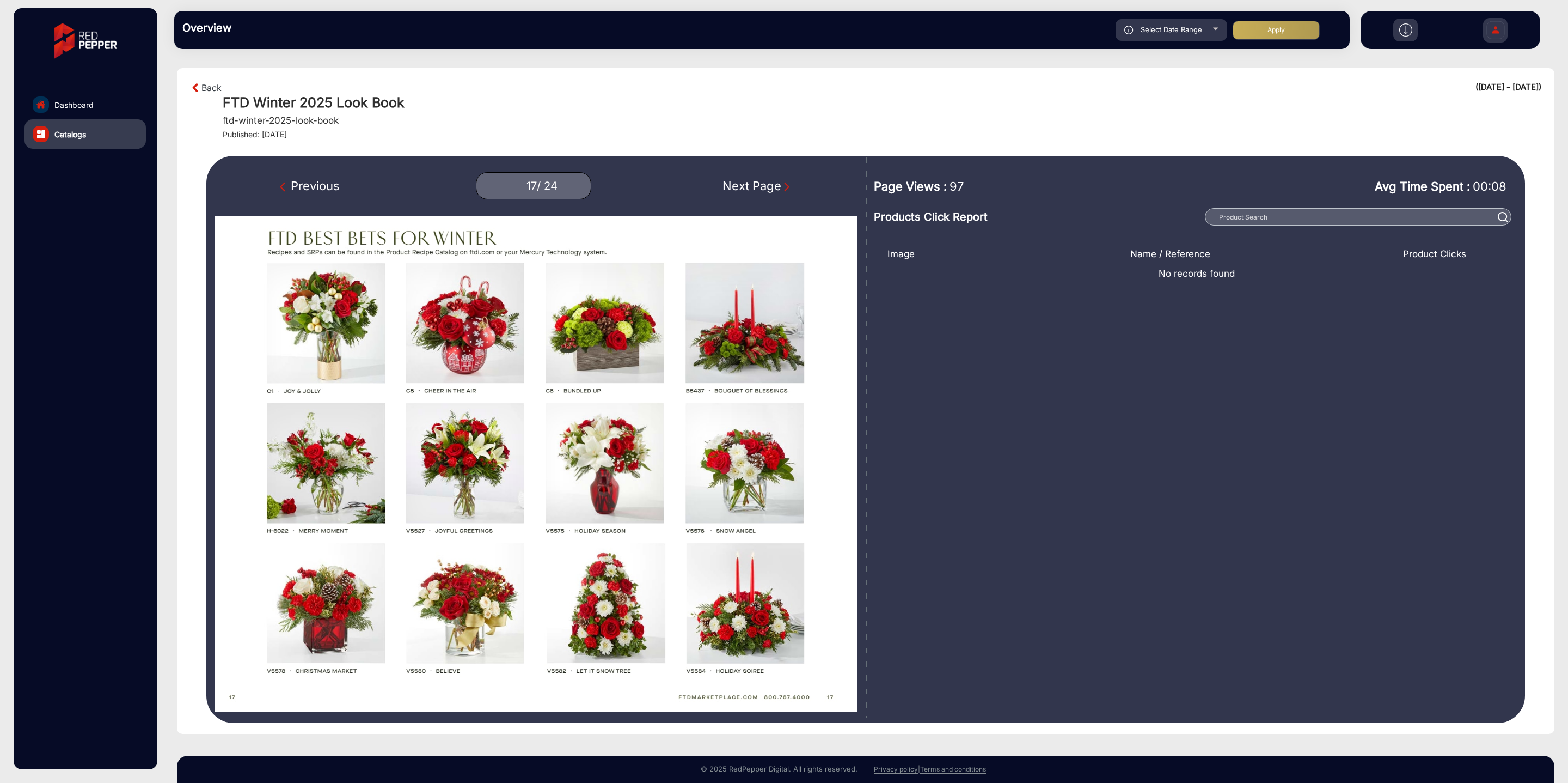
click at [308, 190] on div "Previous" at bounding box center [310, 186] width 60 height 18
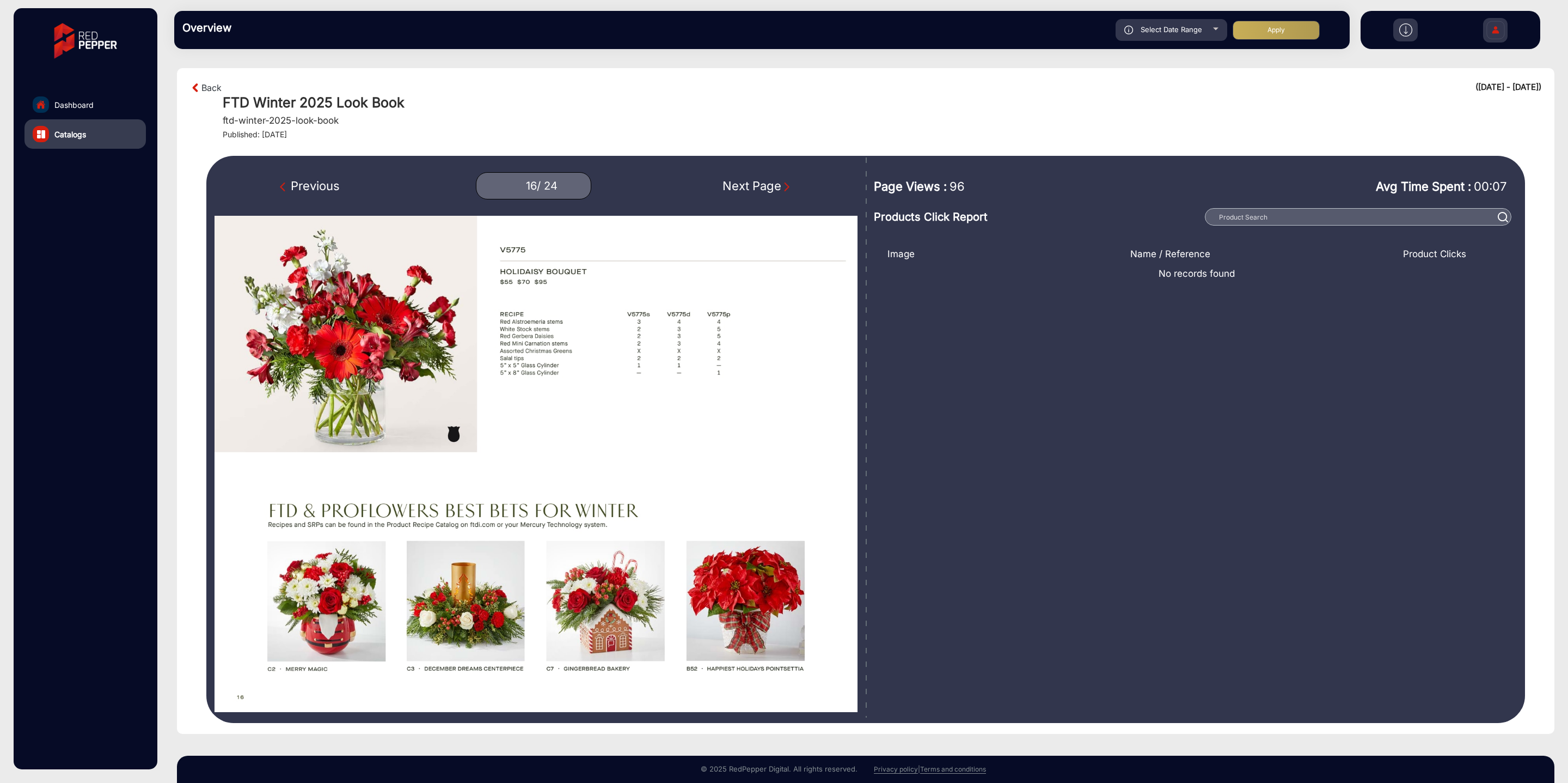
click at [308, 190] on div "Previous" at bounding box center [310, 186] width 60 height 18
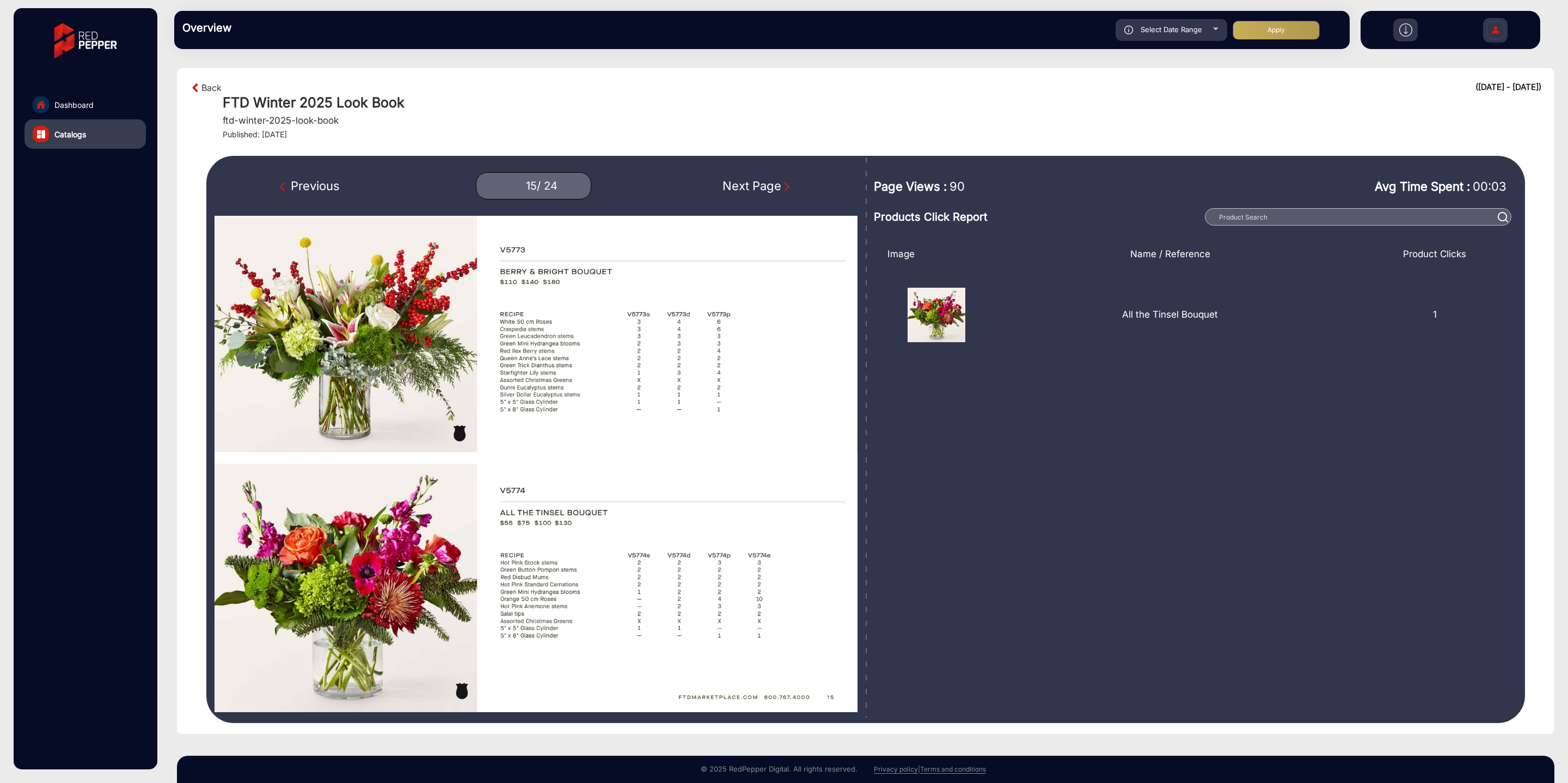
click at [308, 190] on div "Previous" at bounding box center [310, 186] width 60 height 18
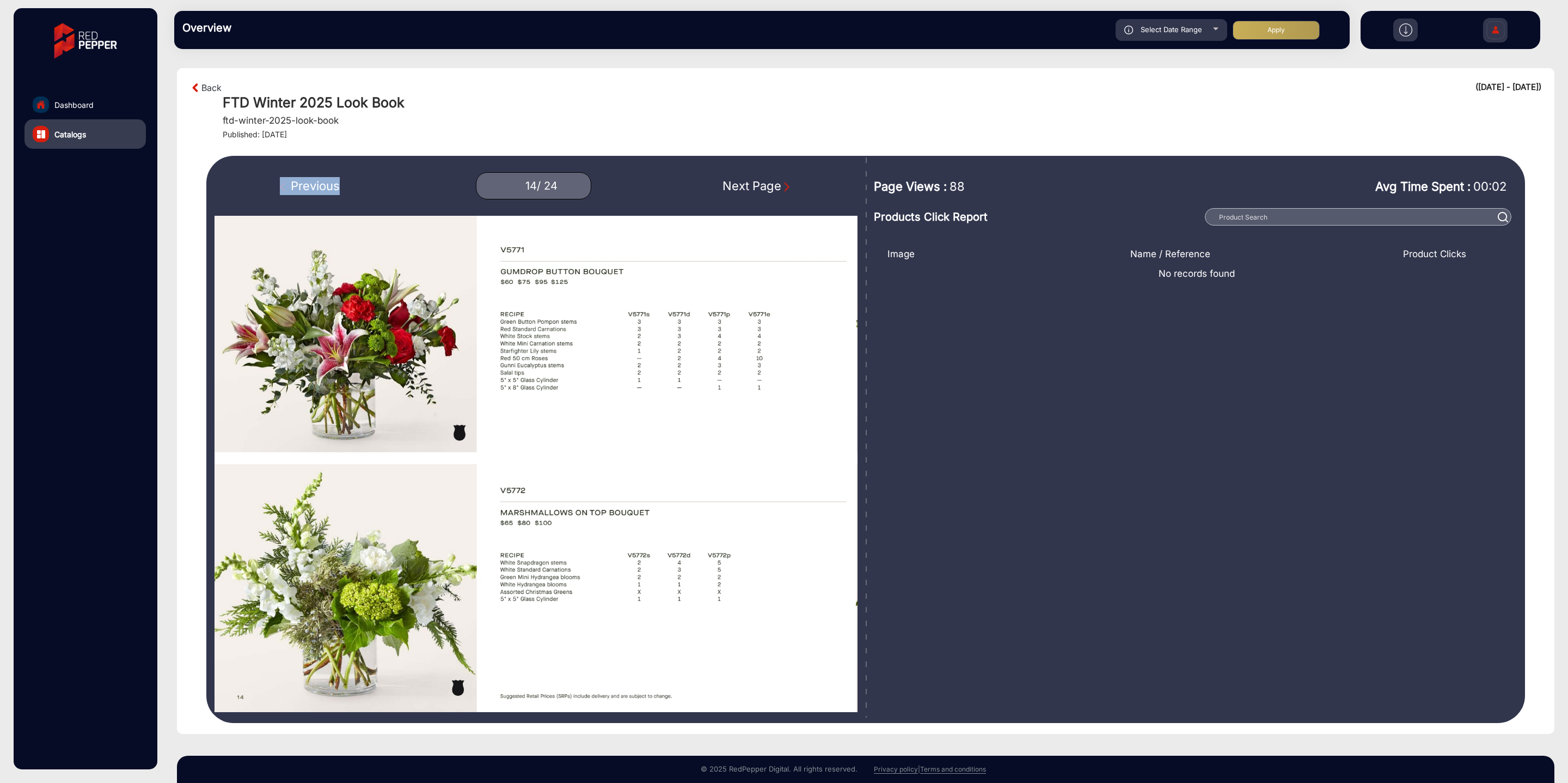
click at [308, 190] on div "Previous" at bounding box center [310, 186] width 60 height 18
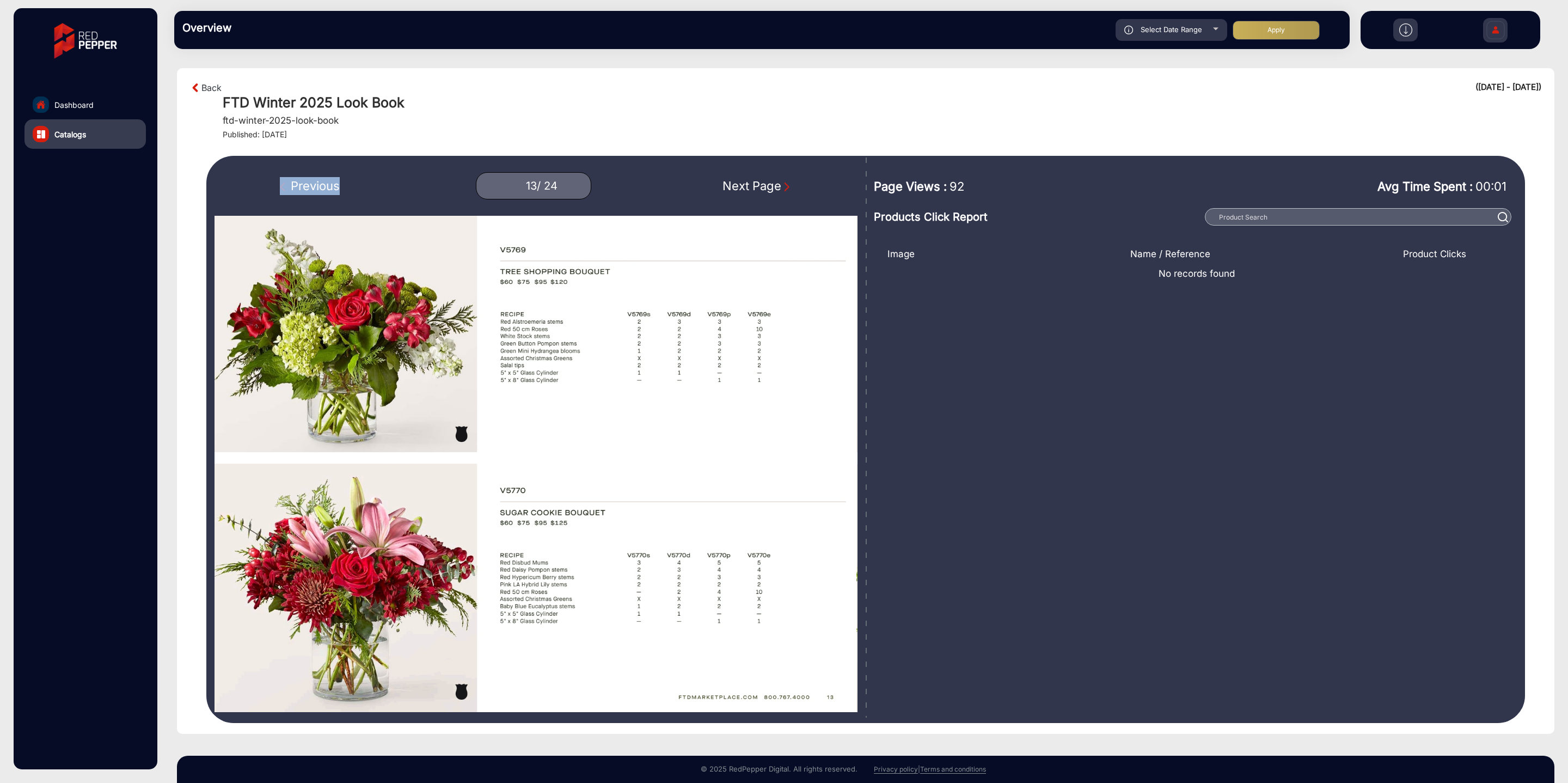
click at [308, 190] on div "Previous" at bounding box center [310, 186] width 60 height 18
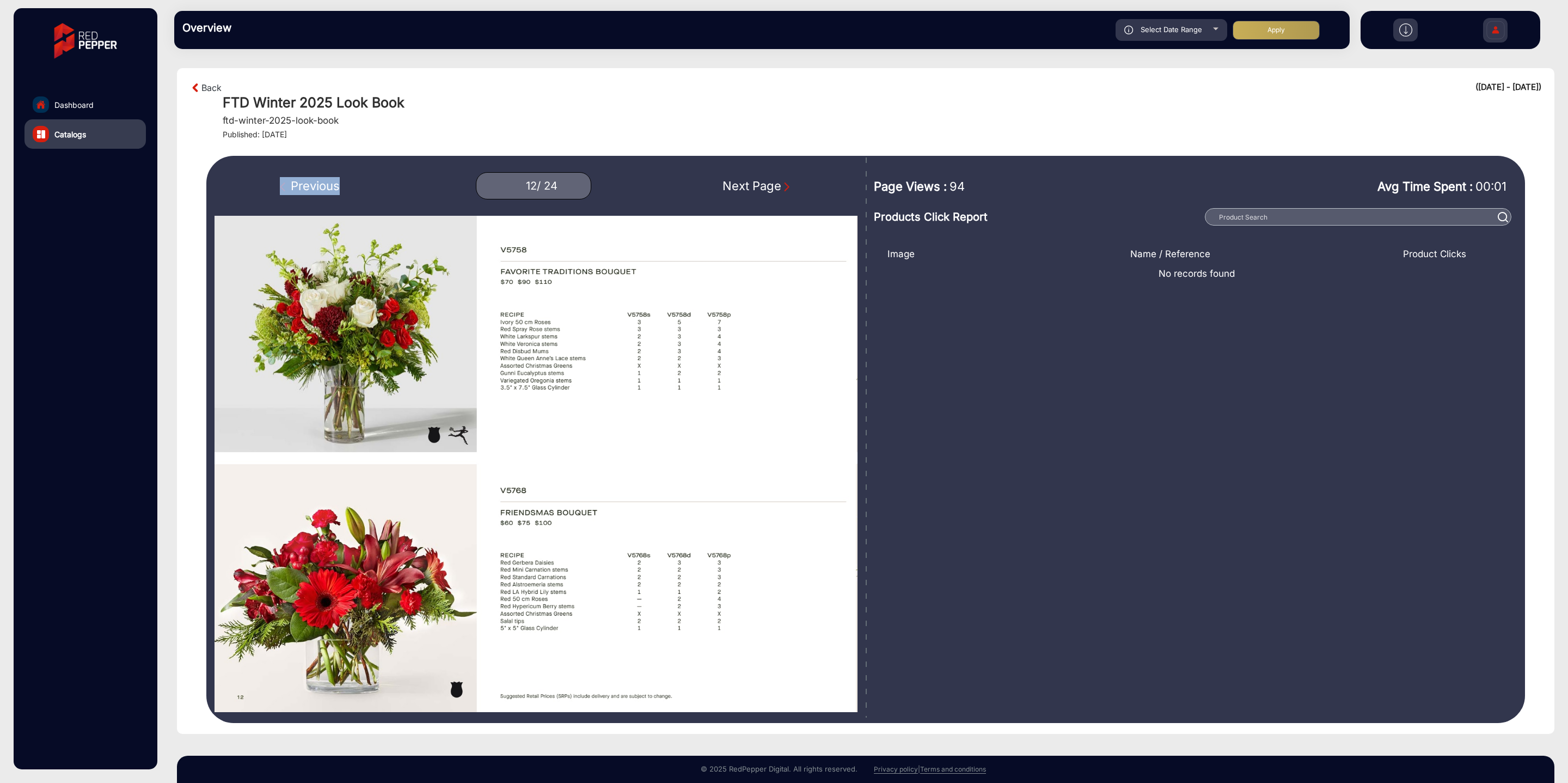
click at [308, 190] on div "Previous" at bounding box center [310, 186] width 60 height 18
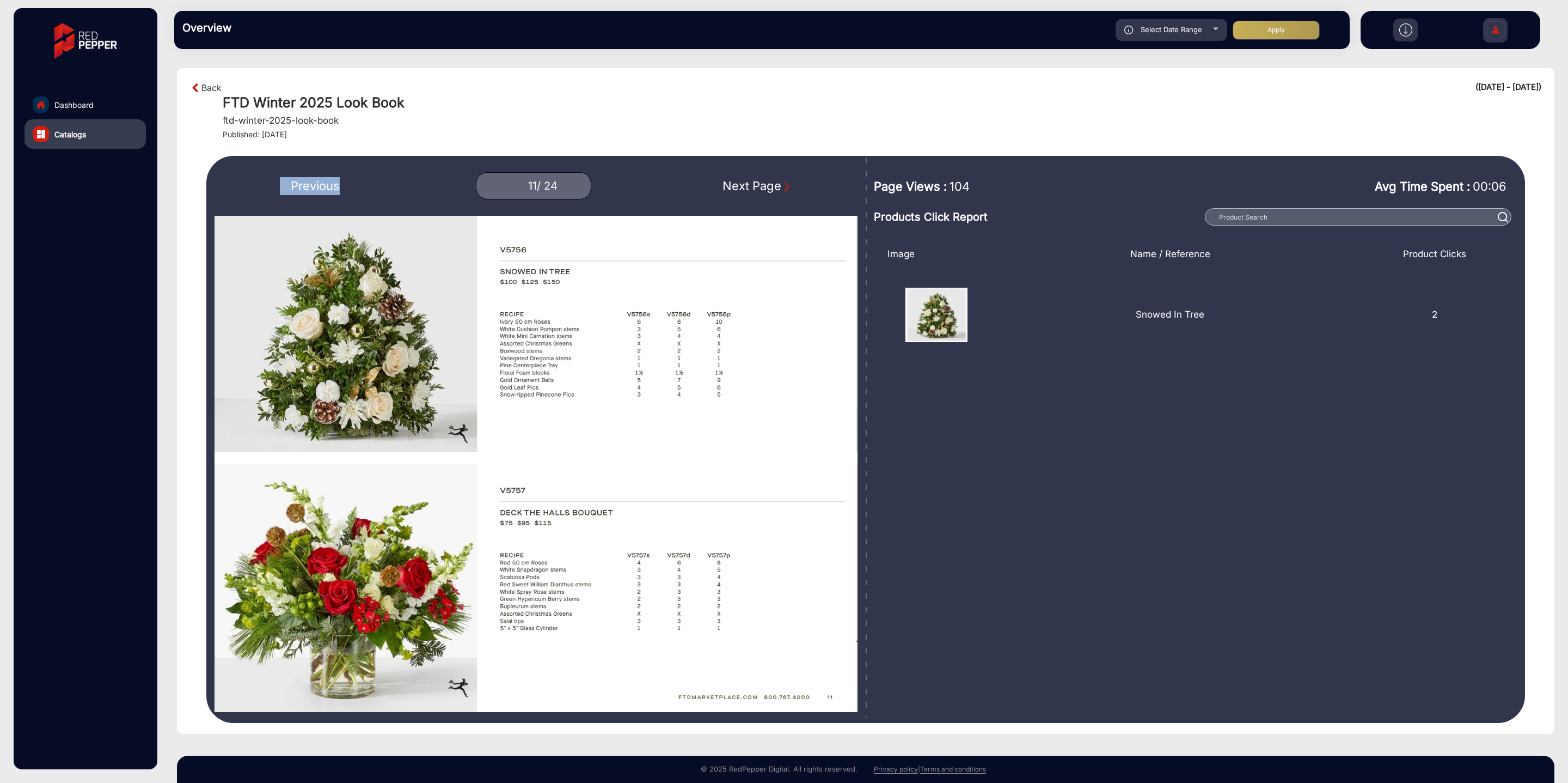
click at [308, 190] on div "Previous" at bounding box center [310, 186] width 60 height 18
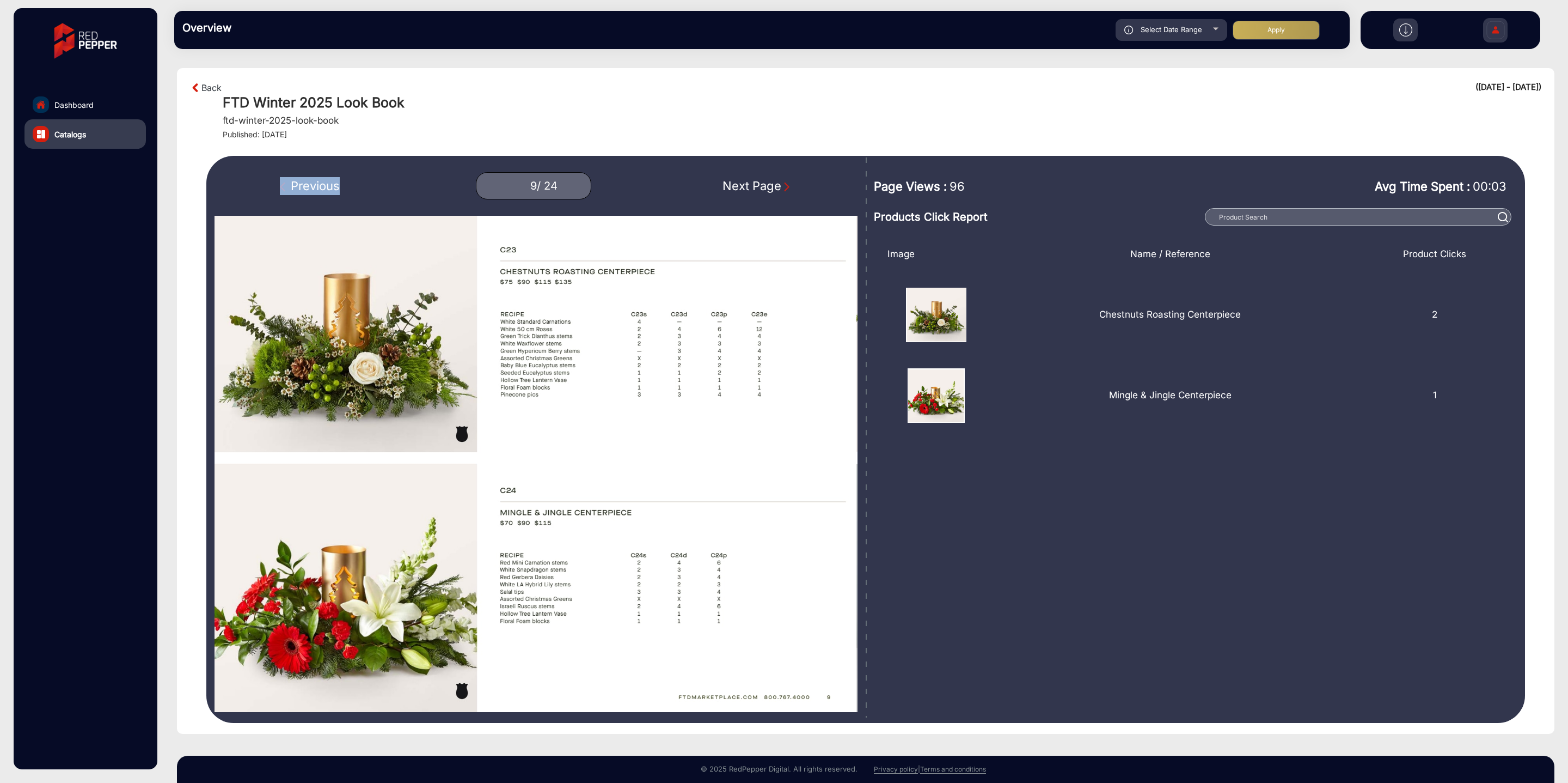
click at [308, 190] on div "Previous" at bounding box center [310, 186] width 60 height 18
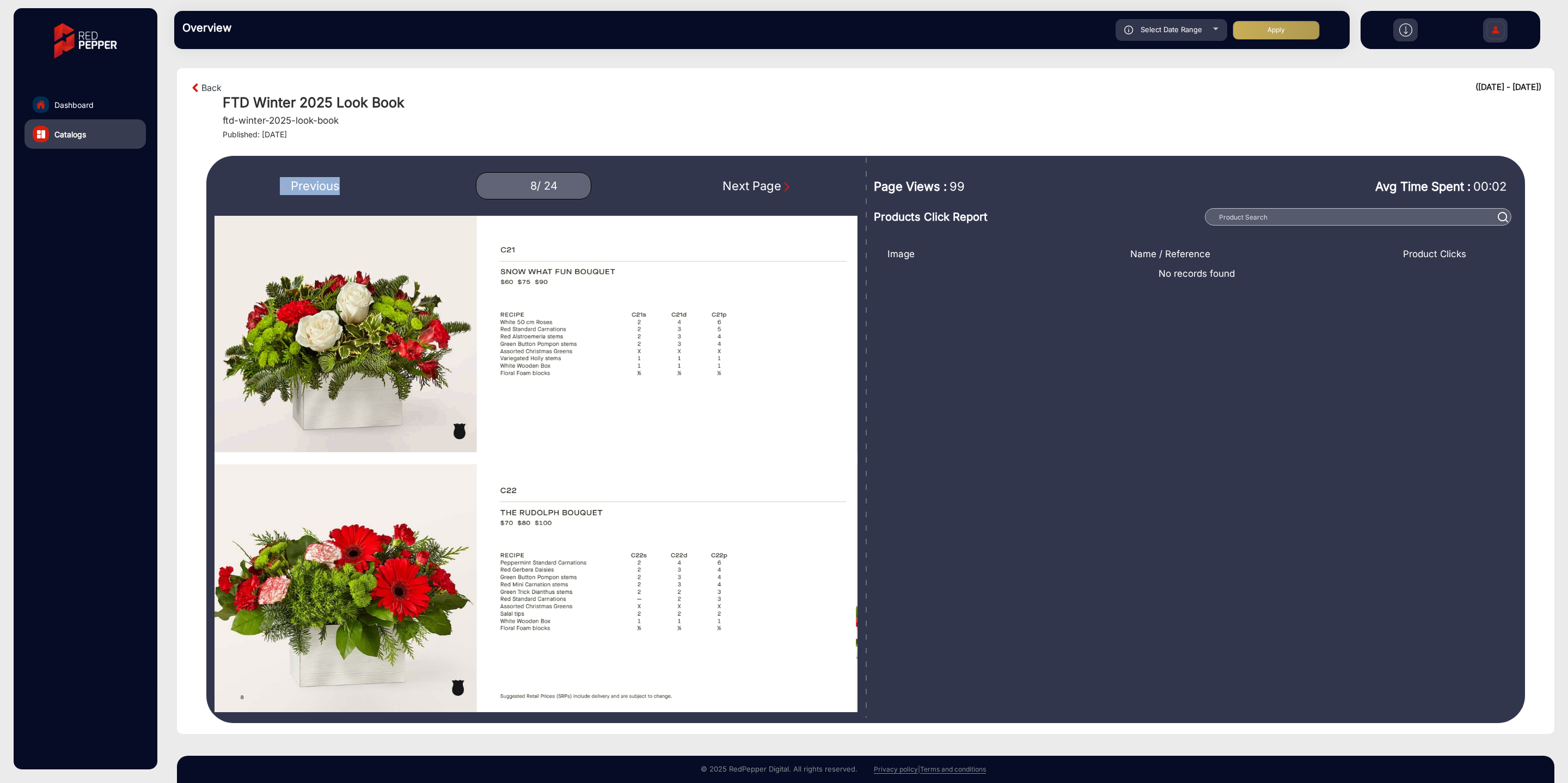
click at [308, 190] on div "Previous" at bounding box center [310, 186] width 60 height 18
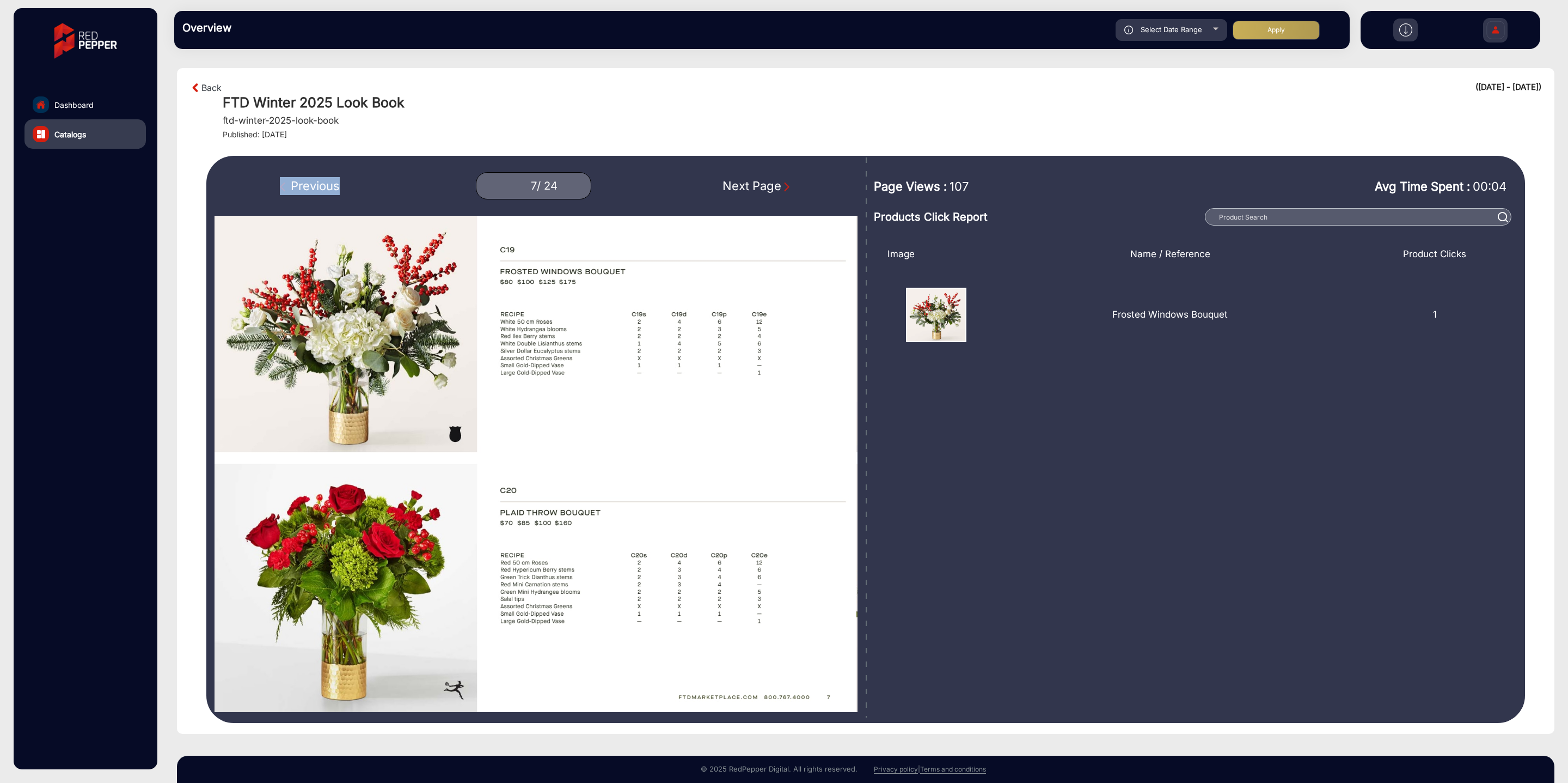
click at [308, 190] on div "Previous" at bounding box center [310, 186] width 60 height 18
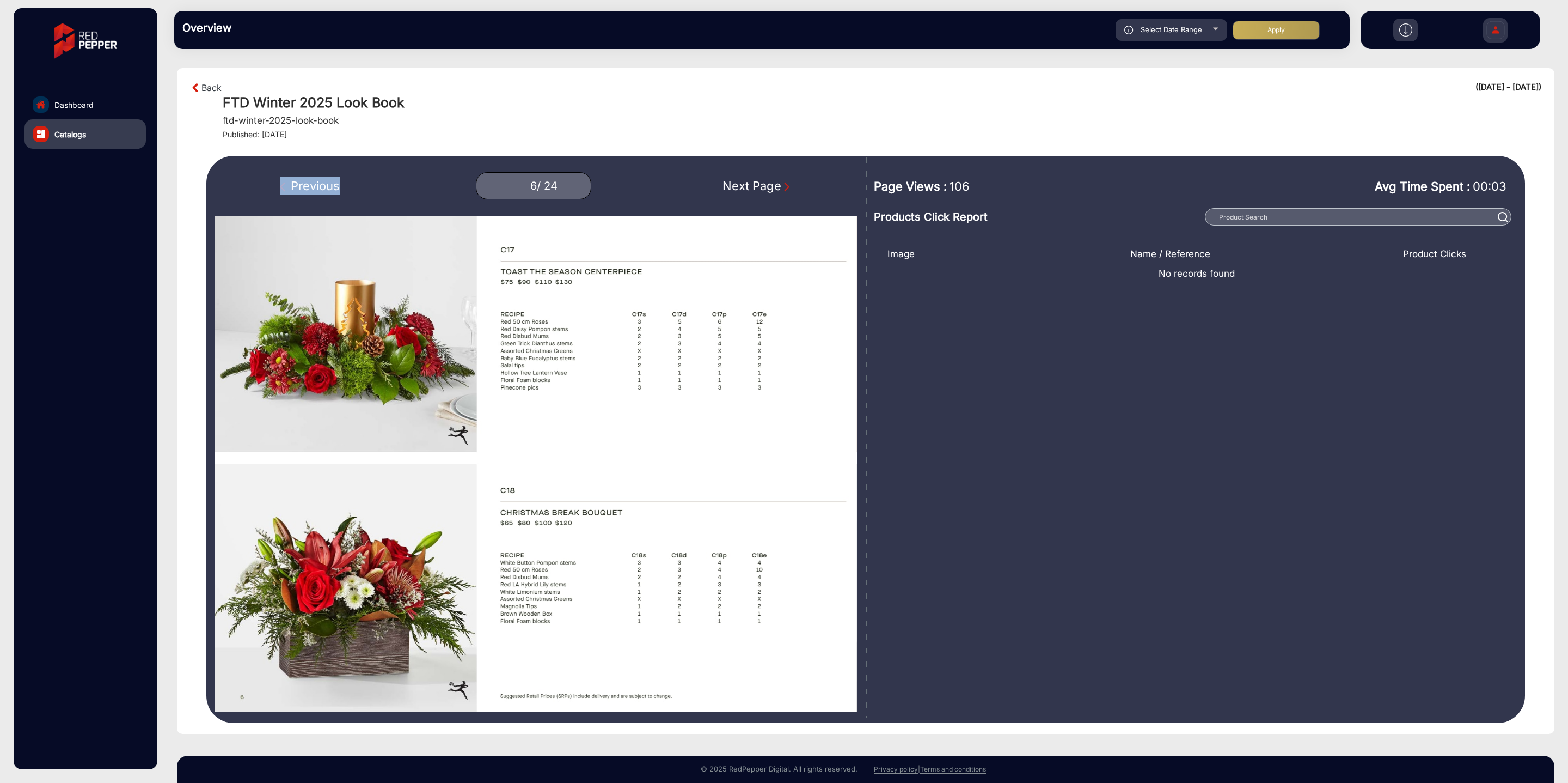
click at [308, 190] on div "Previous" at bounding box center [310, 186] width 60 height 18
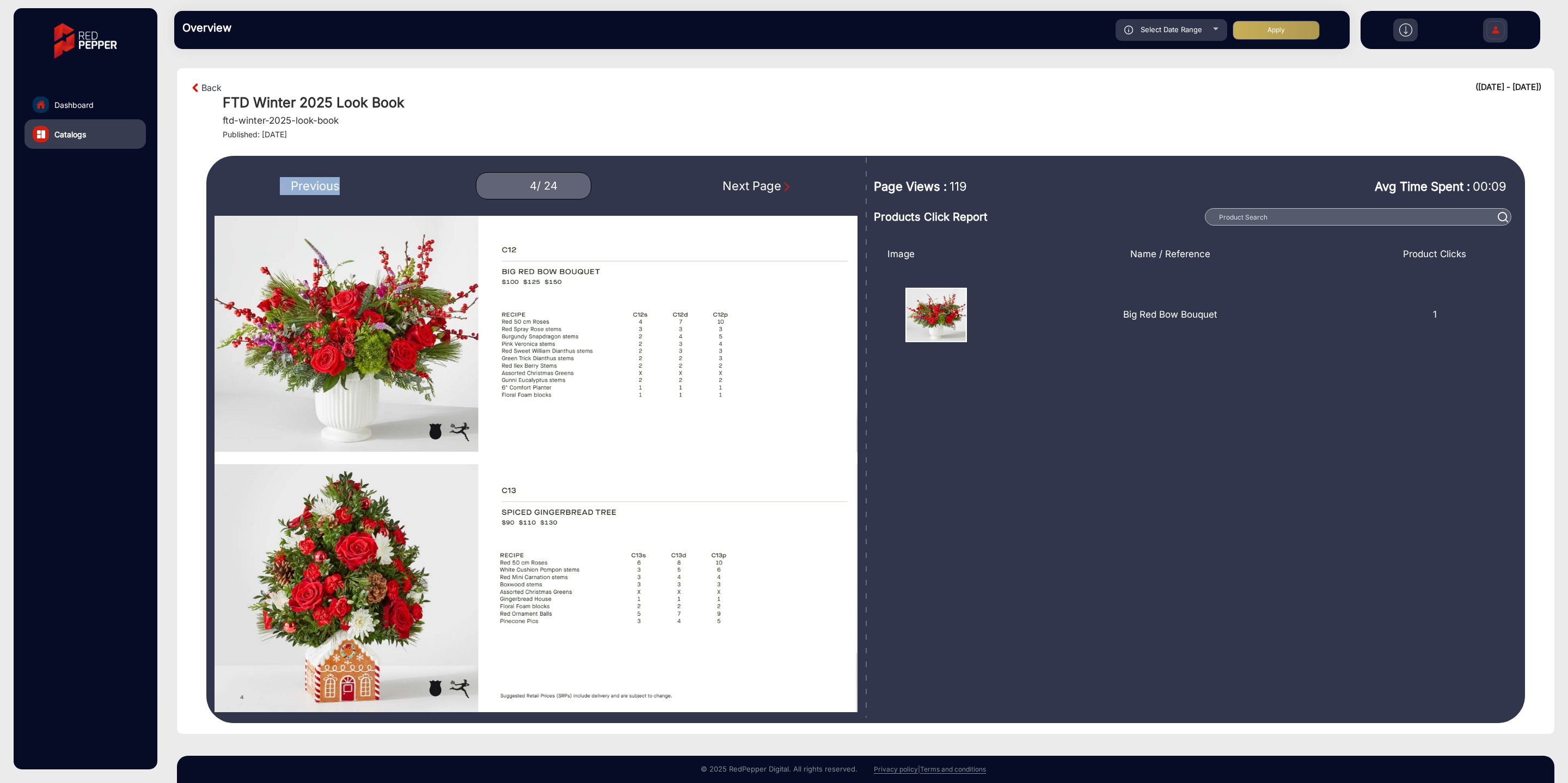
click at [308, 190] on div "Previous" at bounding box center [310, 186] width 60 height 18
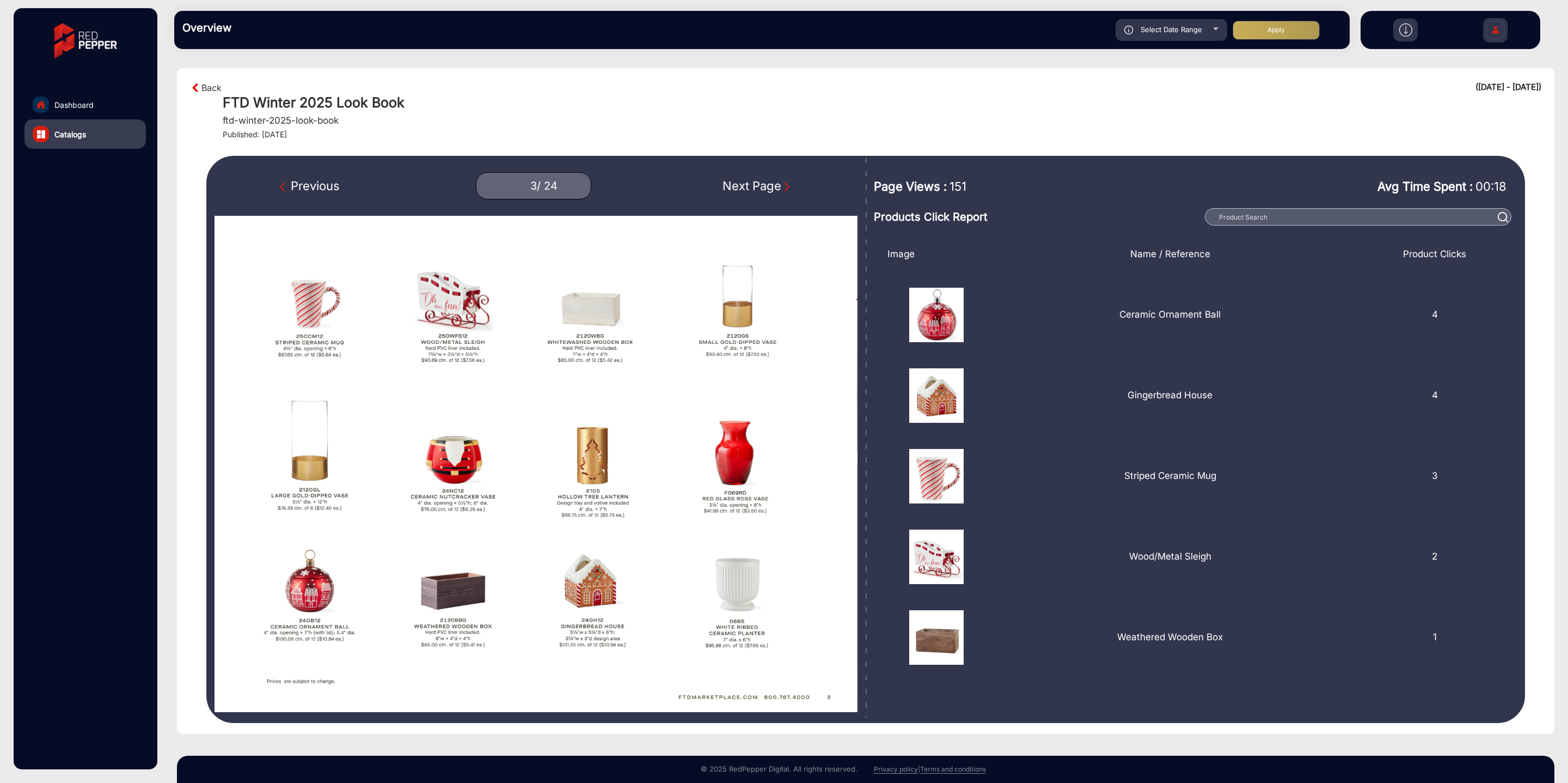
click at [308, 190] on div "Previous" at bounding box center [310, 186] width 60 height 18
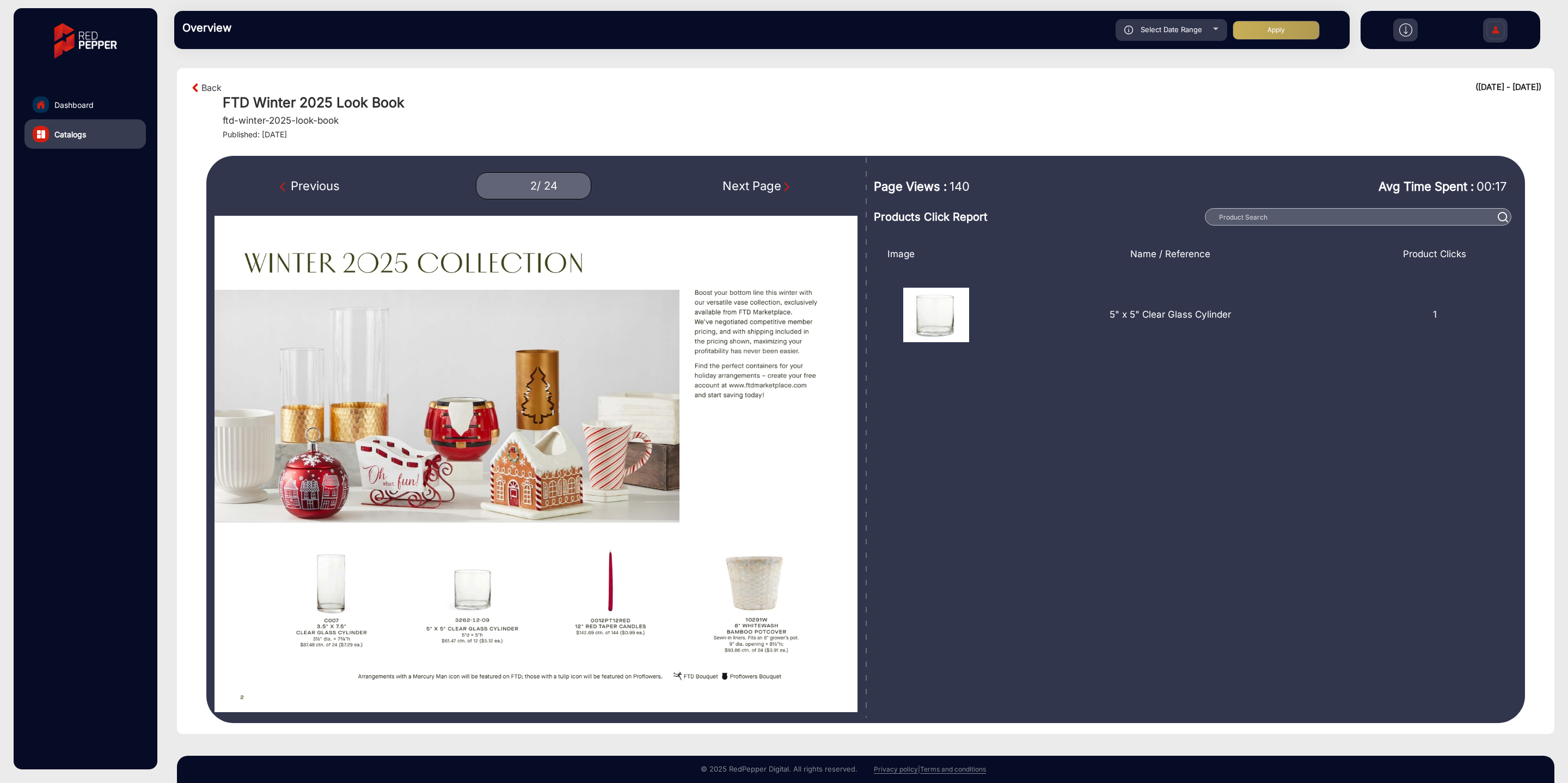
click at [308, 190] on div "Previous" at bounding box center [310, 186] width 60 height 18
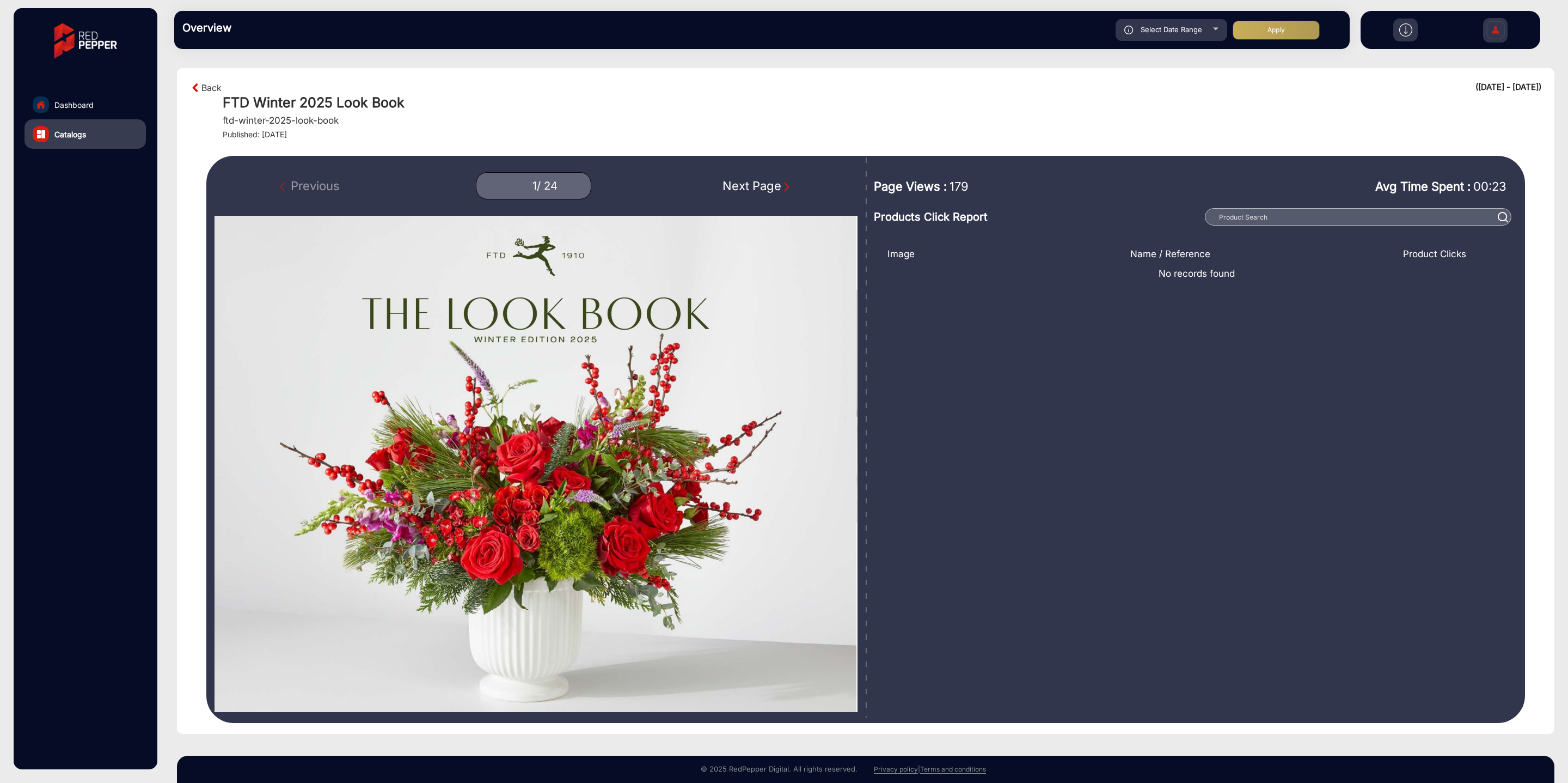
click at [308, 190] on div "Previous 1 / 24 Next Page" at bounding box center [536, 186] width 643 height 27
click at [799, 191] on div "Previous 1 / 24 Next Page" at bounding box center [536, 186] width 643 height 27
click at [781, 189] on img "Next Page" at bounding box center [786, 186] width 11 height 11
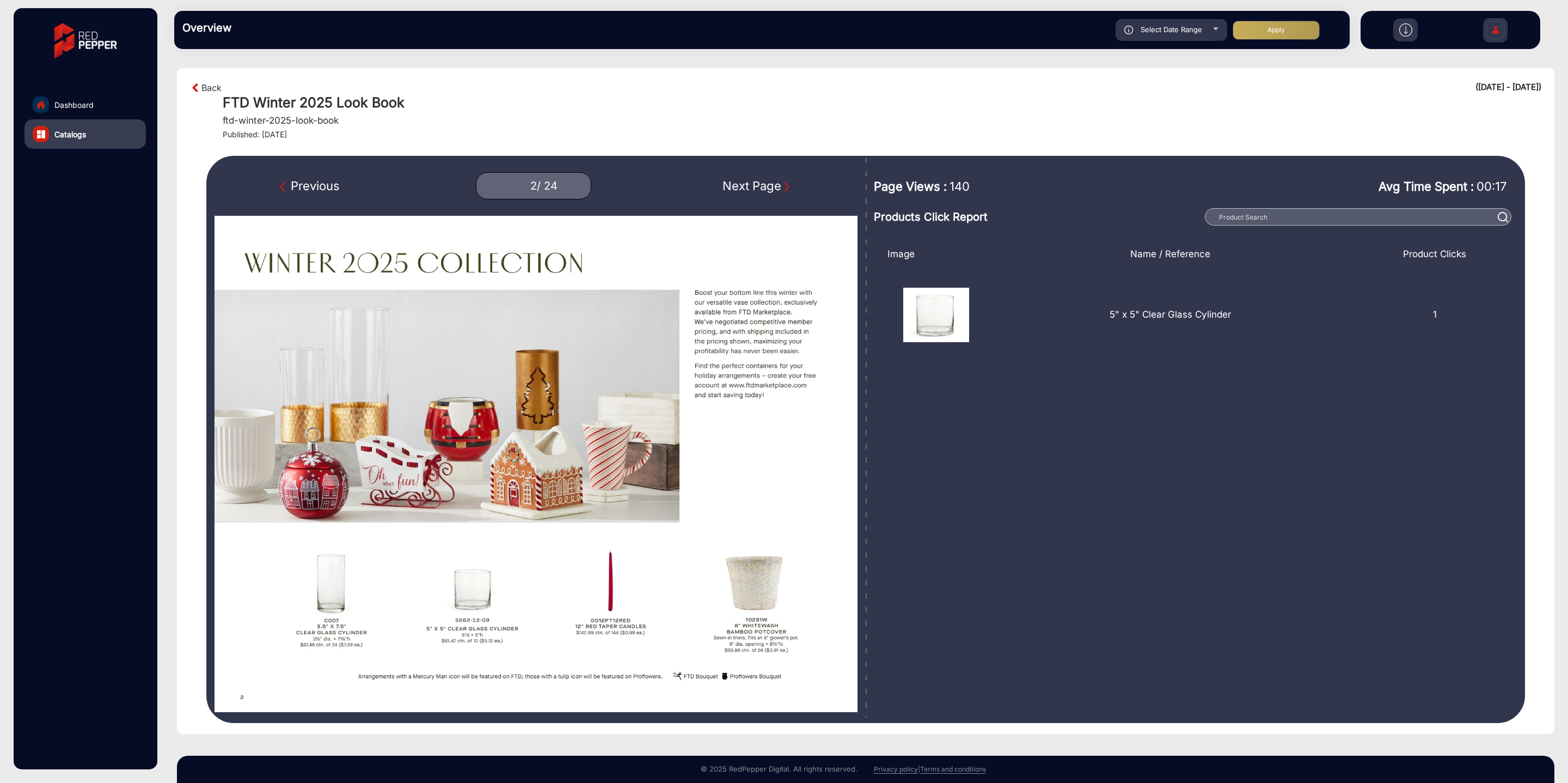
click at [781, 189] on img "Next Page" at bounding box center [786, 186] width 11 height 11
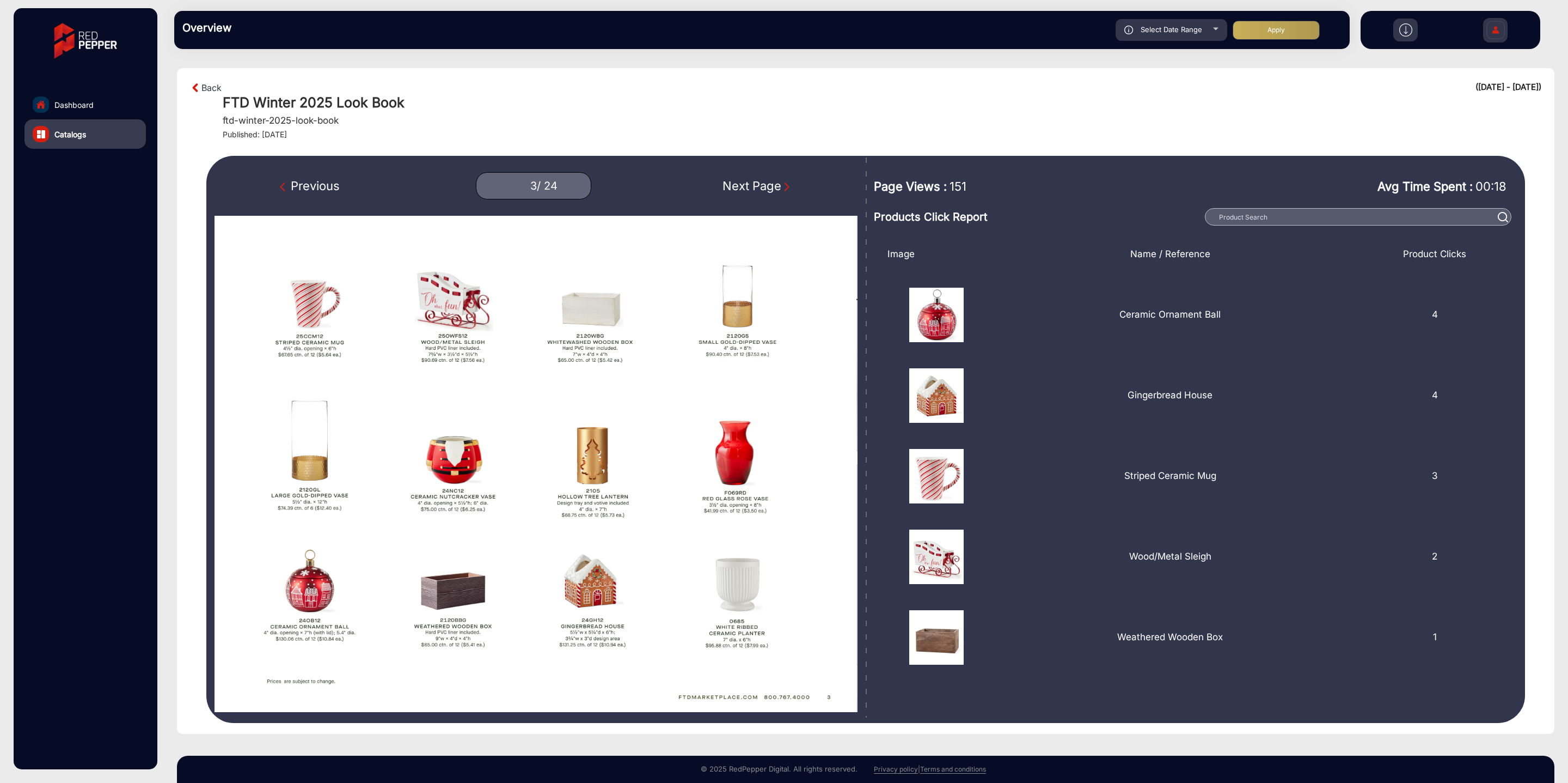
click at [319, 192] on div "Previous" at bounding box center [310, 186] width 60 height 18
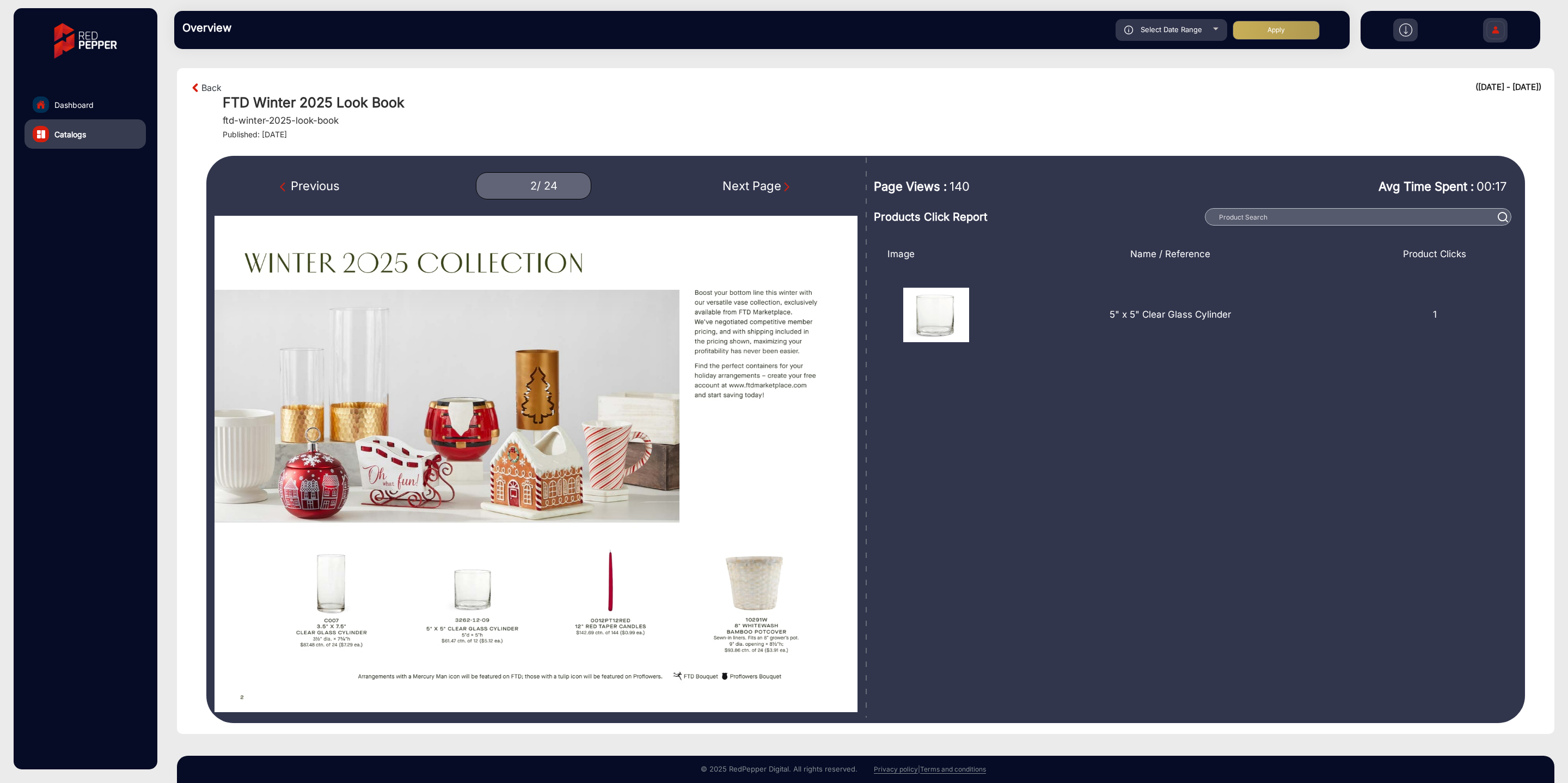
click at [319, 192] on div "Previous" at bounding box center [310, 186] width 60 height 18
type input "1"
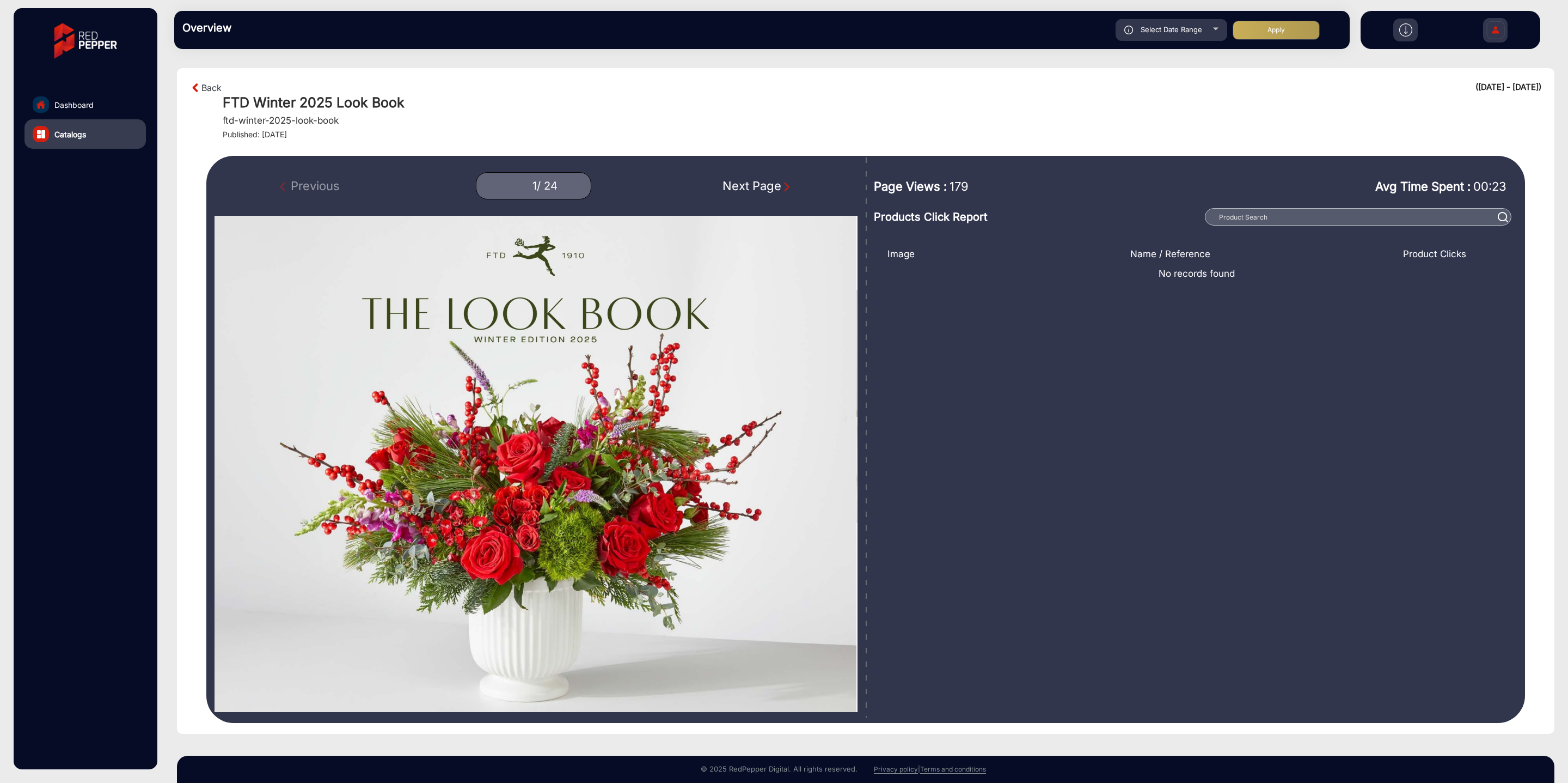
click at [211, 98] on div "Back ([DATE] - [DATE]) FTD Winter 2025 Look Book ftd-winter-2025-look-book Publ…" at bounding box center [865, 110] width 1351 height 58
click at [207, 89] on link "Back" at bounding box center [211, 88] width 20 height 14
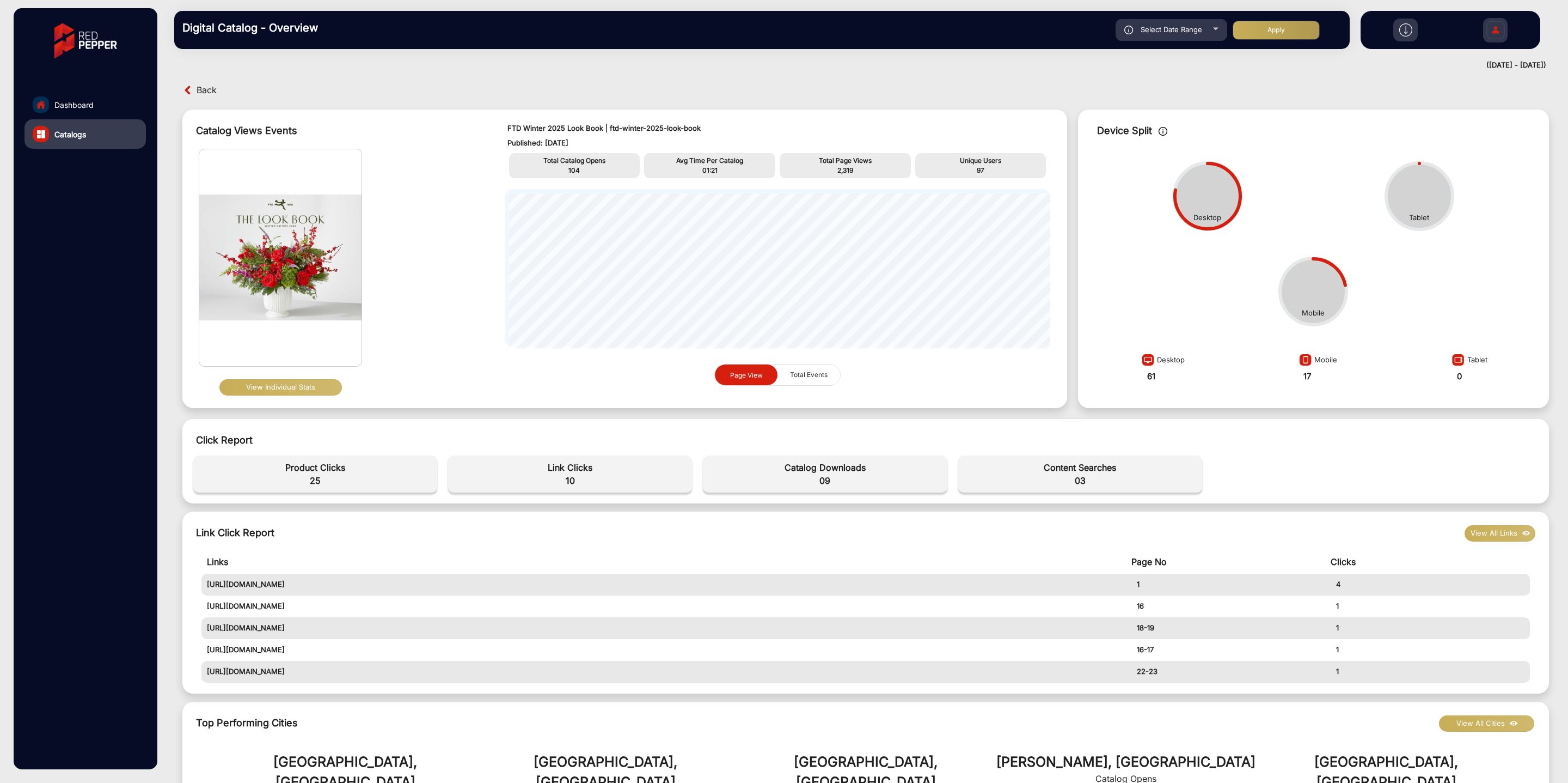
click at [789, 375] on span "Total Events" at bounding box center [809, 374] width 50 height 20
click at [735, 377] on span "Page View" at bounding box center [747, 375] width 33 height 8
click at [1408, 34] on img at bounding box center [1406, 30] width 14 height 14
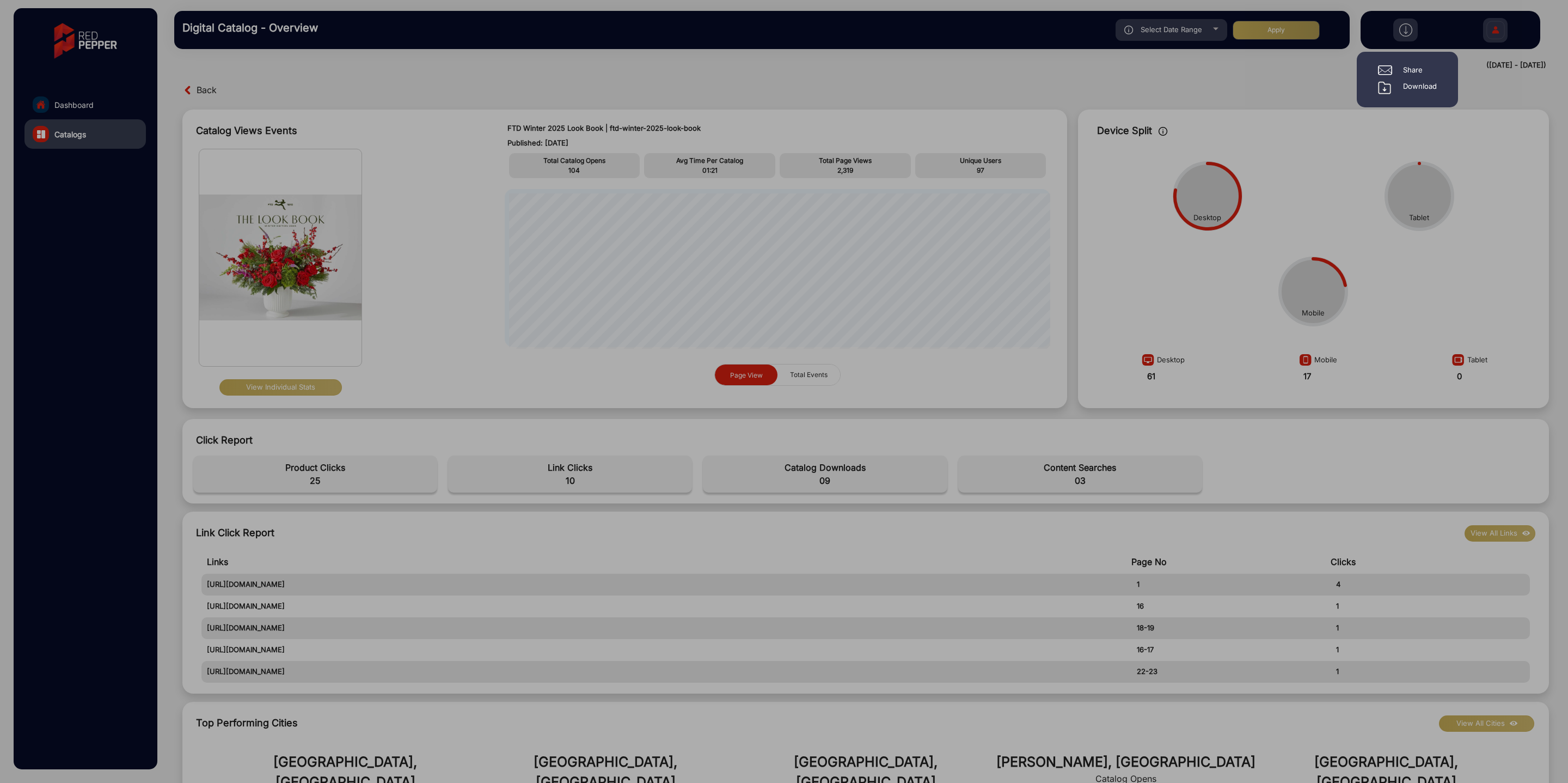
click at [1416, 84] on div "Download" at bounding box center [1420, 88] width 34 height 14
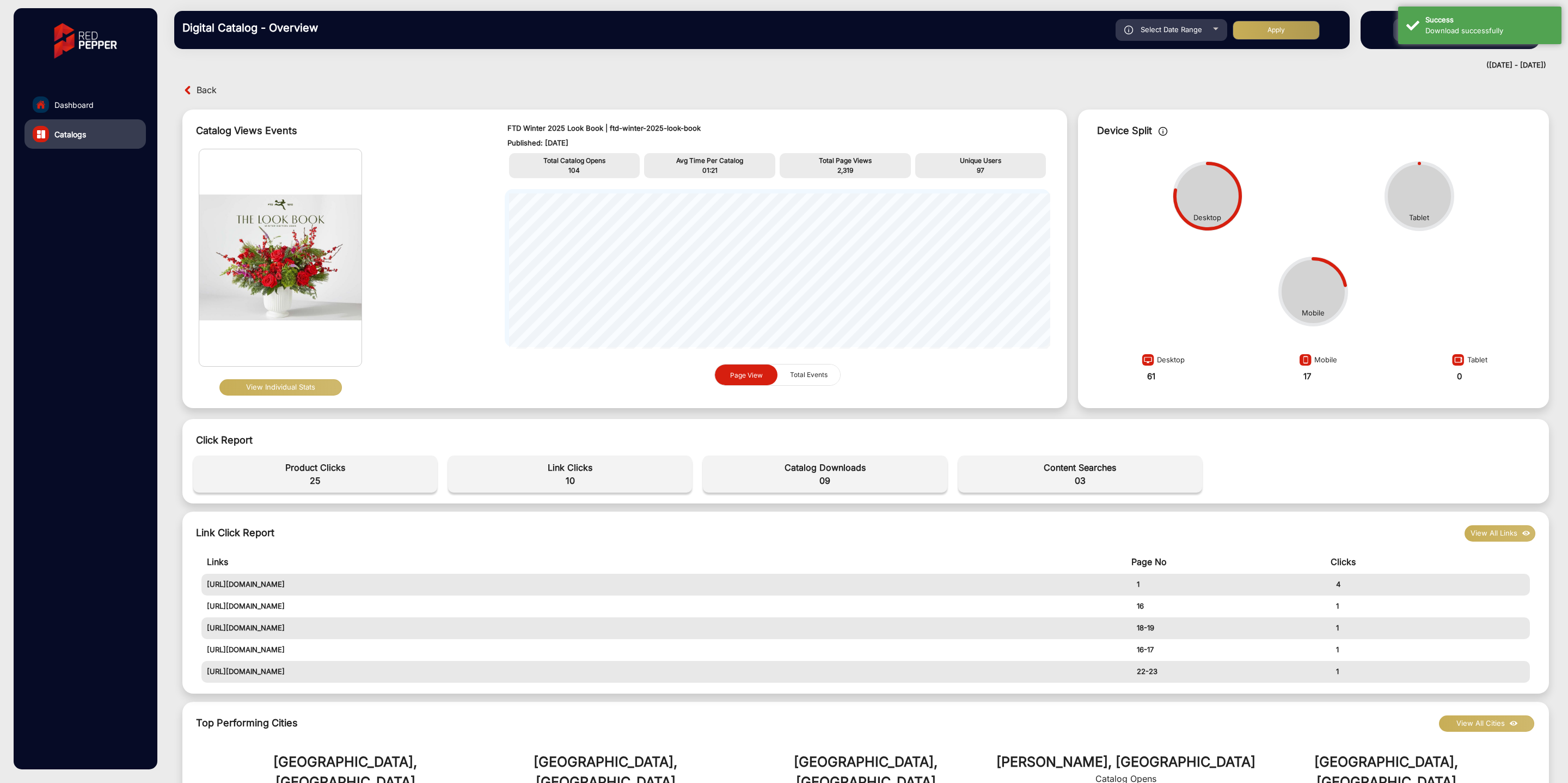
click at [193, 80] on div "Back Catalog Views Events View Individual Stats FTD Winter 2025 Look Book | ftd…" at bounding box center [866, 428] width 1405 height 709
drag, startPoint x: 413, startPoint y: 584, endPoint x: 601, endPoint y: 587, distance: 188.0
click at [601, 587] on td "[URL][DOMAIN_NAME]" at bounding box center [666, 584] width 930 height 22
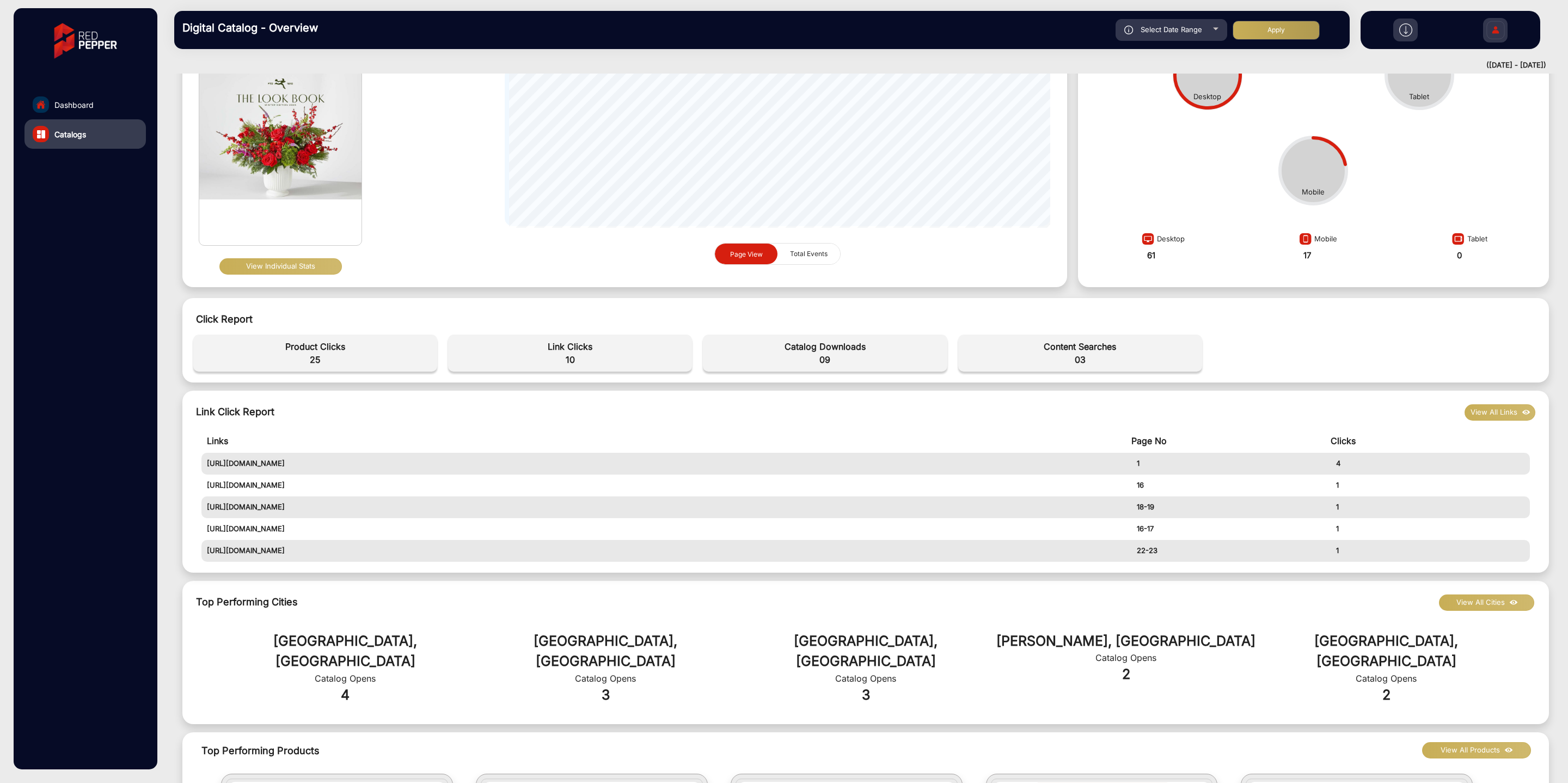
drag, startPoint x: 495, startPoint y: 522, endPoint x: 628, endPoint y: 529, distance: 133.2
click at [628, 529] on td "[URL][DOMAIN_NAME]" at bounding box center [666, 528] width 930 height 22
drag, startPoint x: 517, startPoint y: 529, endPoint x: 628, endPoint y: 534, distance: 111.1
click at [628, 534] on td "[URL][DOMAIN_NAME]" at bounding box center [666, 528] width 930 height 22
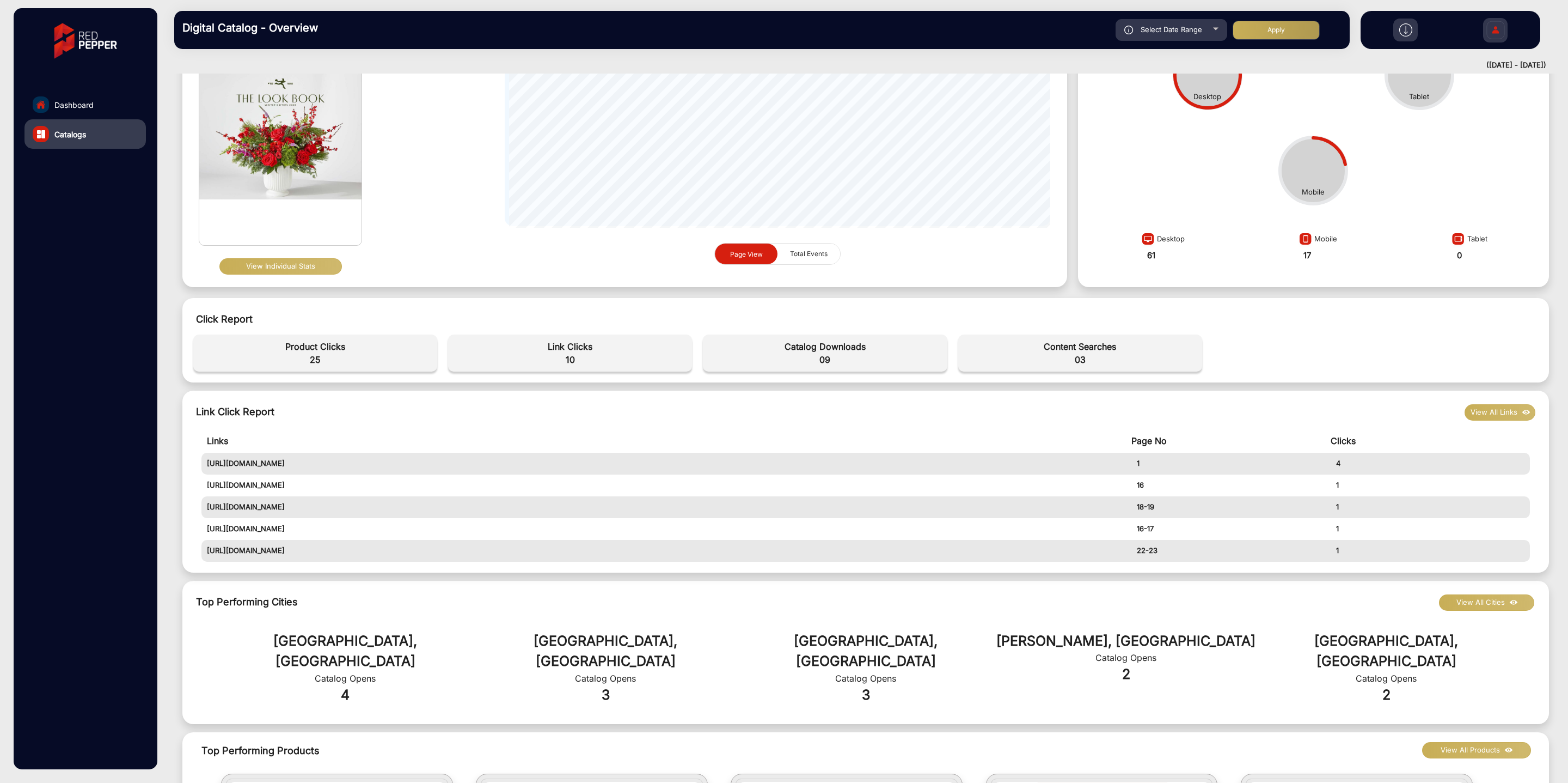
click at [628, 534] on td "[URL][DOMAIN_NAME]" at bounding box center [666, 528] width 930 height 22
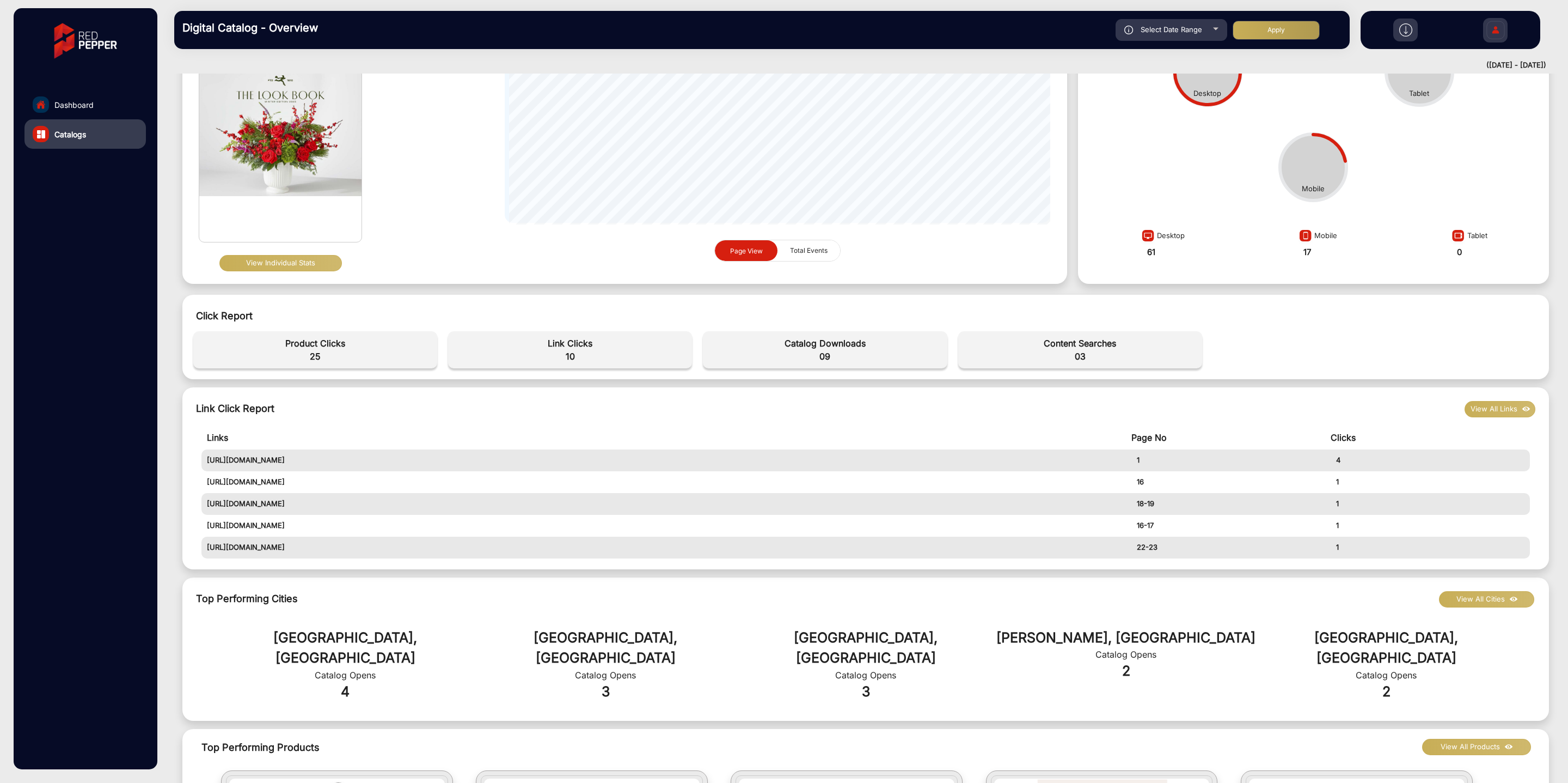
click at [1510, 407] on button "View All Links" at bounding box center [1500, 408] width 71 height 16
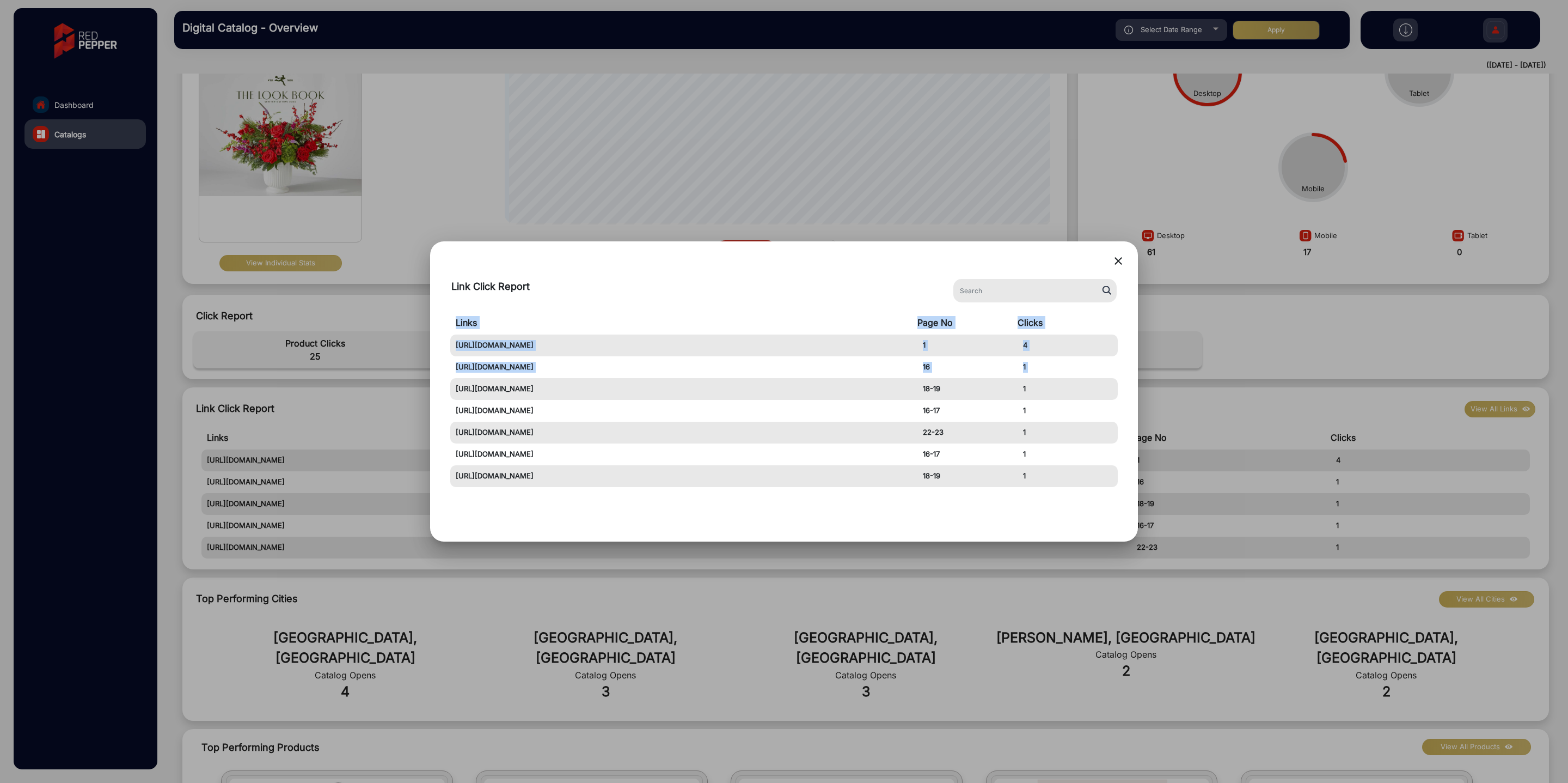
drag, startPoint x: 691, startPoint y: 380, endPoint x: 860, endPoint y: 495, distance: 204.4
click at [860, 495] on div "Links Page No Clicks [URL][DOMAIN_NAME] 1 4 [URL][DOMAIN_NAME] 16 1 [URL][DOMAI…" at bounding box center [784, 419] width 681 height 218
click at [805, 348] on td "[URL][DOMAIN_NAME]" at bounding box center [683, 345] width 467 height 22
click at [1116, 260] on mat-icon "close" at bounding box center [1119, 261] width 14 height 14
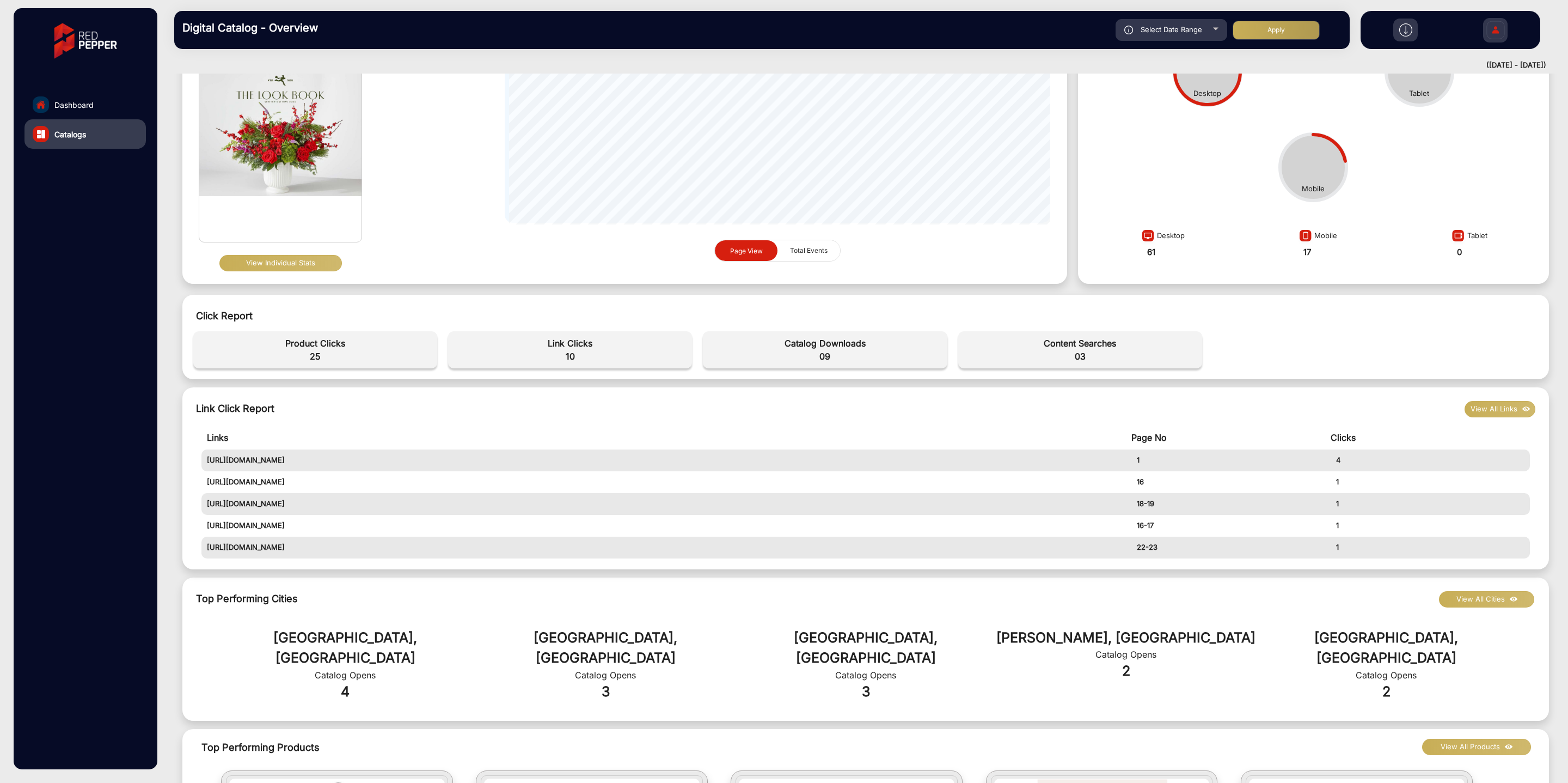
scroll to position [0, 0]
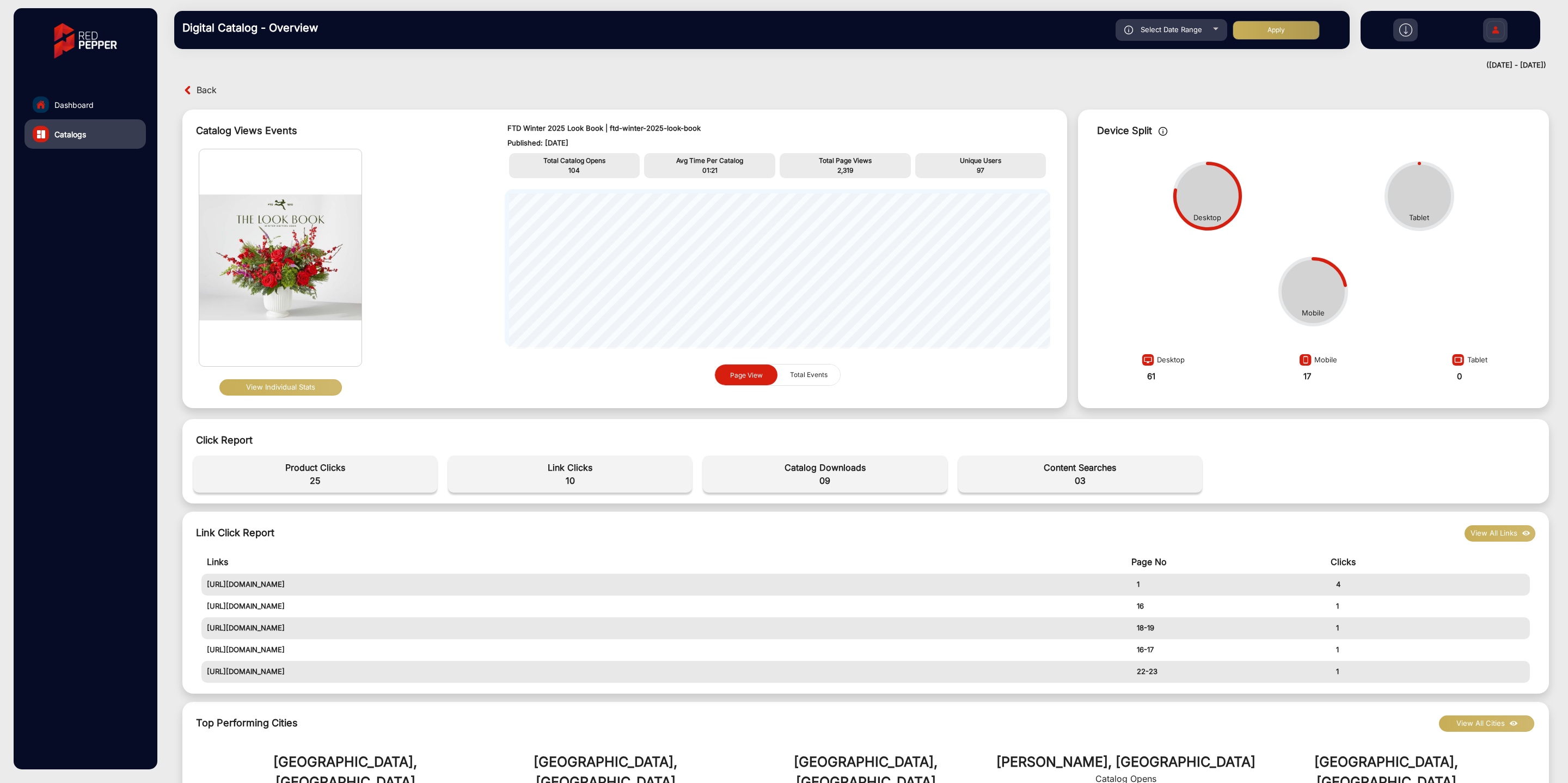
click at [201, 92] on span "Back" at bounding box center [206, 89] width 20 height 16
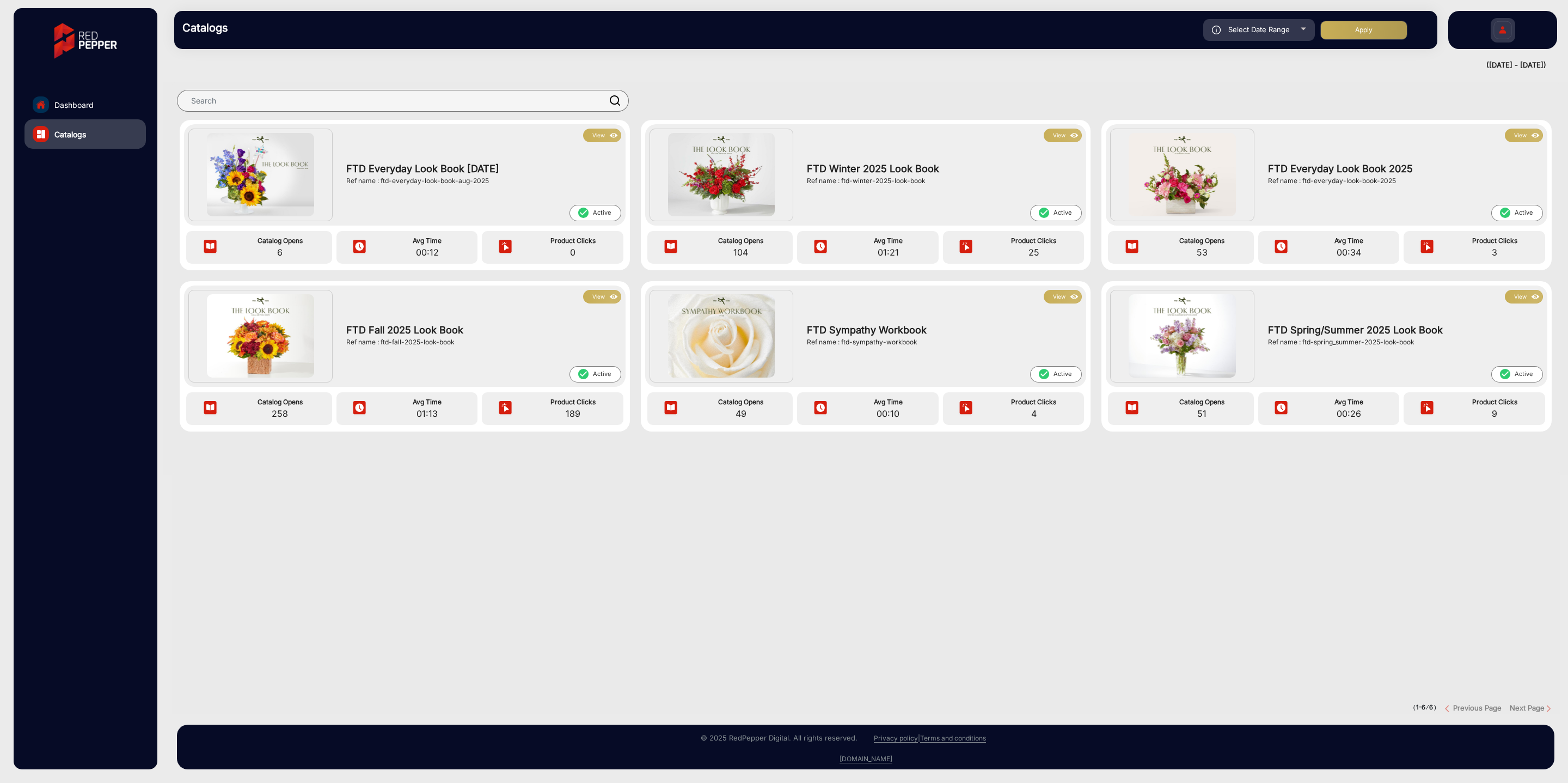
click at [728, 169] on img at bounding box center [721, 174] width 107 height 83
click at [1059, 138] on button "View" at bounding box center [1063, 136] width 38 height 14
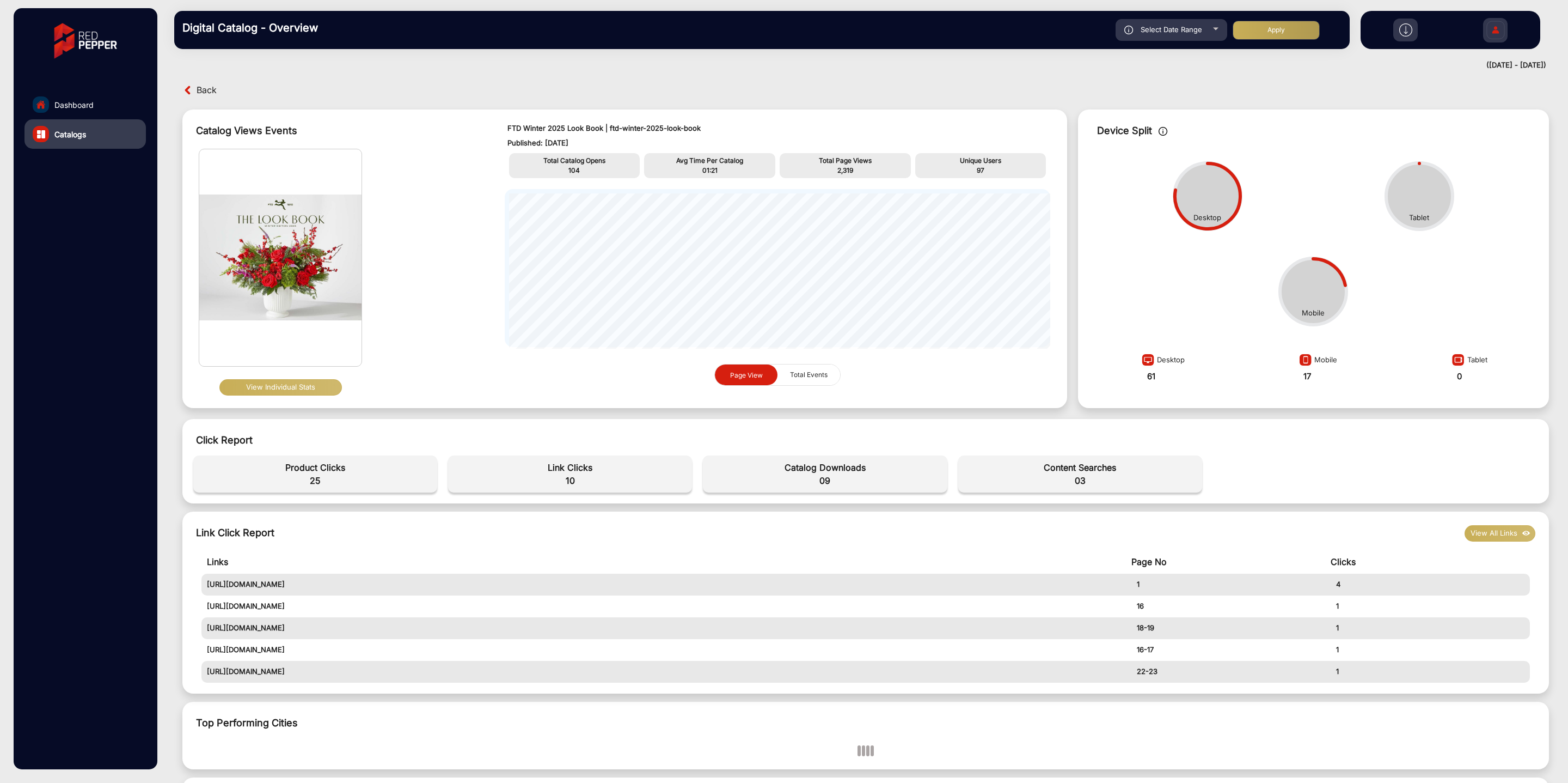
click at [292, 376] on div "View Individual Stats" at bounding box center [280, 387] width 164 height 25
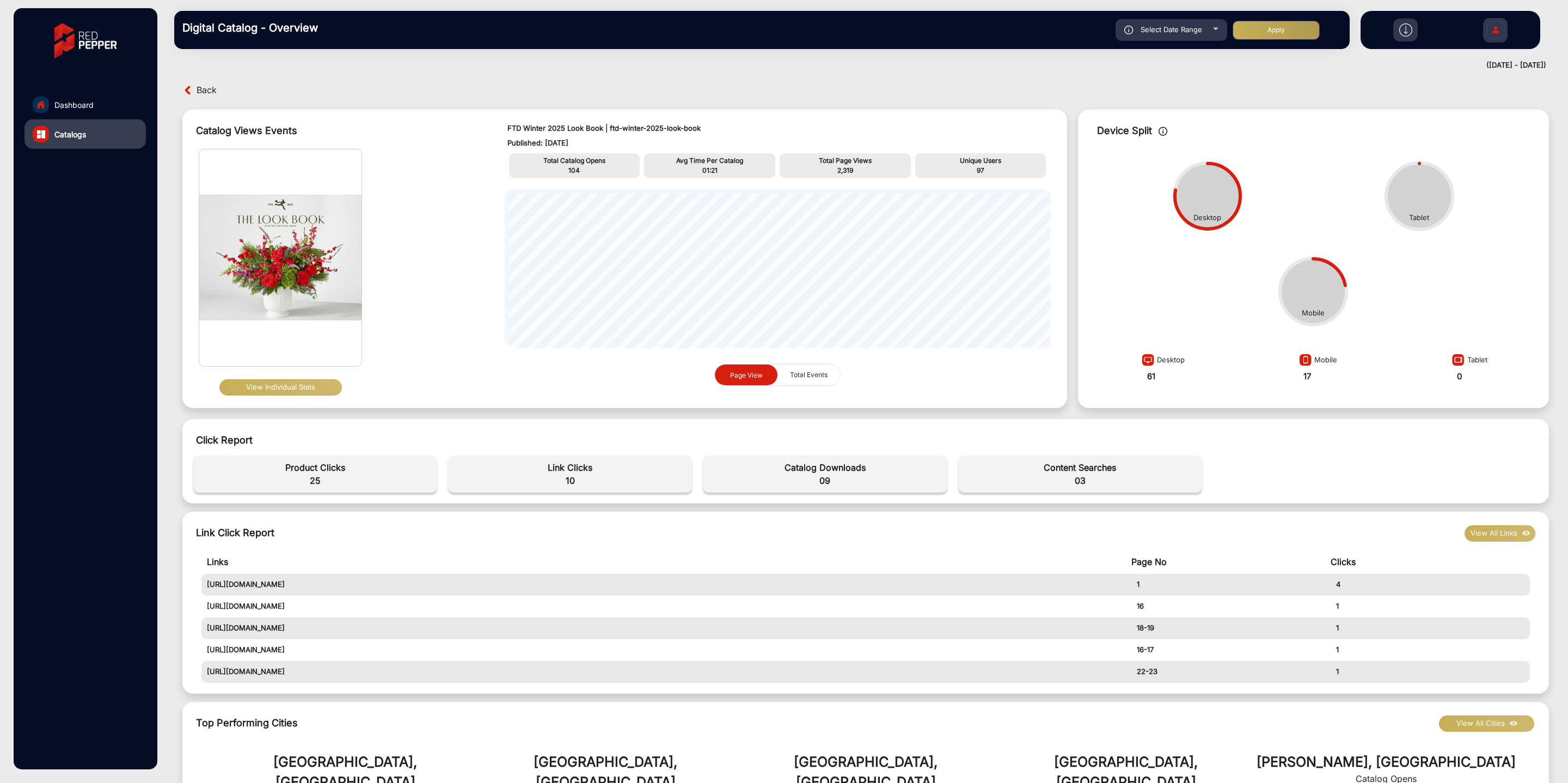
click at [292, 382] on button "View Individual Stats" at bounding box center [281, 387] width 123 height 16
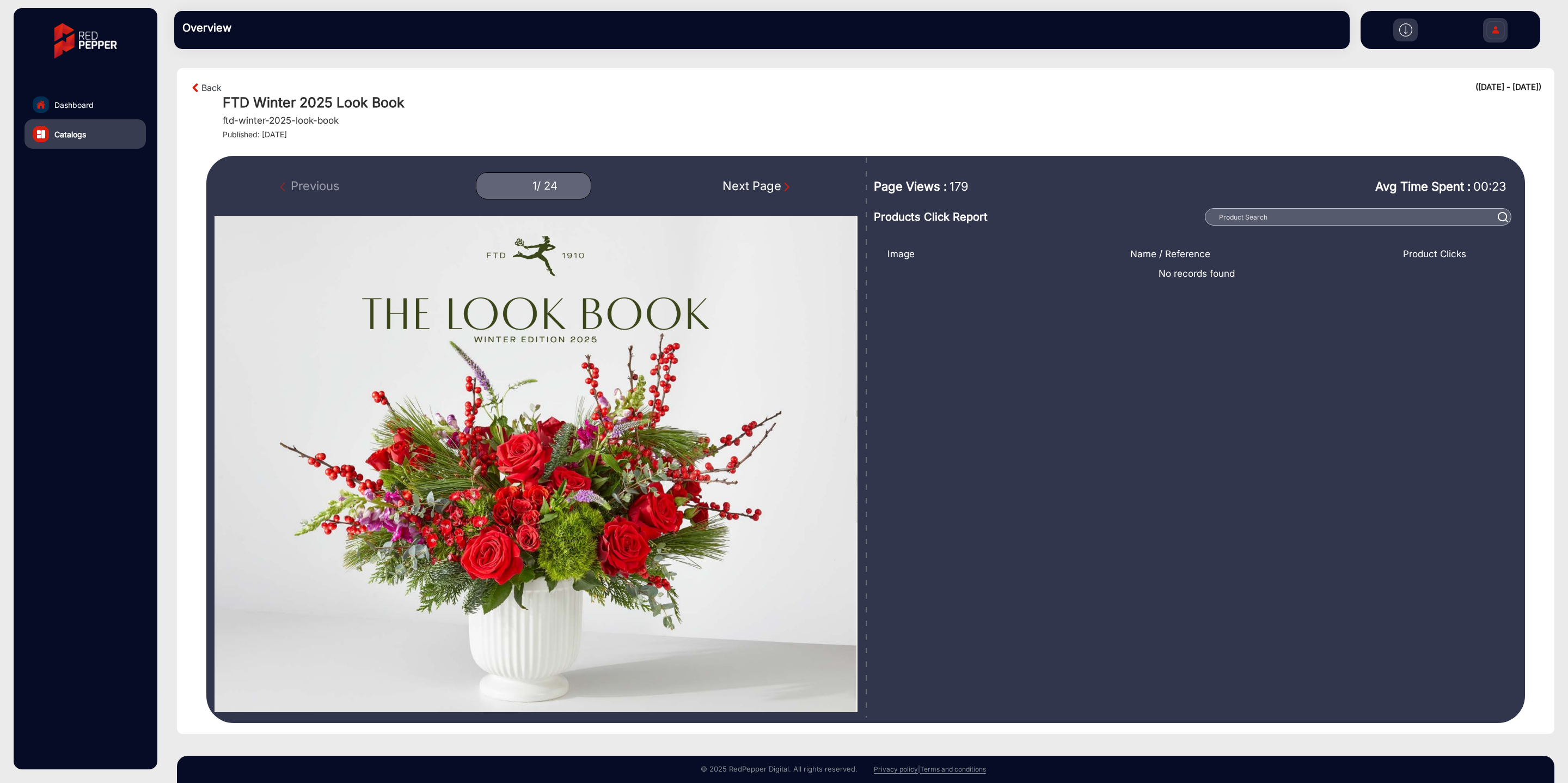
click at [783, 181] on img "Next Page" at bounding box center [786, 186] width 11 height 11
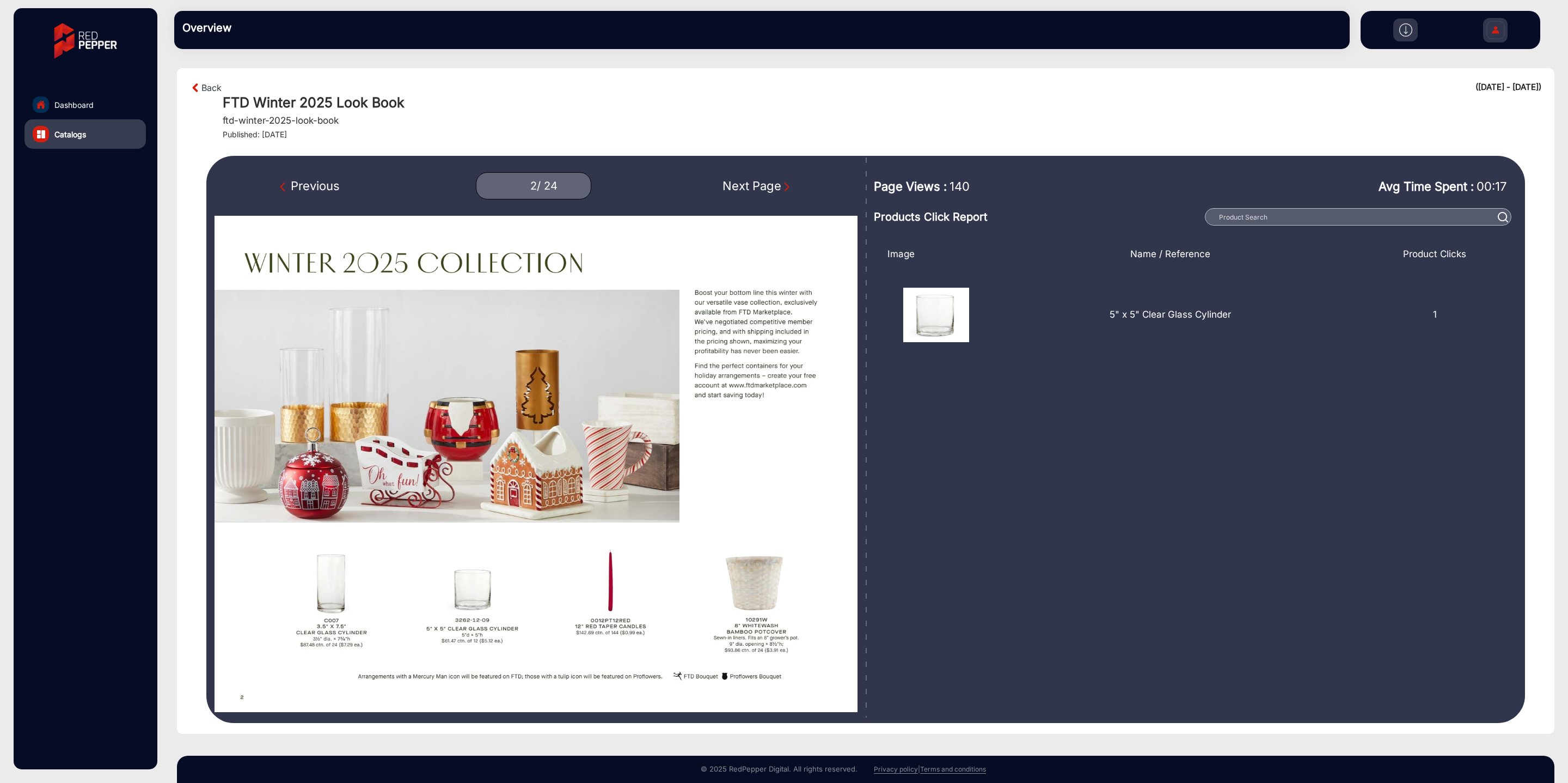
click at [767, 191] on div "Next Page" at bounding box center [758, 186] width 70 height 18
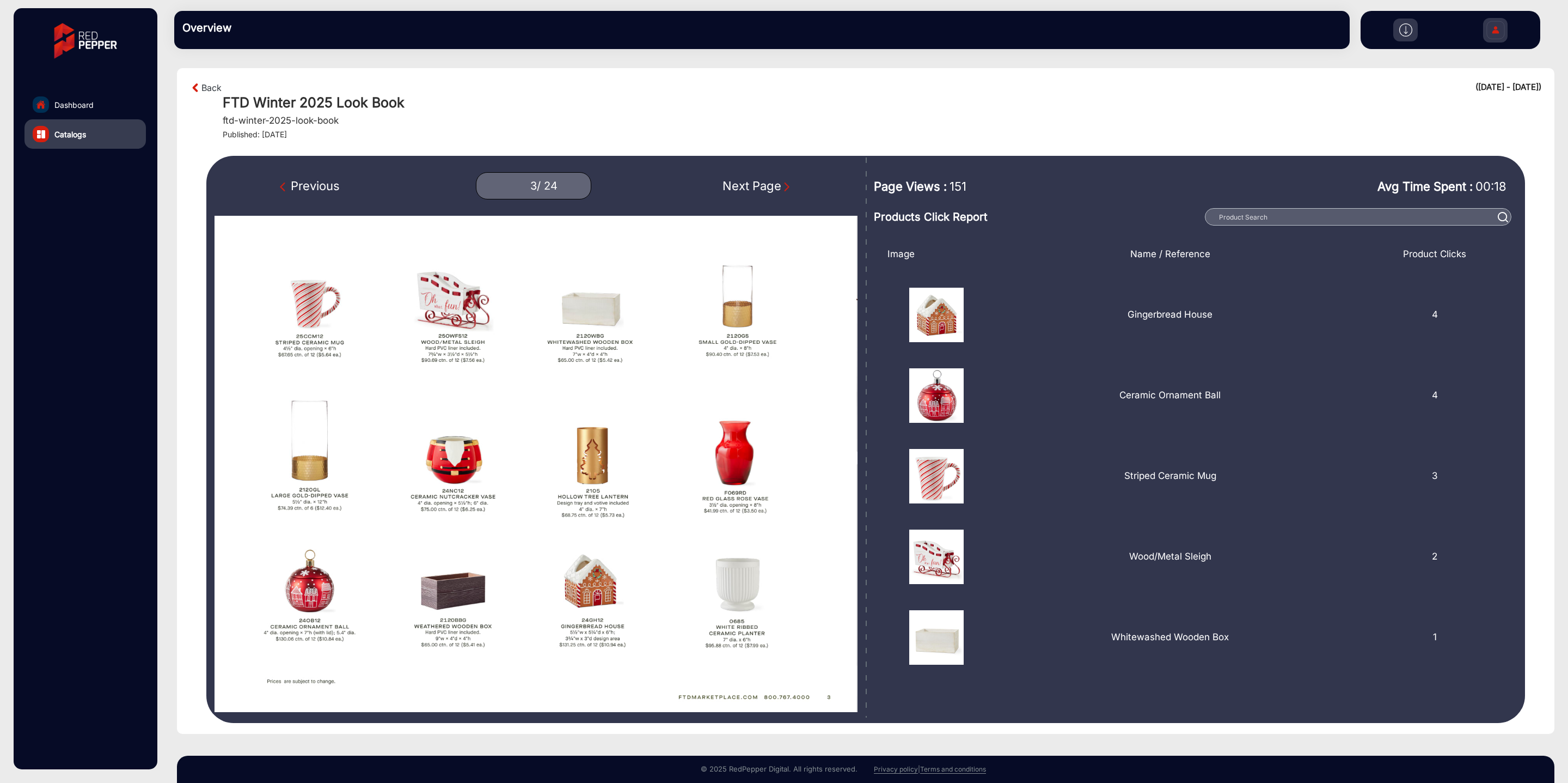
click at [767, 191] on div "Next Page" at bounding box center [758, 186] width 70 height 18
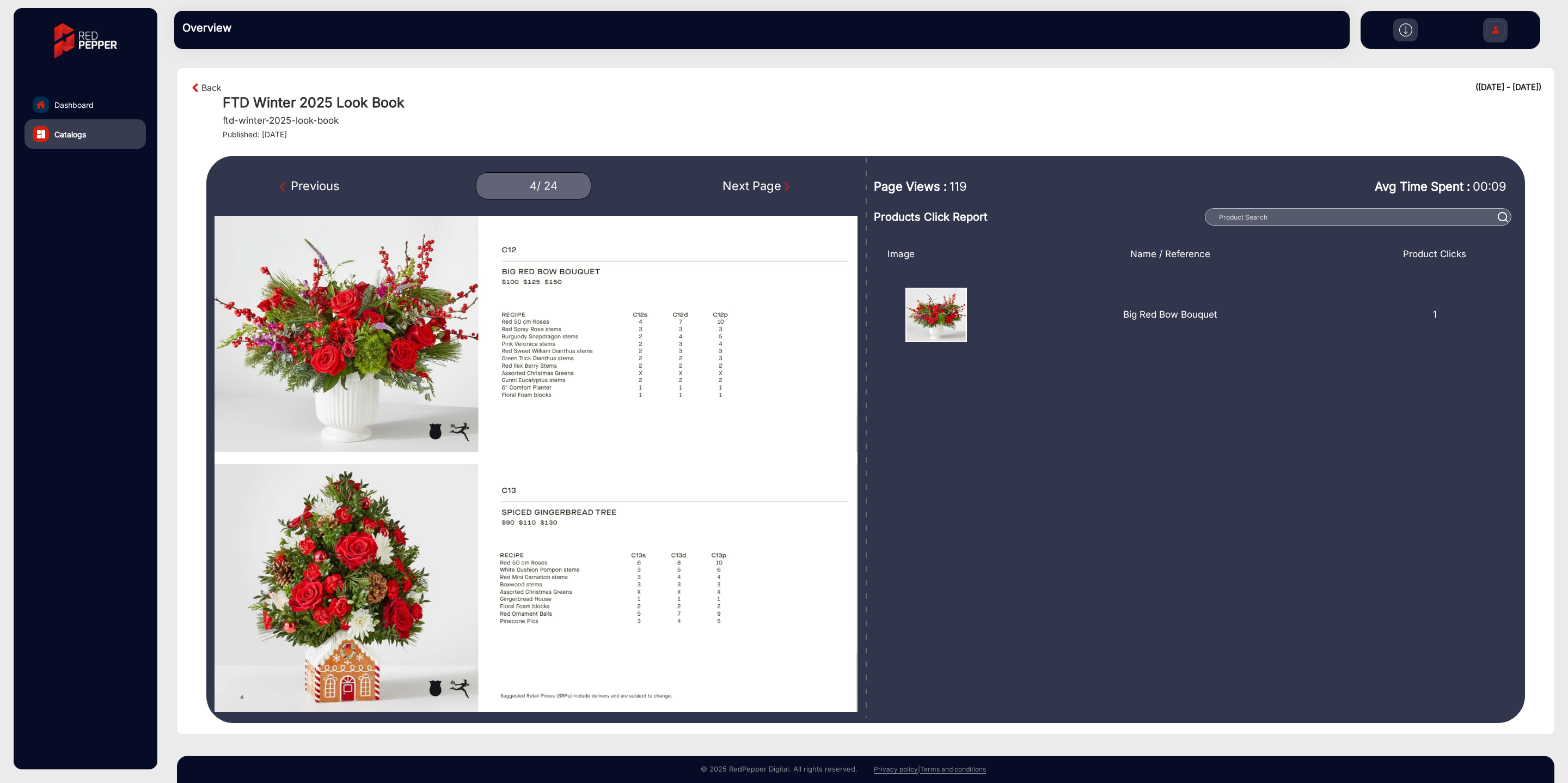
click at [767, 191] on div "Next Page" at bounding box center [758, 186] width 70 height 18
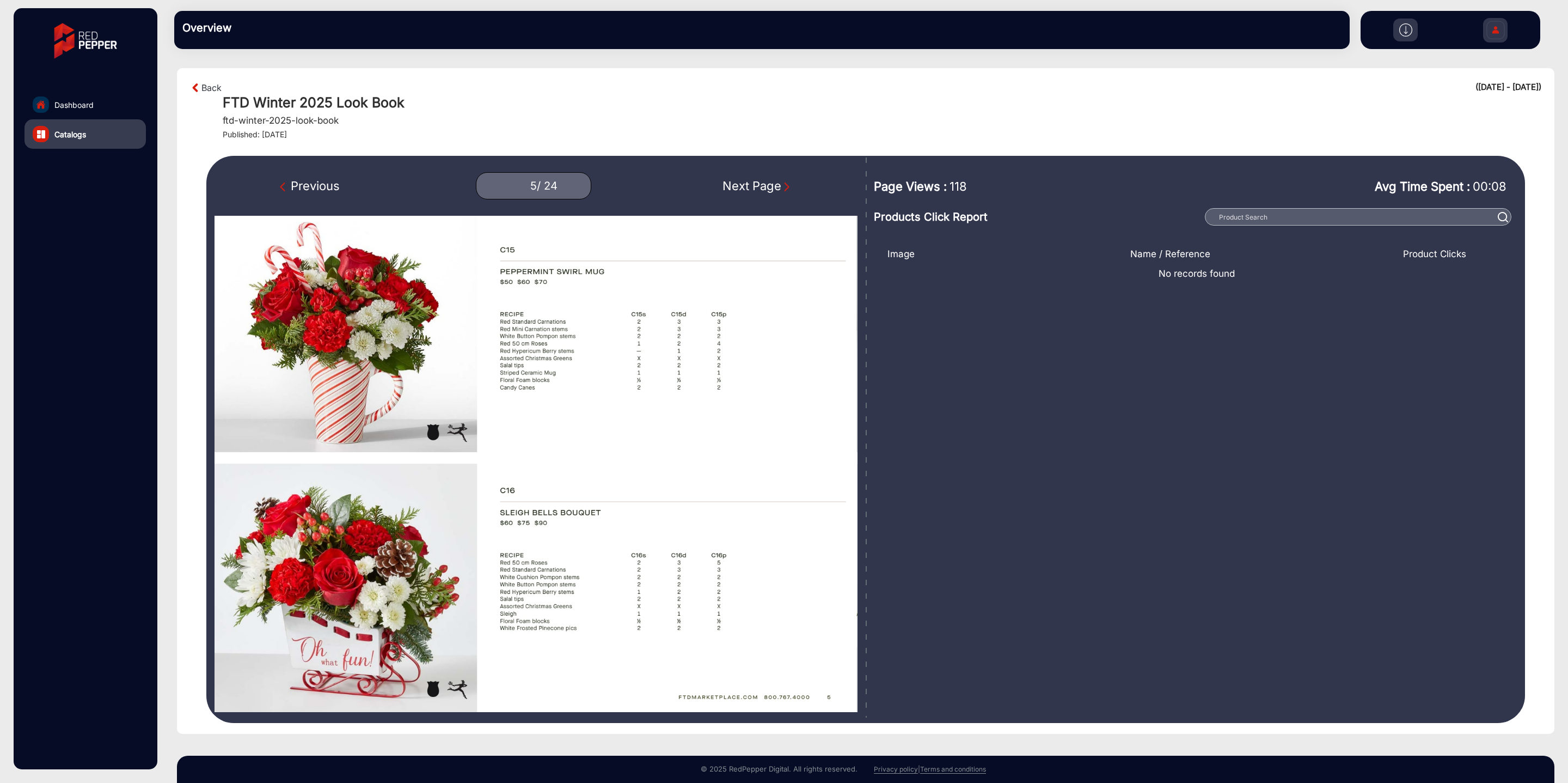
click at [767, 191] on div "Next Page" at bounding box center [758, 186] width 70 height 18
type input "6"
